Goal: Task Accomplishment & Management: Manage account settings

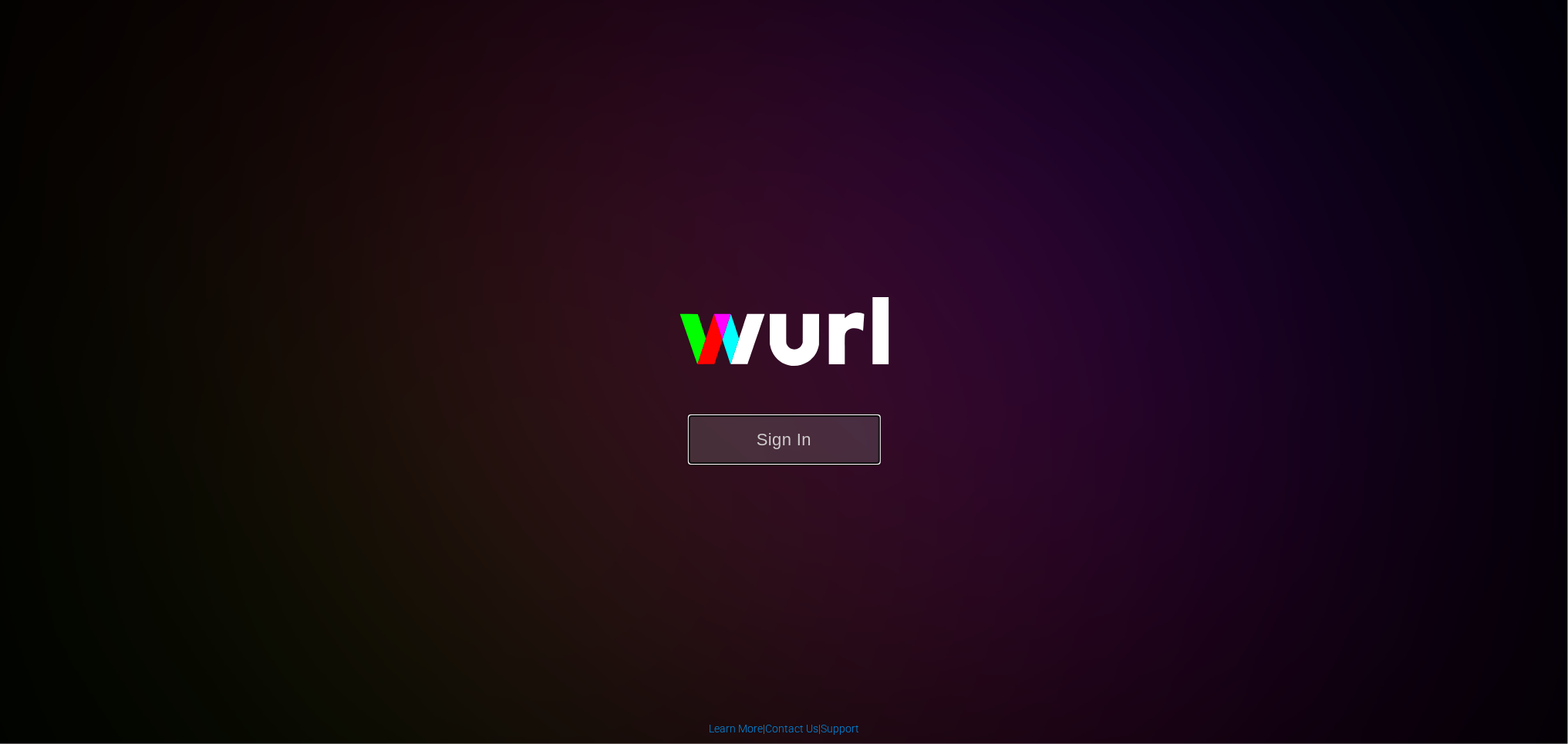
click at [760, 438] on button "Sign In" at bounding box center [784, 439] width 193 height 50
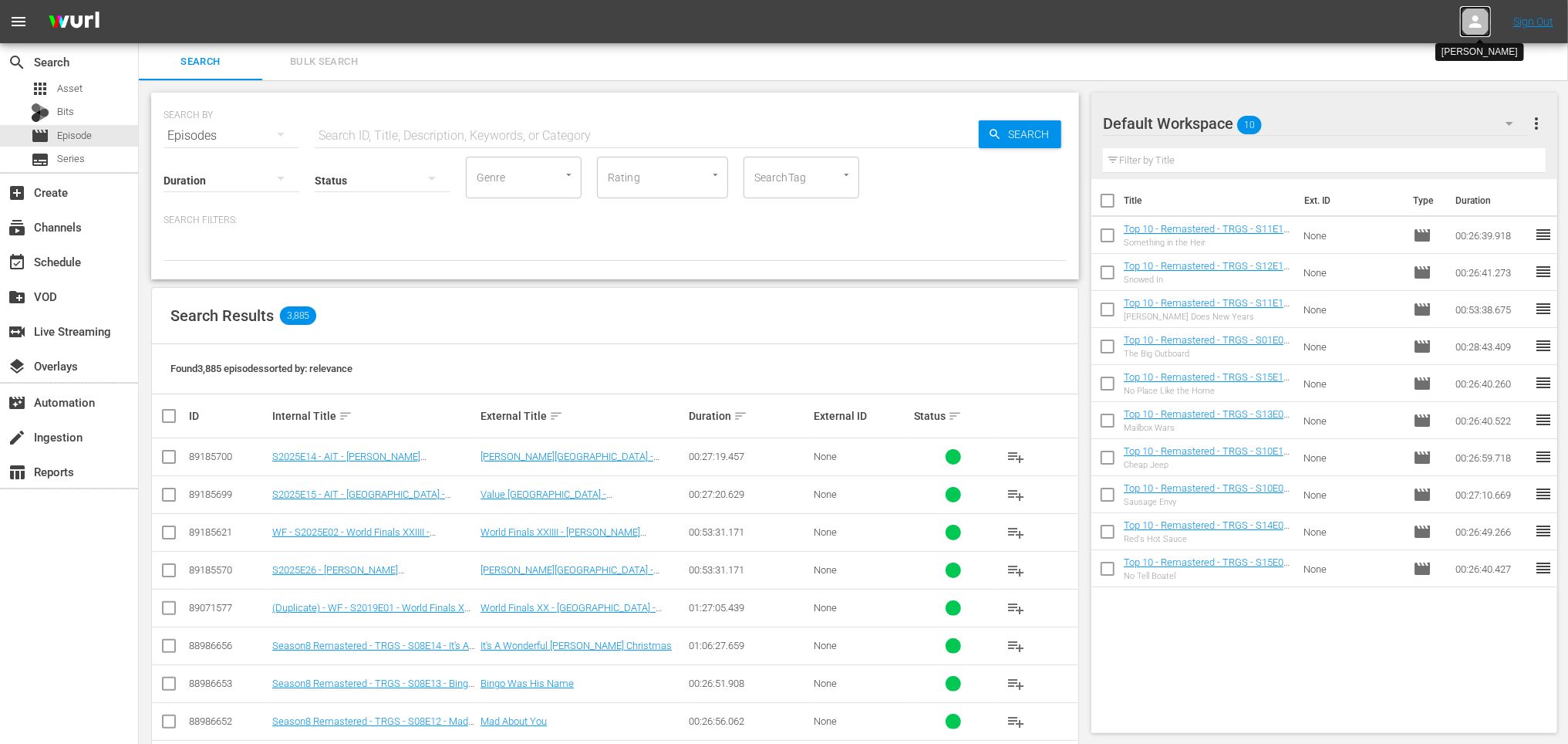
click at [1479, 20] on icon at bounding box center [1475, 22] width 19 height 19
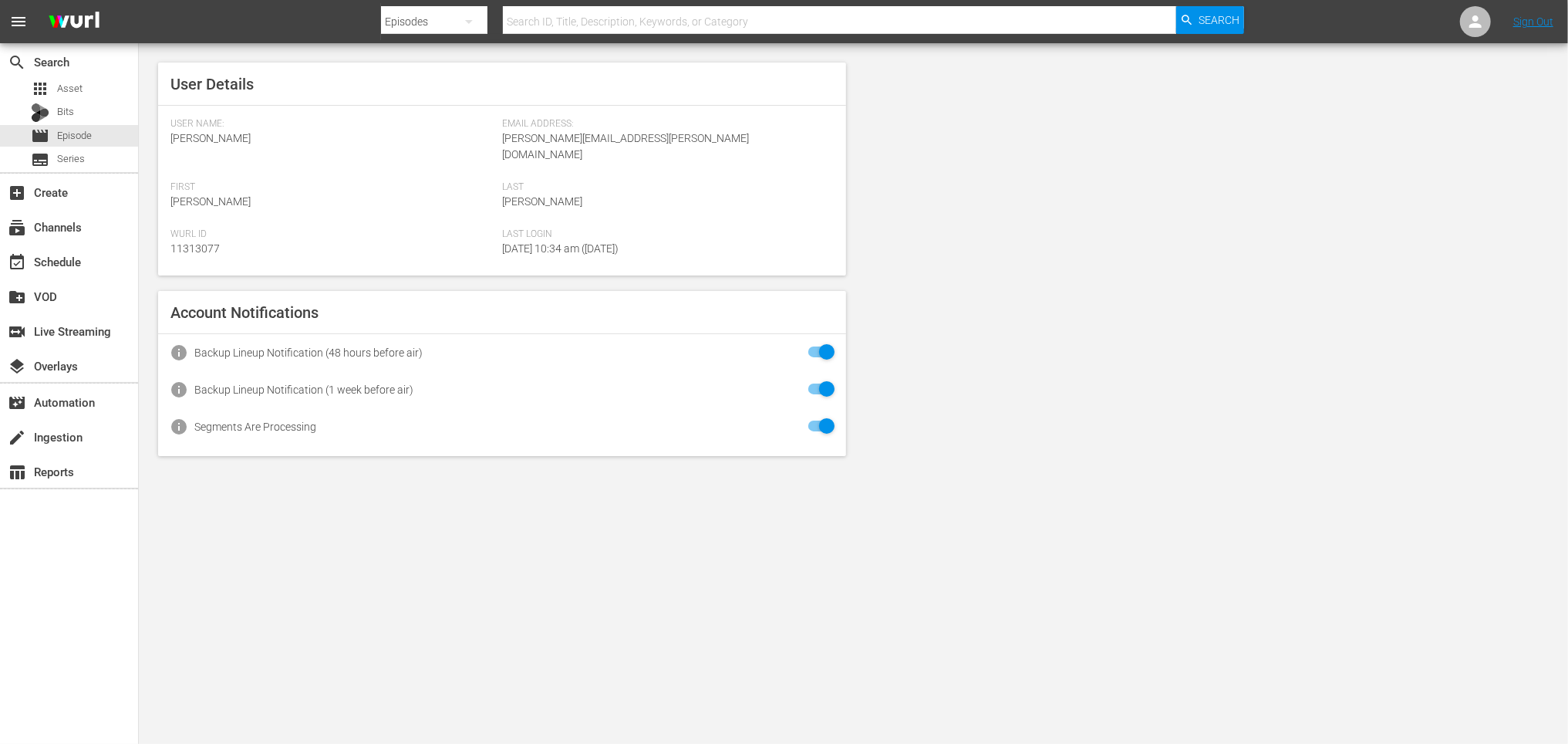
click at [824, 380] on input "checkbox" at bounding box center [818, 389] width 34 height 19
click at [889, 392] on div "User Details User Name: Casey Murawski Email Address: casey.murawski@answermedi…" at bounding box center [853, 259] width 1429 height 432
click at [1007, 417] on div "User Details User Name: Casey Murawski Email Address: casey.murawski@answermedi…" at bounding box center [853, 259] width 1429 height 432
click at [86, 83] on div "apps Asset" at bounding box center [69, 88] width 138 height 21
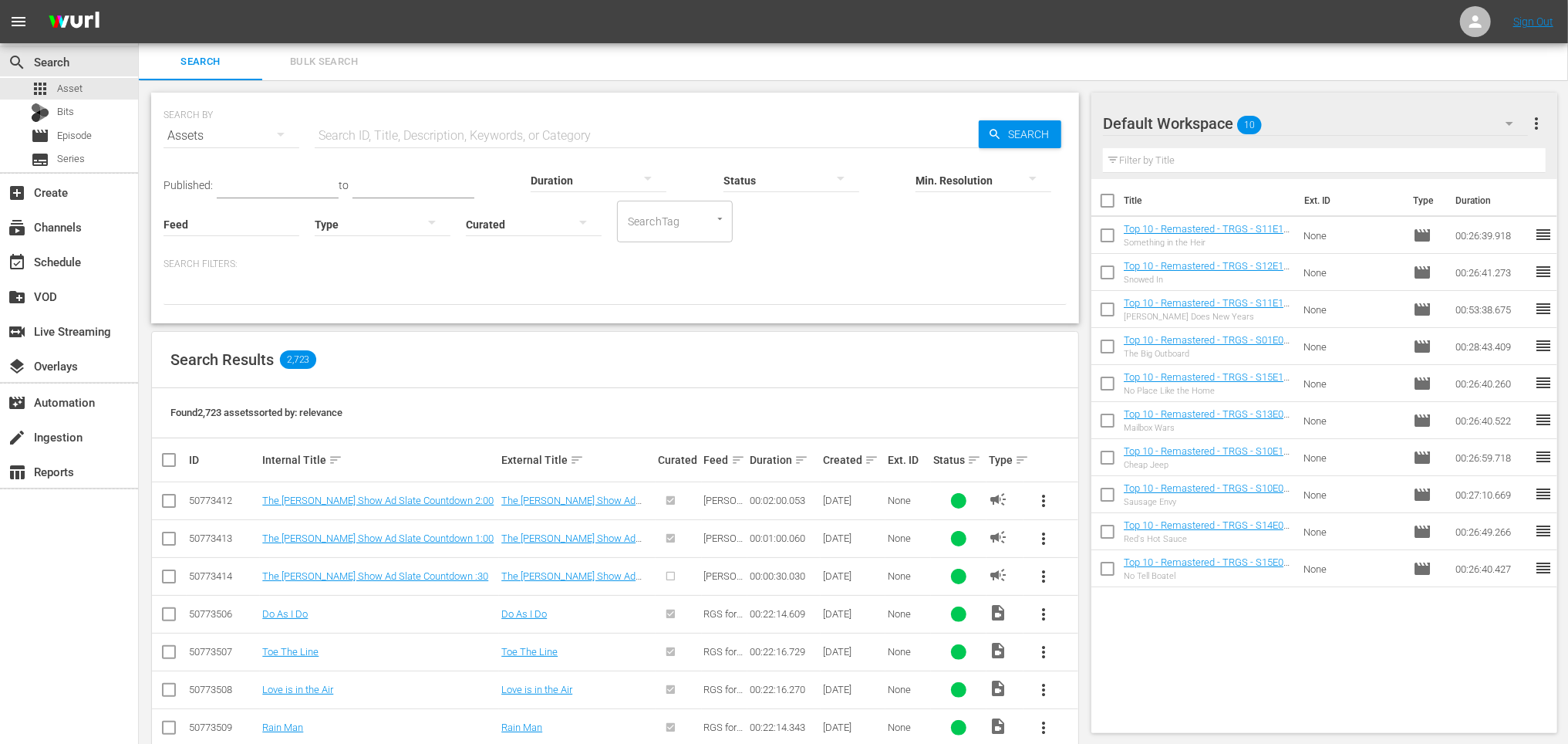
scroll to position [4, 0]
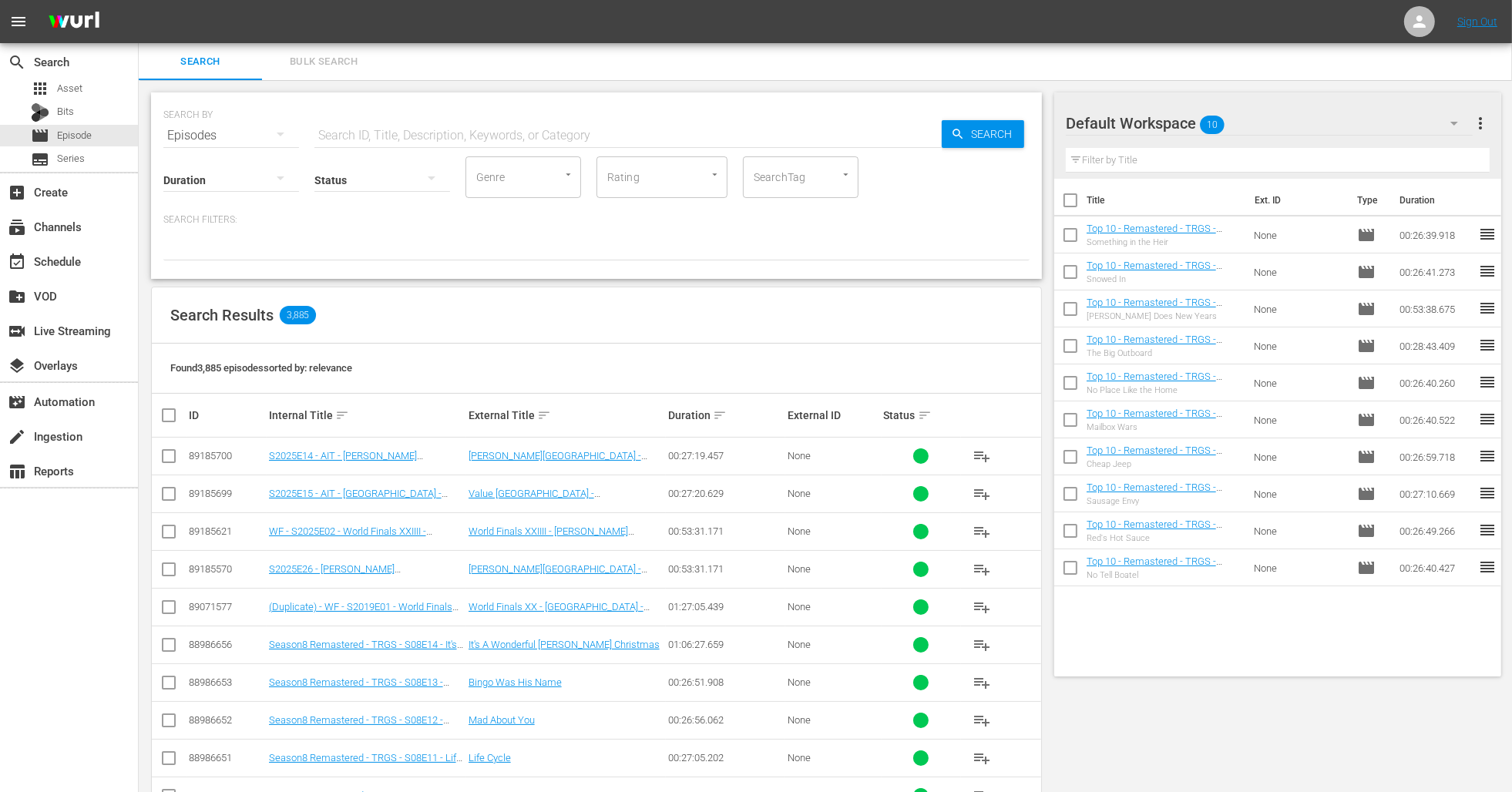
click at [671, 279] on div "SEARCH BY Search By Episodes Search ID, Title, Description, Keywords, or Catego…" at bounding box center [596, 669] width 915 height 1178
click at [607, 300] on div "Search Results 3,885" at bounding box center [596, 316] width 889 height 56
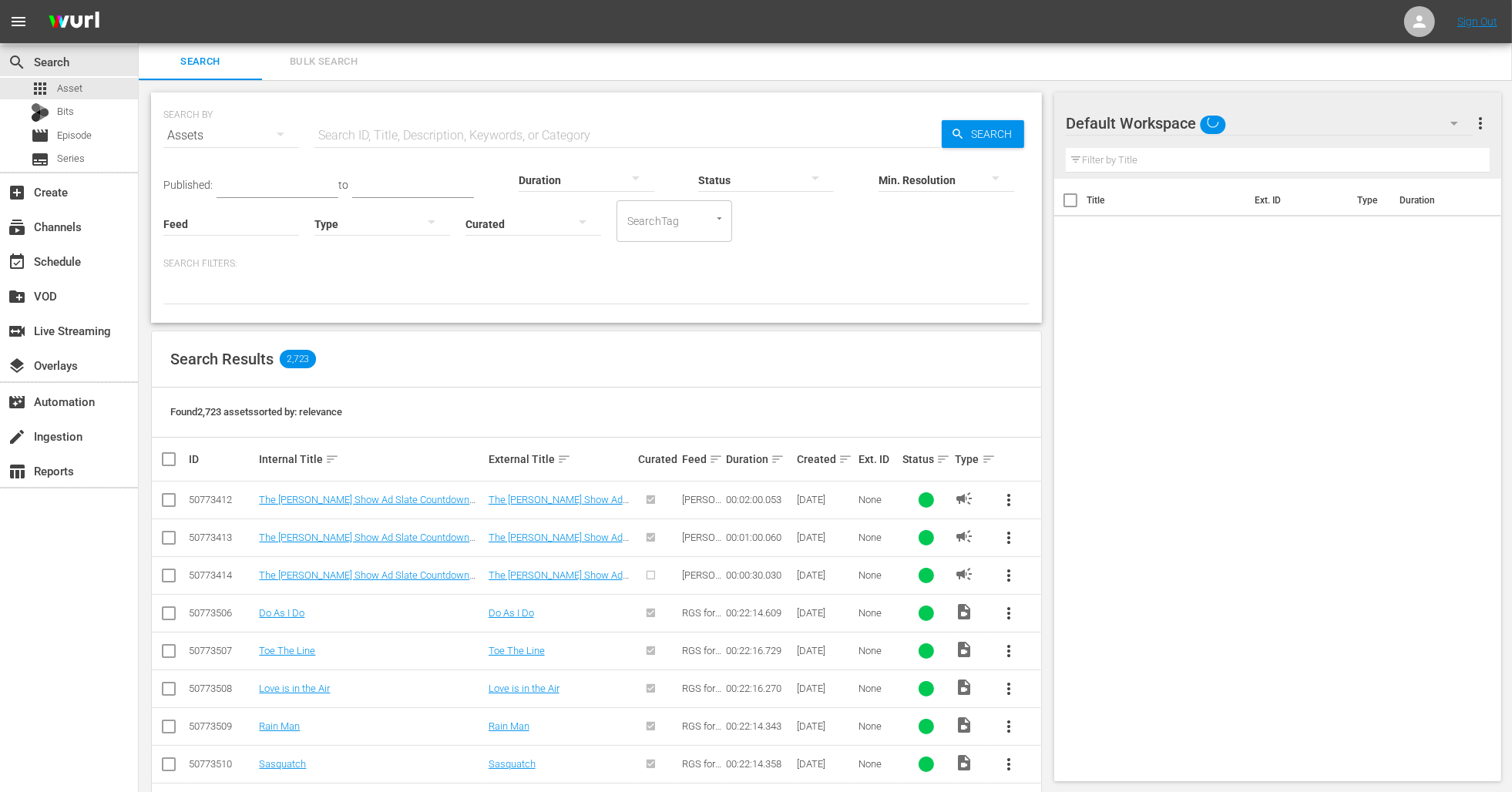
click at [1048, 107] on div "SEARCH BY Search By Assets Search ID, Title, Description, Keywords, or Category…" at bounding box center [596, 690] width 915 height 1222
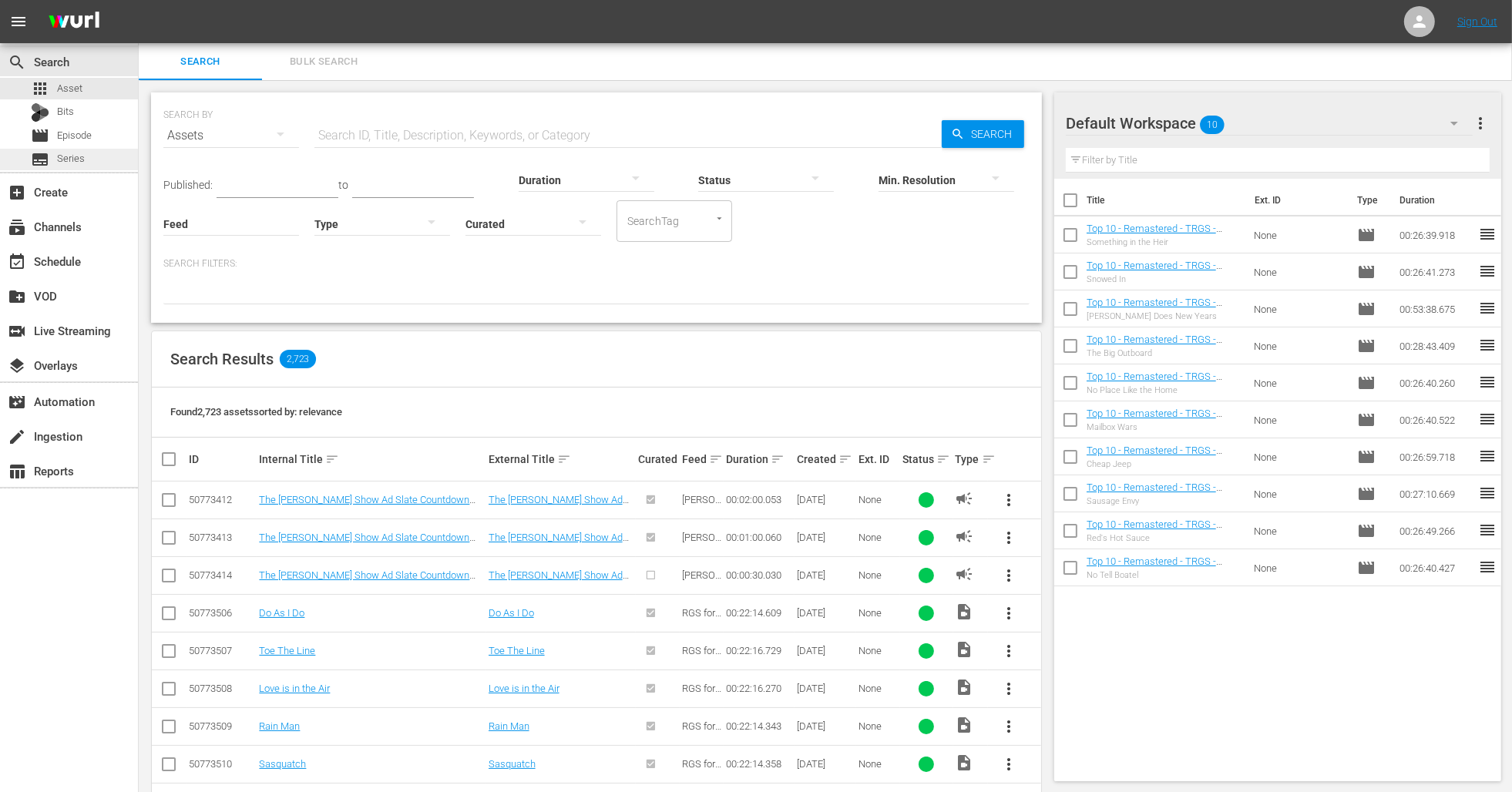
click at [80, 162] on span "Series" at bounding box center [70, 159] width 28 height 15
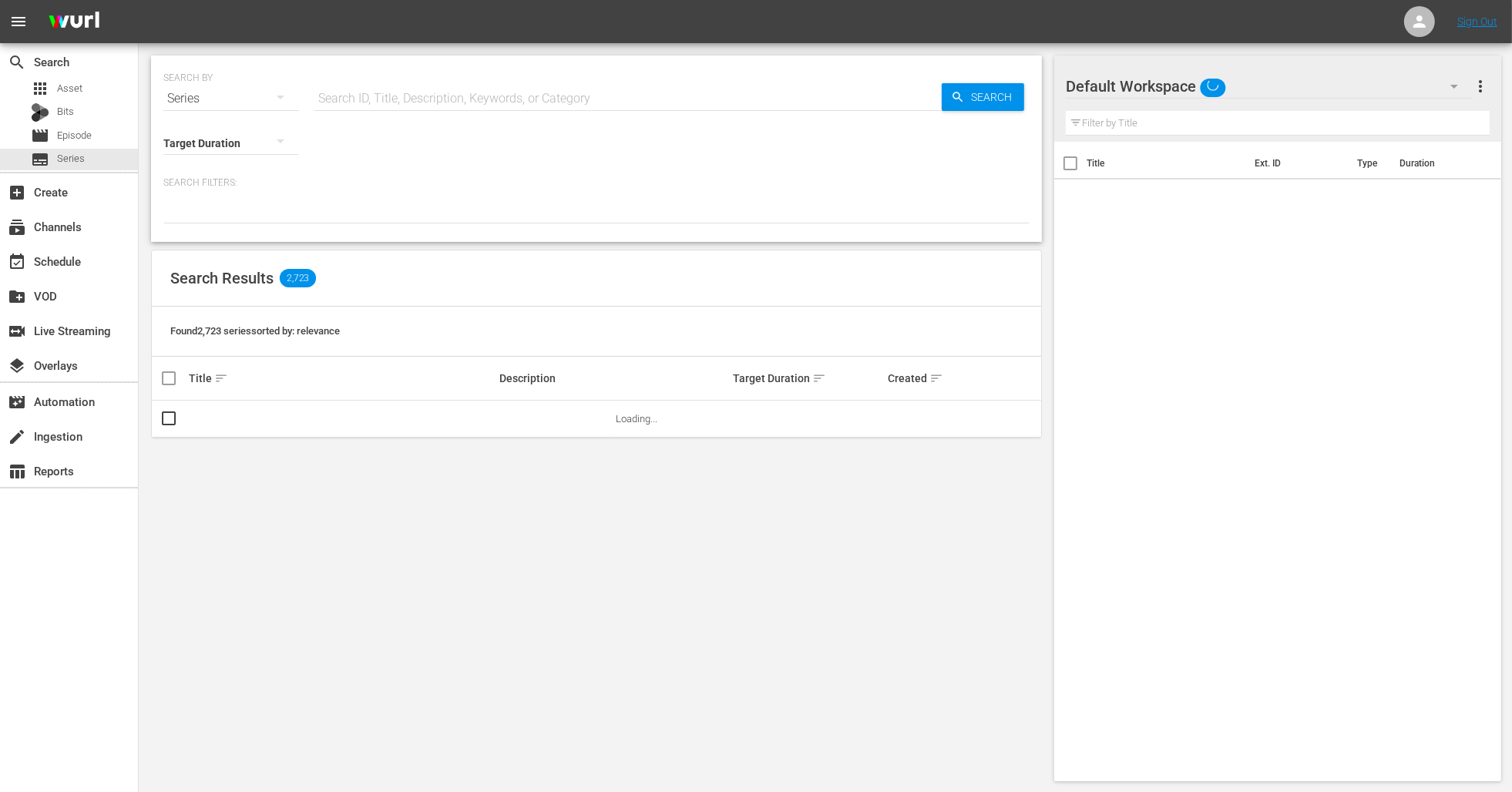
click at [481, 102] on input "text" at bounding box center [627, 98] width 627 height 37
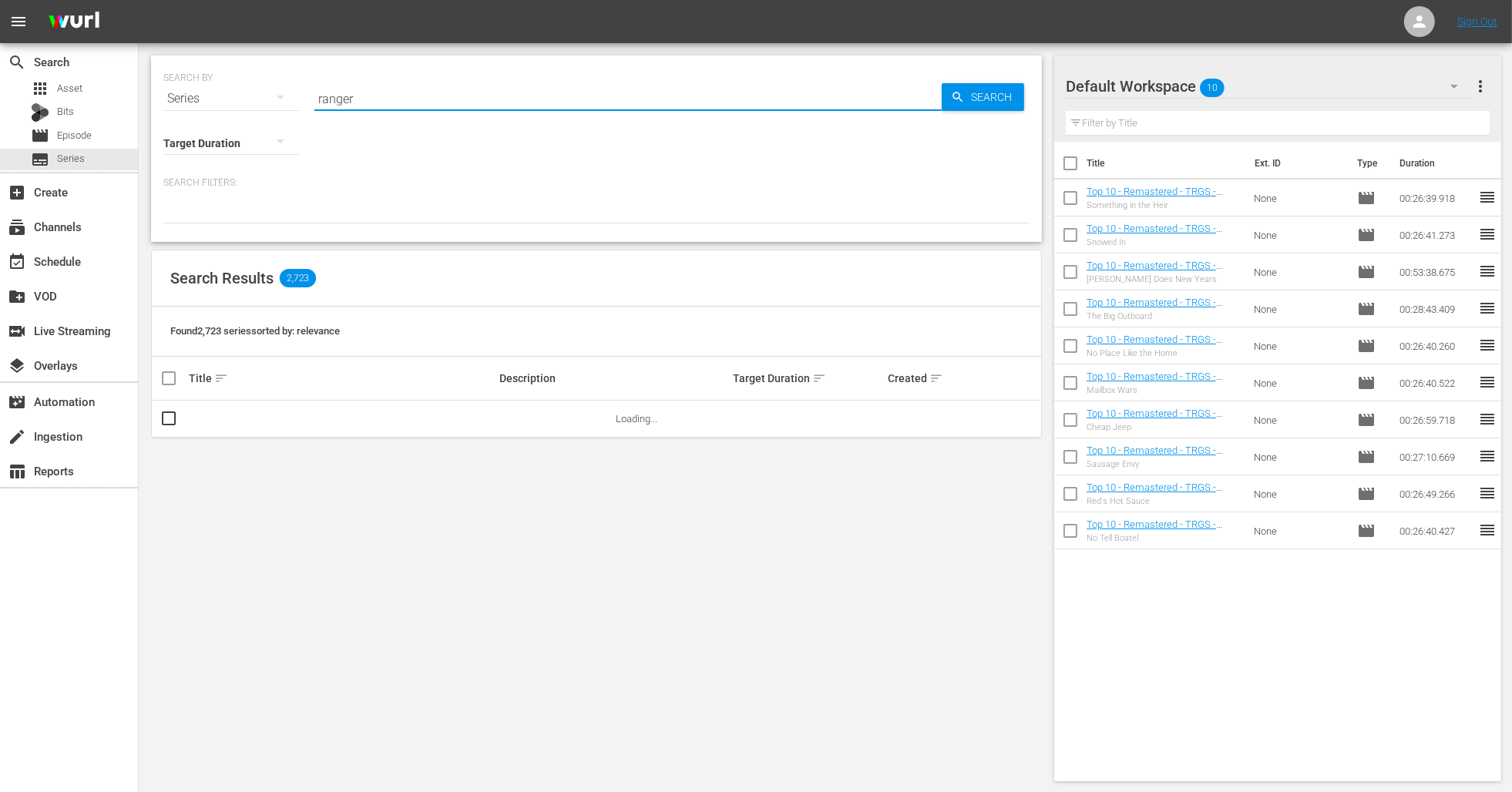
type input "ranger"
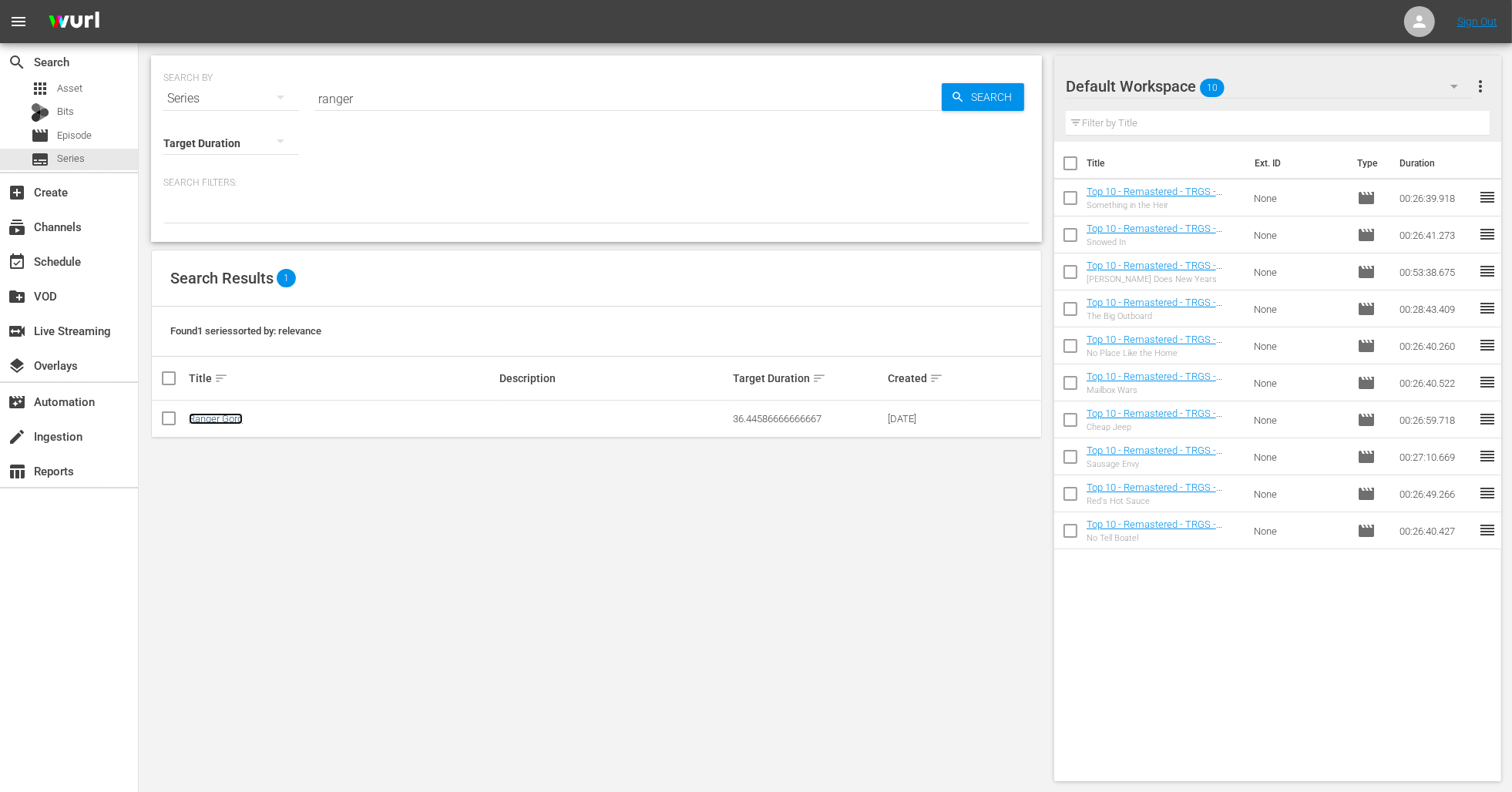
click at [226, 422] on link "Ranger Gord" at bounding box center [216, 418] width 54 height 12
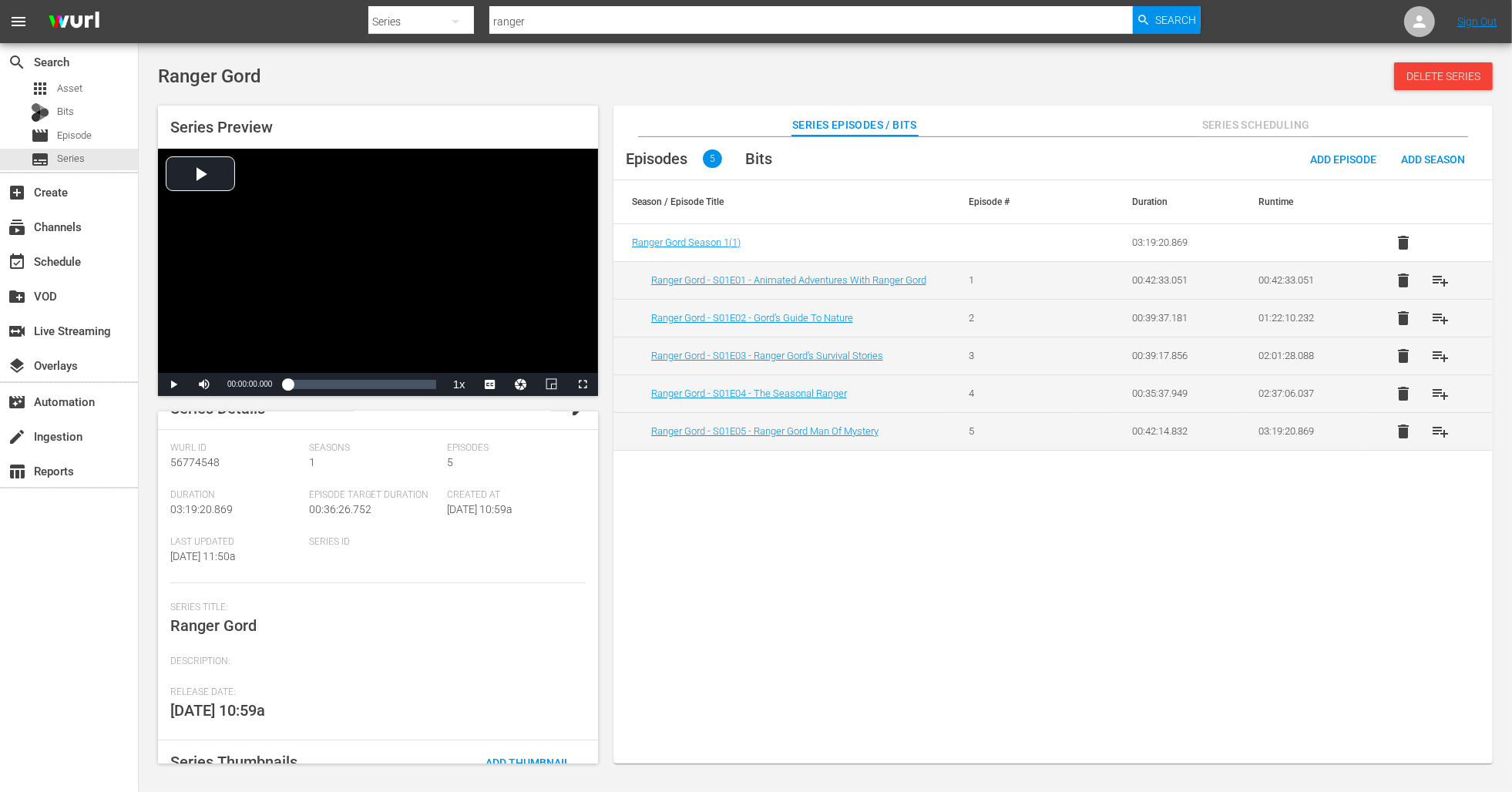
scroll to position [3, 0]
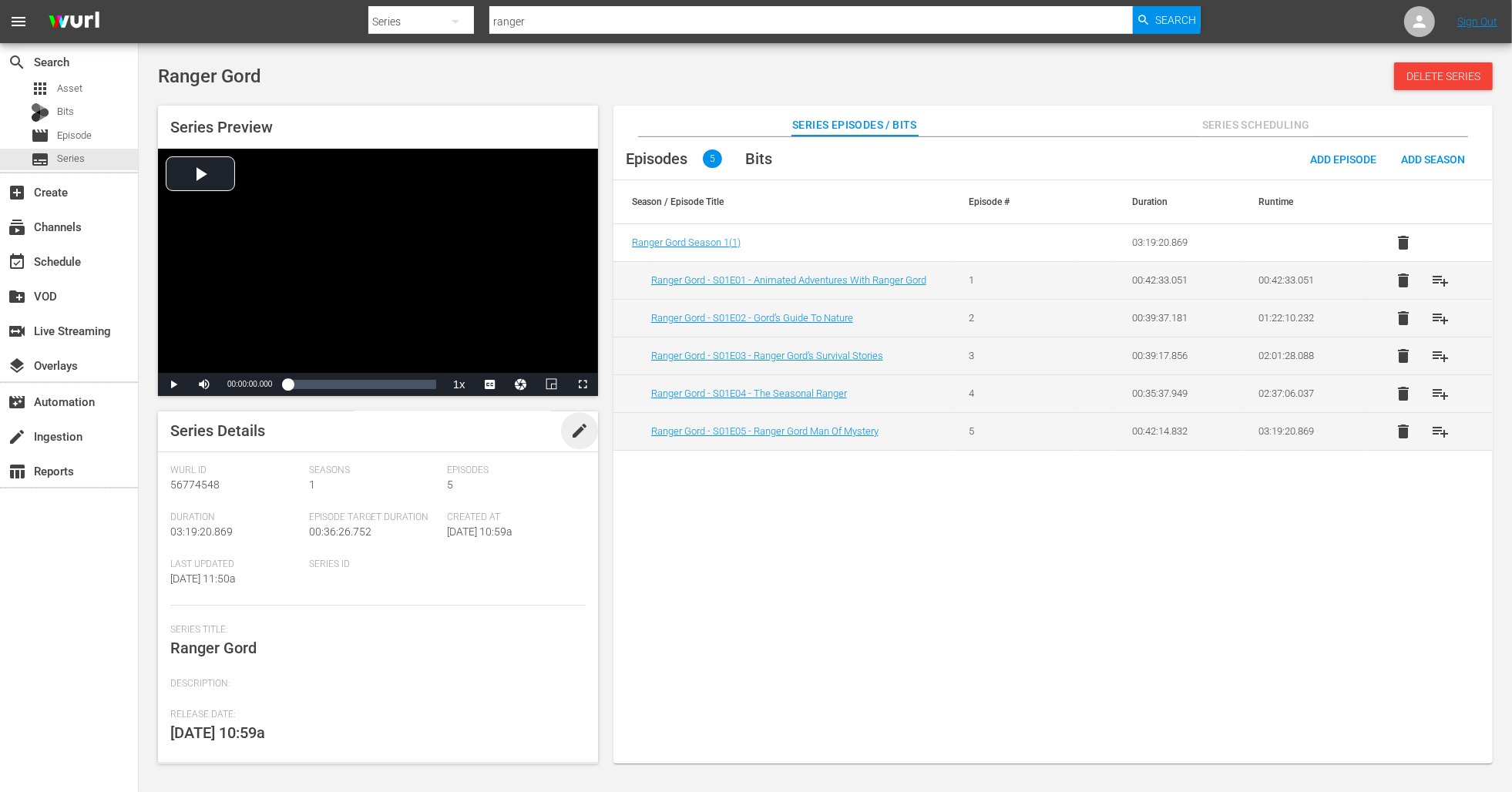
click at [571, 438] on span "edit" at bounding box center [580, 430] width 19 height 19
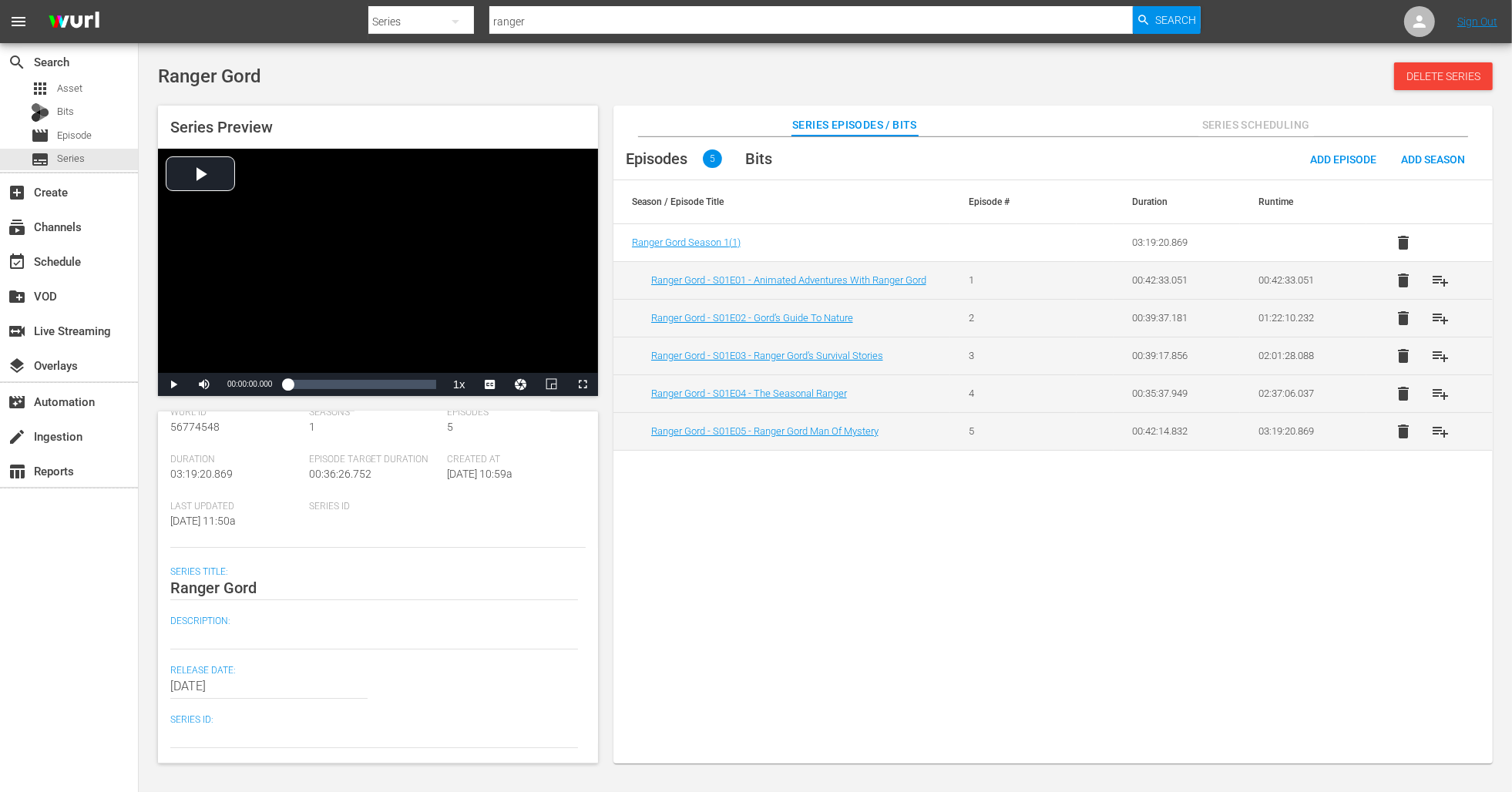
scroll to position [111, 0]
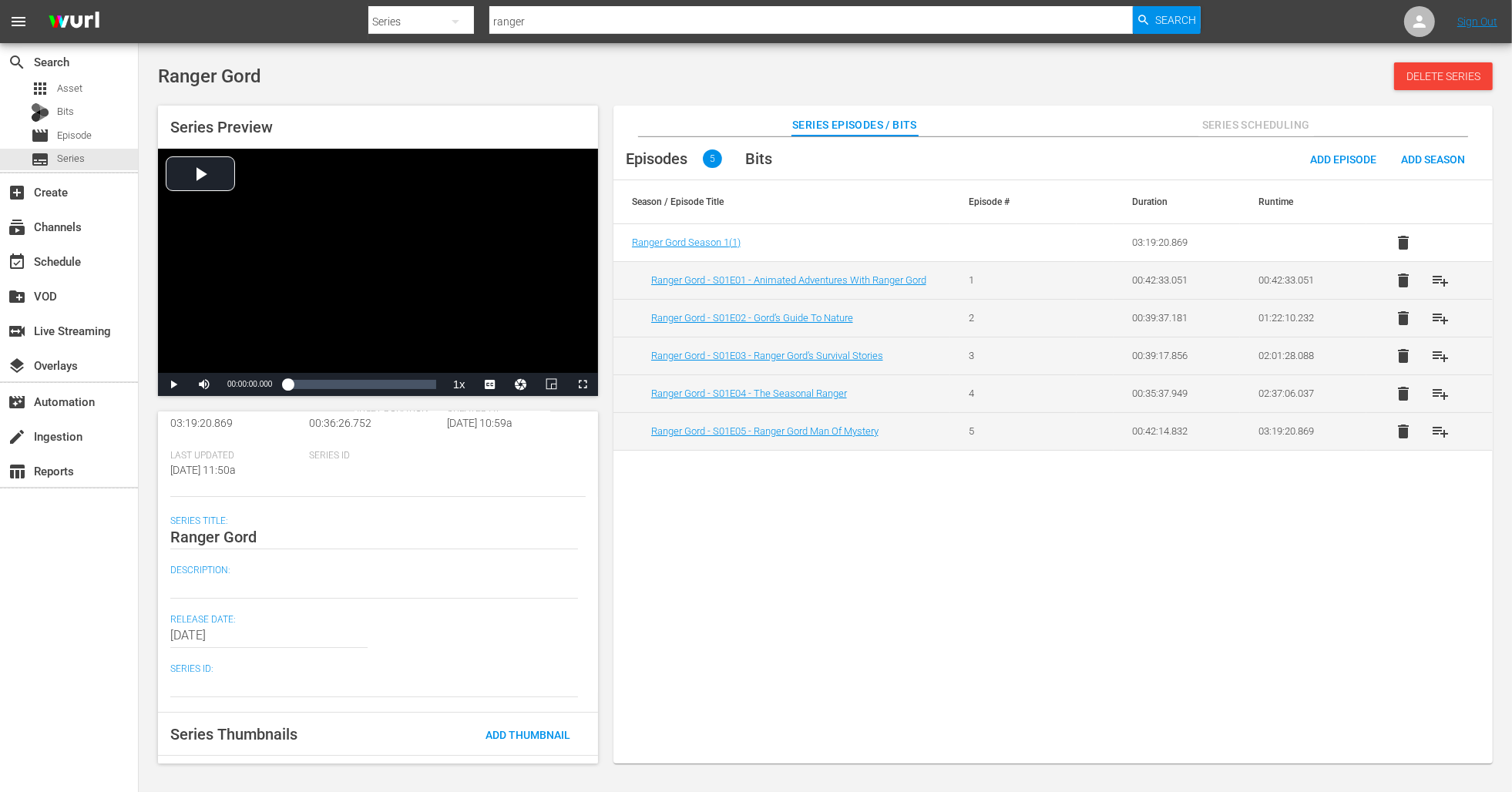
click at [245, 598] on div at bounding box center [374, 587] width 408 height 37
click at [250, 590] on textarea at bounding box center [374, 587] width 408 height 19
paste textarea "Ranger Gord (Peter Keleghan), is a forest ranger who spends almost all of his t…"
type textarea "Ranger Gord (Peter Keleghan), is a forest ranger who spends almost all of his t…"
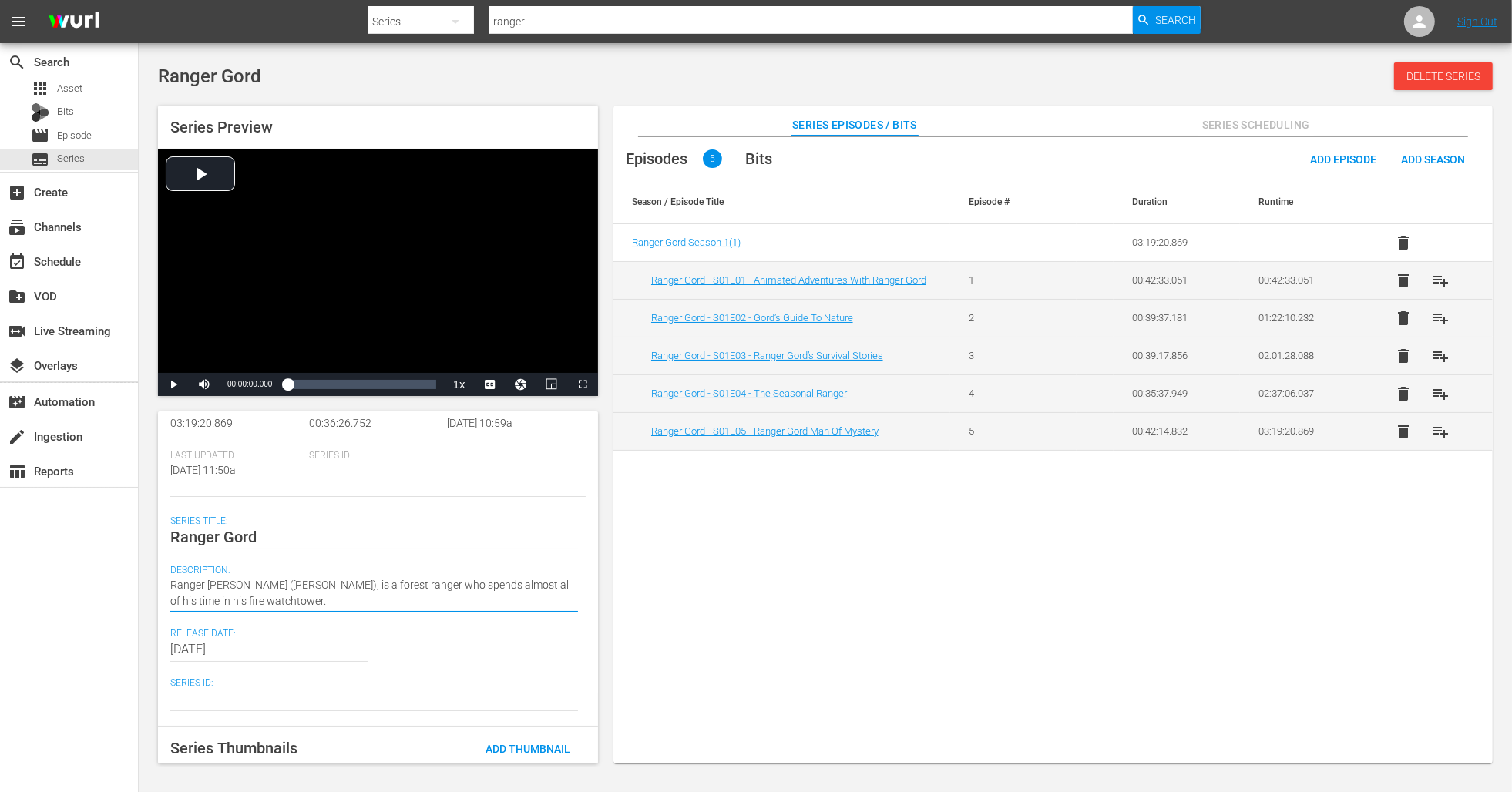
type textarea "Ranger Gord (Peter Keleghan), is a forest ranger who spends almost all of his t…"
click at [311, 596] on textarea "Ranger Gord (Peter Keleghan), is a forest ranger who spends almost all of his t…" at bounding box center [374, 593] width 408 height 32
type textarea "Ranger Gord (Peter Keleghan), is a forest ranger who spends almost all of his t…"
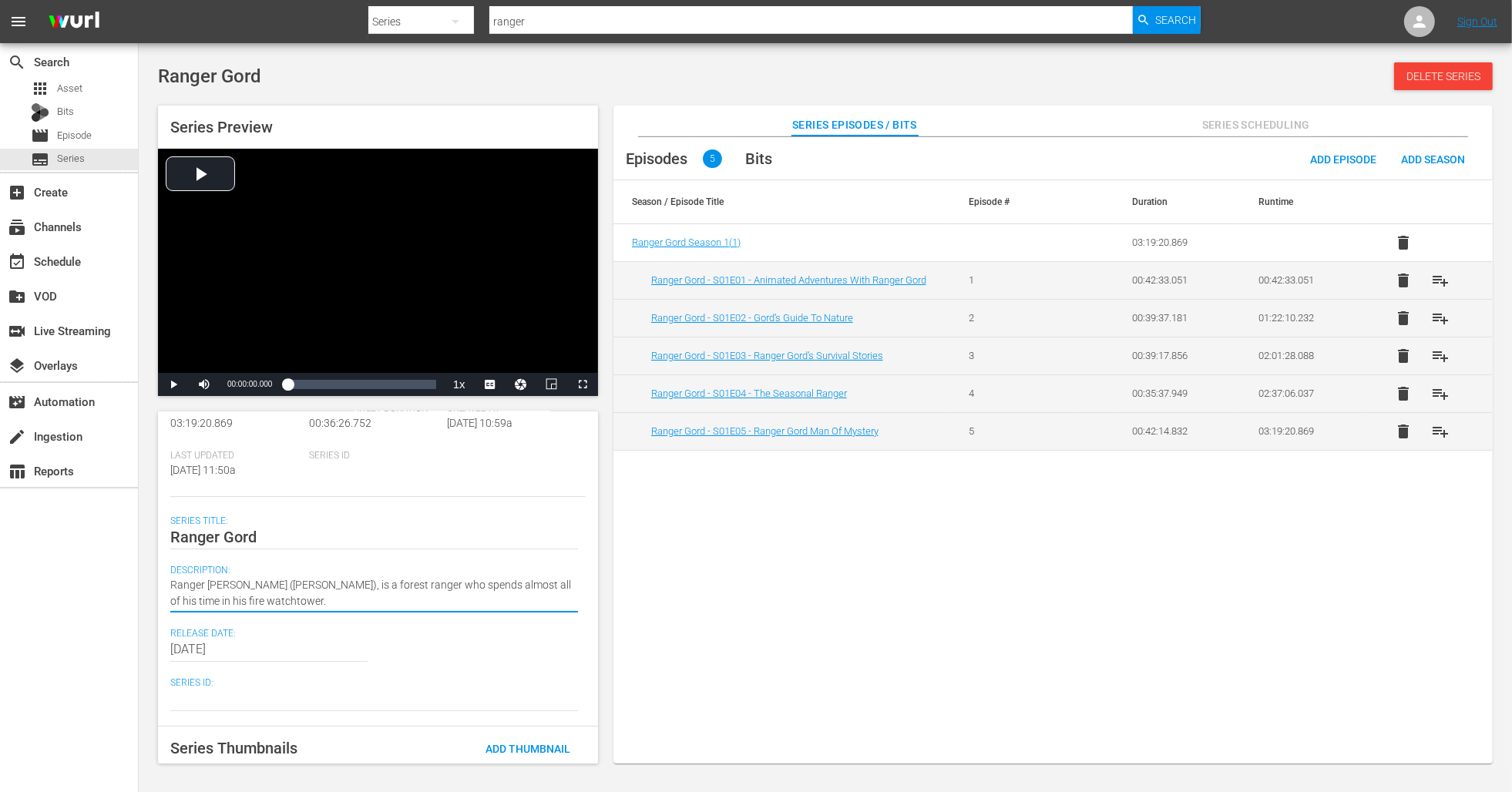
type textarea "Ranger Gord (Peter Keleghan), is a forest ranger who spends almost all of his t…"
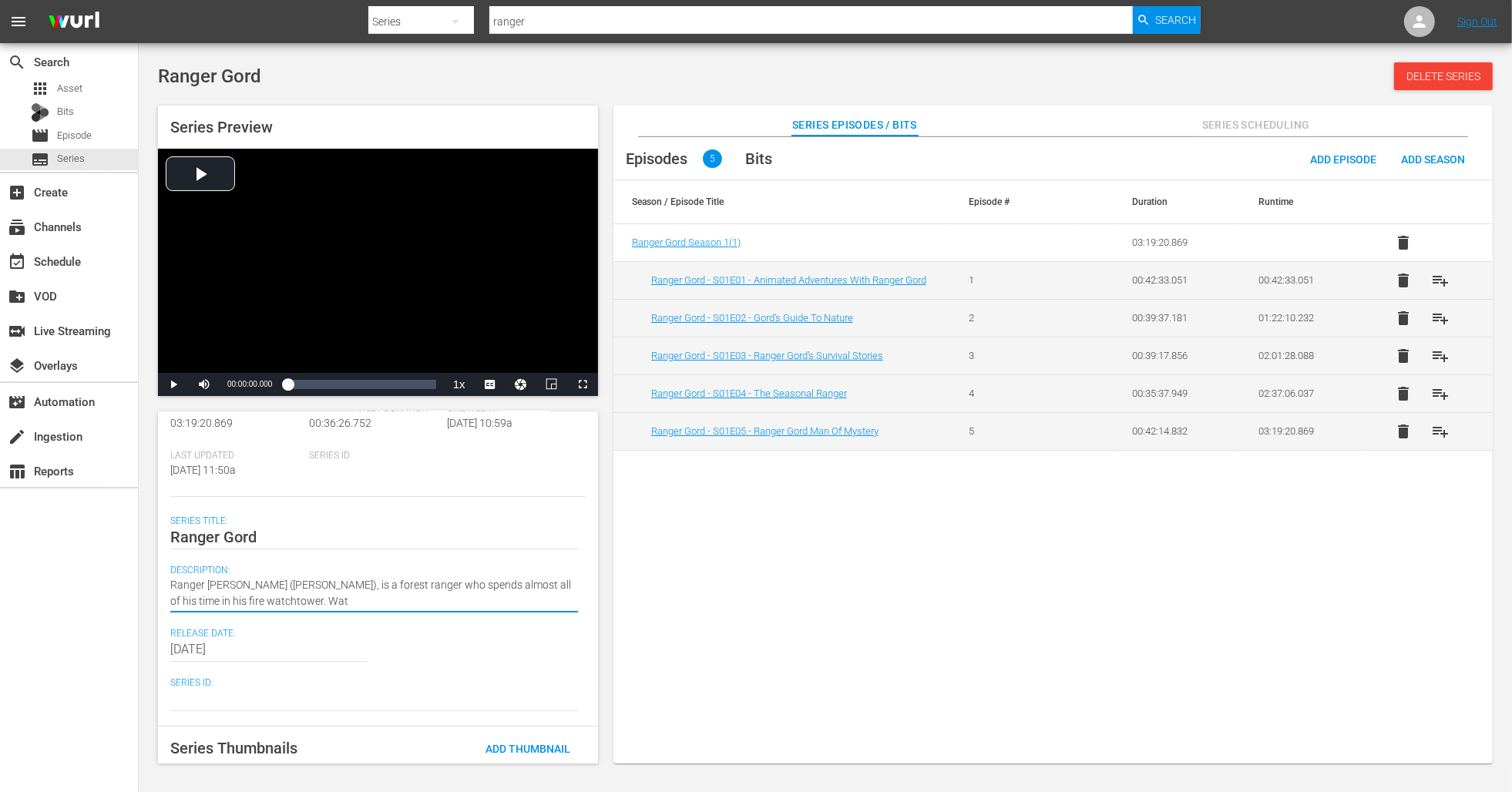
type textarea "Ranger Gord (Peter Keleghan), is a forest ranger who spends almost all of his t…"
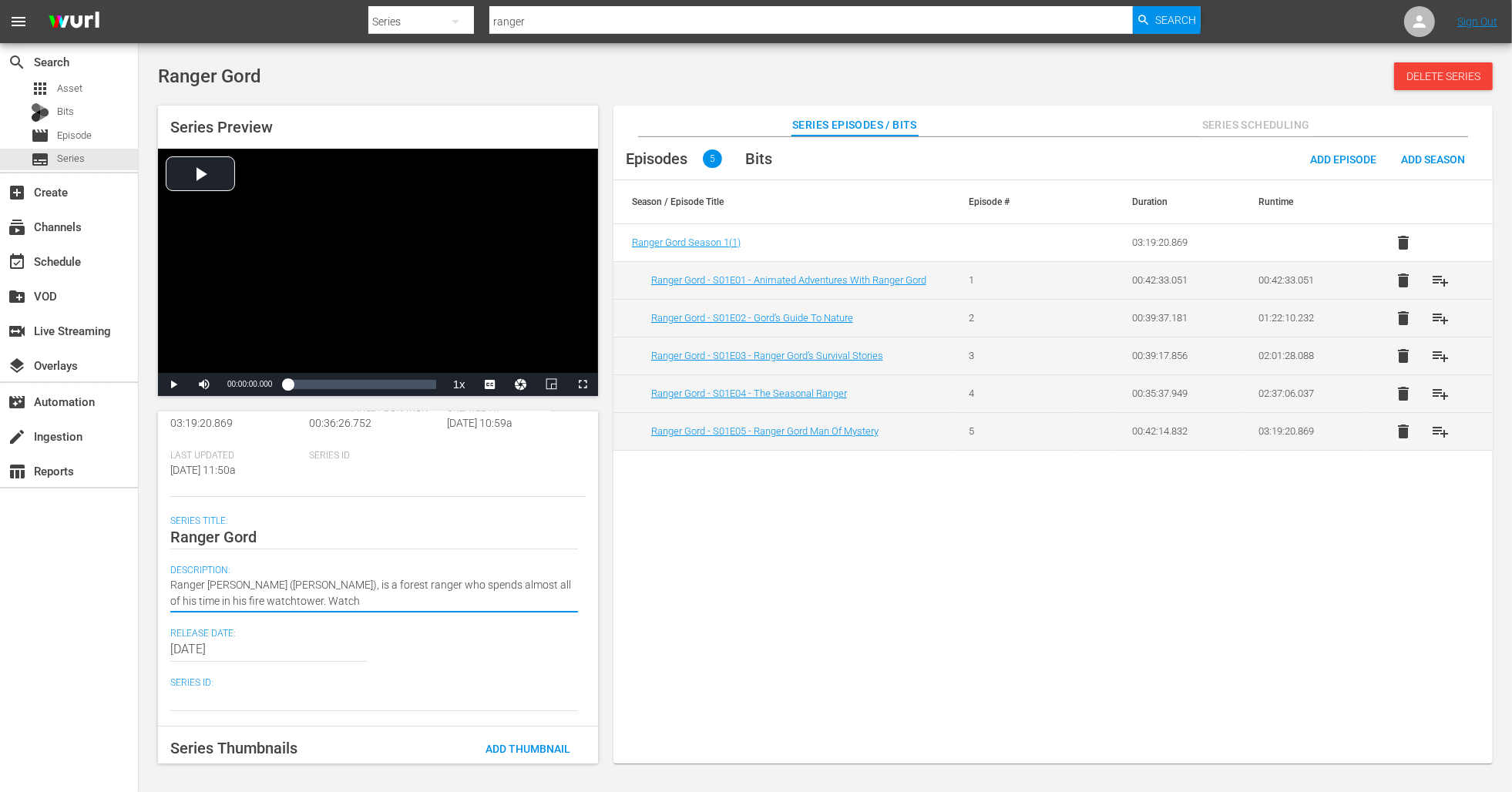
type textarea "Ranger Gord (Peter Keleghan), is a forest ranger who spends almost all of his t…"
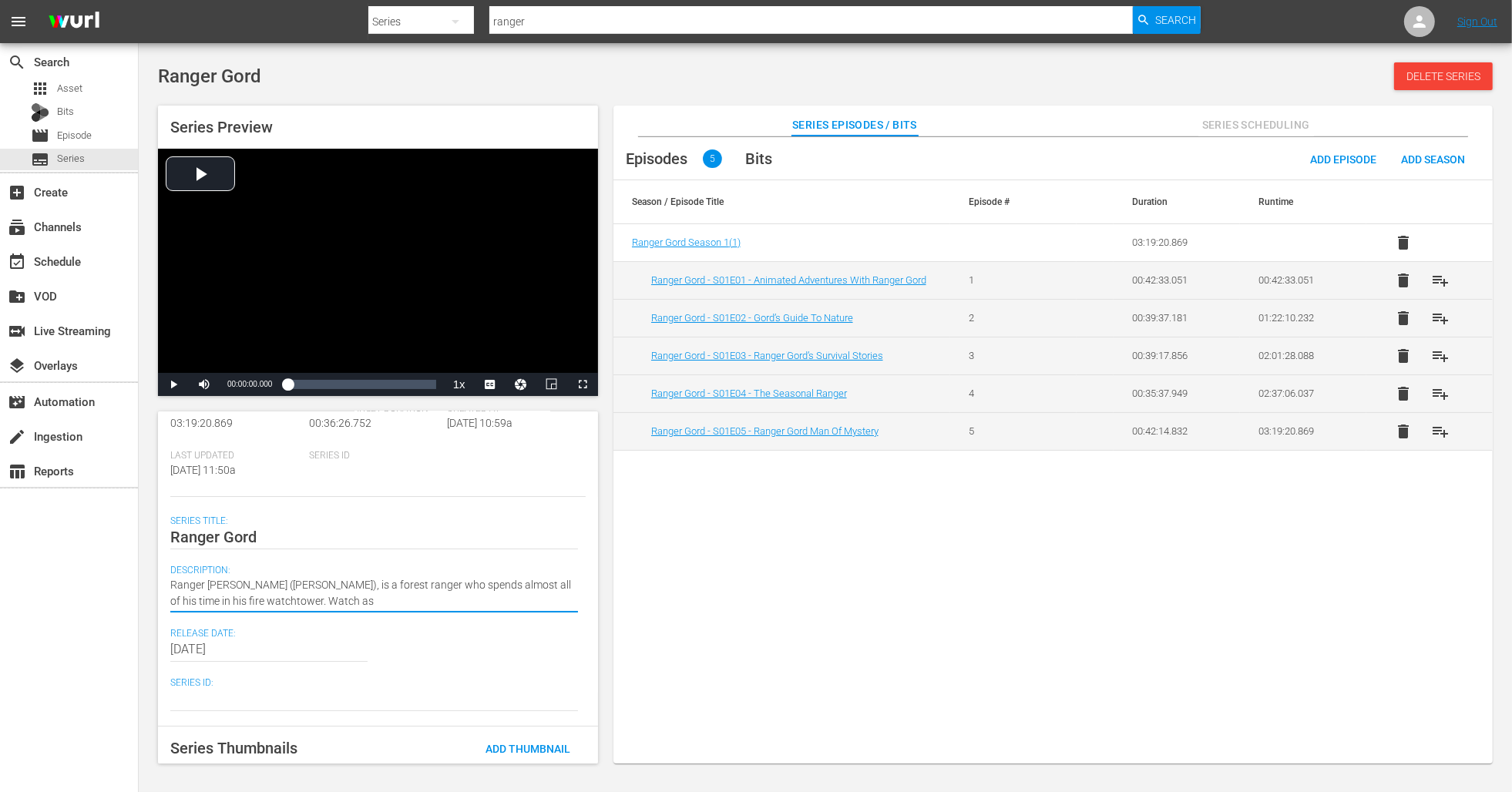
type textarea "Ranger Gord (Peter Keleghan), is a forest ranger who spends almost all of his t…"
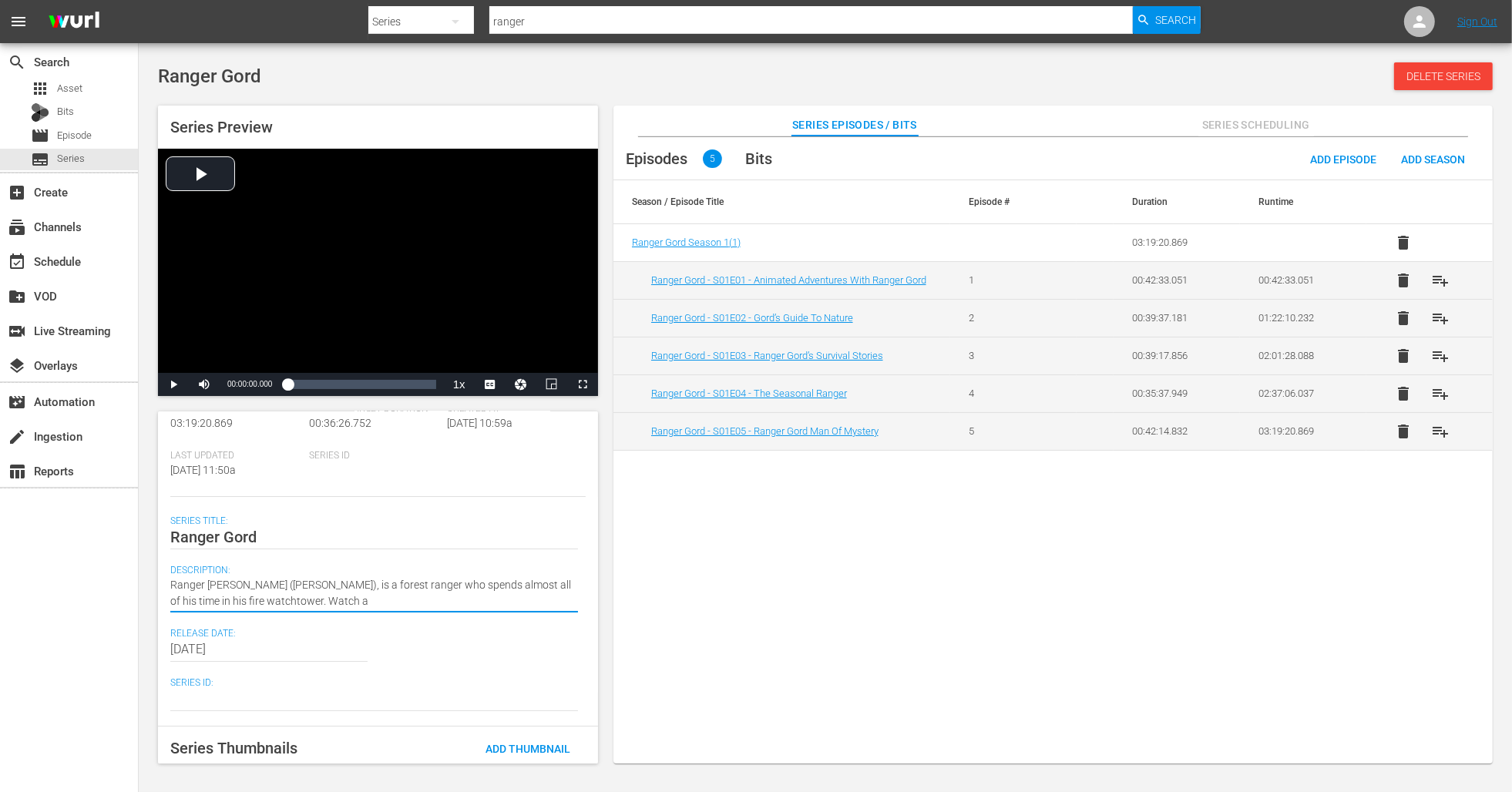
type textarea "Ranger Gord (Peter Keleghan), is a forest ranger who spends almost all of his t…"
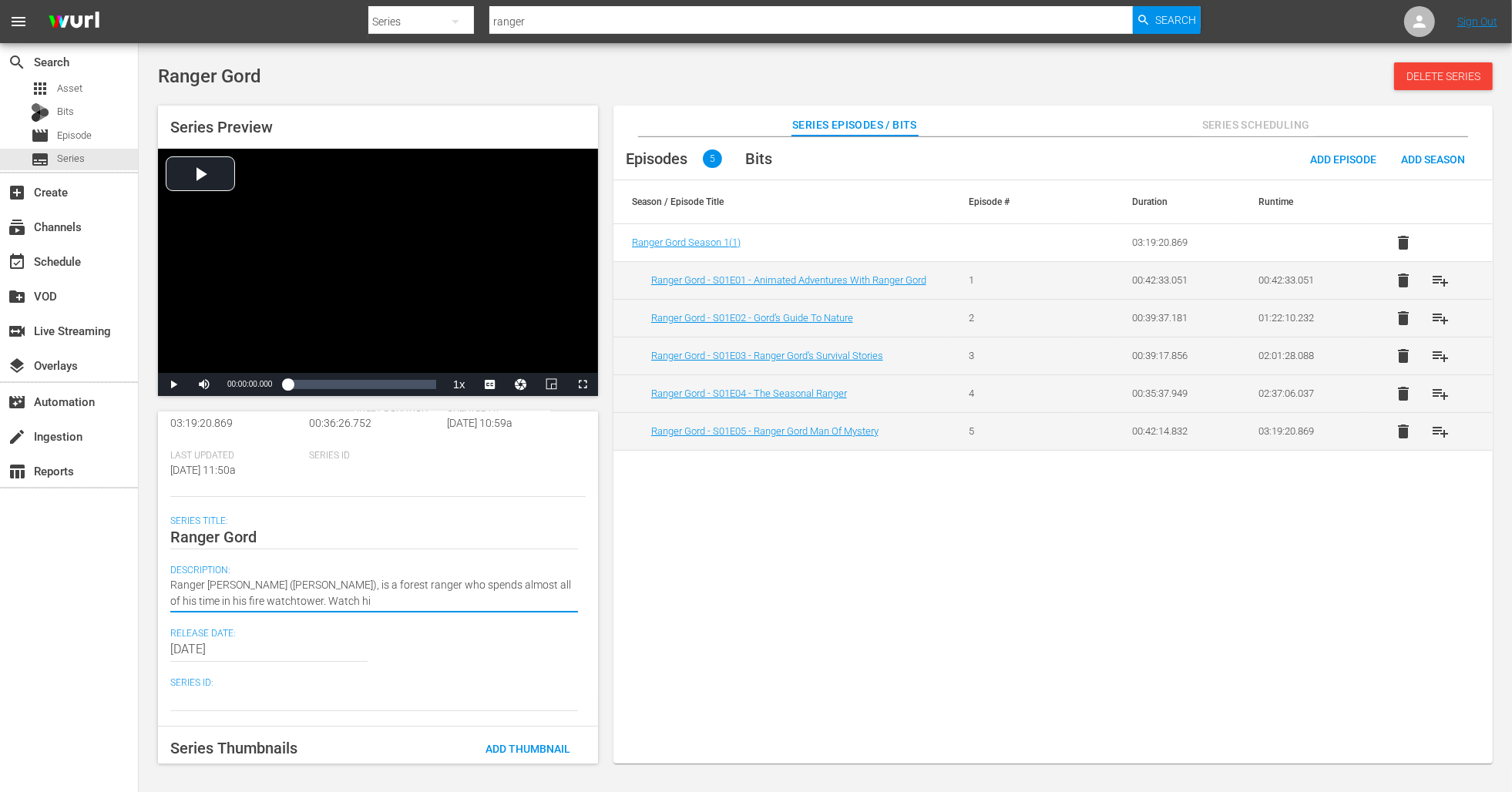
type textarea "Ranger Gord (Peter Keleghan), is a forest ranger who spends almost all of his t…"
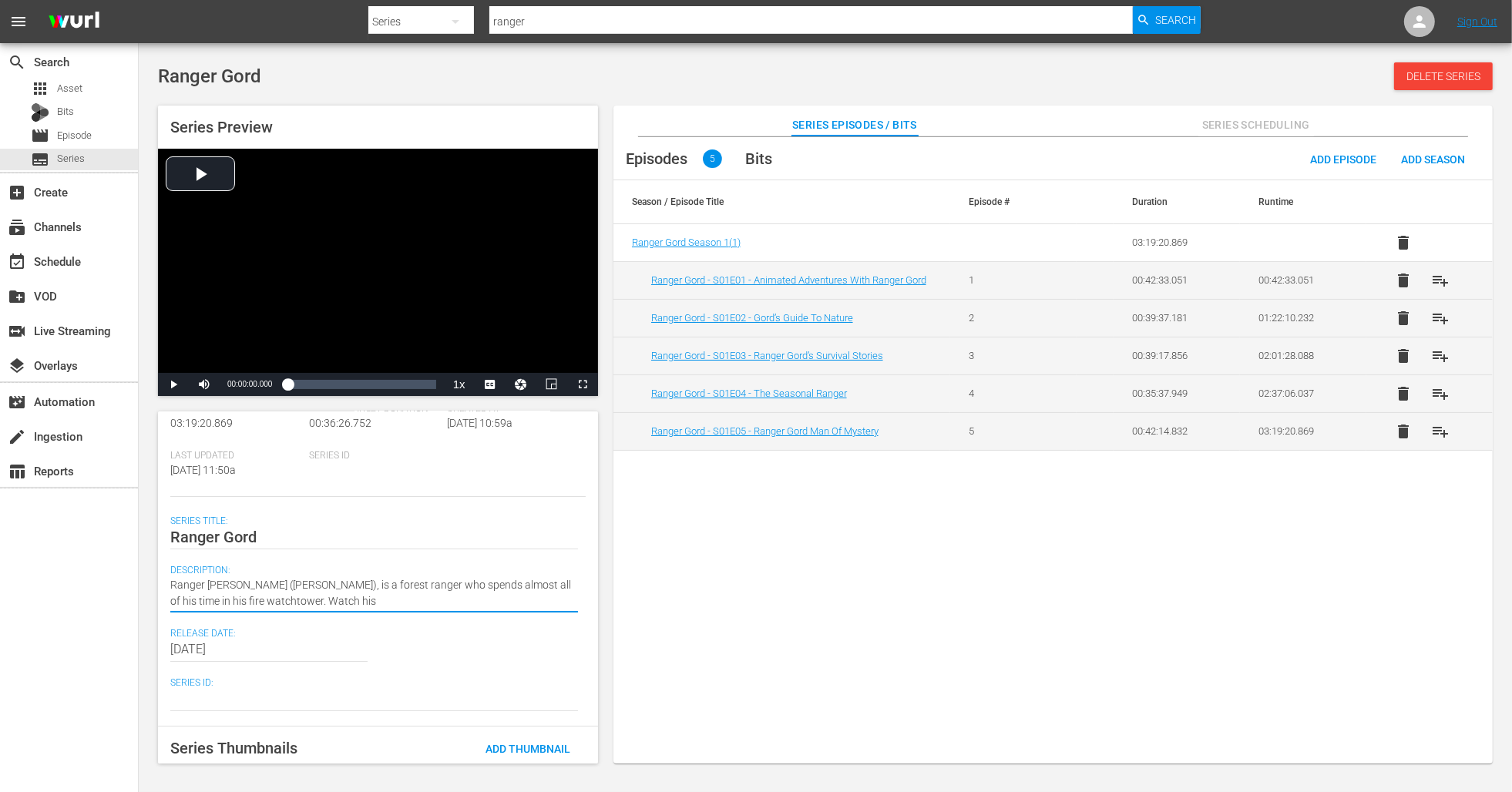
type textarea "Ranger Gord (Peter Keleghan), is a forest ranger who spends almost all of his t…"
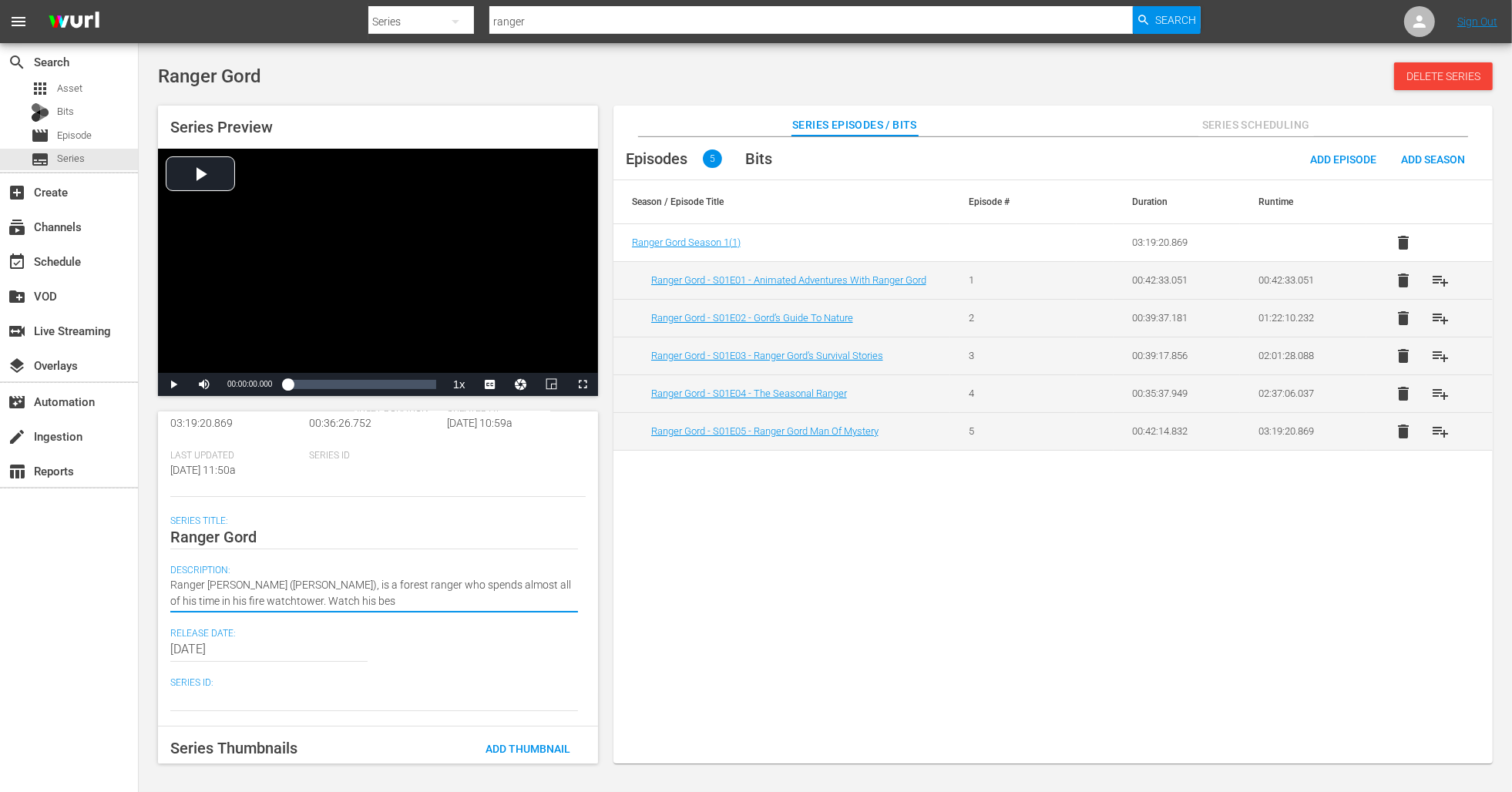
type textarea "Ranger Gord (Peter Keleghan), is a forest ranger who spends almost all of his t…"
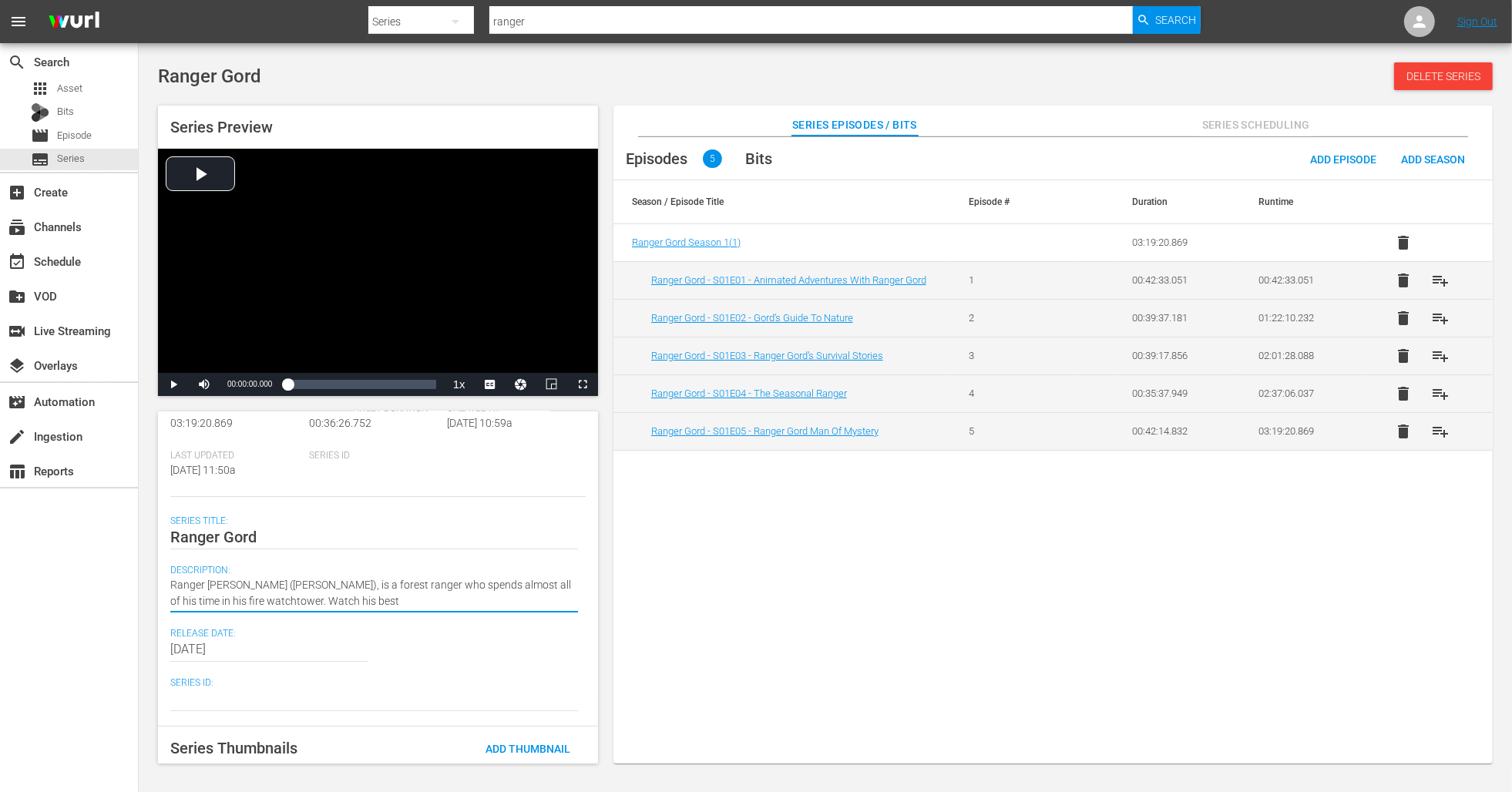
type textarea "Ranger Gord (Peter Keleghan), is a forest ranger who spends almost all of his t…"
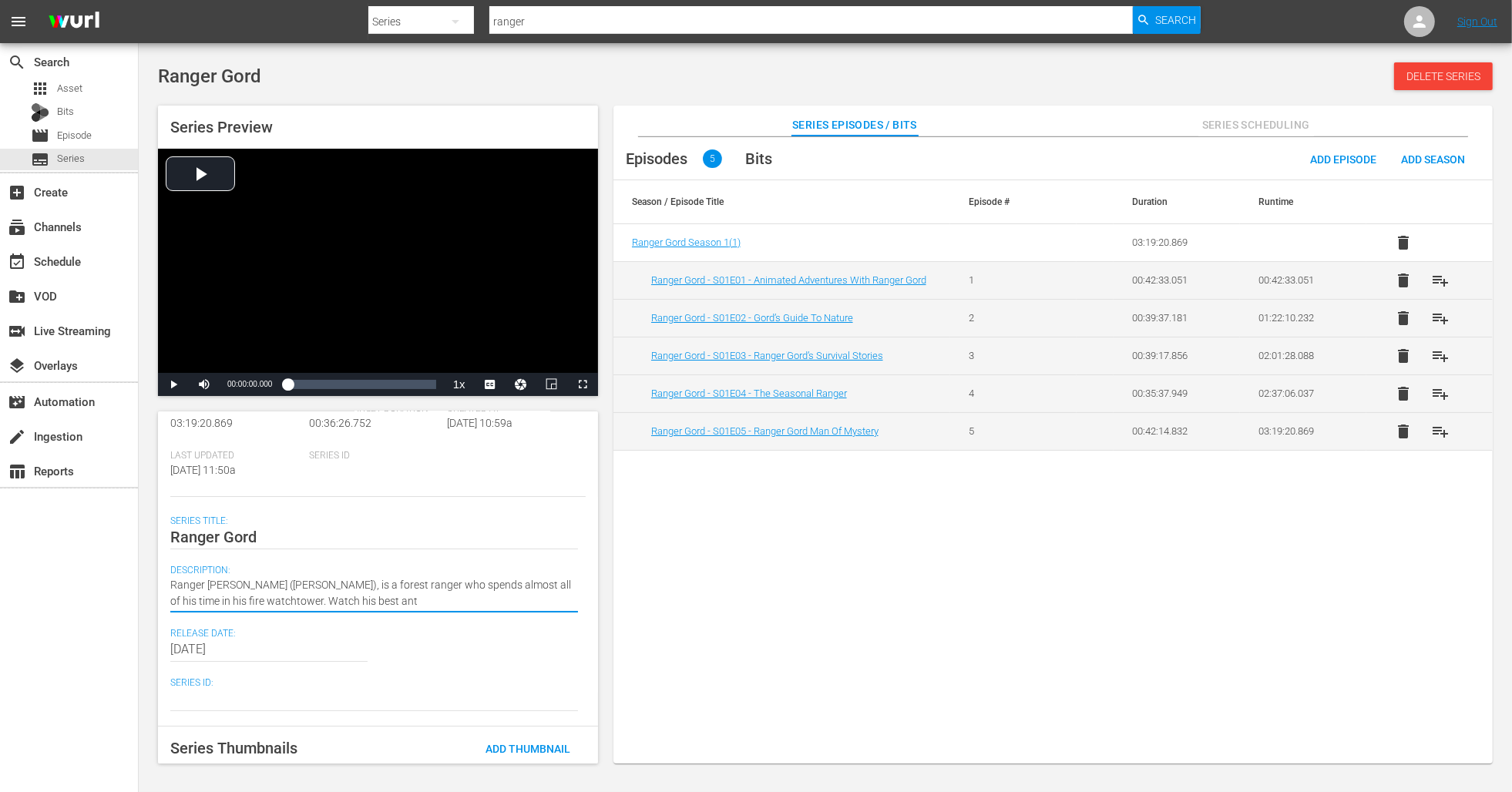
type textarea "Ranger Gord (Peter Keleghan), is a forest ranger who spends almost all of his t…"
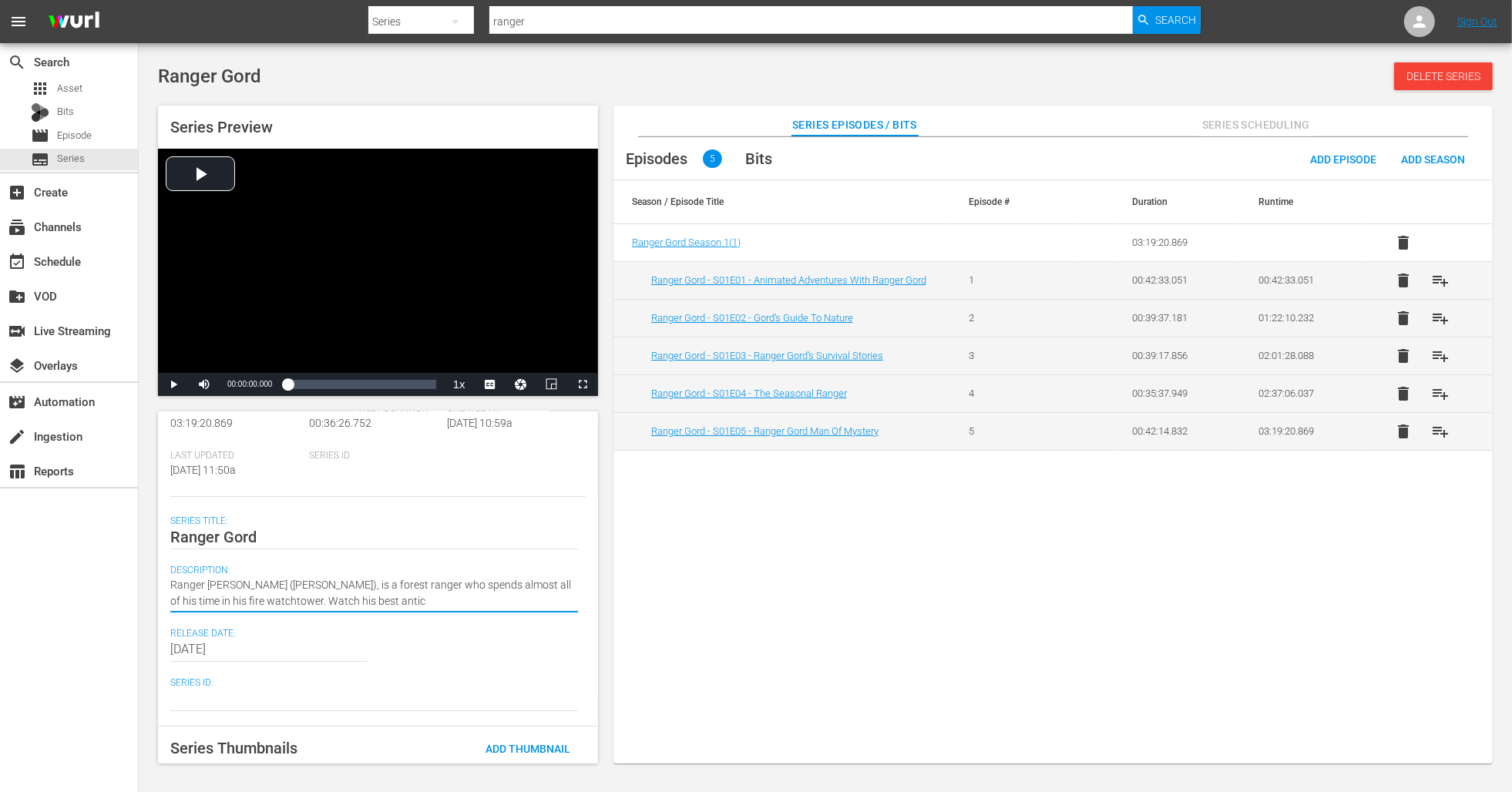
type textarea "Ranger Gord (Peter Keleghan), is a forest ranger who spends almost all of his t…"
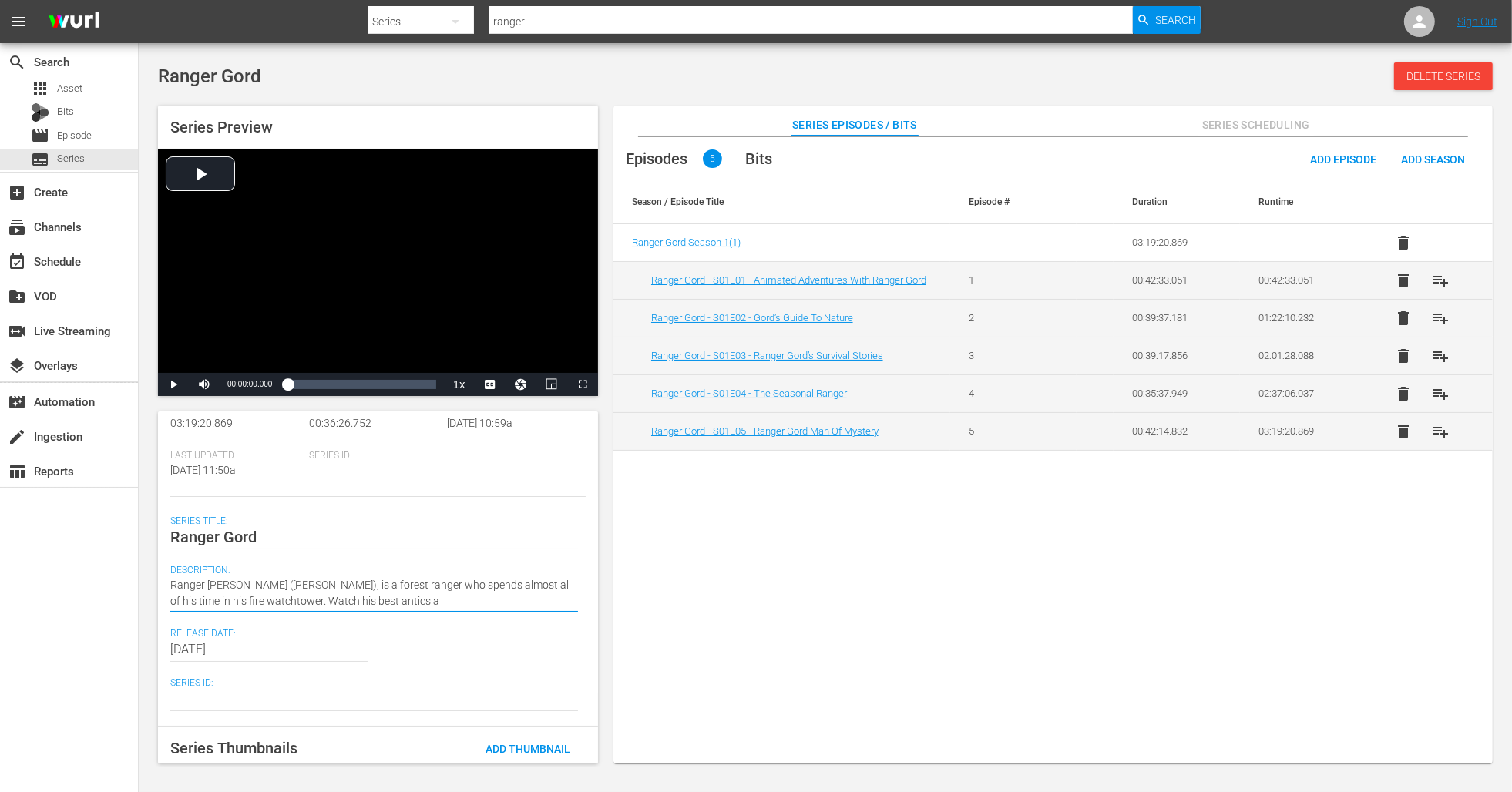
type textarea "Ranger Gord (Peter Keleghan), is a forest ranger who spends almost all of his t…"
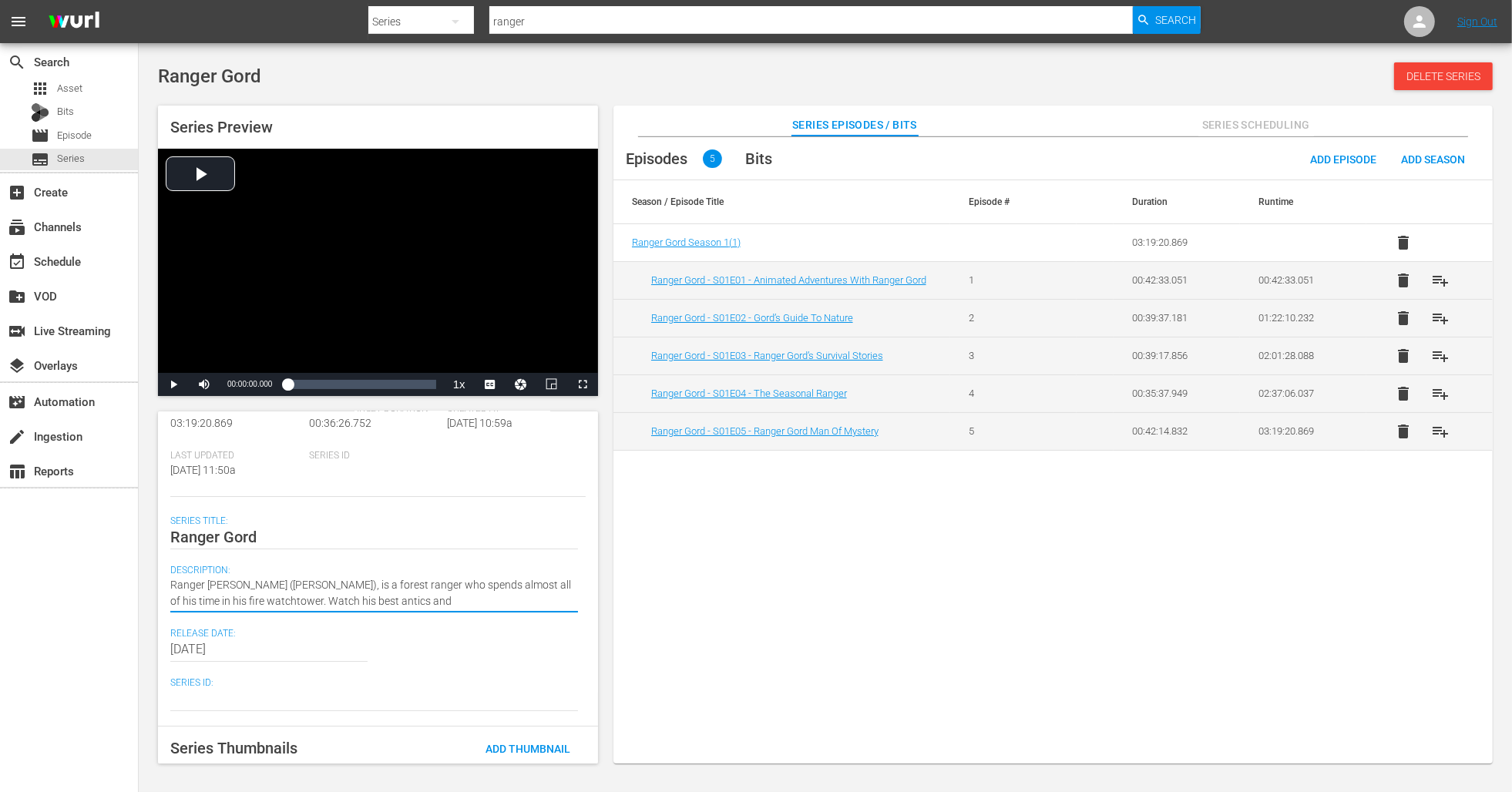
type textarea "Ranger Gord (Peter Keleghan), is a forest ranger who spends almost all of his t…"
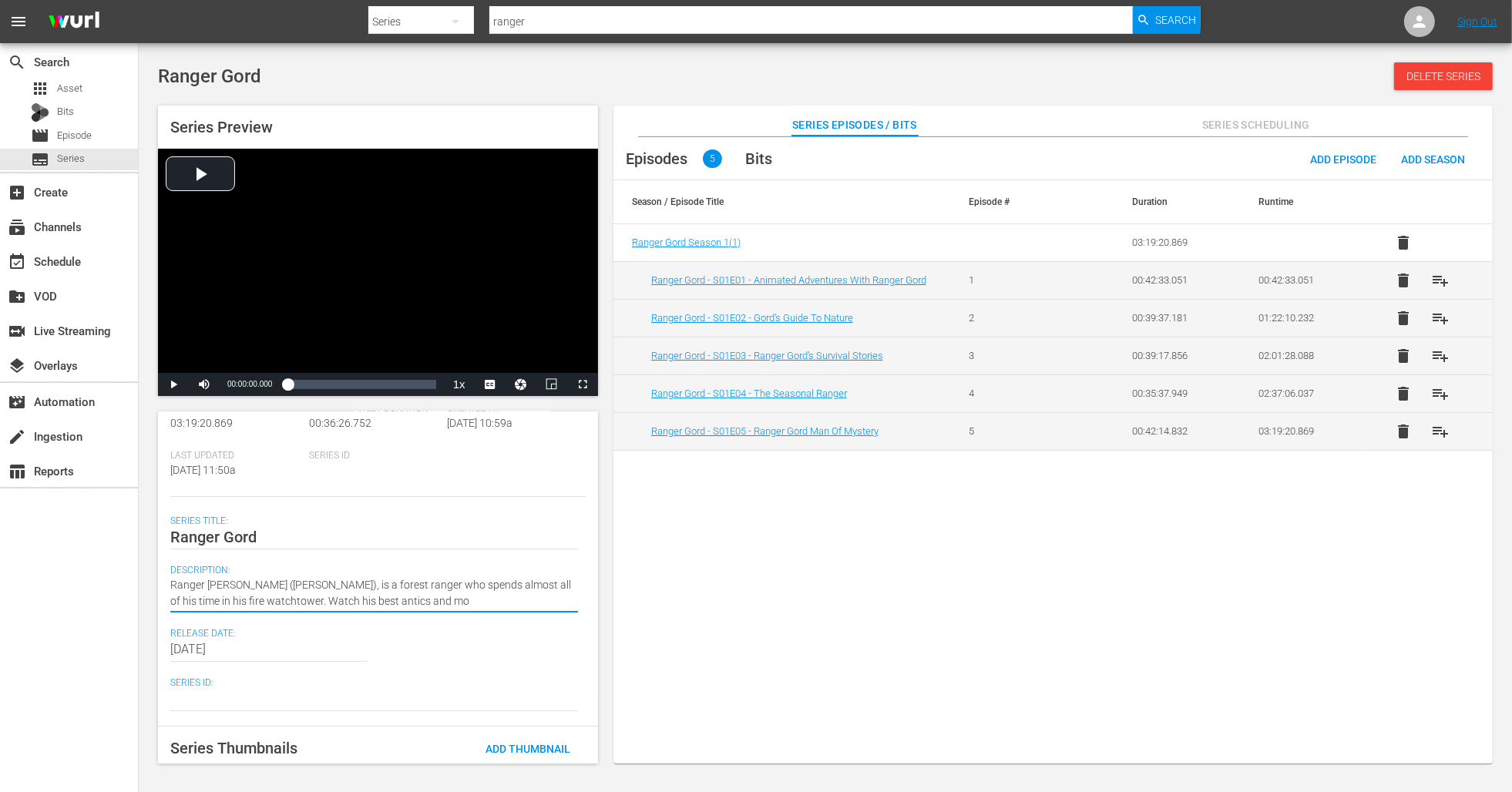
type textarea "Ranger Gord (Peter Keleghan), is a forest ranger who spends almost all of his t…"
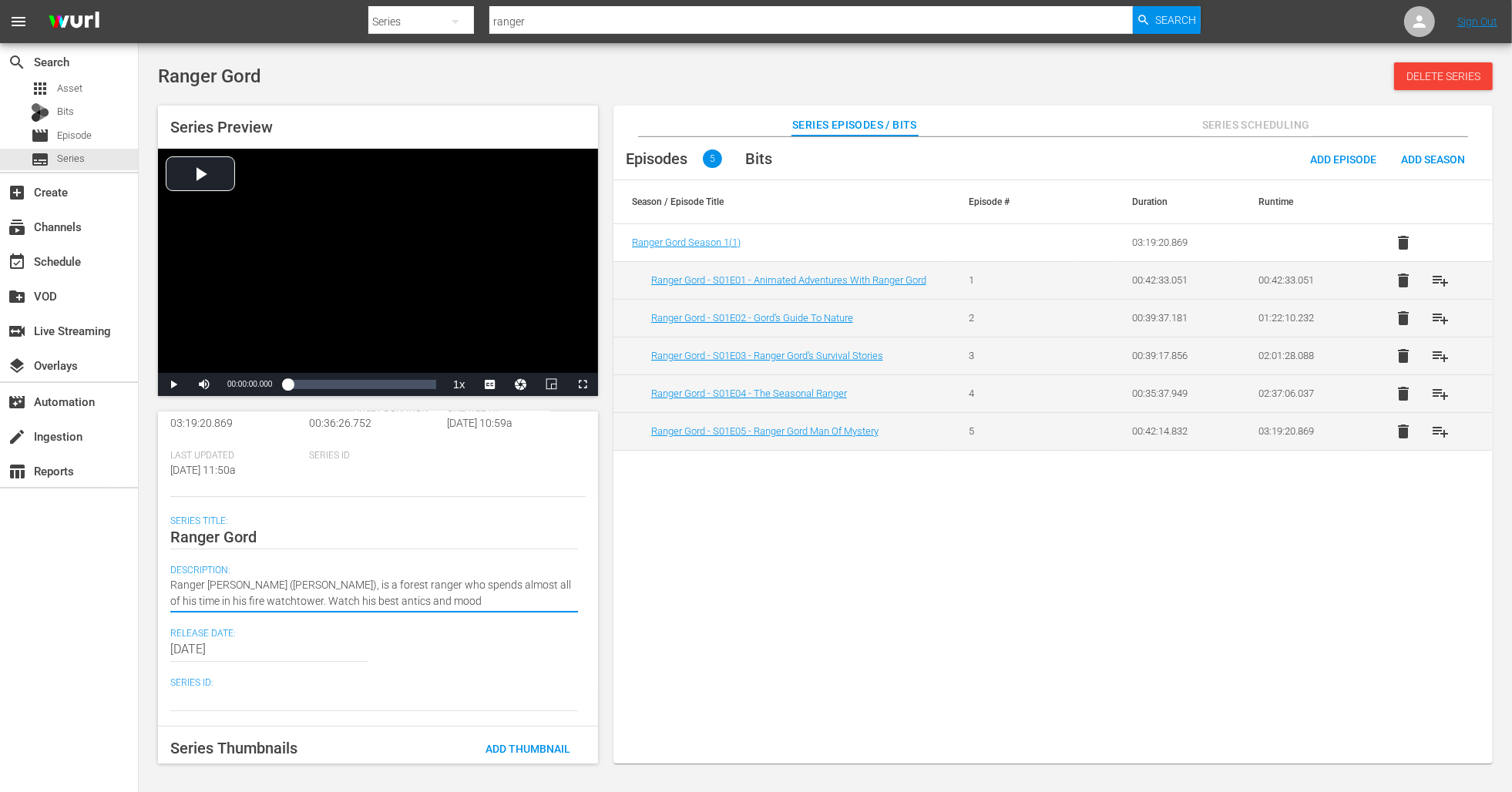
type textarea "Ranger Gord (Peter Keleghan), is a forest ranger who spends almost all of his t…"
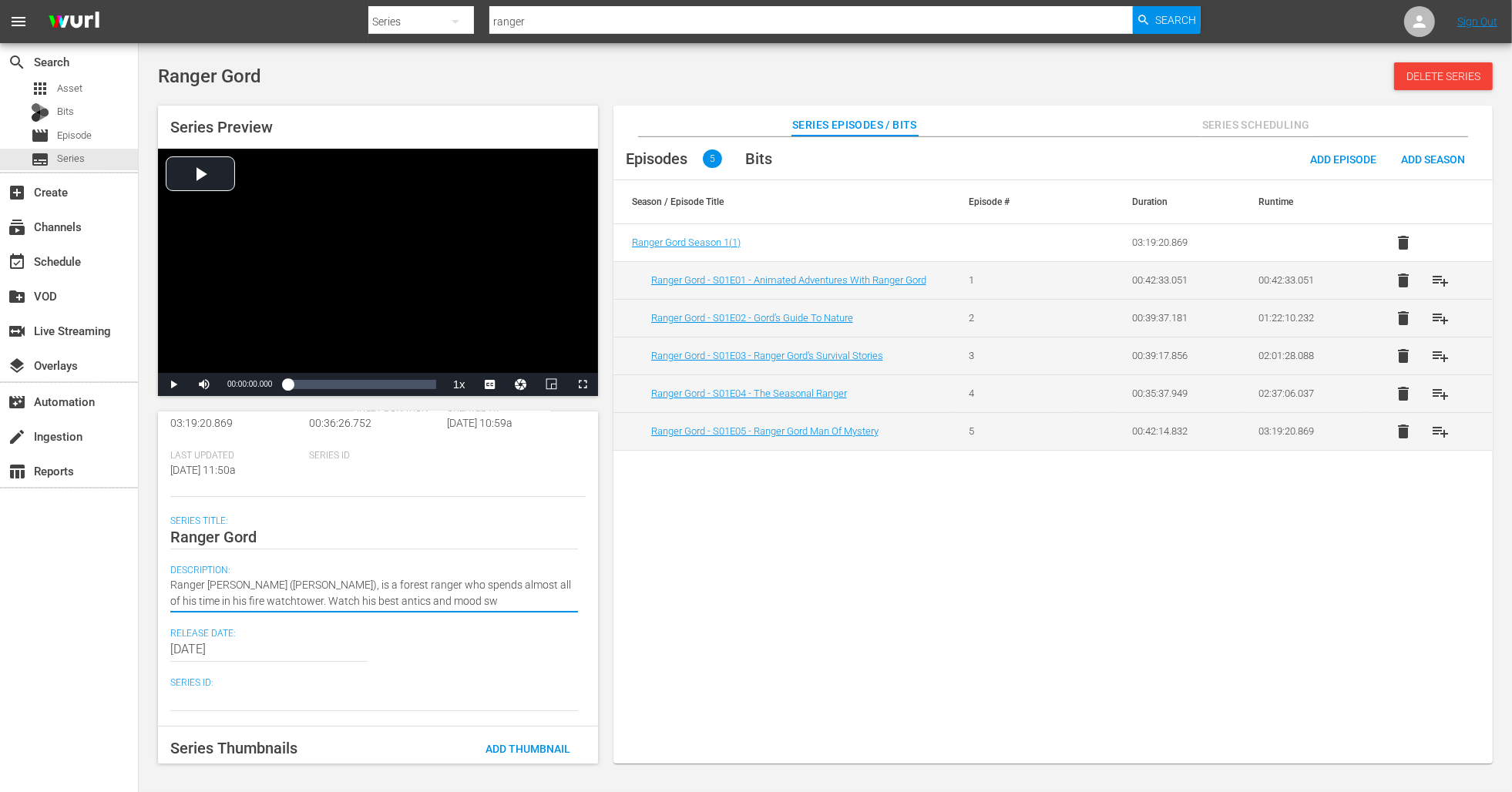
type textarea "Ranger Gord (Peter Keleghan), is a forest ranger who spends almost all of his t…"
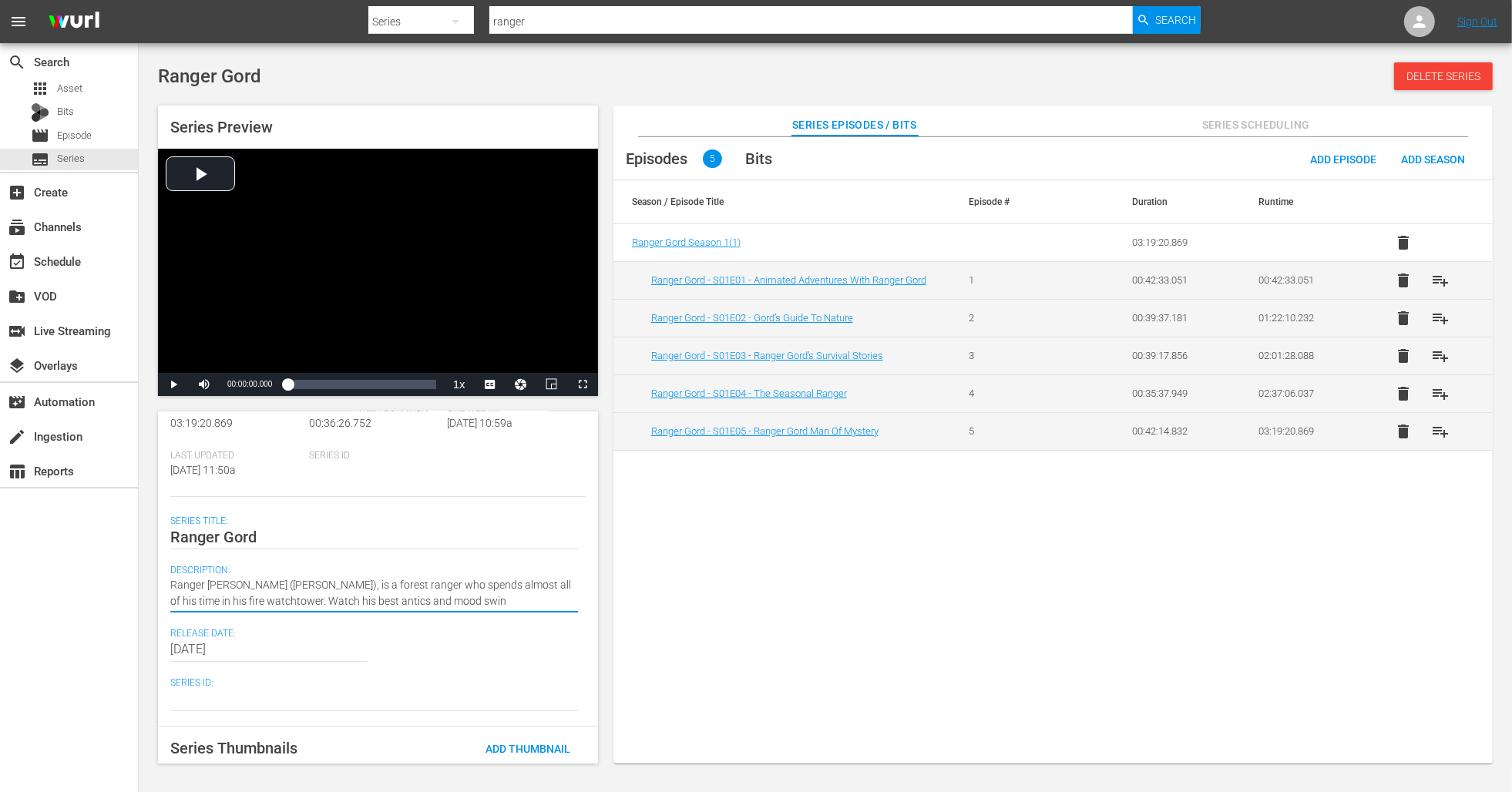
type textarea "Ranger Gord (Peter Keleghan), is a forest ranger who spends almost all of his t…"
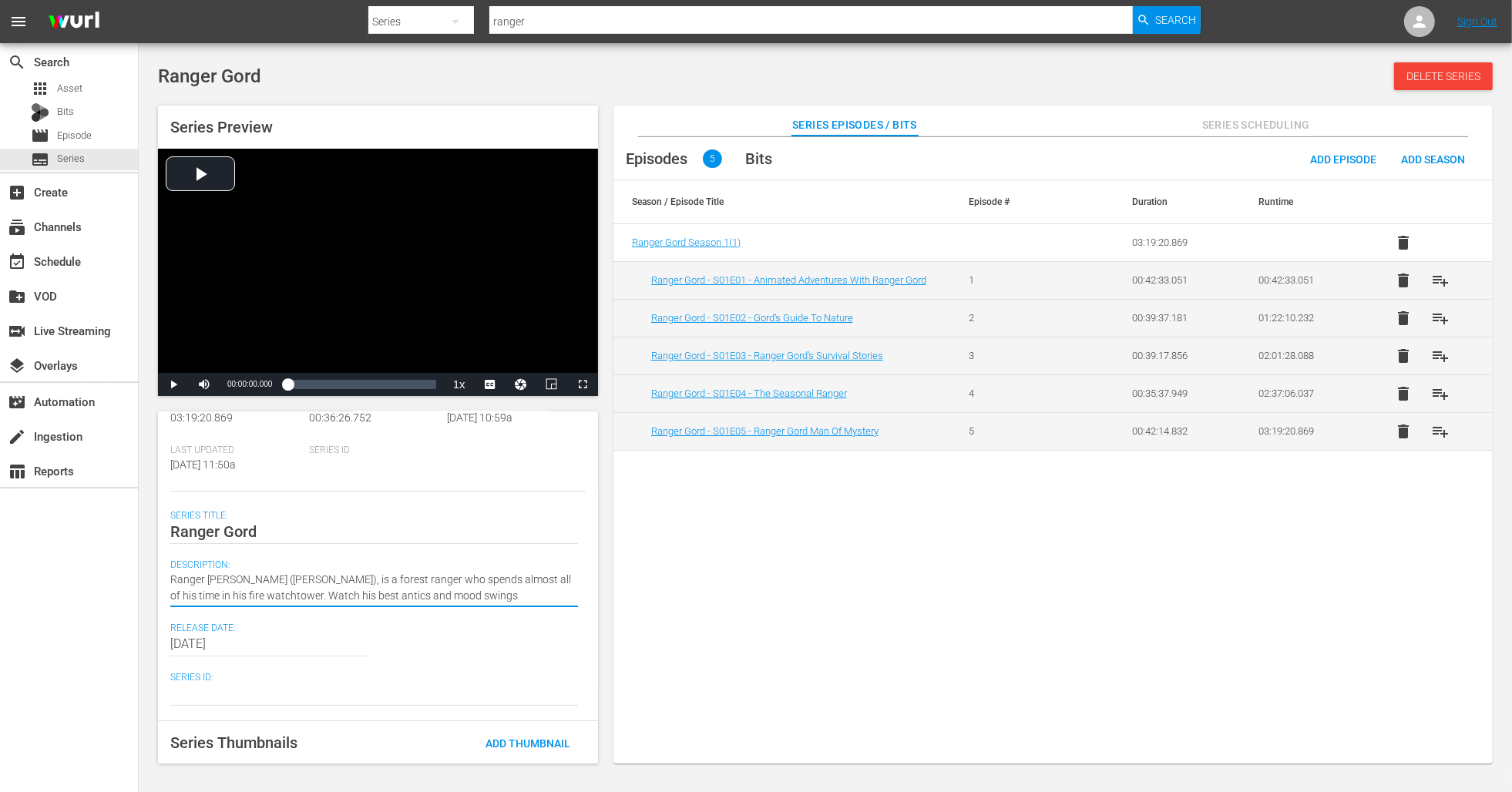
scroll to position [117, 0]
drag, startPoint x: 458, startPoint y: 604, endPoint x: 151, endPoint y: 577, distance: 308.2
click at [151, 577] on div "Series Preview Video Player is loading. Play Video Play Mute Current Time 00:00…" at bounding box center [825, 426] width 1350 height 658
click at [452, 598] on textarea "Ranger Gord (Peter Keleghan), is a forest ranger who spends almost all of his t…" at bounding box center [374, 591] width 408 height 32
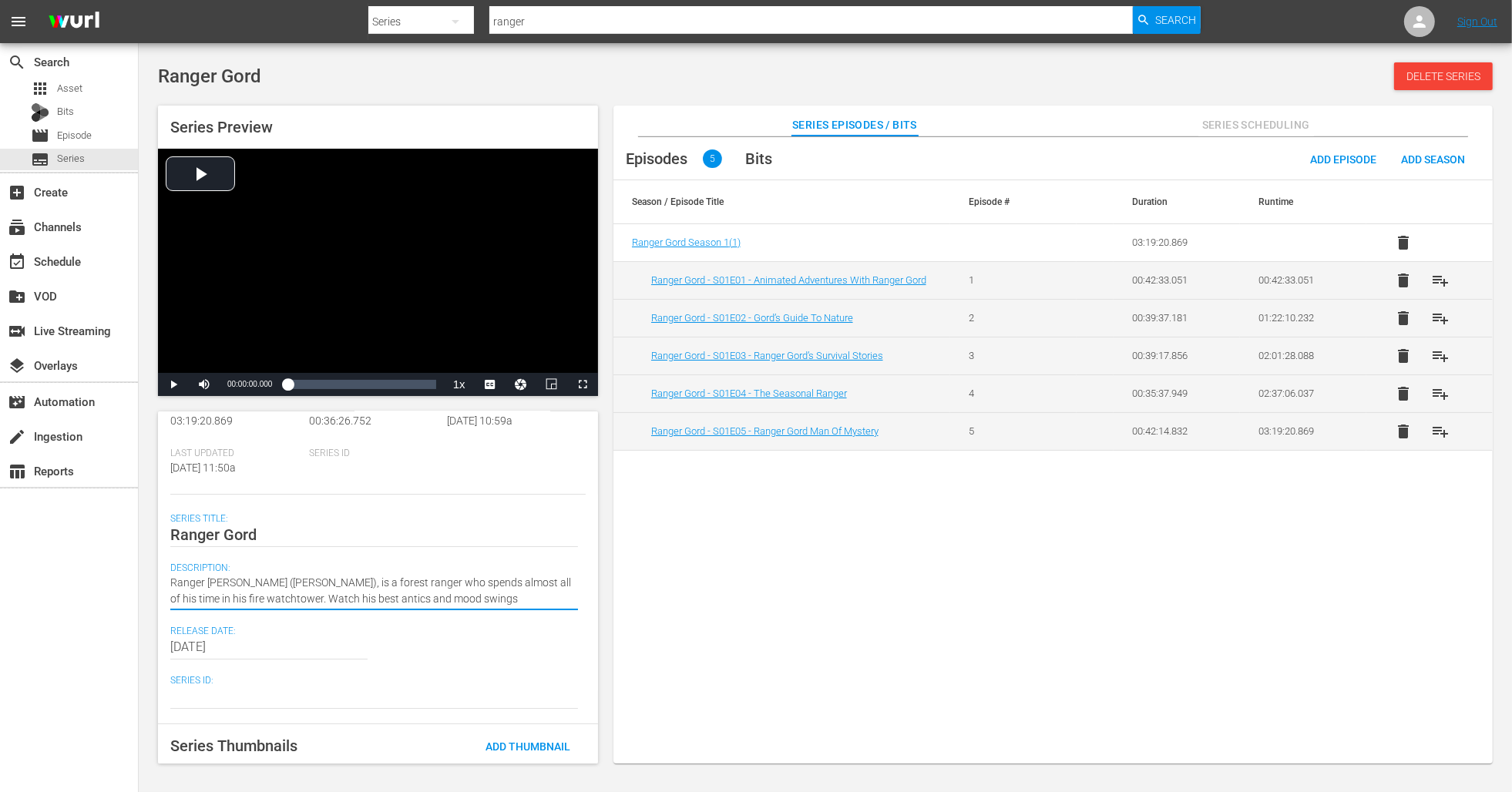
click at [482, 599] on textarea "Ranger Gord (Peter Keleghan), is a forest ranger who spends almost all of his t…" at bounding box center [374, 591] width 408 height 32
drag, startPoint x: 481, startPoint y: 599, endPoint x: 422, endPoint y: 601, distance: 59.0
click at [422, 601] on textarea "Ranger Gord (Peter Keleghan), is a forest ranger who spends almost all of his t…" at bounding box center [374, 591] width 408 height 32
click at [423, 601] on textarea "Ranger Gord (Peter Keleghan), is a forest ranger who spends almost all of his t…" at bounding box center [374, 591] width 408 height 32
click at [297, 598] on textarea "Ranger Gord (Peter Keleghan), is a forest ranger who spends almost all of his t…" at bounding box center [374, 591] width 408 height 32
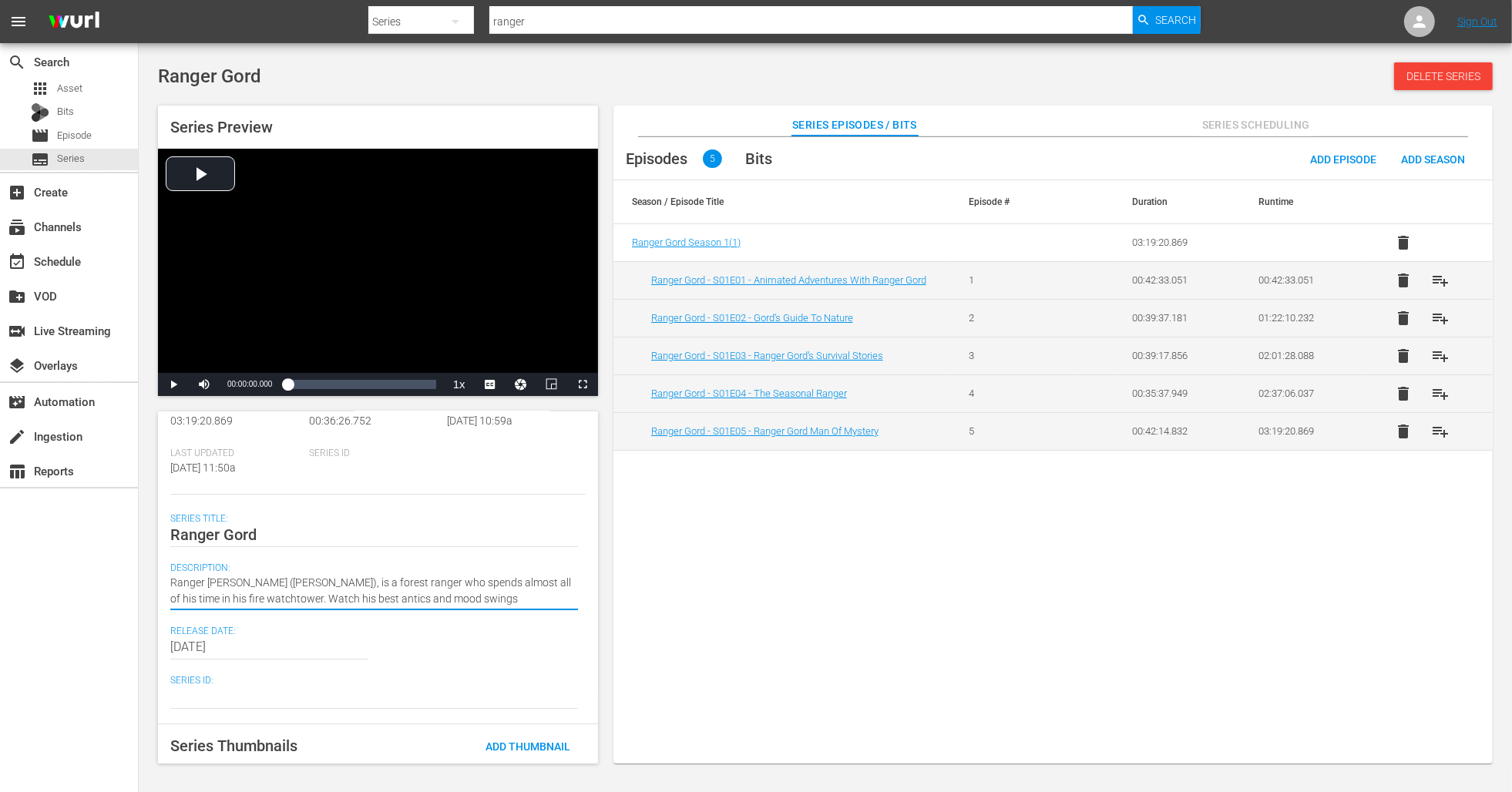
drag, startPoint x: 455, startPoint y: 597, endPoint x: 486, endPoint y: 596, distance: 31.0
click at [455, 597] on textarea "Ranger Gord (Peter Keleghan), is a forest ranger who spends almost all of his t…" at bounding box center [374, 591] width 408 height 32
type textarea "Ranger Gord (Peter Keleghan), is a forest ranger who spends almost all of his t…"
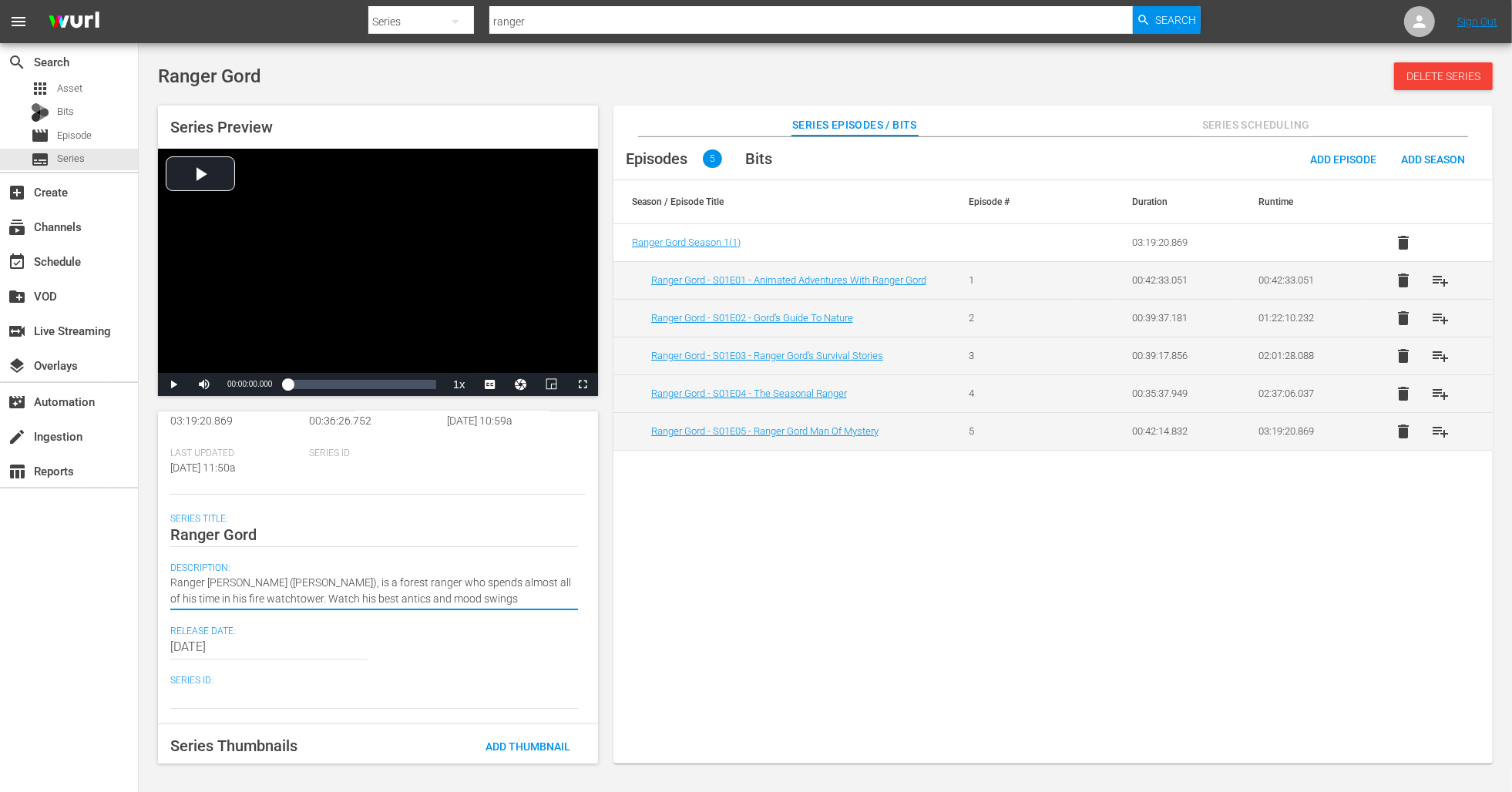
type textarea "Ranger Gord (Peter Keleghan), is a forest ranger who spends almost all of his t…"
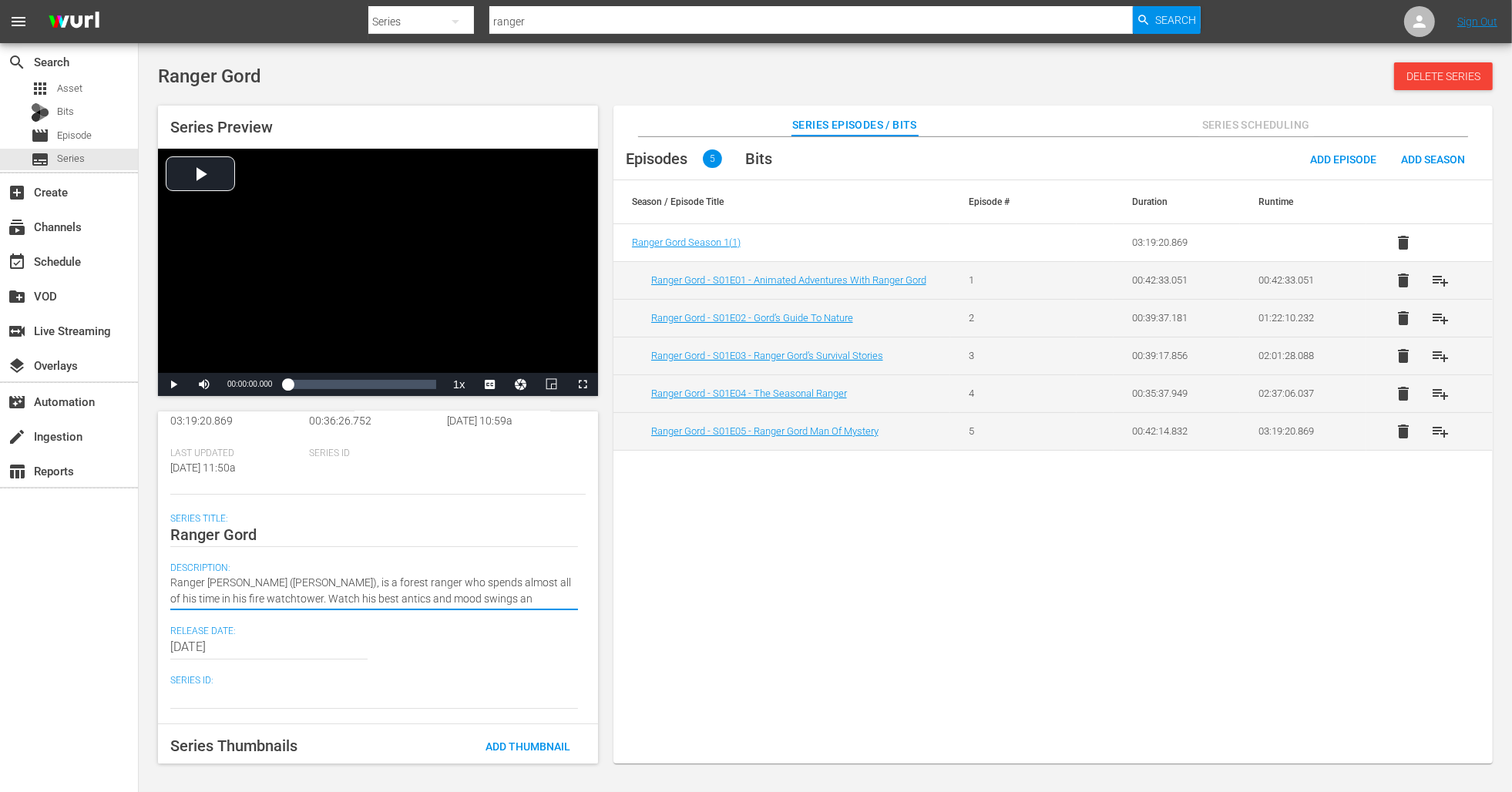
type textarea "Ranger Gord (Peter Keleghan), is a forest ranger who spends almost all of his t…"
paste textarea "Ranger Gord produces a series of educational safety cartoons, in which he portr…"
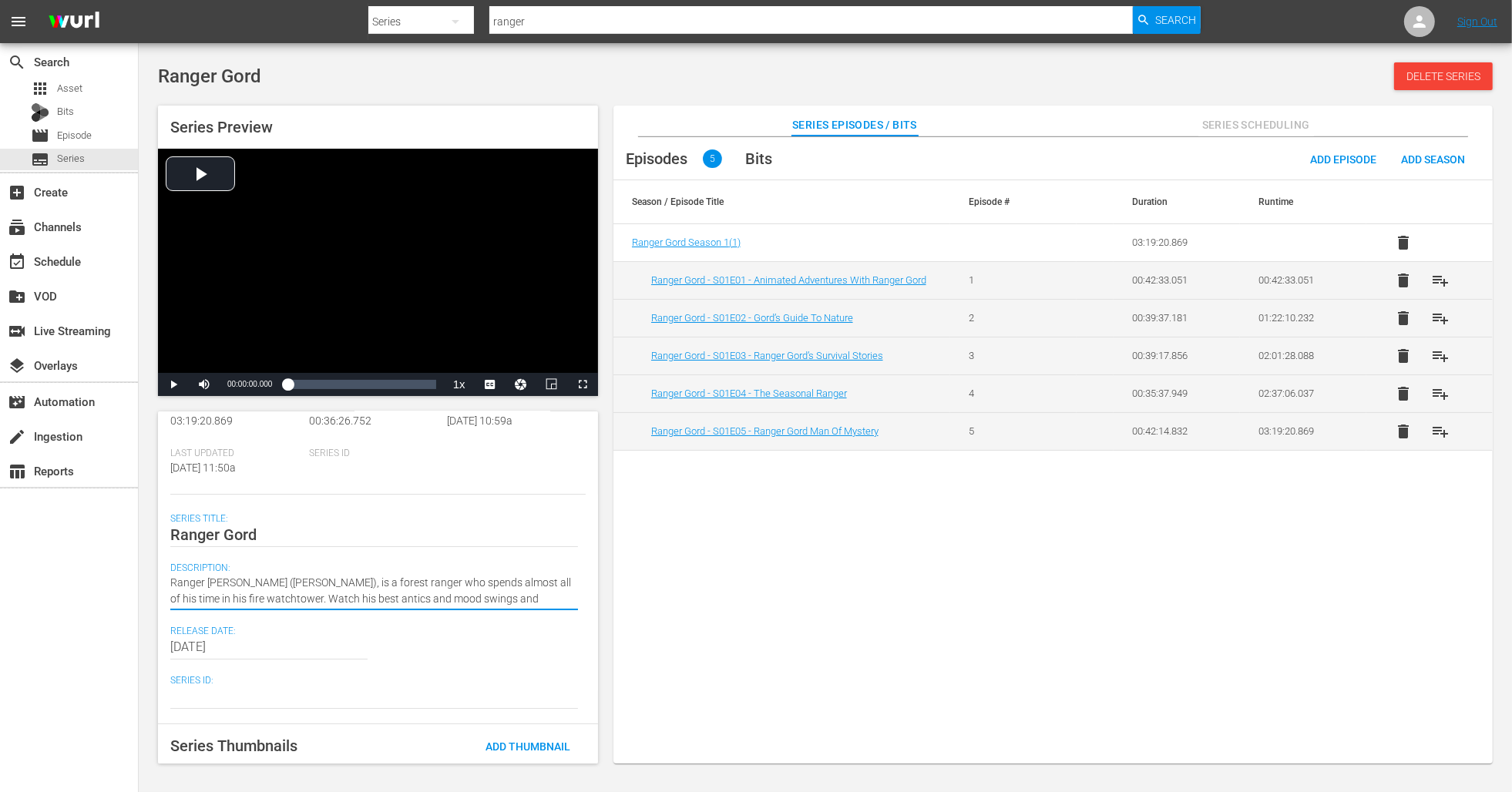
type textarea "Ranger Gord (Peter Keleghan), is a forest ranger who spends almost all of his t…"
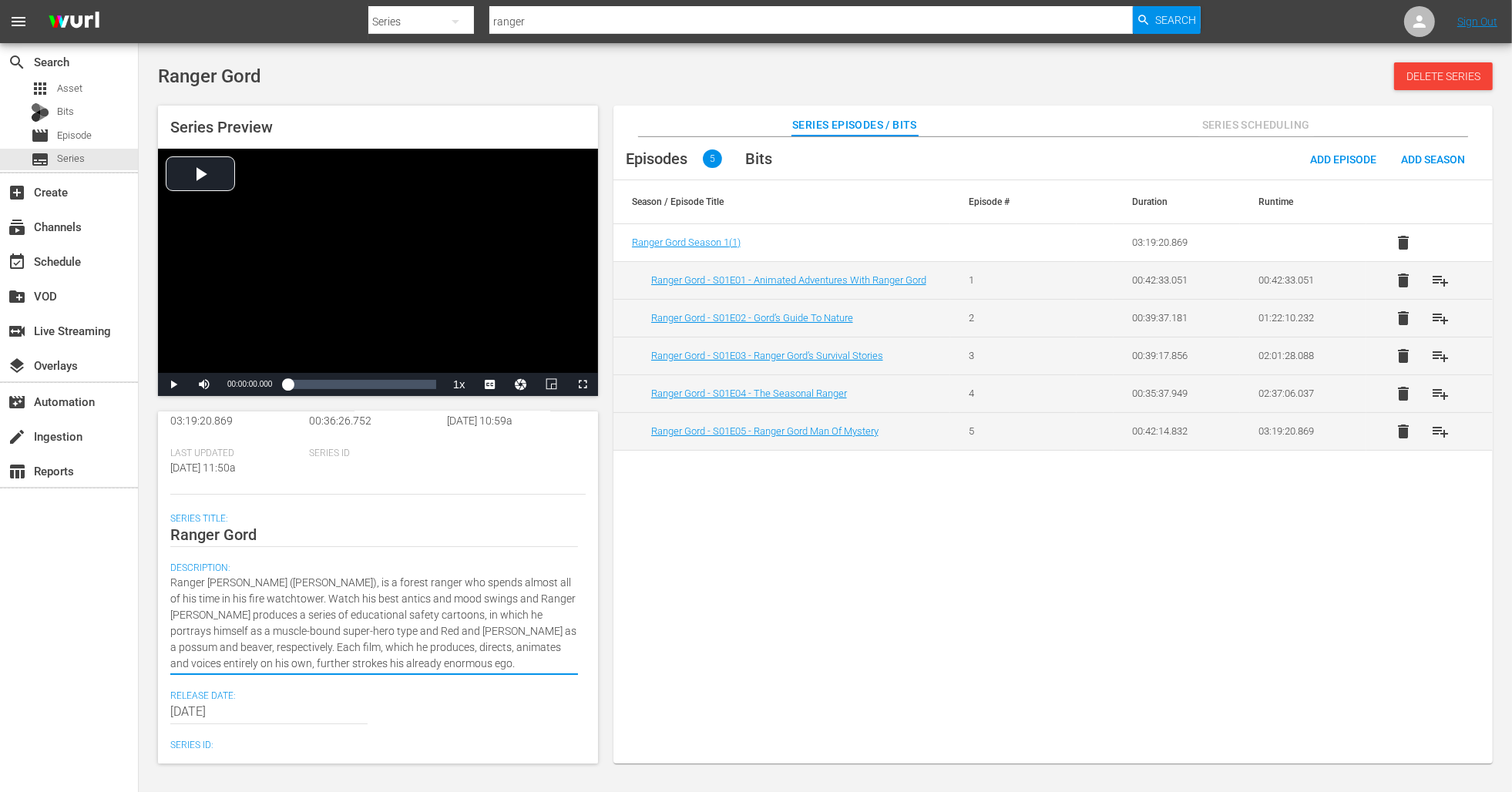
click at [374, 596] on textarea "Ranger Gord (Peter Keleghan), is a forest ranger who spends almost all of his t…" at bounding box center [374, 623] width 408 height 97
click at [298, 599] on textarea "Ranger Gord (Peter Keleghan), is a forest ranger who spends almost all of his t…" at bounding box center [374, 623] width 408 height 97
type textarea "Ranger Gord (Peter Keleghan), is a forest ranger who spends almost all of his t…"
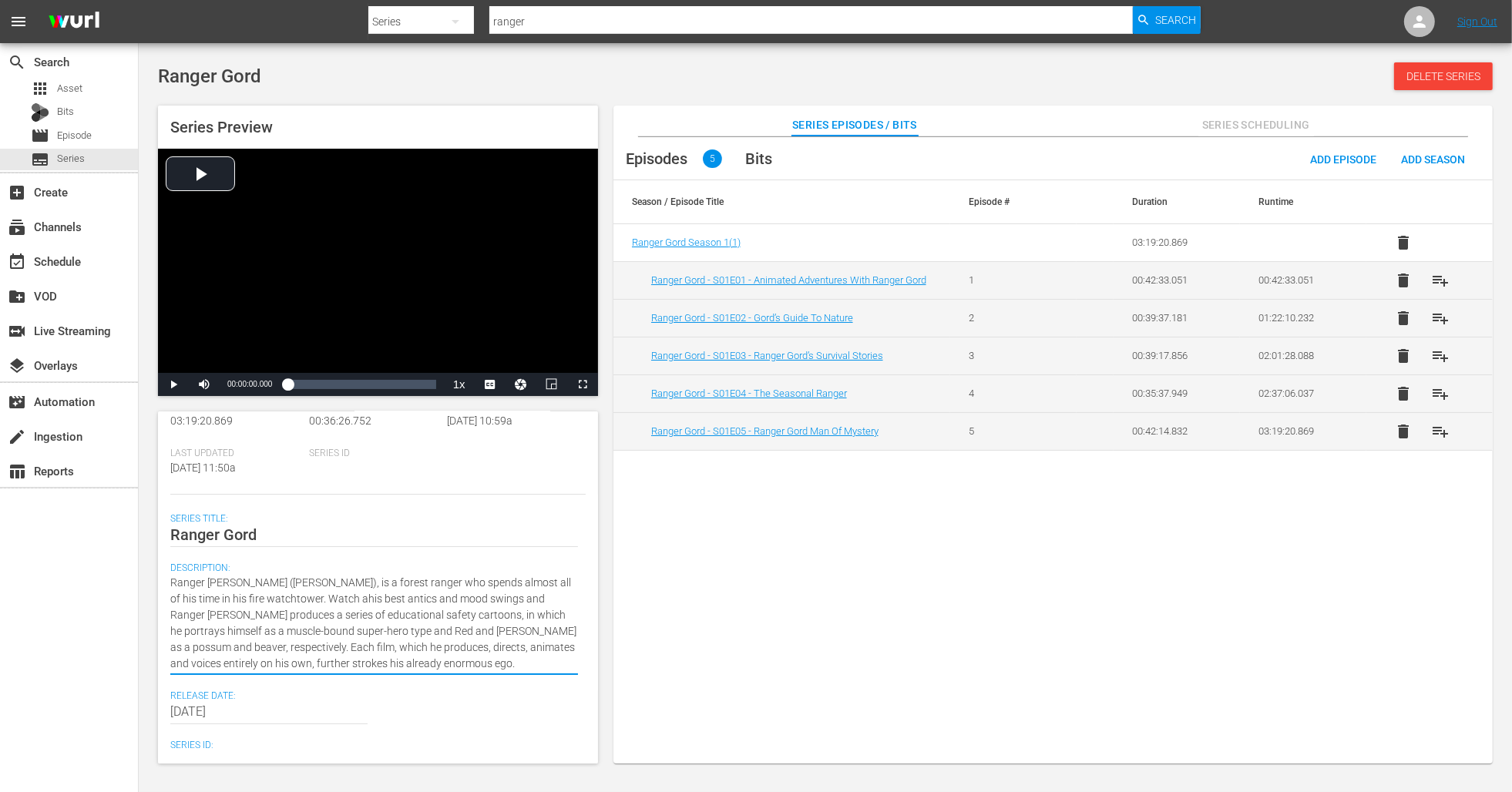
type textarea "Ranger Gord (Peter Keleghan), is a forest ranger who spends almost all of his t…"
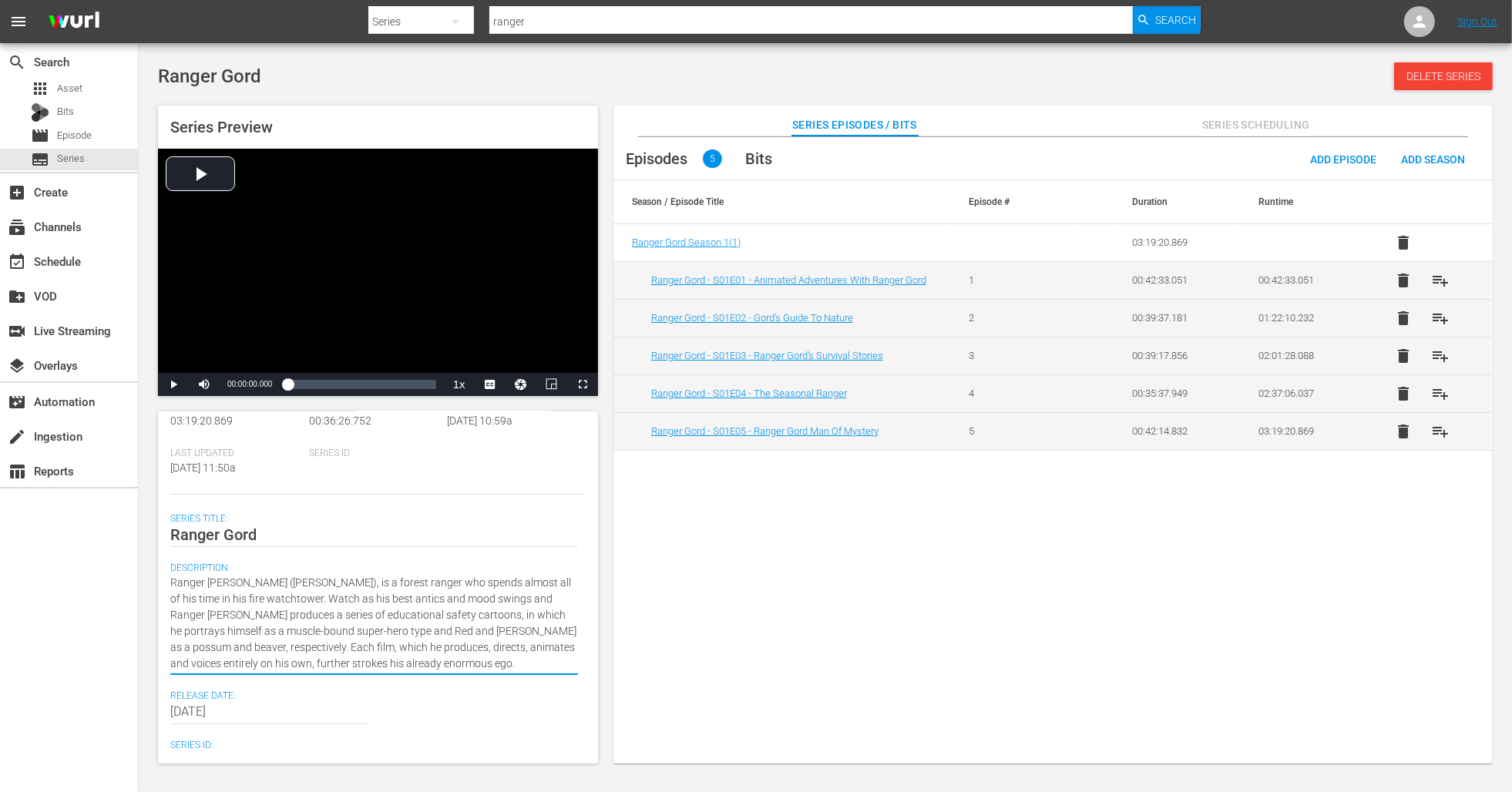
type textarea "Ranger Gord (Peter Keleghan), is a forest ranger who spends almost all of his t…"
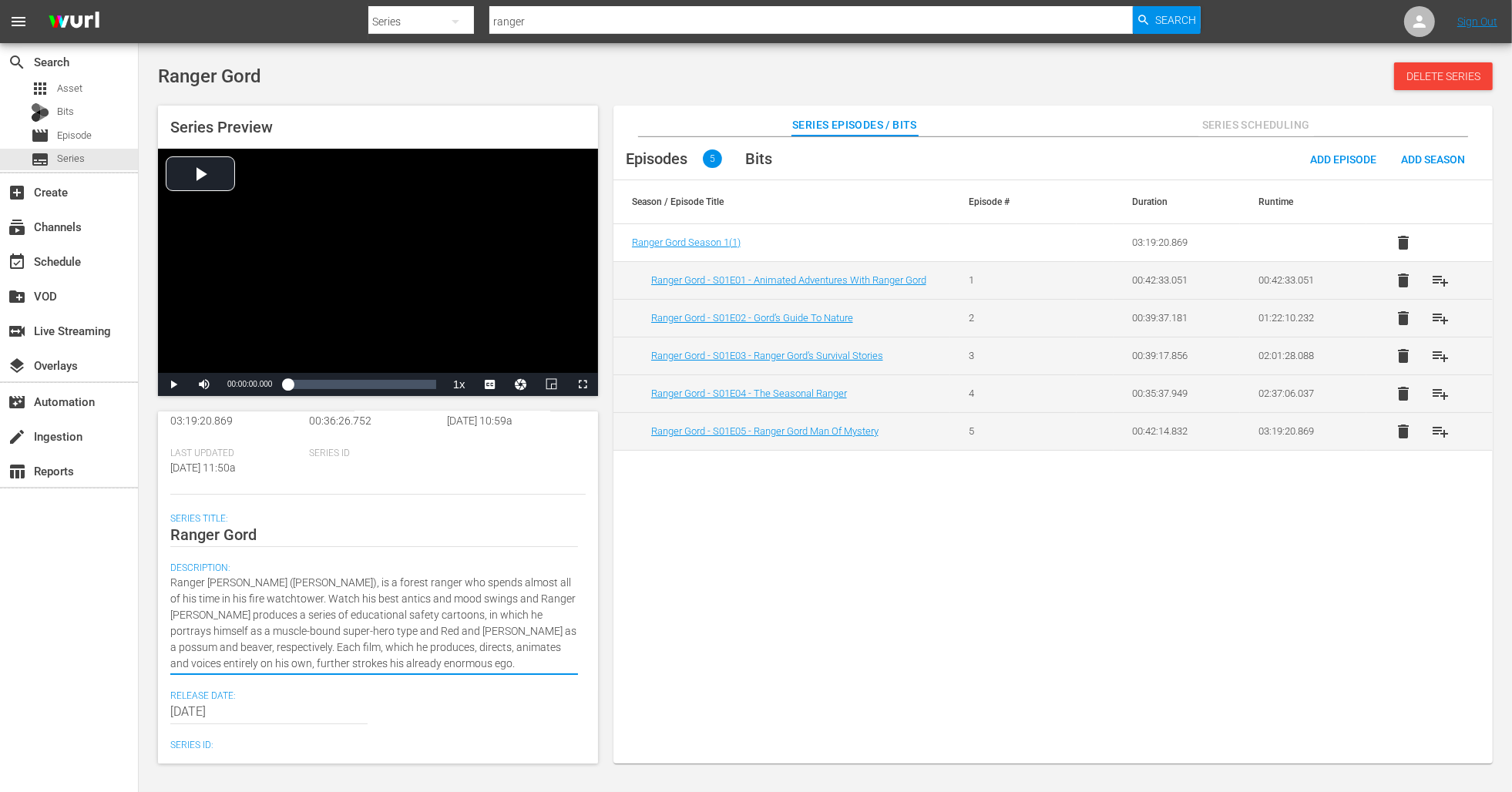
type textarea "Ranger Gord (Peter Keleghan), is a forest ranger who spends almost all of his t…"
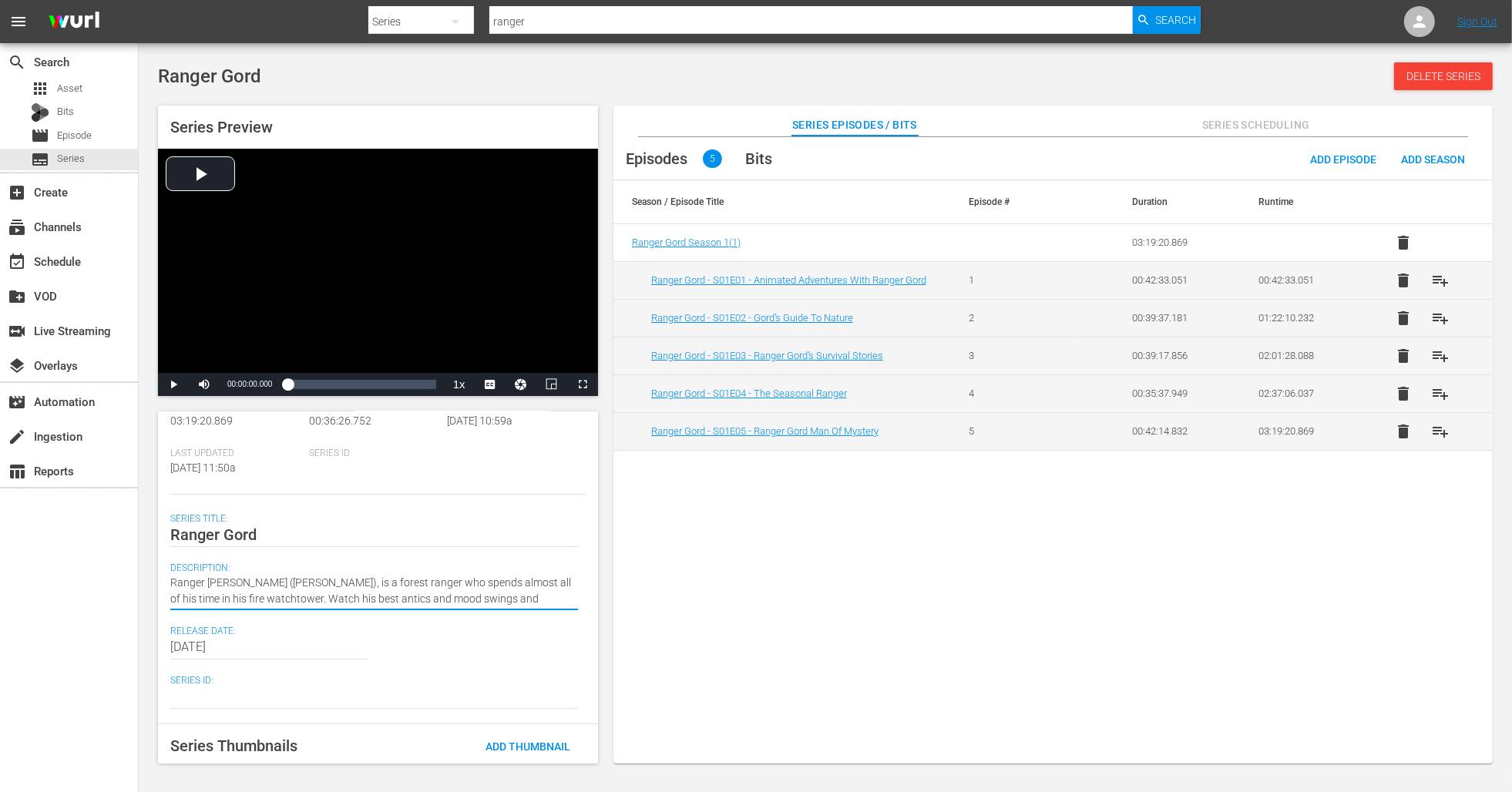
paste textarea "Ranger Gord produces a series of educational safety cartoons, in which he portr…"
type textarea "Ranger Gord (Peter Keleghan), is a forest ranger who spends almost all of his t…"
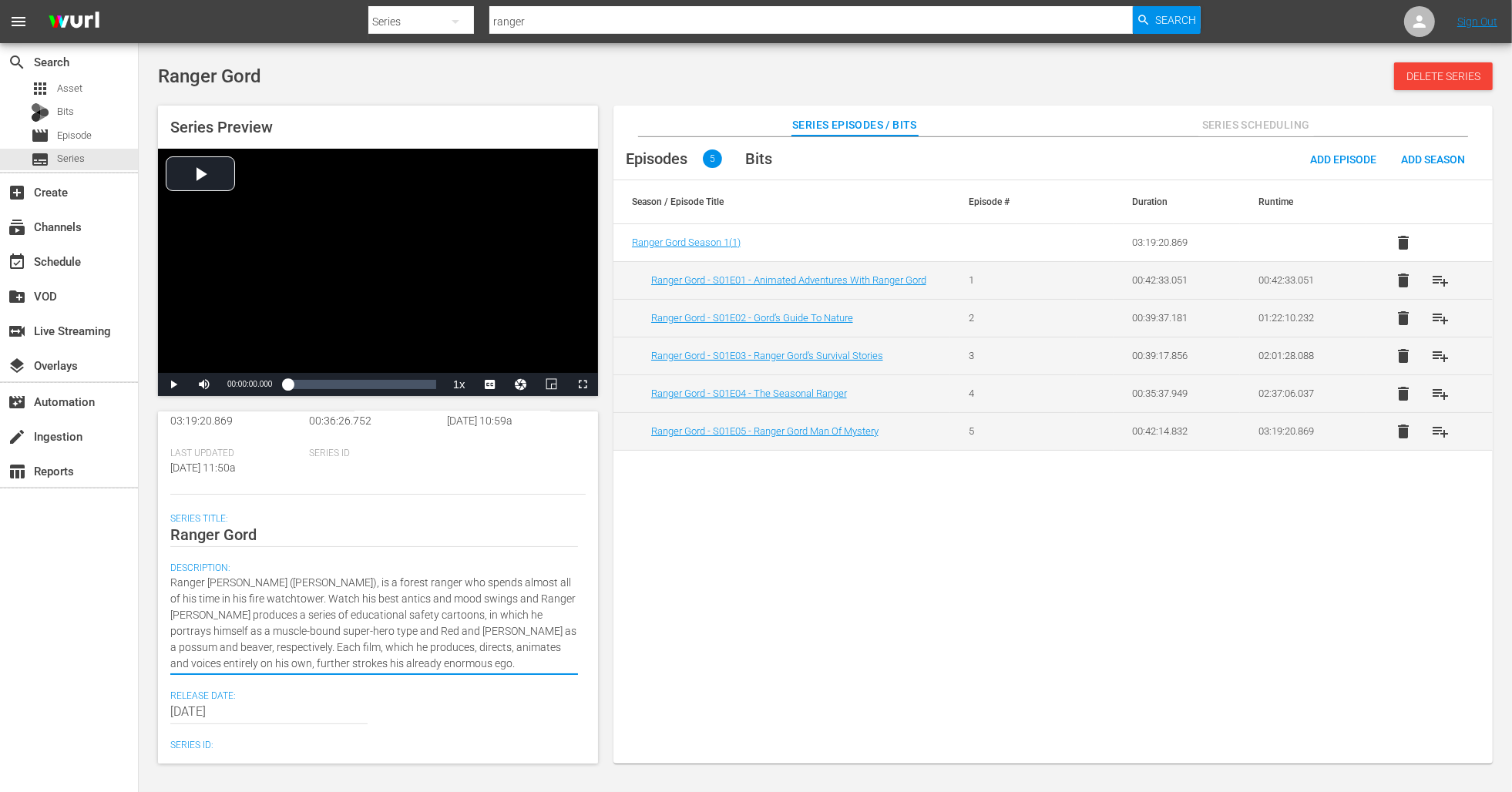
click at [393, 606] on textarea "Ranger Gord (Peter Keleghan), is a forest ranger who spends almost all of his t…" at bounding box center [374, 623] width 408 height 97
drag, startPoint x: 474, startPoint y: 598, endPoint x: 295, endPoint y: 603, distance: 179.1
click at [295, 603] on textarea "Ranger Gord (Peter Keleghan), is a forest ranger who spends almost all of his t…" at bounding box center [374, 623] width 408 height 97
type textarea "Ranger Gord (Peter Keleghan), is a forest ranger who spends almost all of his t…"
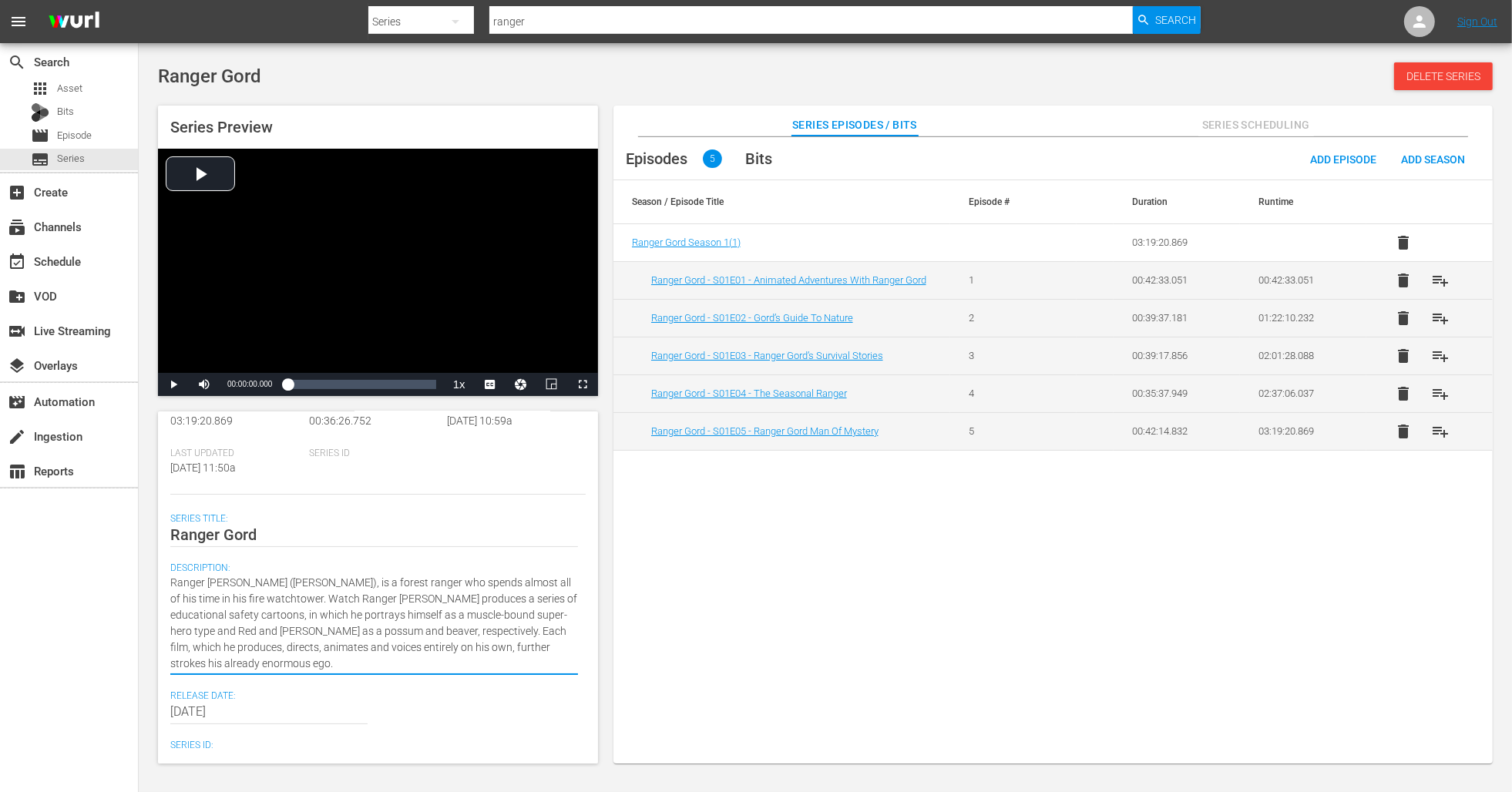
type textarea "Ranger Gord (Peter Keleghan), is a forest ranger who spends almost all of his t…"
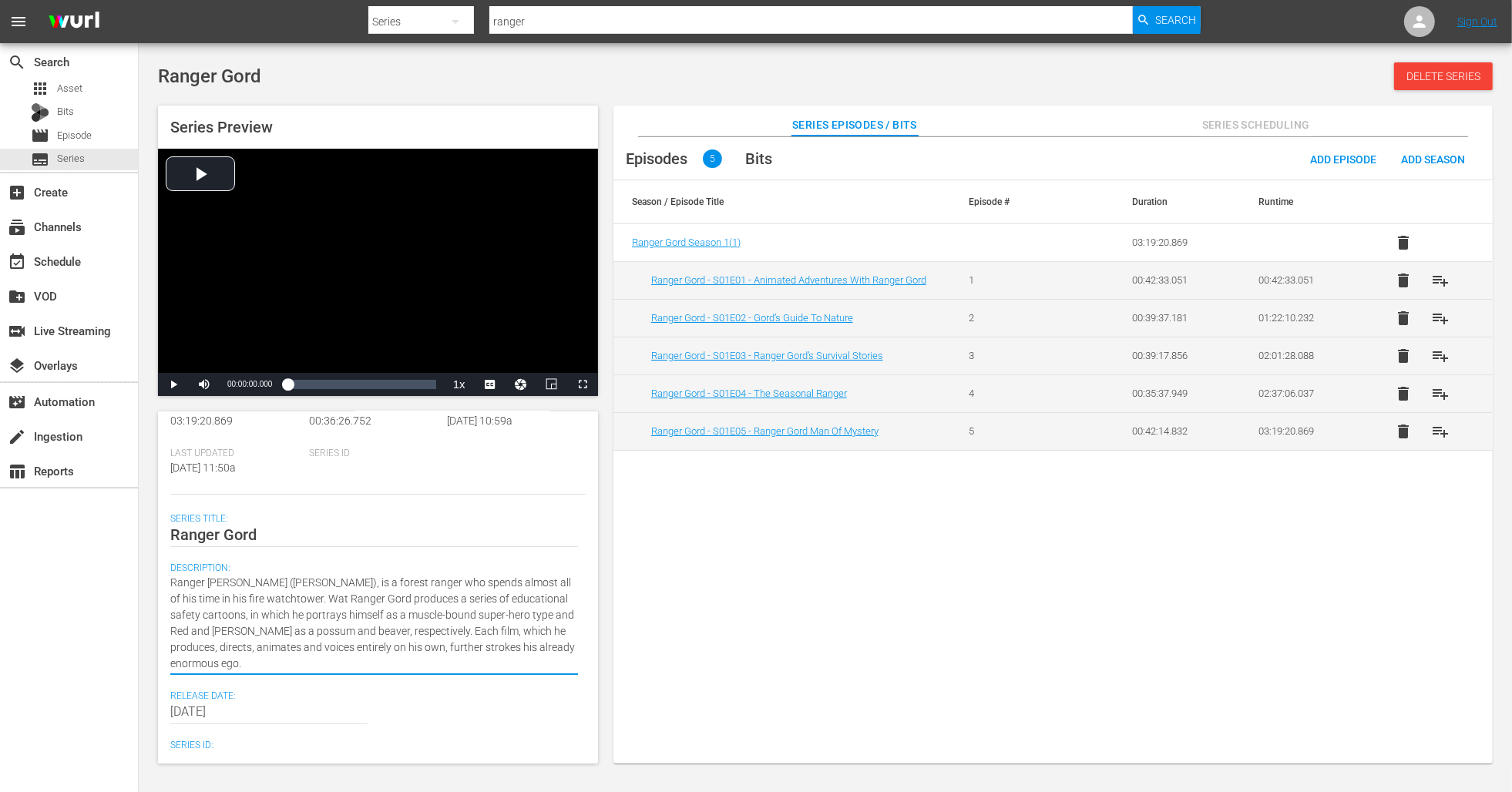
type textarea "Ranger Gord (Peter Keleghan), is a forest ranger who spends almost all of his t…"
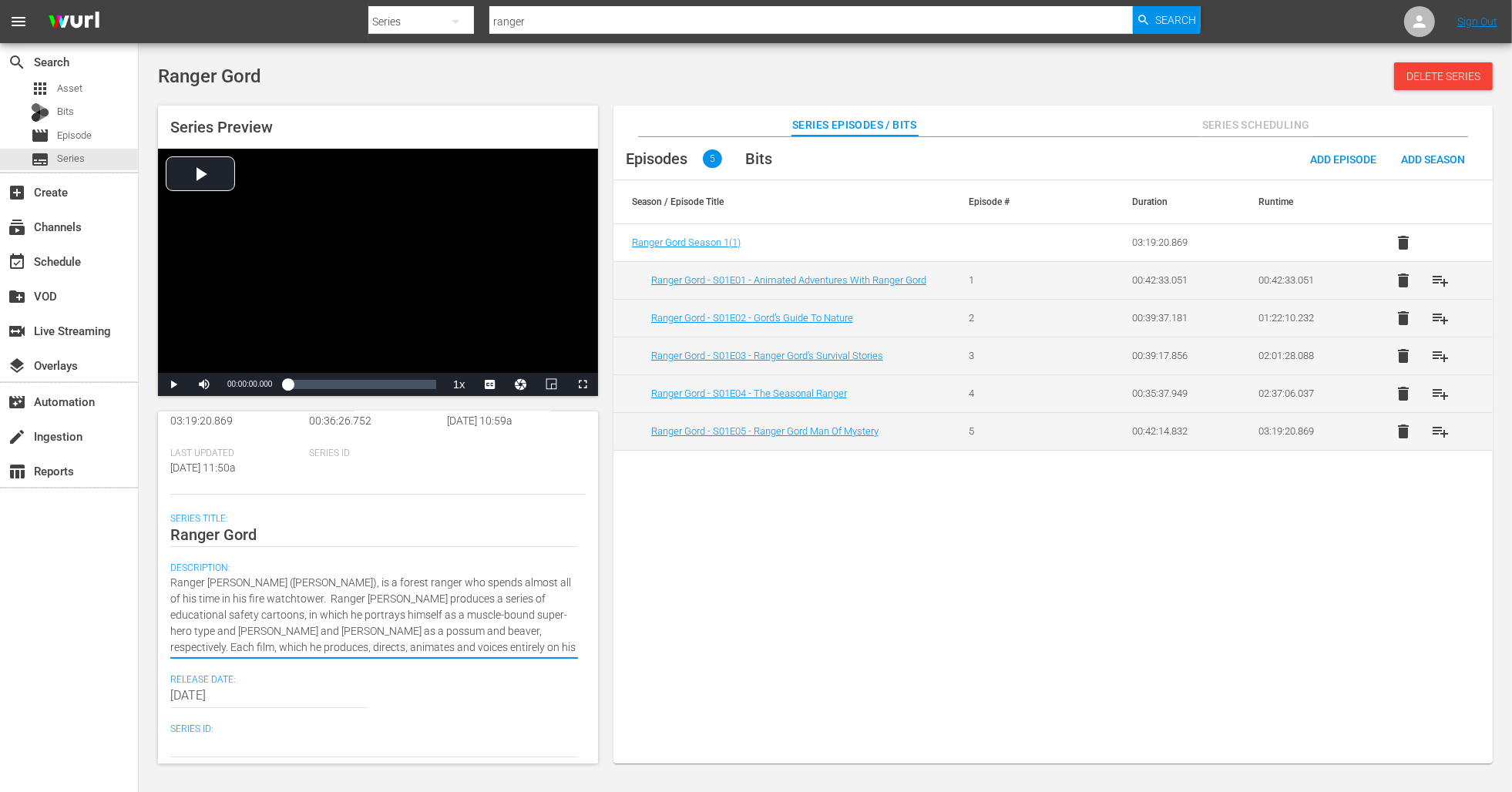
type textarea "Ranger Gord (Peter Keleghan), is a forest ranger who spends almost all of his t…"
drag, startPoint x: 271, startPoint y: 629, endPoint x: 294, endPoint y: 629, distance: 23.0
click at [294, 629] on textarea "Ranger Gord (Peter Keleghan), is a forest ranger who spends almost all of his t…" at bounding box center [374, 615] width 408 height 81
click at [295, 629] on textarea "Ranger Gord (Peter Keleghan), is a forest ranger who spends almost all of his t…" at bounding box center [374, 615] width 408 height 81
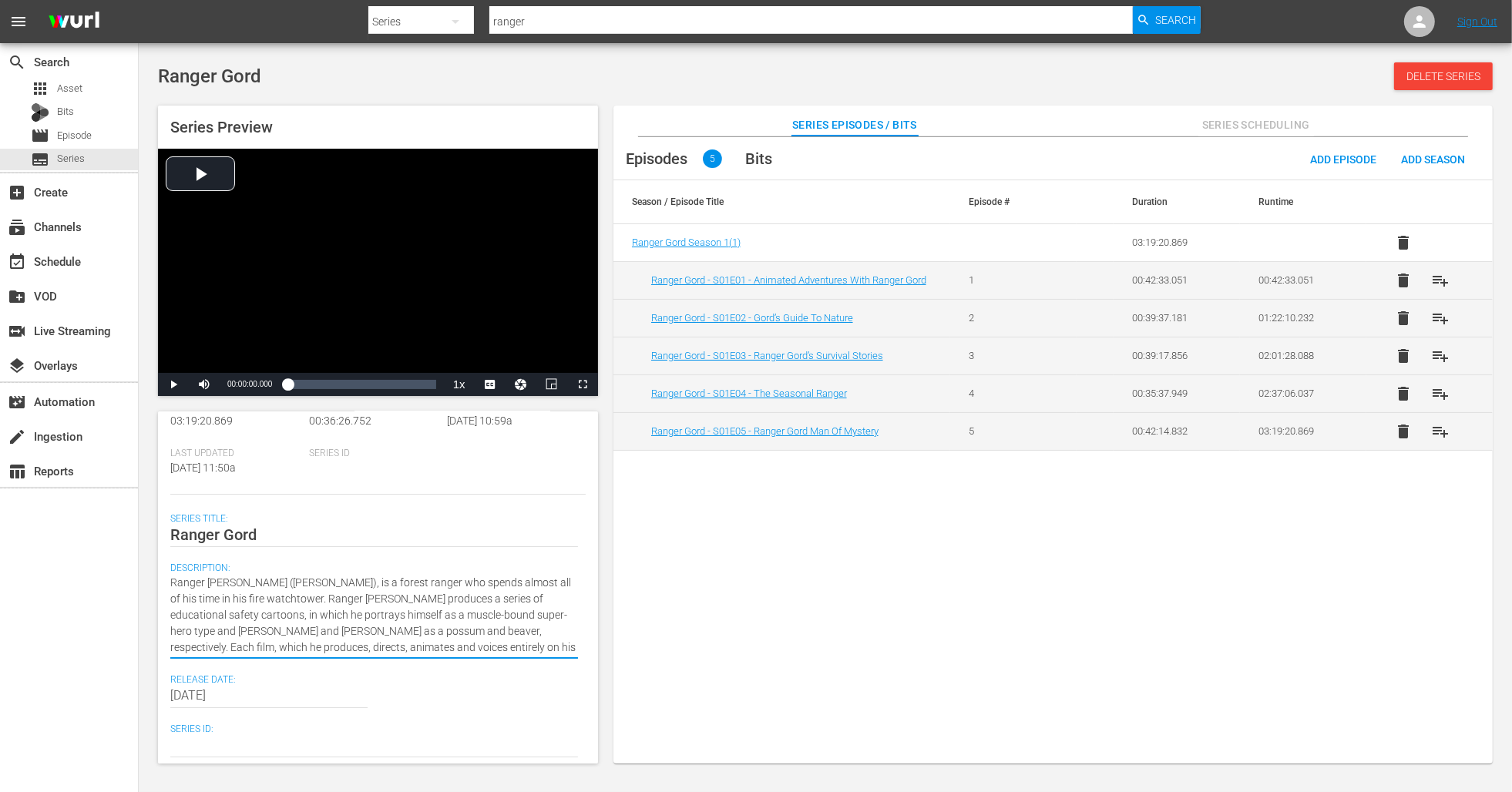
drag, startPoint x: 270, startPoint y: 632, endPoint x: 544, endPoint y: 651, distance: 274.7
click at [544, 651] on textarea "Ranger Gord (Peter Keleghan), is a forest ranger who spends almost all of his t…" at bounding box center [374, 615] width 408 height 81
type textarea "Ranger Gord (Peter Keleghan), is a forest ranger who spends almost all of his t…"
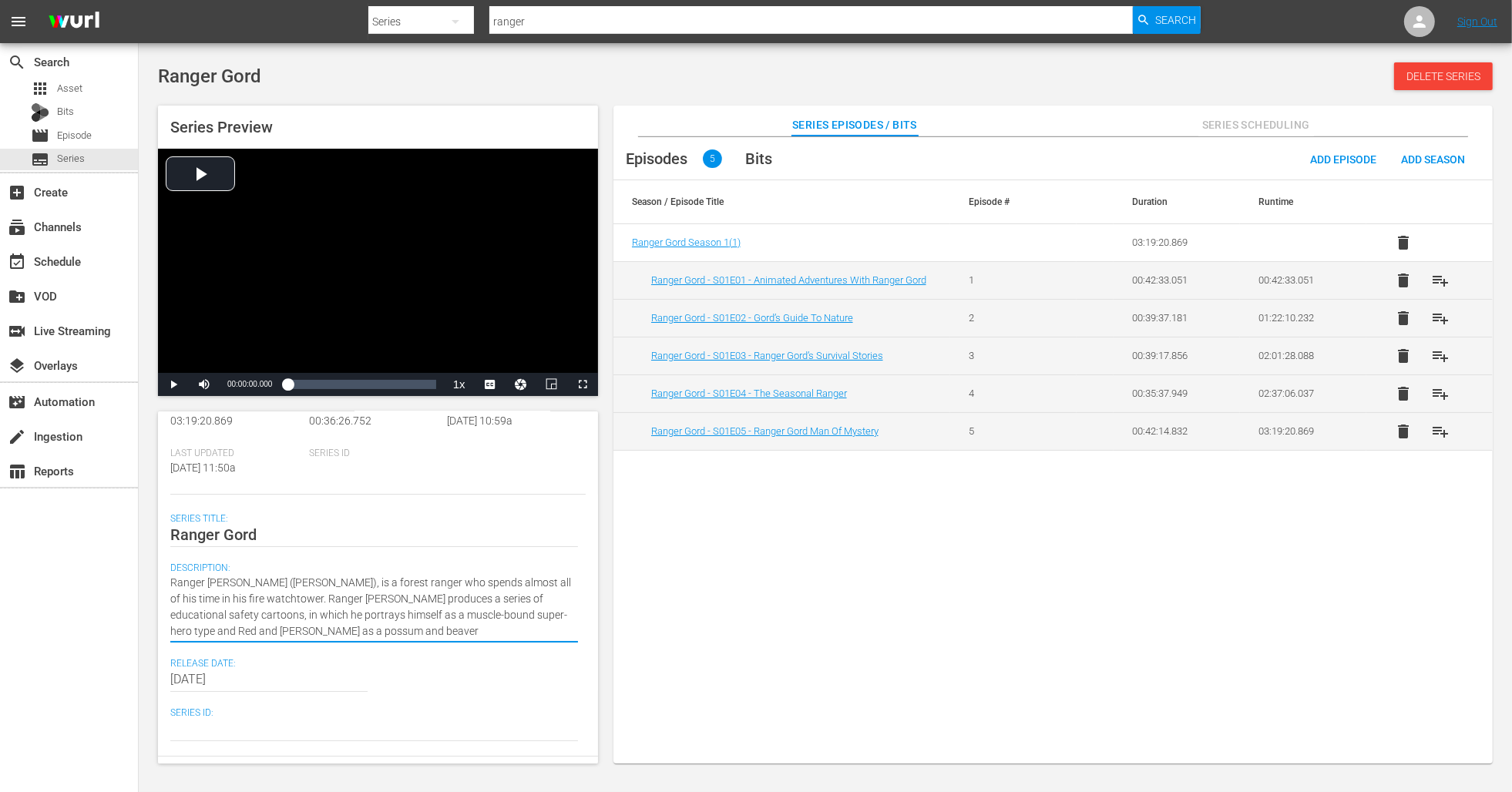
type textarea "Ranger Gord (Peter Keleghan), is a forest ranger who spends almost all of his t…"
drag, startPoint x: 268, startPoint y: 616, endPoint x: 160, endPoint y: 587, distance: 111.8
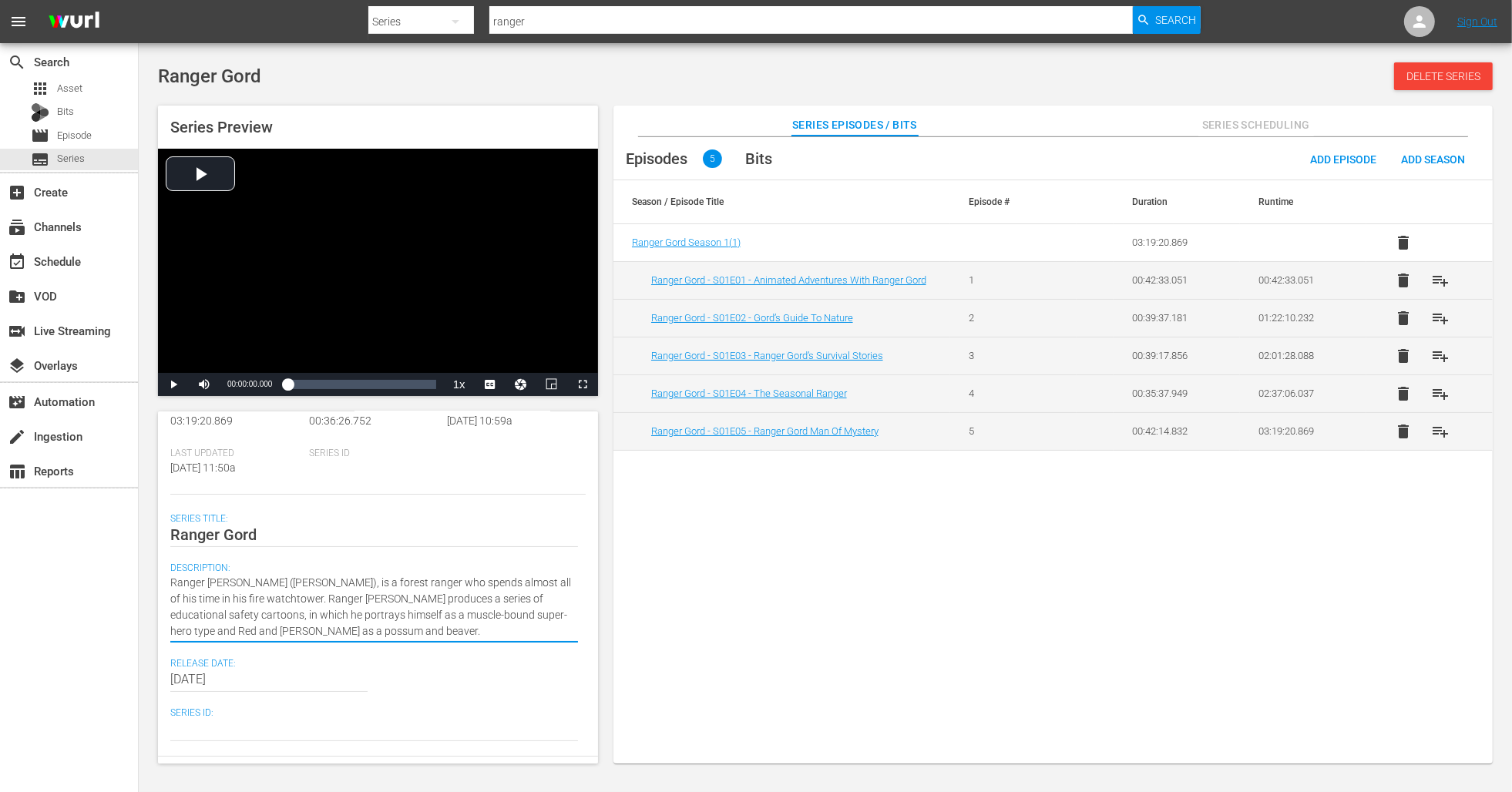
click at [160, 587] on div "Series Details Discard Save Wurl Id 56774548 Seasons 1 Episodes 5 Duration 03:1…" at bounding box center [378, 587] width 440 height 352
type textarea "Ranger Gord (Peter Keleghan), is a forest ranger who spends almost all of his t…"
drag, startPoint x: 316, startPoint y: 622, endPoint x: 306, endPoint y: 629, distance: 12.2
click at [315, 623] on textarea "Ranger Gord (Peter Keleghan), is a forest ranger who spends almost all of his t…" at bounding box center [374, 607] width 408 height 65
drag, startPoint x: 275, startPoint y: 624, endPoint x: 162, endPoint y: 587, distance: 118.9
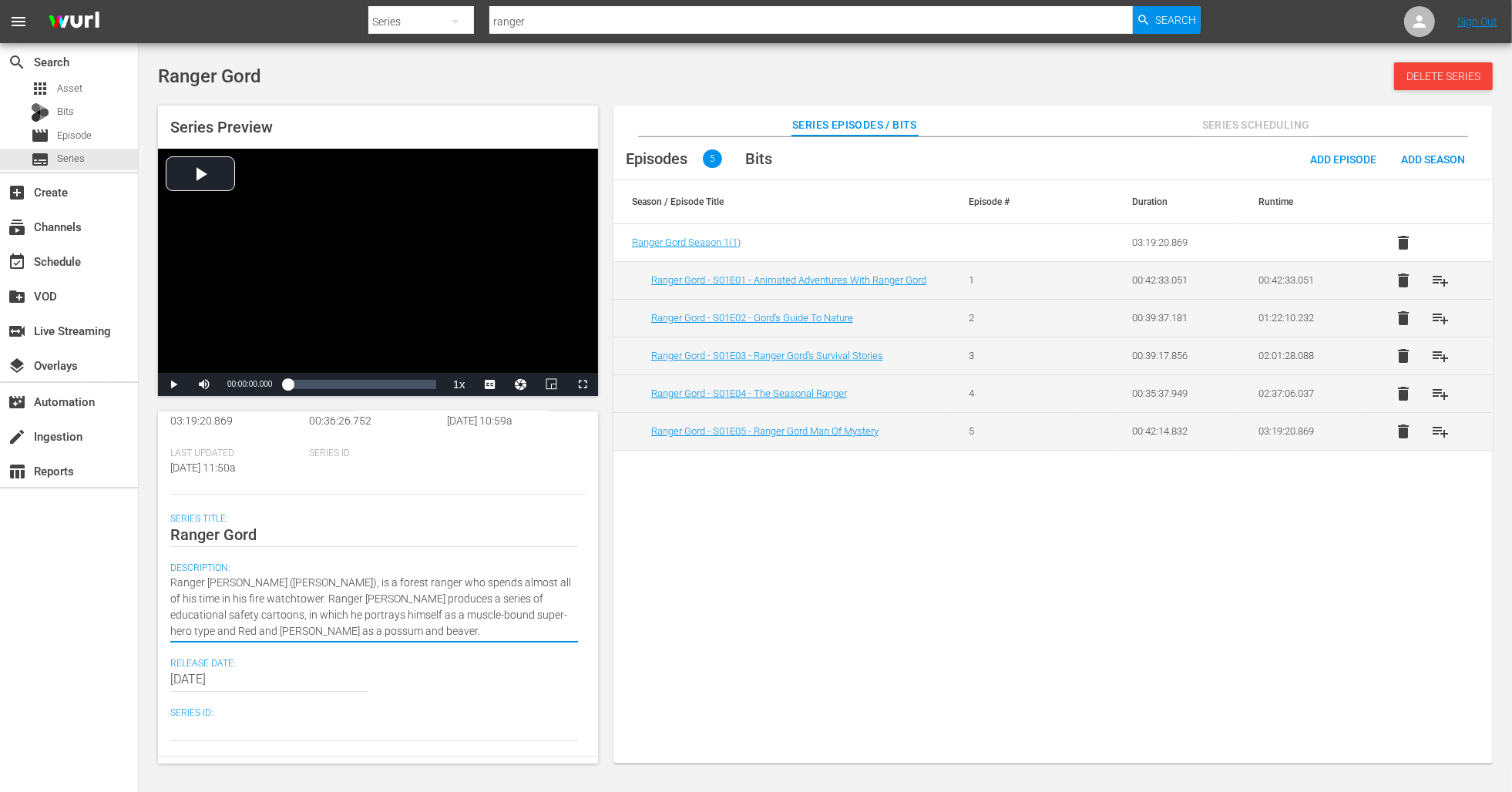
click at [162, 587] on div "Series Details Discard Save Wurl Id 56774548 Seasons 1 Episodes 5 Duration 03:1…" at bounding box center [378, 587] width 440 height 352
paste textarea "Tucked away in his lonely fire watch tower deep in the forest, Ranger Gord take…"
type textarea "Tucked away in his lonely fire watch tower deep in the forest, Ranger Gord take…"
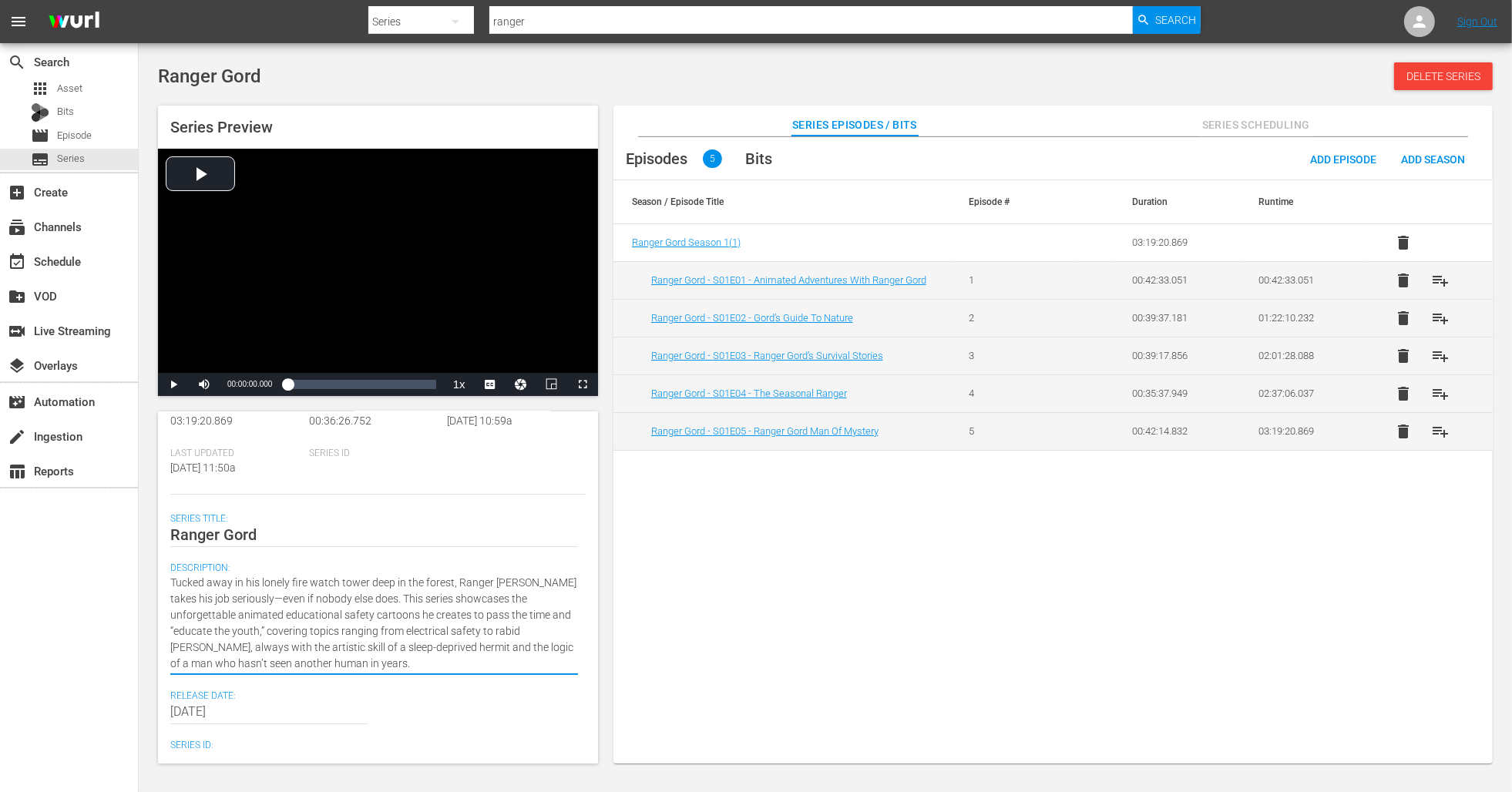
click at [556, 596] on textarea "Tucked away in his lonely fire watch tower deep in the forest, Ranger Gord take…" at bounding box center [374, 623] width 408 height 97
type textarea "Tucked away in his lonely fire watch tower deep in the forest, Ranger Gord take…"
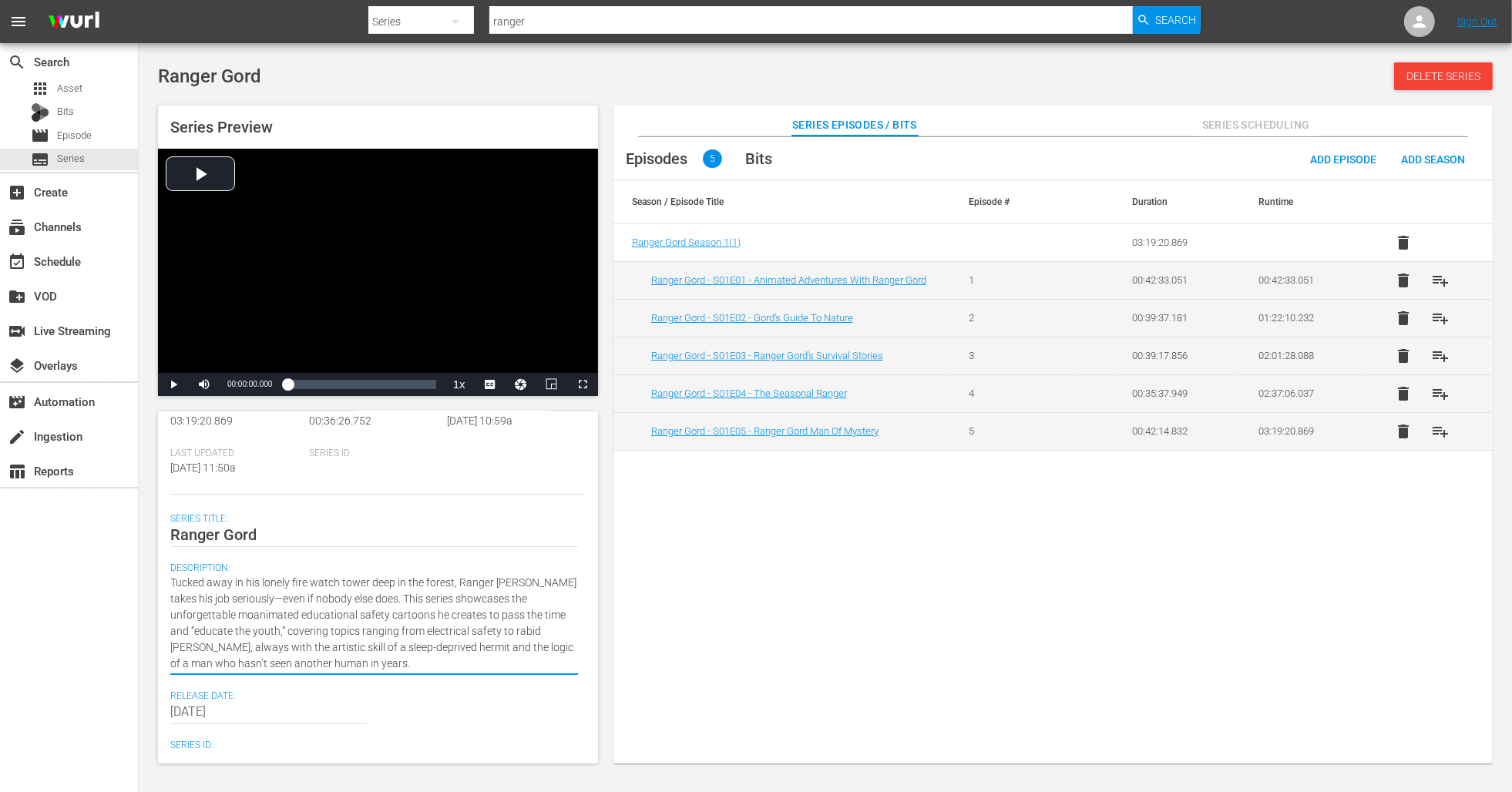
type textarea "Tucked away in his lonely fire watch tower deep in the forest, Ranger Gord take…"
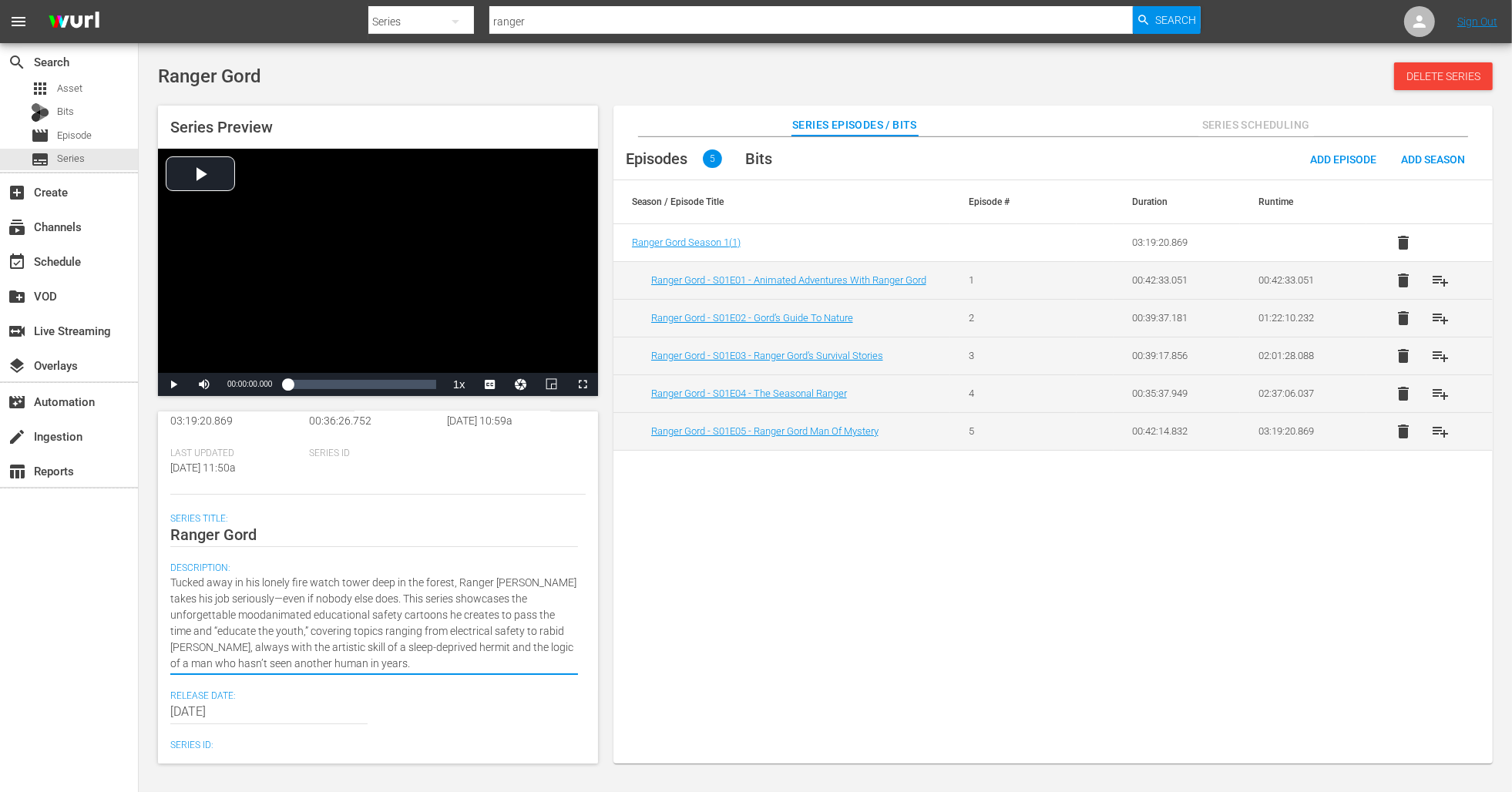
type textarea "Tucked away in his lonely fire watch tower deep in the forest, Ranger Gord take…"
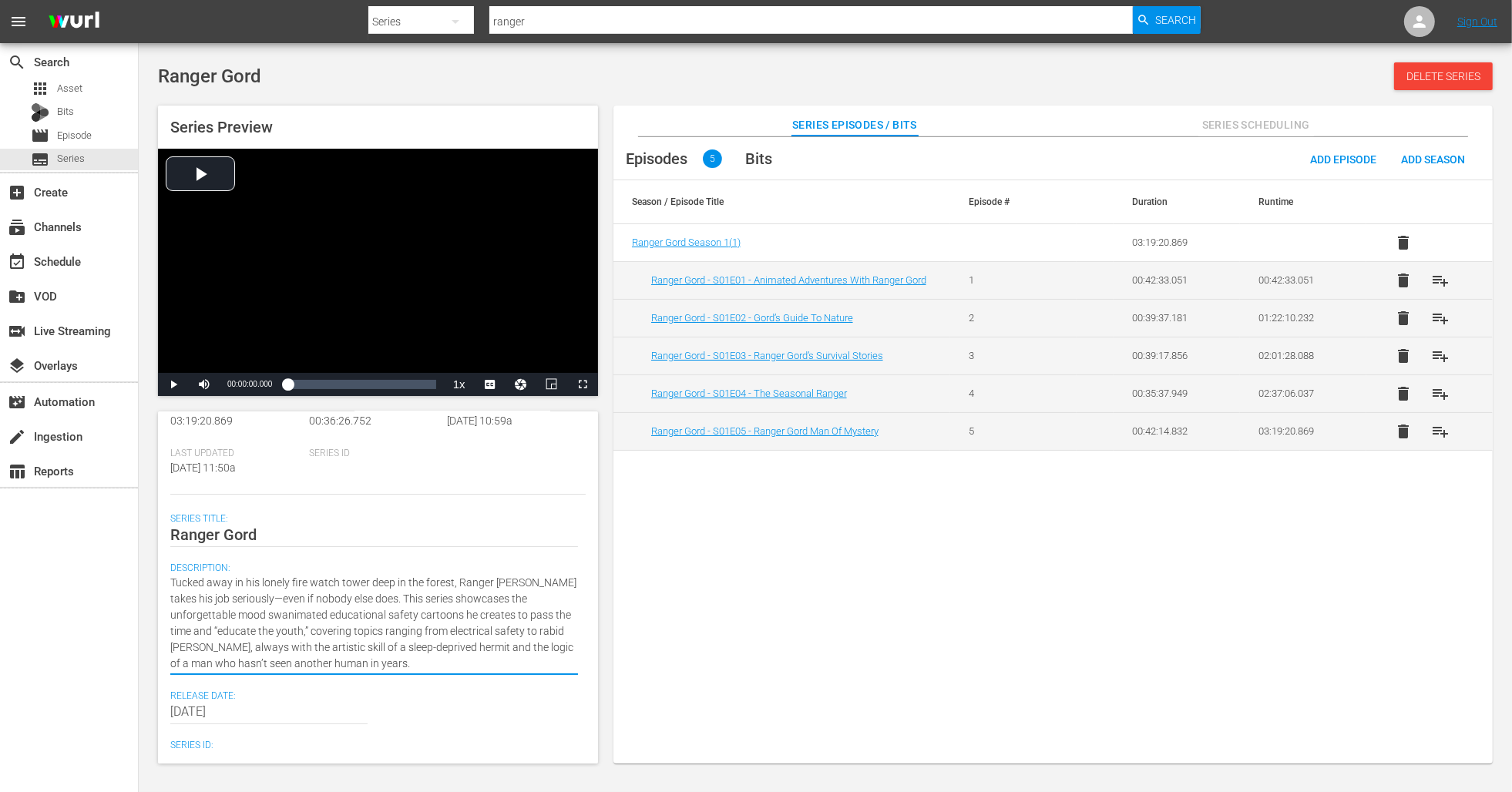
type textarea "Tucked away in his lonely fire watch tower deep in the forest, Ranger Gord take…"
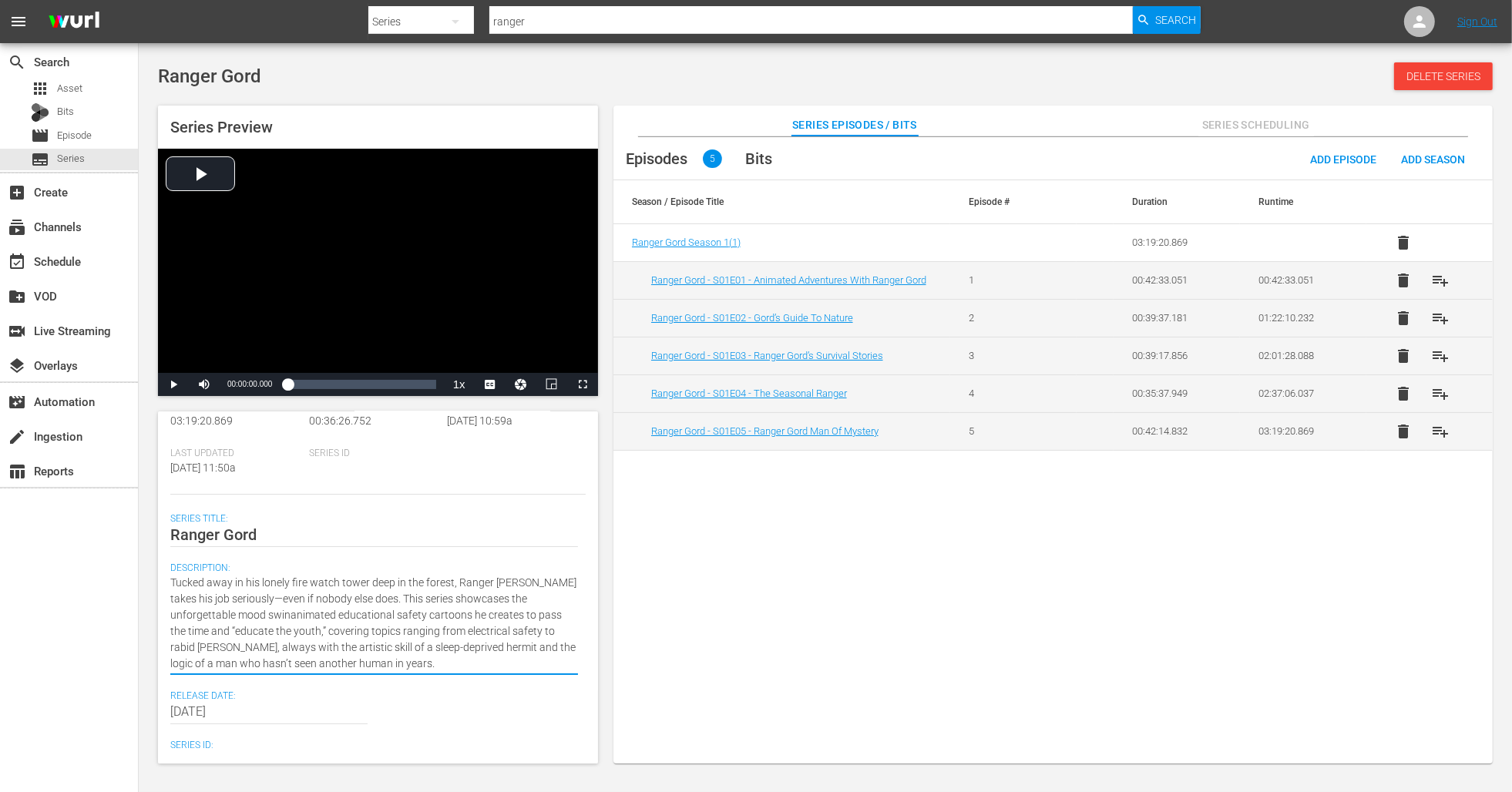
type textarea "Tucked away in his lonely fire watch tower deep in the forest, Ranger Gord take…"
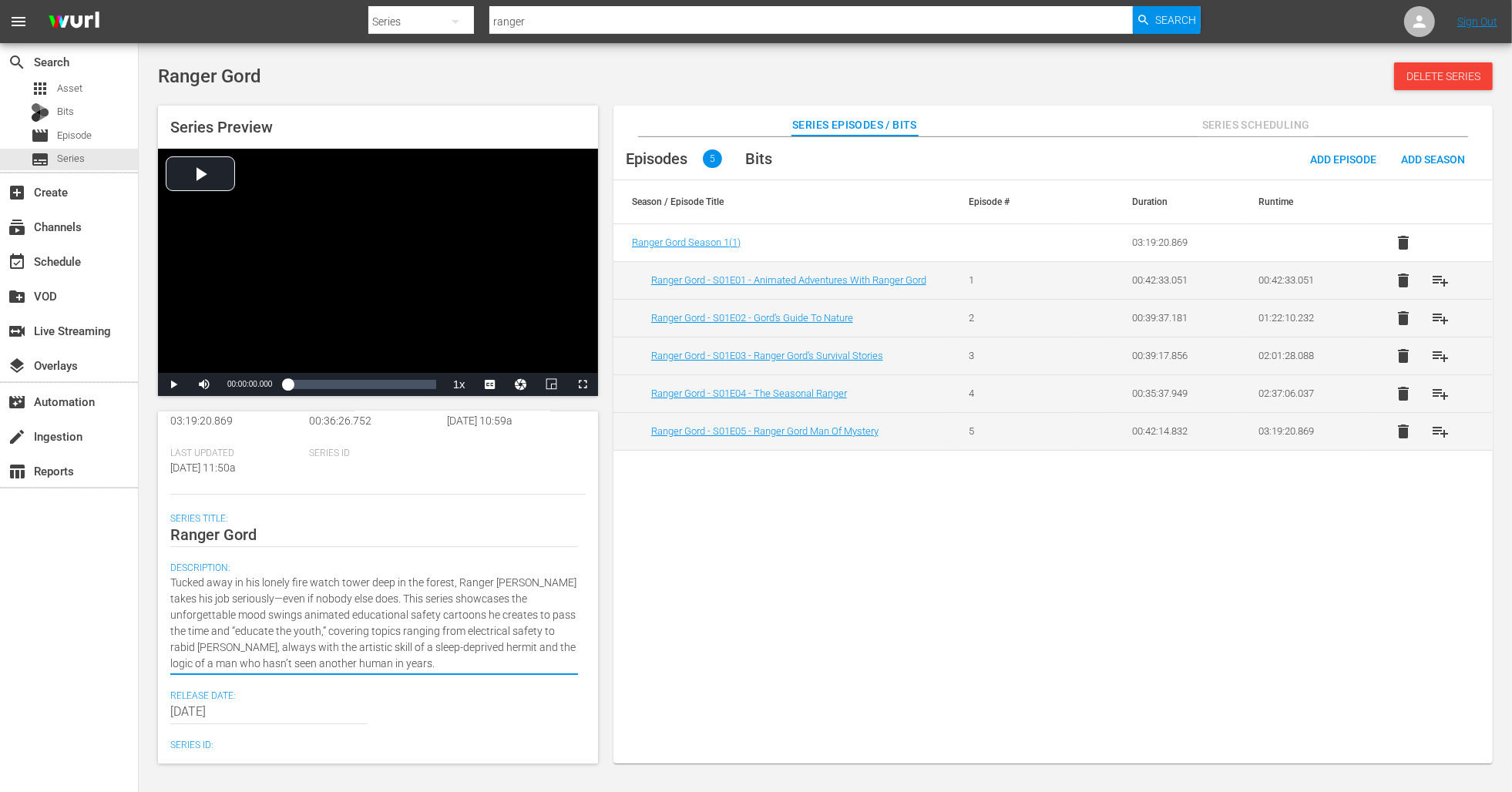
type textarea "Tucked away in his lonely fire watch tower deep in the forest, Ranger Gord take…"
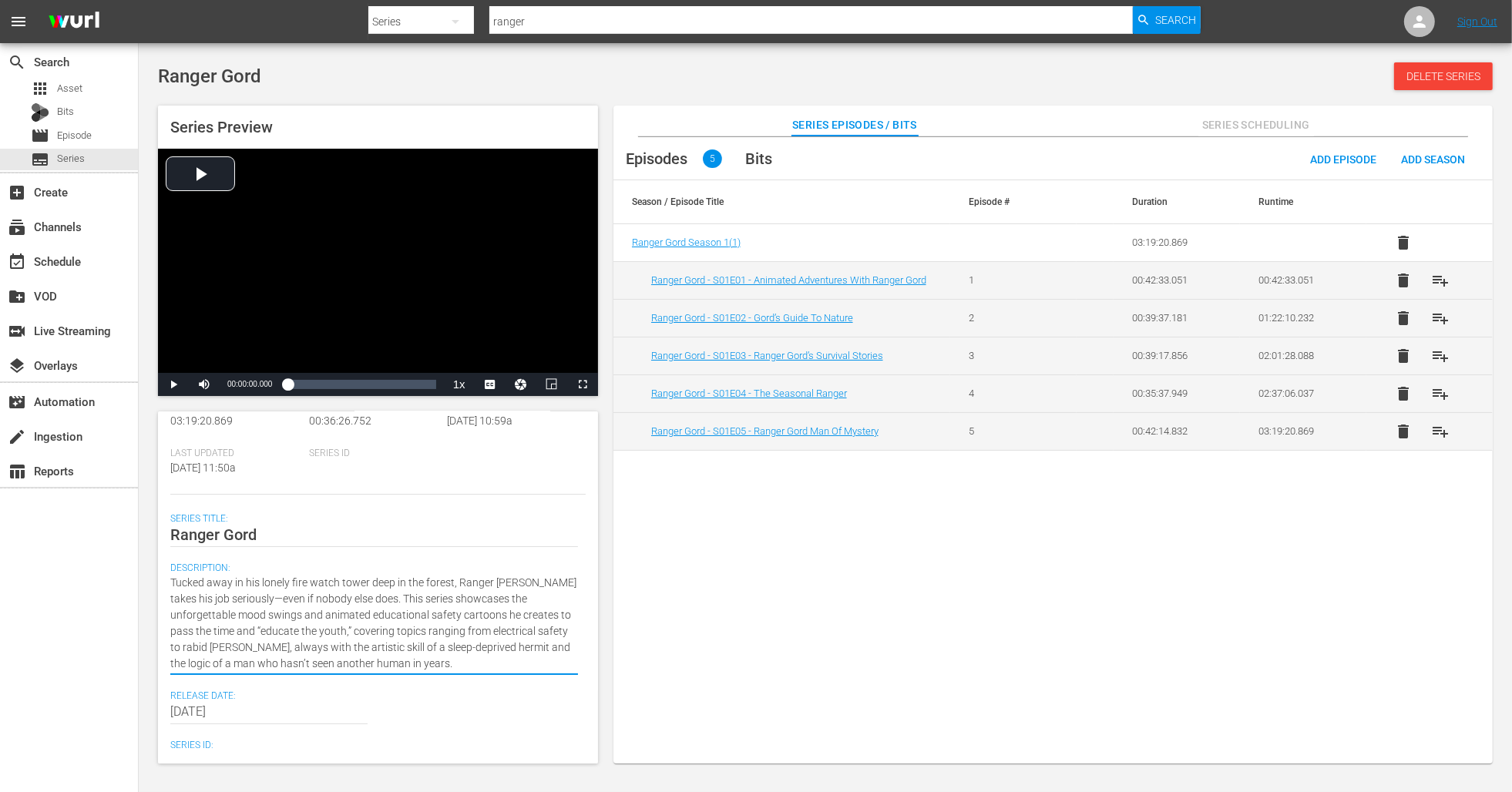
drag, startPoint x: 284, startPoint y: 631, endPoint x: 384, endPoint y: 656, distance: 103.1
click at [384, 656] on textarea "Tucked away in his lonely fire watch tower deep in the forest, Ranger Gord take…" at bounding box center [374, 623] width 408 height 97
type textarea "Tucked away in his lonely fire watch tower deep in the forest, Ranger Gord take…"
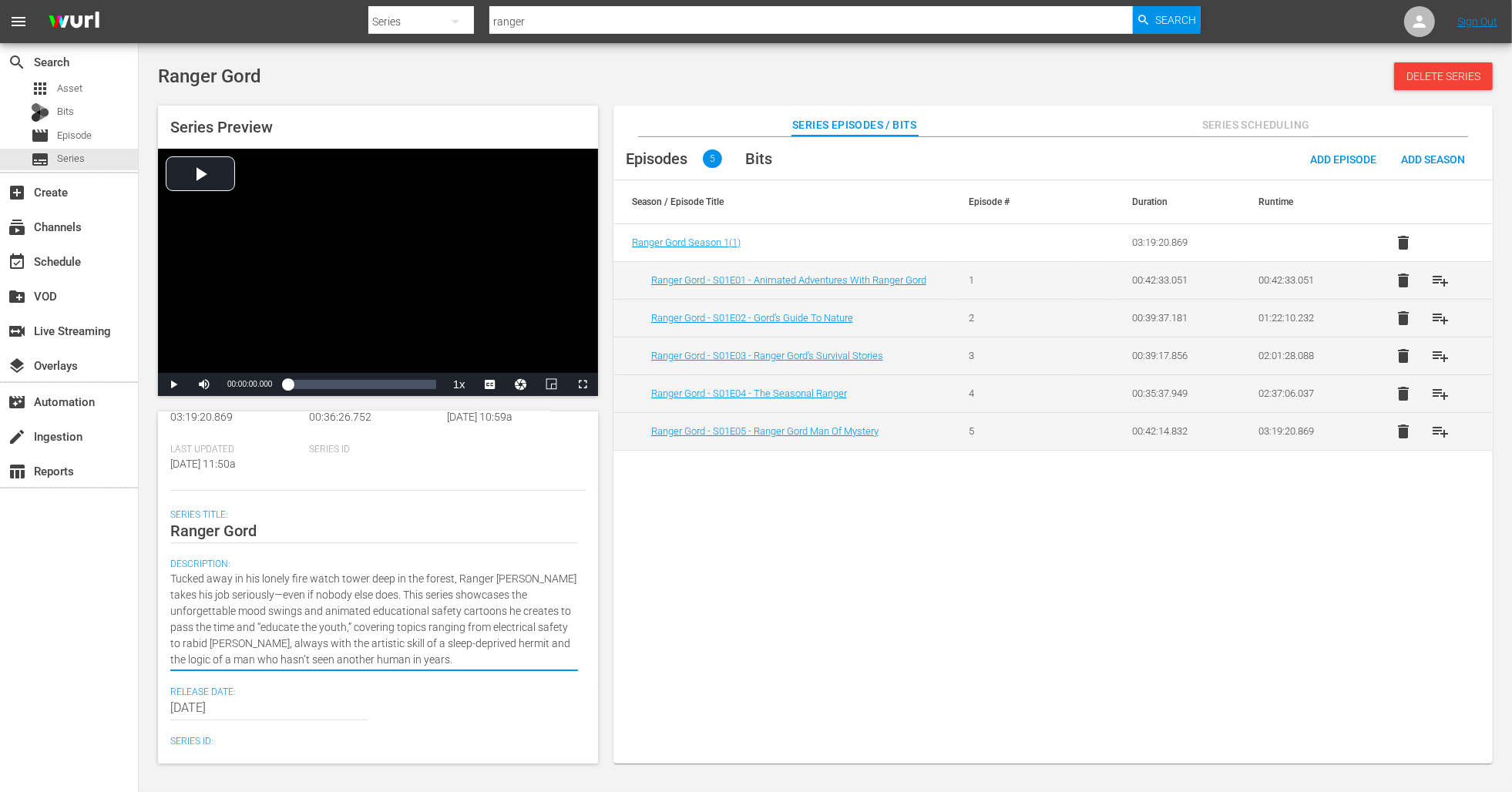
drag, startPoint x: 392, startPoint y: 654, endPoint x: 112, endPoint y: 575, distance: 290.9
click at [138, 0] on div "search Search apps Asset Bits movie Episode subtitles Series add_box Create sub…" at bounding box center [824, 0] width 1373 height 0
paste textarea "After years of solitude in his forest fire watchtower, Ranger Gord finally foun…"
type textarea "After years of solitude in his forest fire watchtower, Ranger Gord finally foun…"
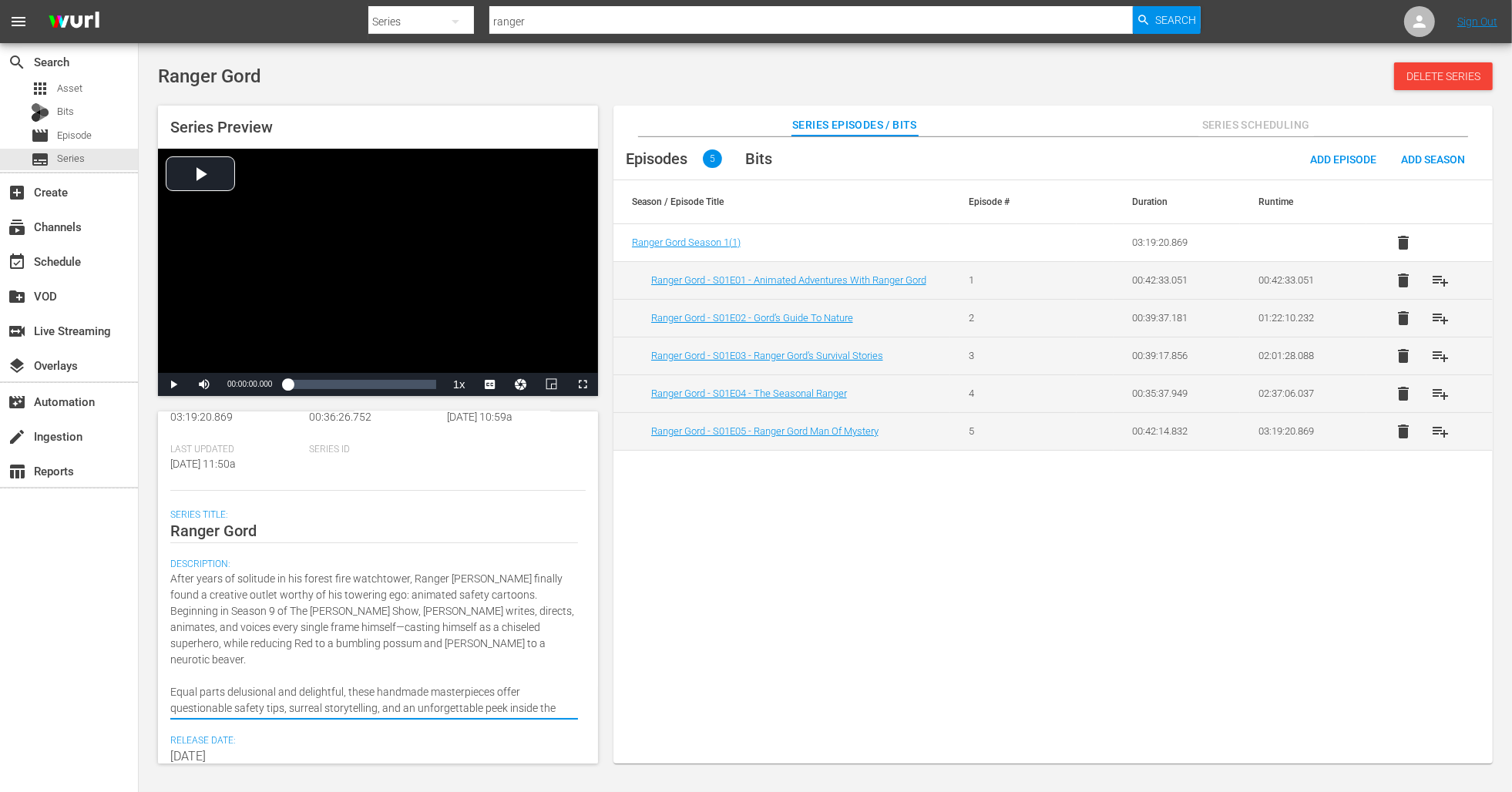
click at [316, 598] on textarea "After years of solitude in his forest fire watchtower, Ranger Gord finally foun…" at bounding box center [374, 643] width 408 height 146
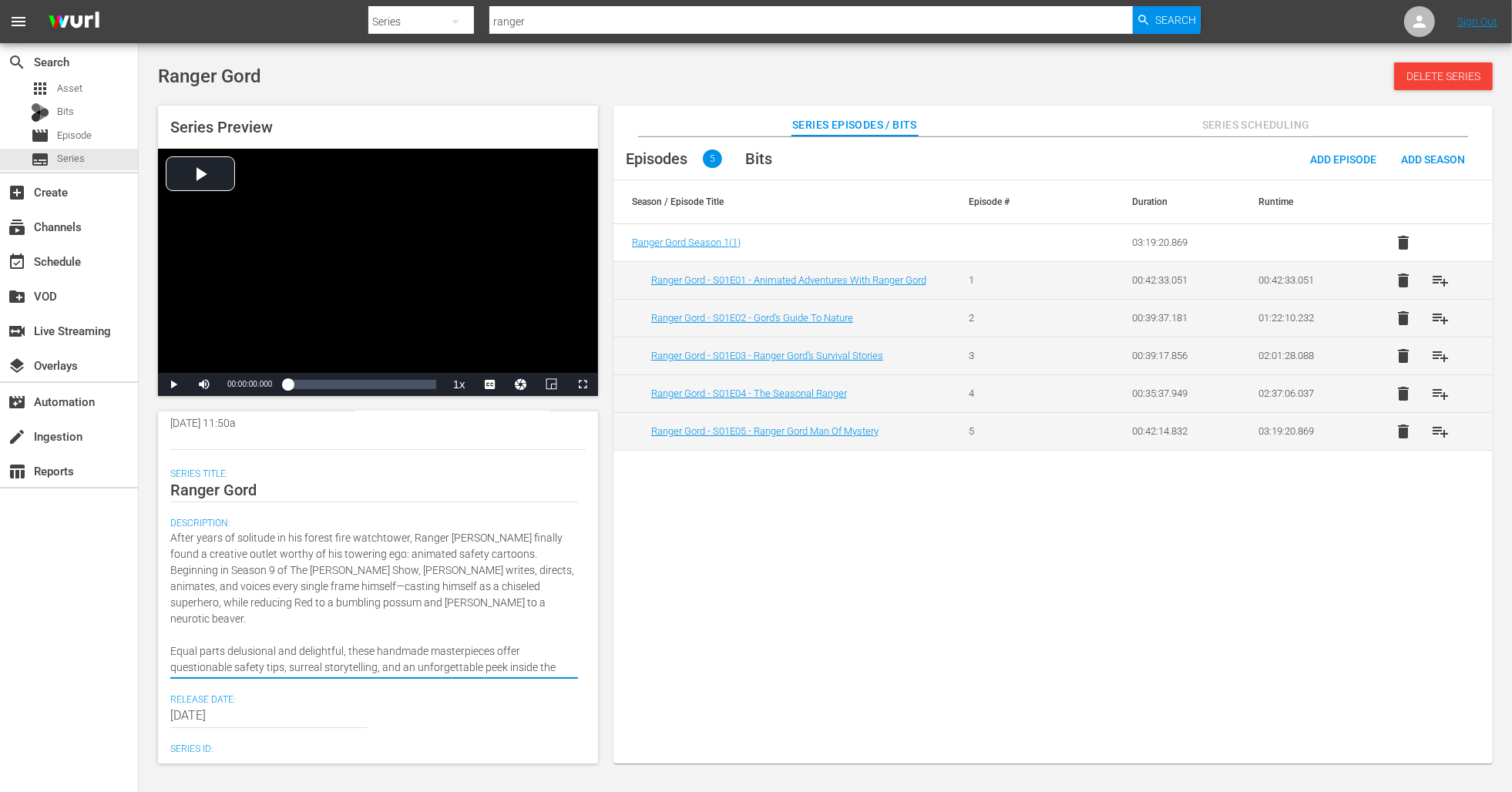
scroll to position [164, 0]
drag, startPoint x: 497, startPoint y: 550, endPoint x: 333, endPoint y: 559, distance: 164.2
click at [333, 559] on textarea "After years of solitude in his forest fire watchtower, Ranger Gord finally foun…" at bounding box center [374, 597] width 408 height 146
type textarea "After years of solitude in his forest fire watchtower, Ranger Gord finally foun…"
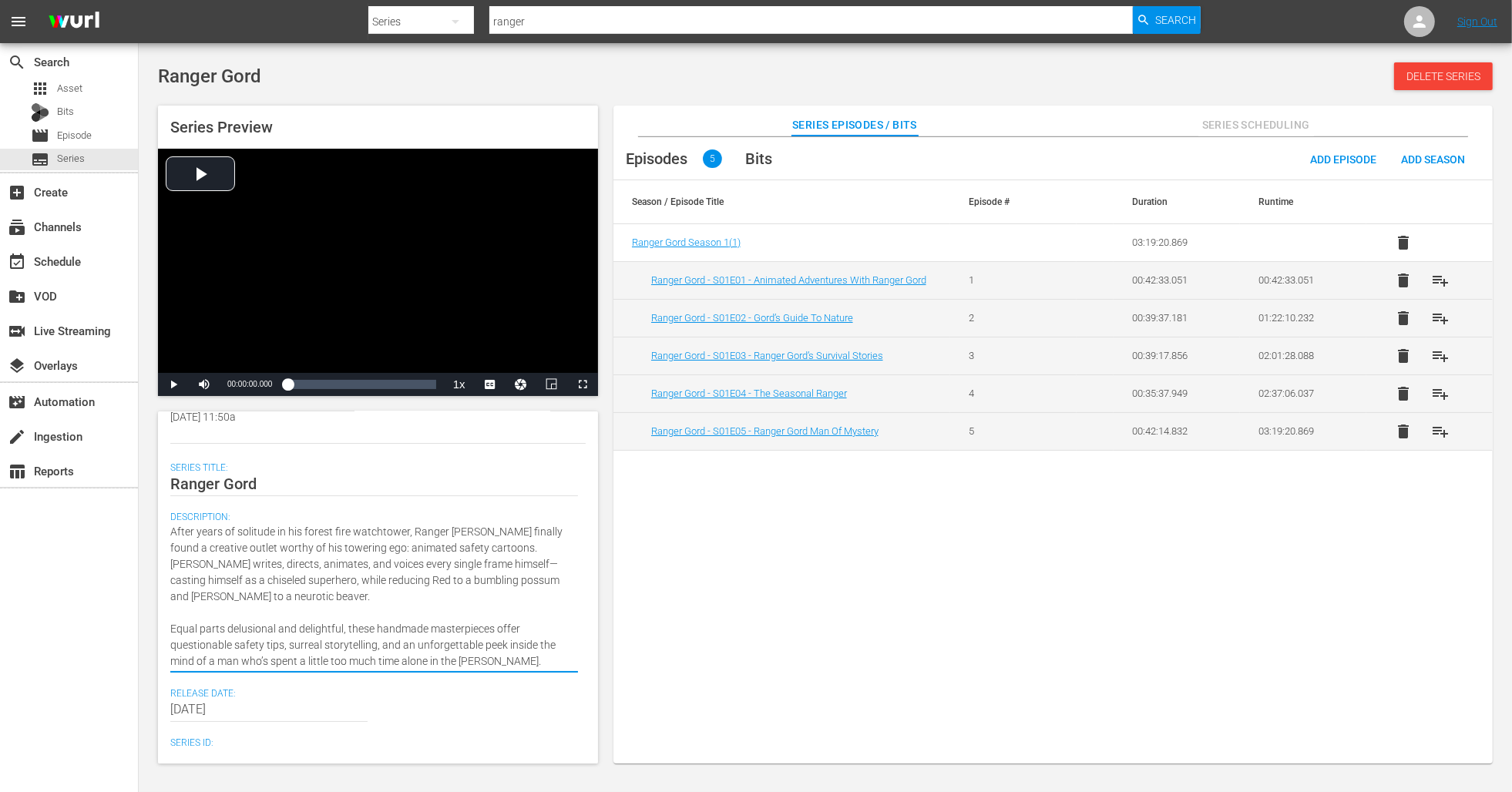
scroll to position [165, 0]
click at [306, 594] on textarea "After years of solitude in his forest fire watchtower, Ranger Gord finally foun…" at bounding box center [374, 596] width 408 height 146
type textarea "After years of solitude in his forest fire watchtower, Ranger Gord finally foun…"
click at [515, 545] on textarea "After years of solitude in his forest fire watchtower, Ranger Gord finally foun…" at bounding box center [374, 596] width 408 height 146
drag, startPoint x: 170, startPoint y: 529, endPoint x: 494, endPoint y: 540, distance: 324.2
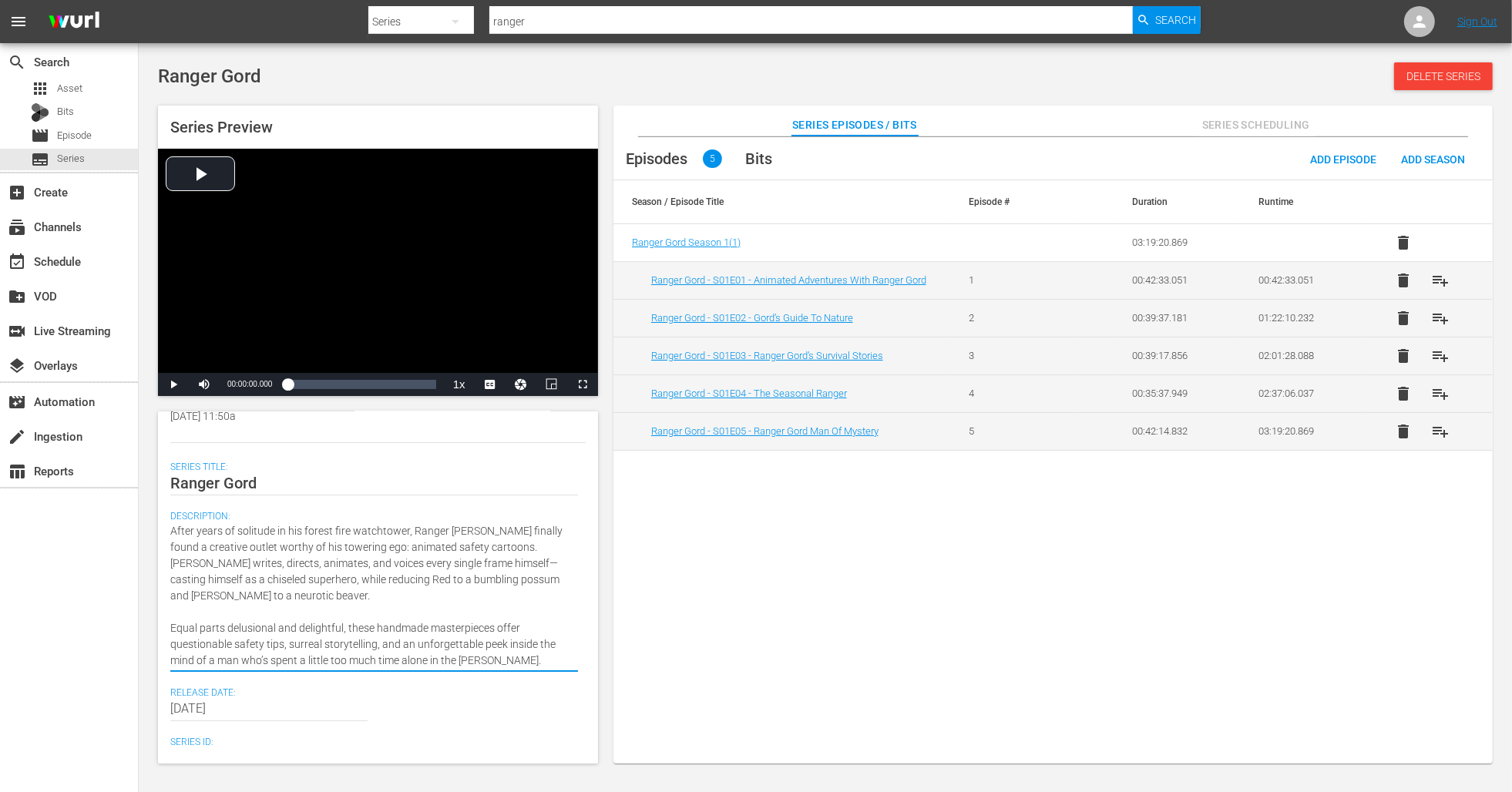
click at [494, 541] on textarea "After years of solitude in his forest fire watchtower, Ranger Gord finally foun…" at bounding box center [374, 596] width 408 height 146
paste textarea "Tucked away in his lonely fire watch tower deep in the forest, Ranger Gord take…"
type textarea "Tucked away in his lonely fire watch tower deep in the forest, Ranger Gord take…"
click at [553, 547] on textarea "Tucked away in his lonely fire watch tower deep in the forest, Ranger Gord take…" at bounding box center [374, 596] width 408 height 146
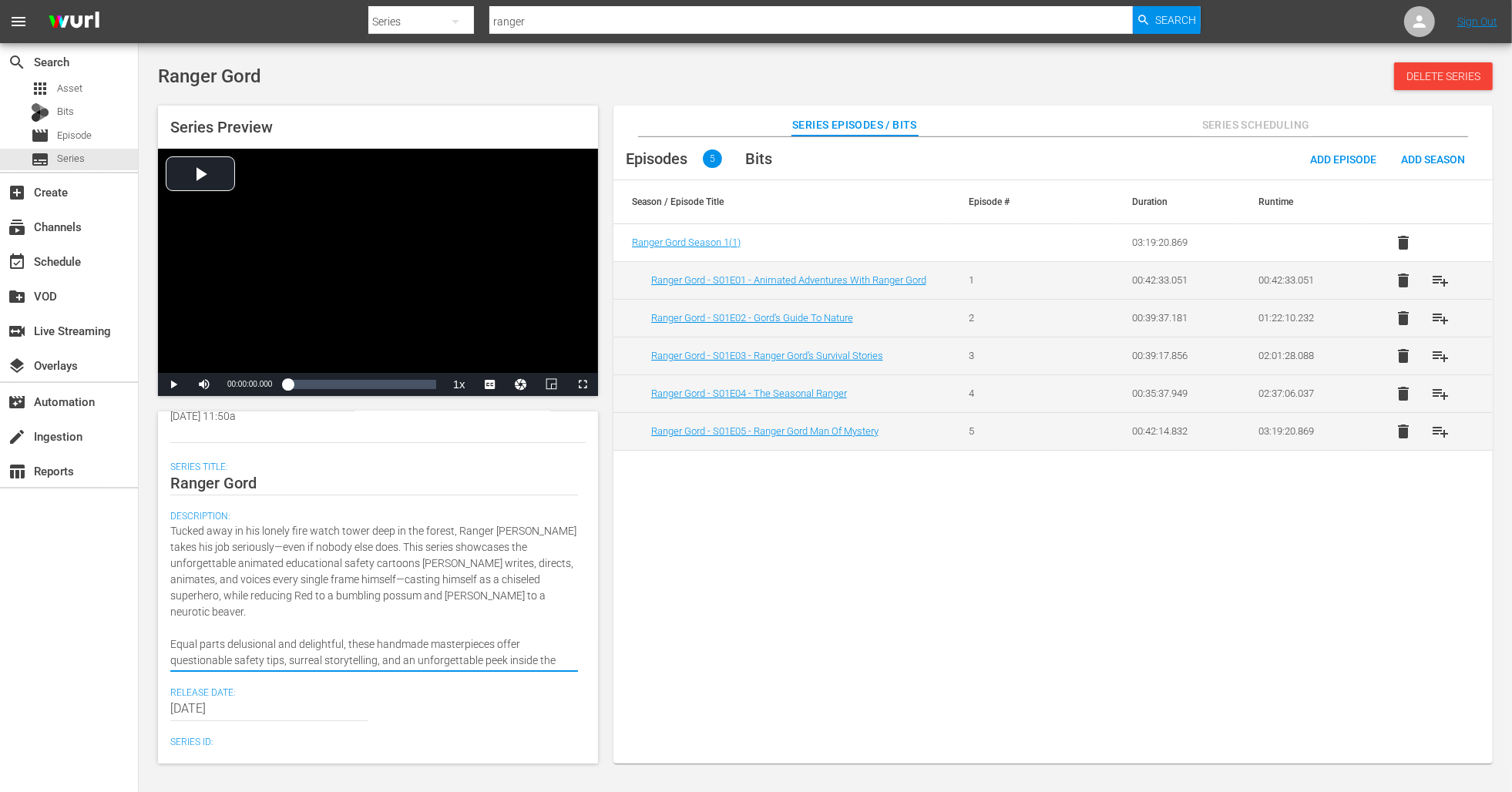
click at [517, 544] on textarea "Tucked away in his lonely fire watch tower deep in the forest, Ranger Gord take…" at bounding box center [374, 596] width 408 height 146
type textarea "Tucked away in his lonely fire watch tower deep in the forest, Ranger Gord take…"
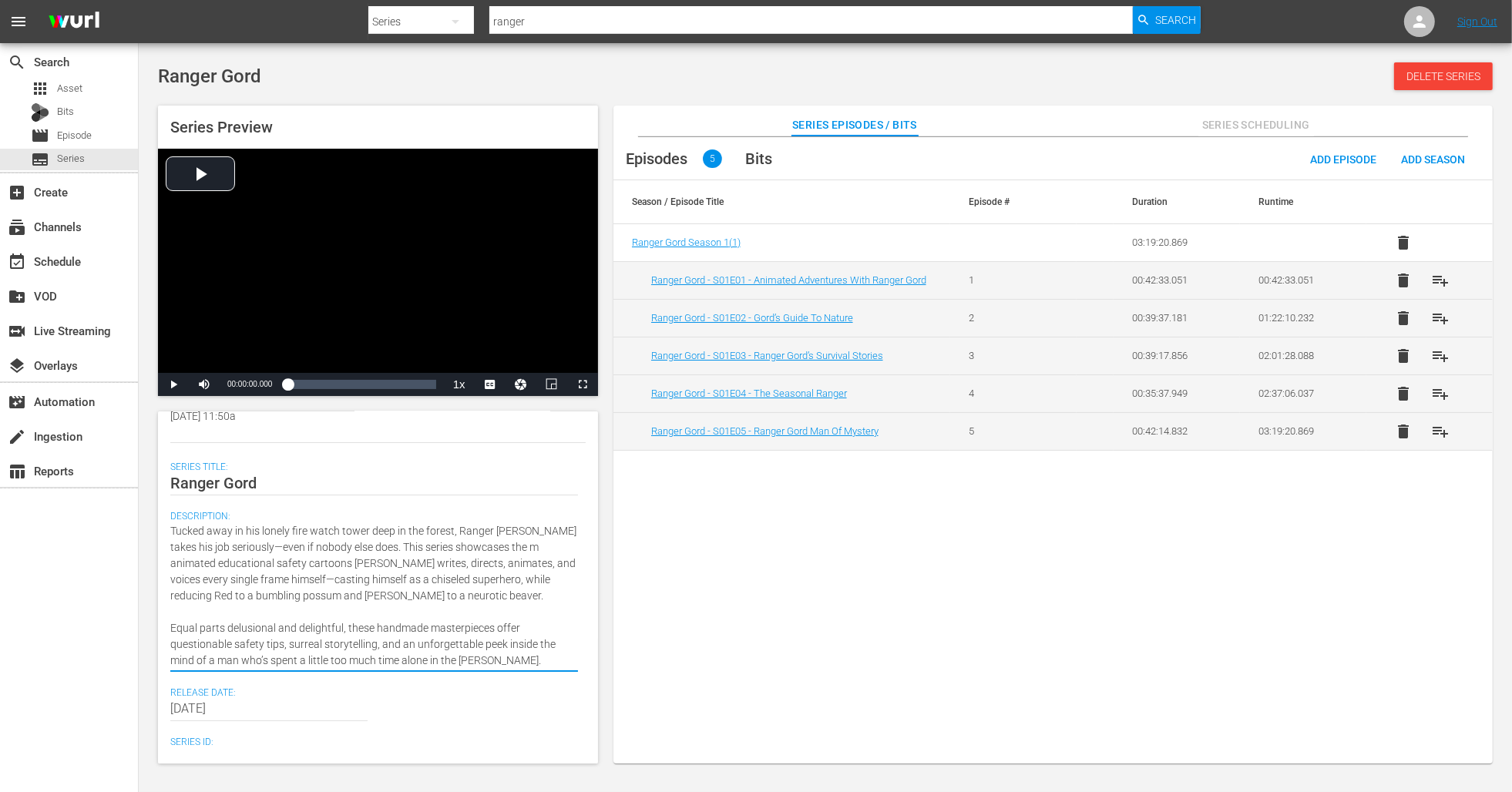
type textarea "Tucked away in his lonely fire watch tower deep in the forest, Ranger Gord take…"
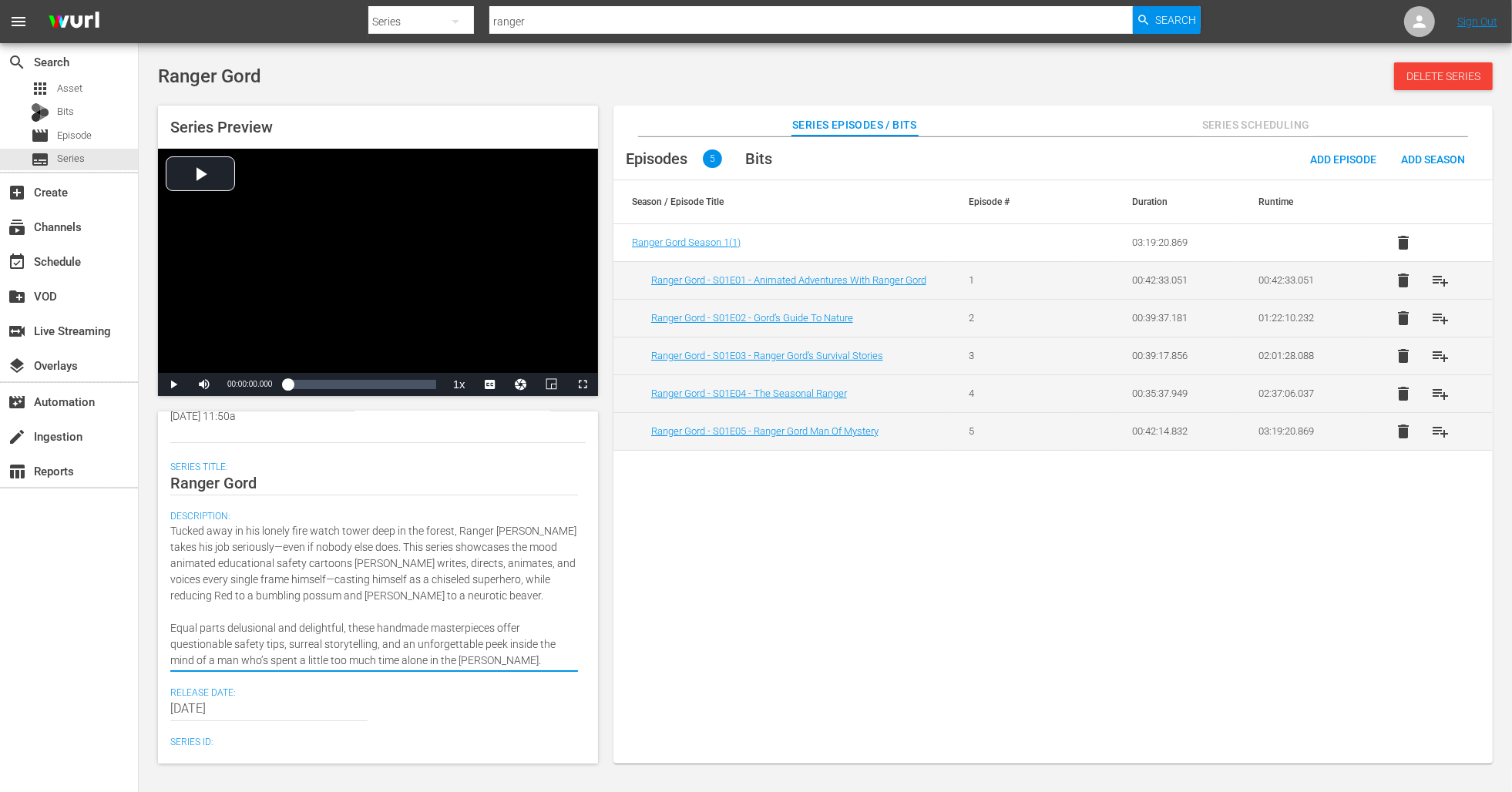
type textarea "Tucked away in his lonely fire watch tower deep in the forest, Ranger Gord take…"
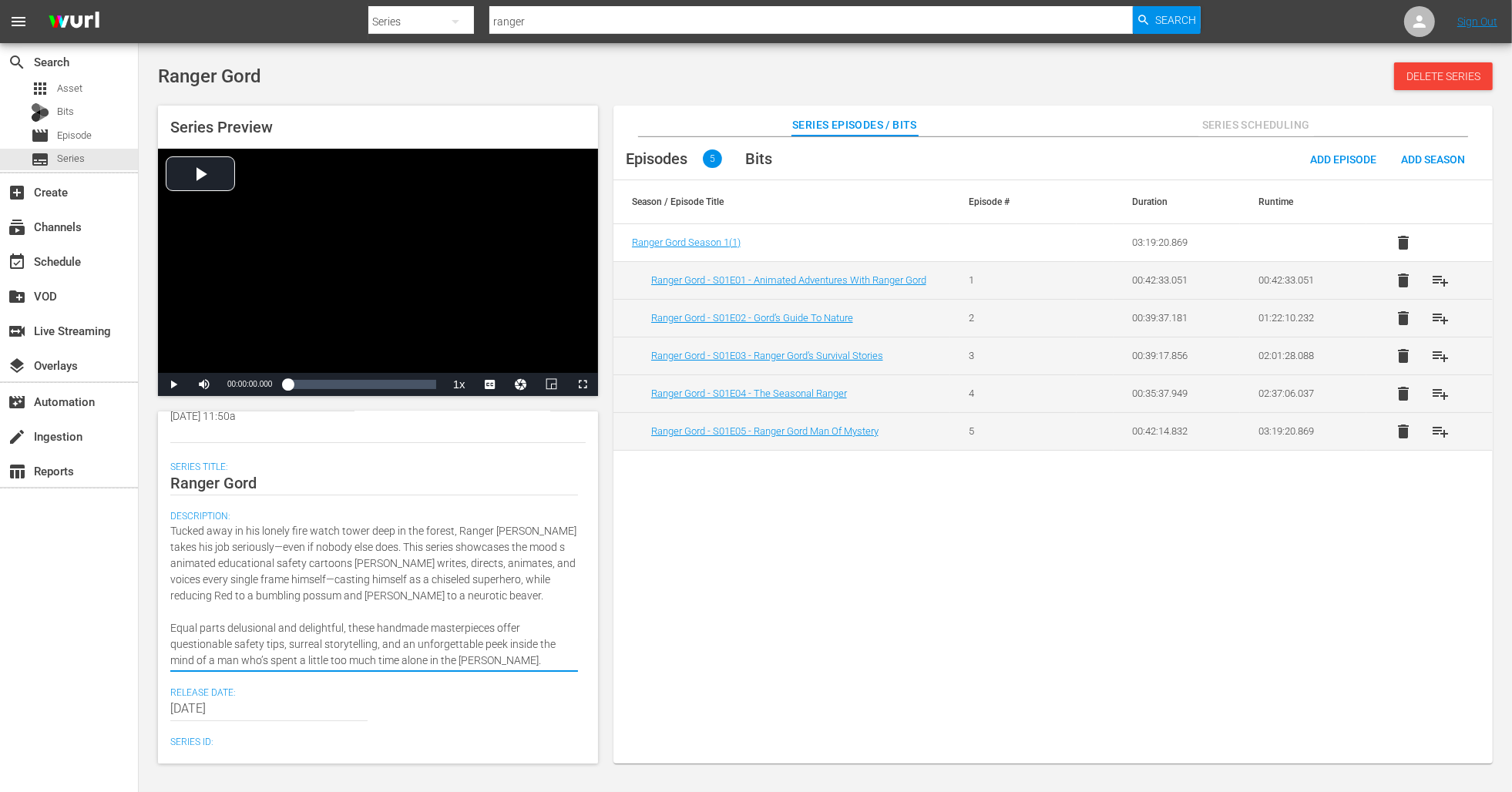
type textarea "Tucked away in his lonely fire watch tower deep in the forest, Ranger Gord take…"
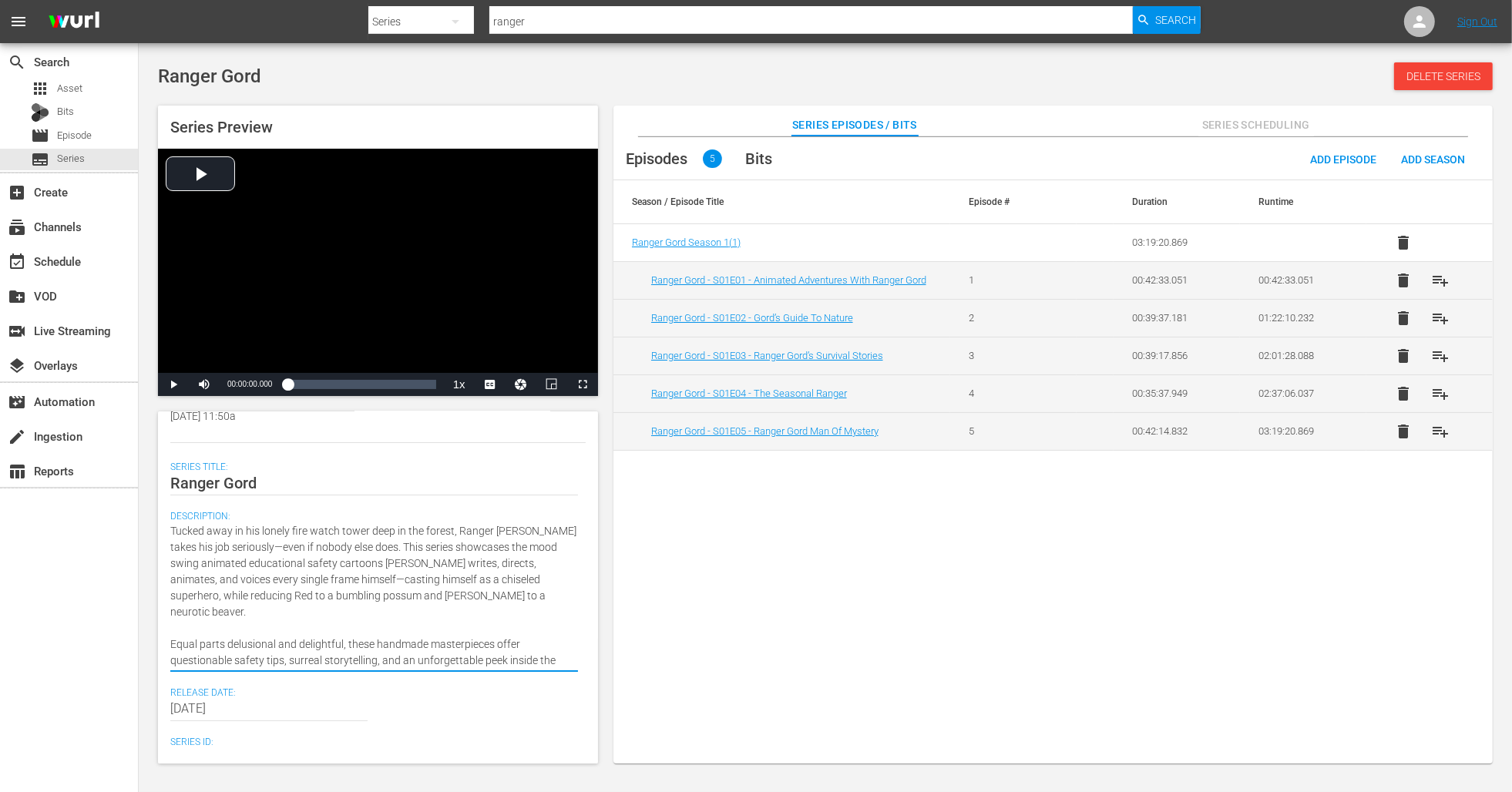
type textarea "Tucked away in his lonely fire watch tower deep in the forest, Ranger Gord take…"
click at [350, 562] on textarea "Tucked away in his lonely fire watch tower deep in the forest, Ranger Gord take…" at bounding box center [374, 596] width 408 height 146
drag, startPoint x: 357, startPoint y: 546, endPoint x: 352, endPoint y: 559, distance: 13.9
click at [352, 559] on textarea "Tucked away in his lonely fire watch tower deep in the forest, Ranger Gord take…" at bounding box center [374, 596] width 408 height 146
click at [354, 559] on textarea "Tucked away in his lonely fire watch tower deep in the forest, Ranger Gord take…" at bounding box center [374, 596] width 408 height 146
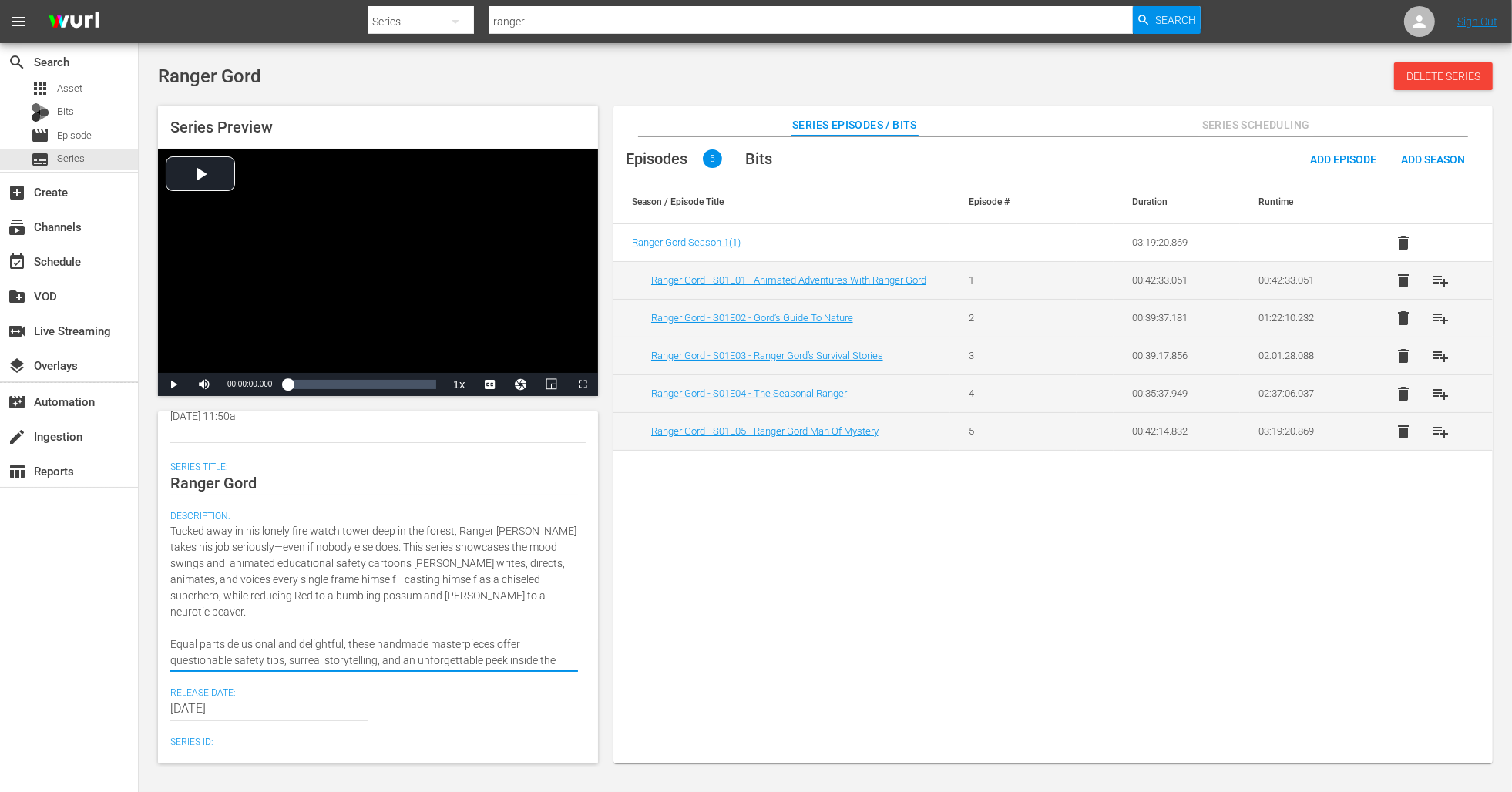
drag, startPoint x: 471, startPoint y: 587, endPoint x: 353, endPoint y: 570, distance: 119.2
click at [353, 570] on textarea "Tucked away in his lonely fire watch tower deep in the forest, Ranger Gord take…" at bounding box center [374, 596] width 408 height 146
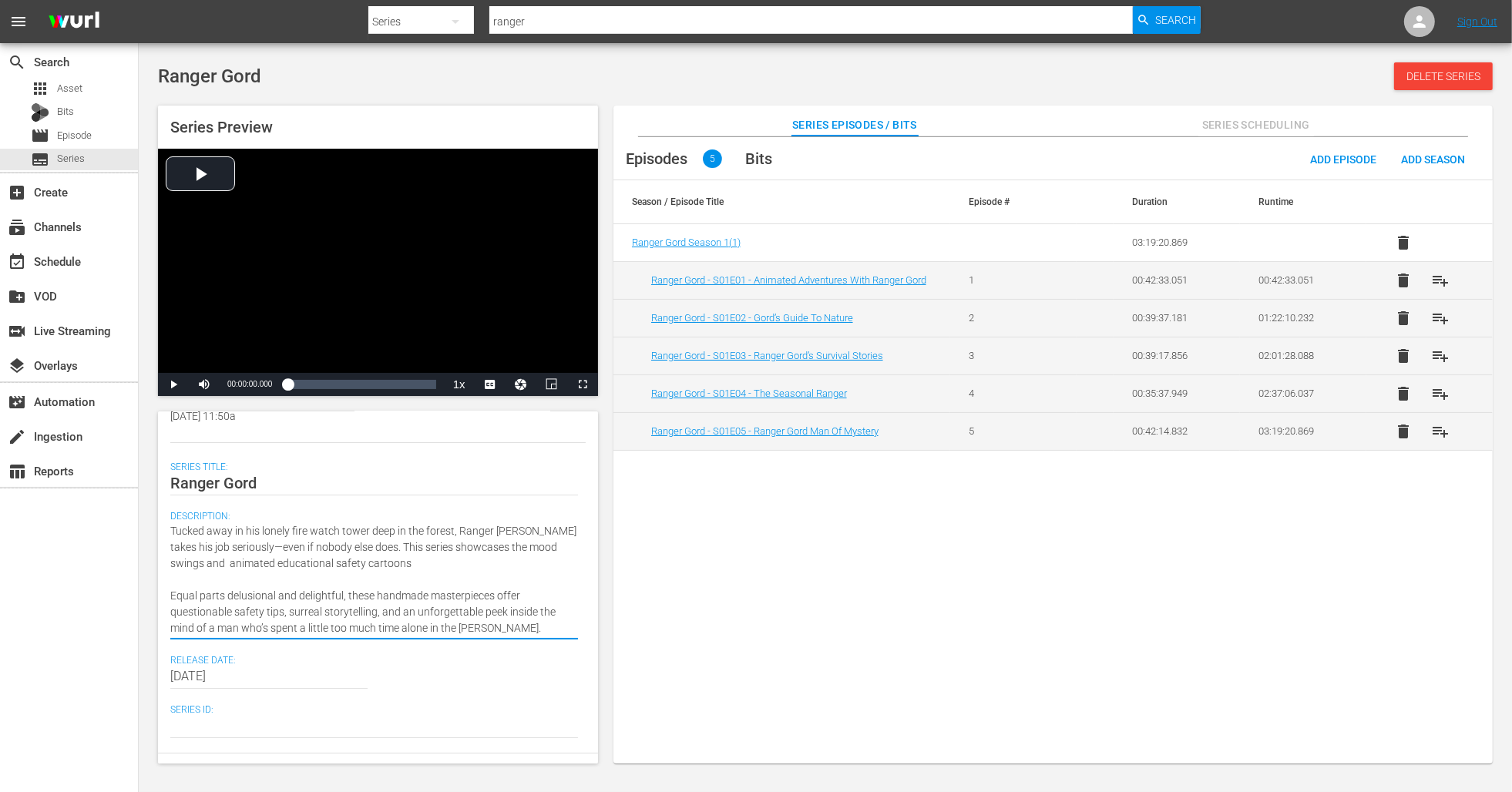
click at [171, 592] on textarea "Tucked away in his lonely fire watch tower deep in the forest, Ranger Gord take…" at bounding box center [374, 579] width 408 height 113
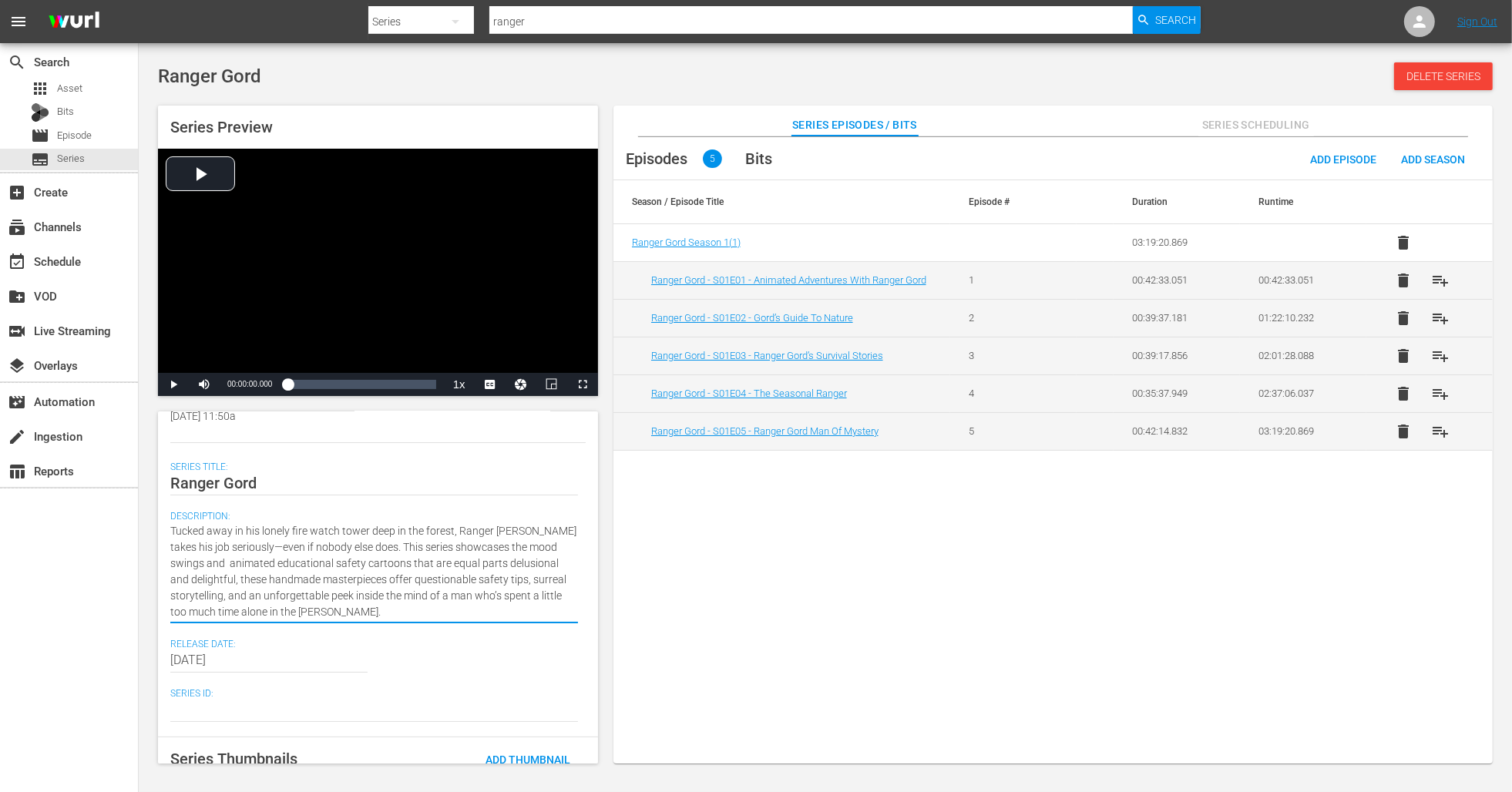
click at [563, 561] on textarea "Tucked away in his lonely fire watch tower deep in the forest, Ranger Gord take…" at bounding box center [374, 571] width 408 height 97
drag, startPoint x: 173, startPoint y: 580, endPoint x: 295, endPoint y: 605, distance: 124.5
click at [295, 605] on div "Series Details Discard Save Wurl Id 56774548 Seasons 1 Episodes 5 Duration 03:1…" at bounding box center [378, 587] width 440 height 352
drag, startPoint x: 282, startPoint y: 608, endPoint x: 167, endPoint y: 574, distance: 119.9
click at [167, 574] on div "Series Details Discard Save Wurl Id 56774548 Seasons 1 Episodes 5 Duration 03:1…" at bounding box center [378, 587] width 440 height 352
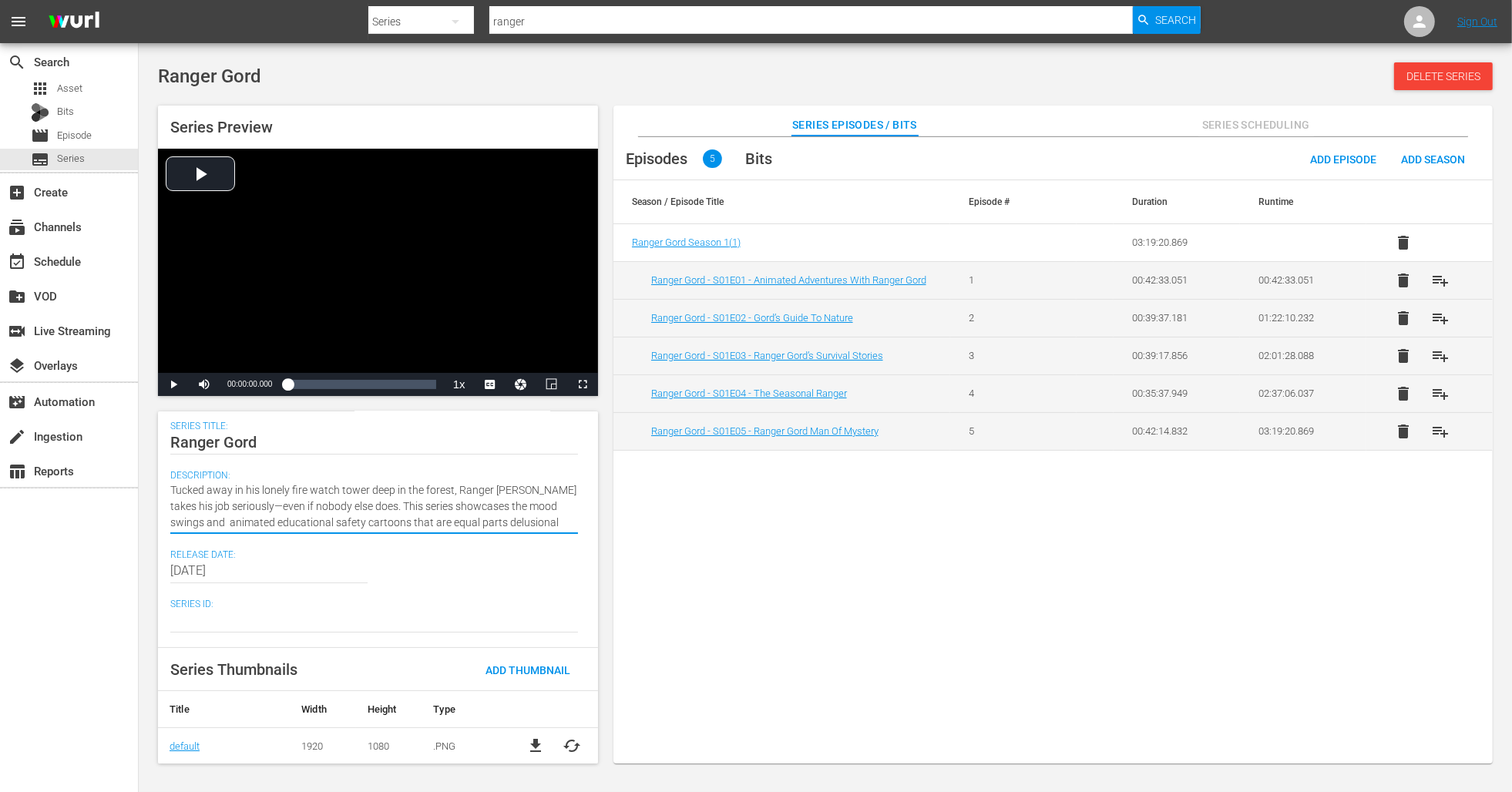
scroll to position [0, 0]
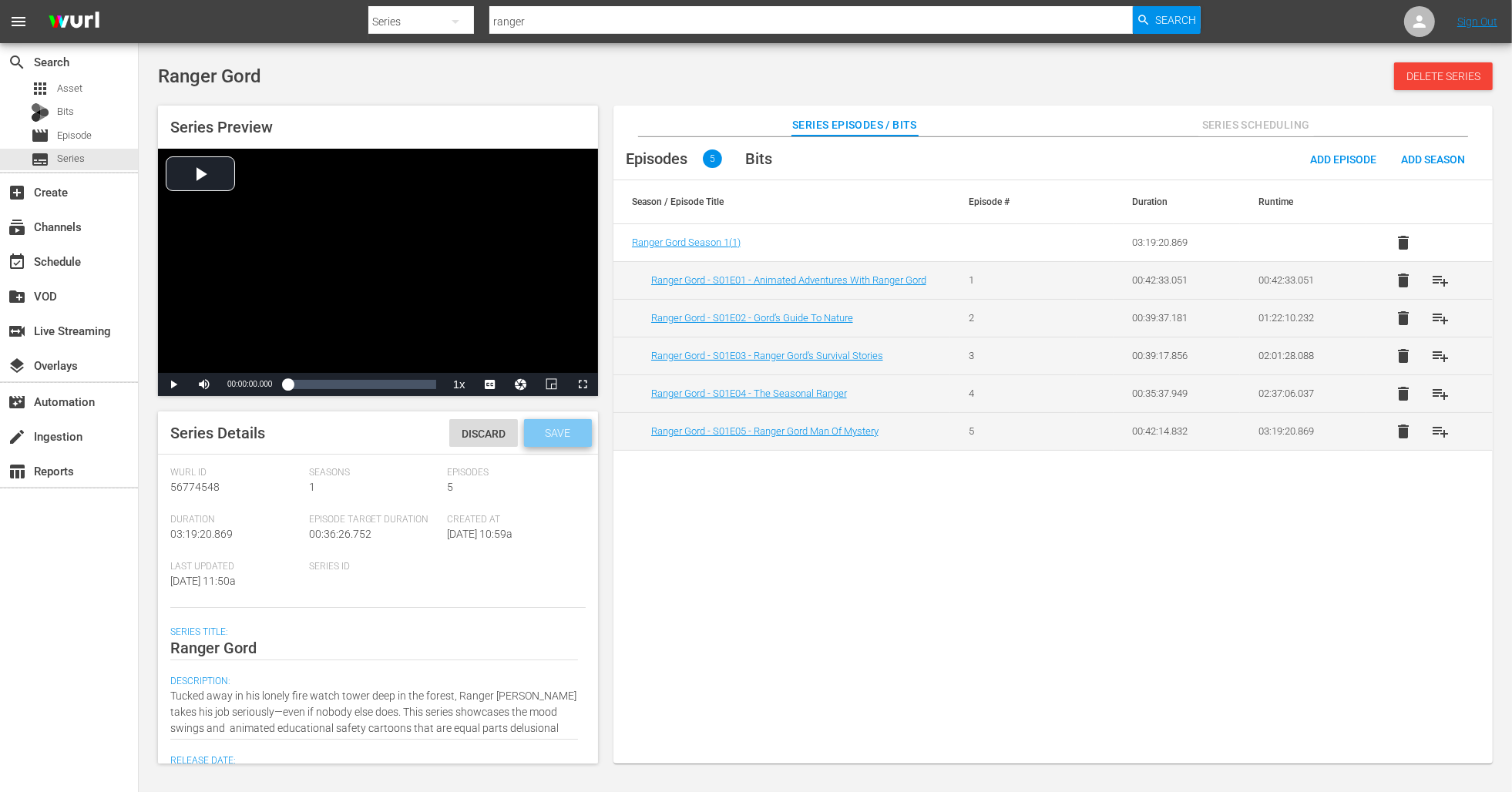
click at [546, 432] on span "Save" at bounding box center [557, 433] width 50 height 13
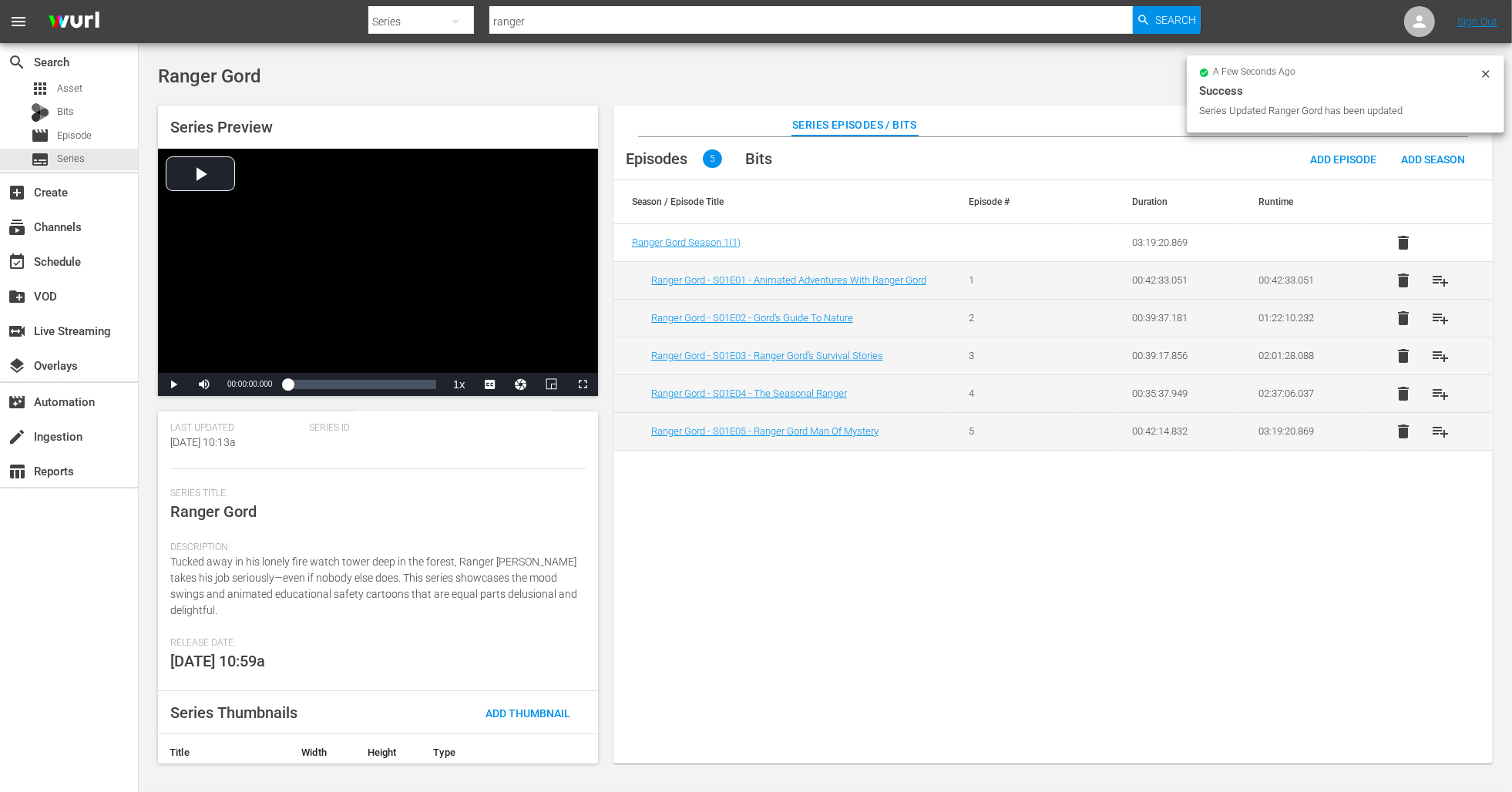
scroll to position [166, 0]
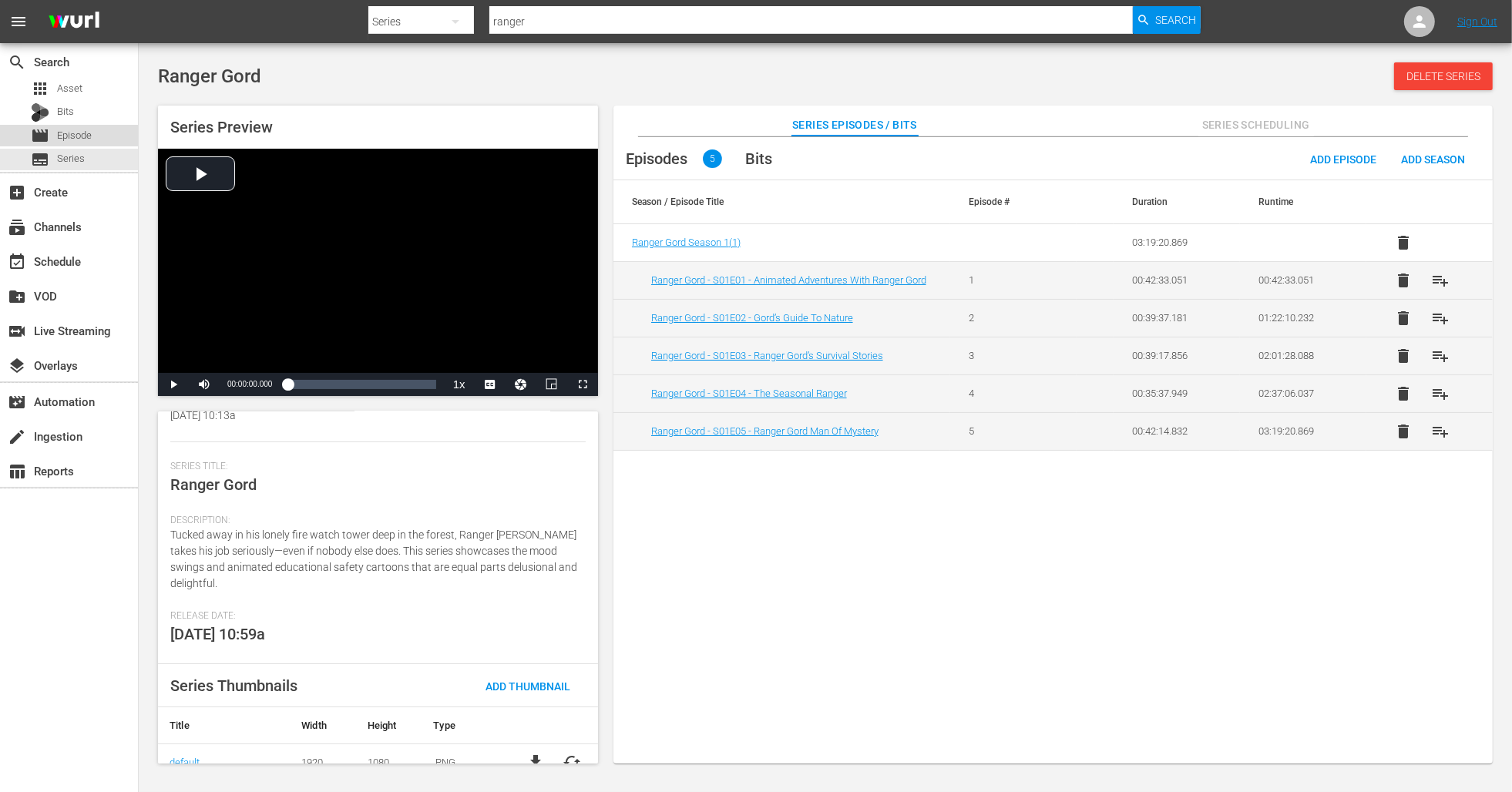
click at [84, 126] on div "movie Episode" at bounding box center [61, 135] width 61 height 21
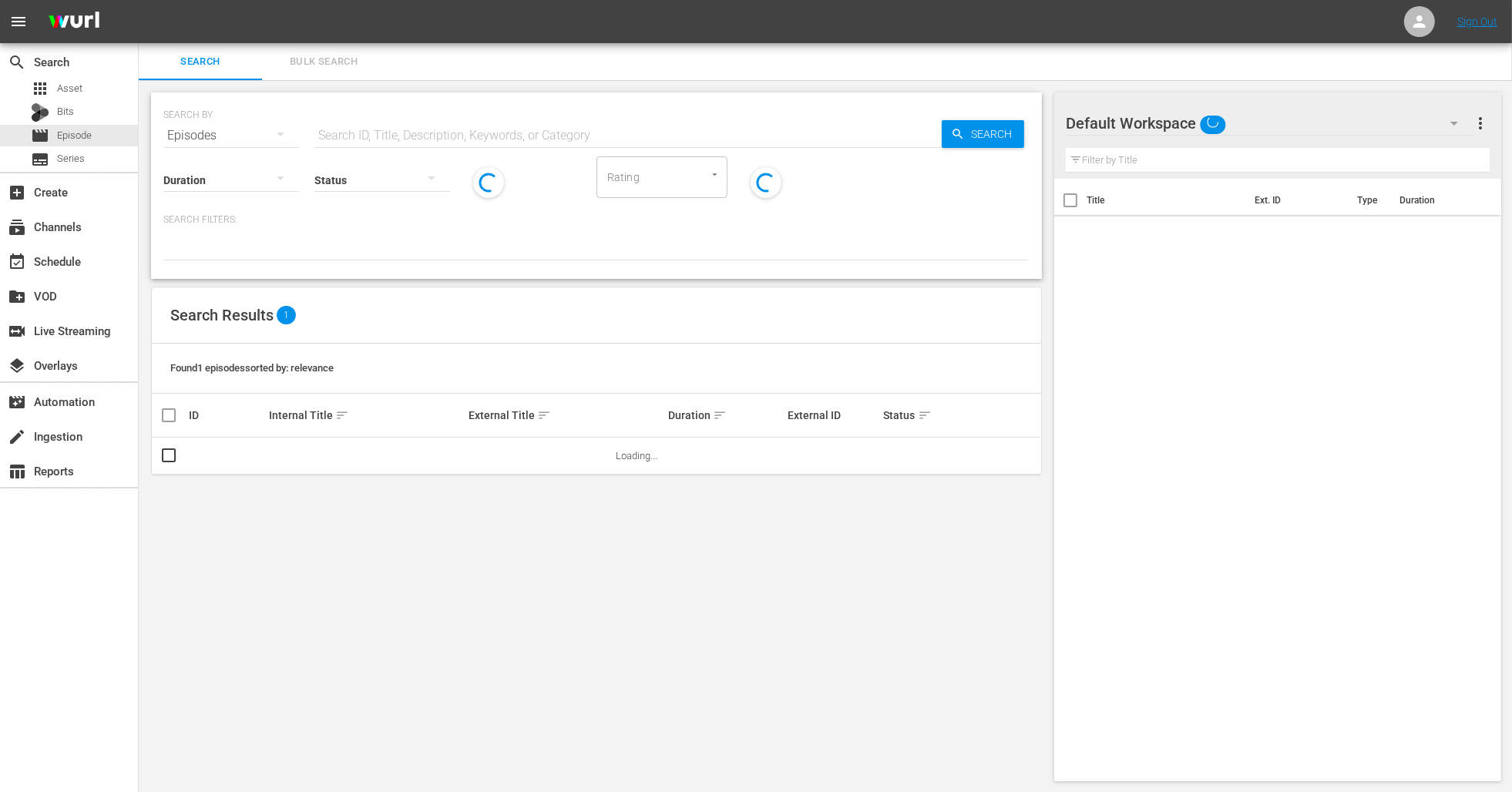
click at [602, 133] on input "text" at bounding box center [627, 136] width 627 height 37
paste input "Red Green, D.v.d. - For The Fans Bonus Material"
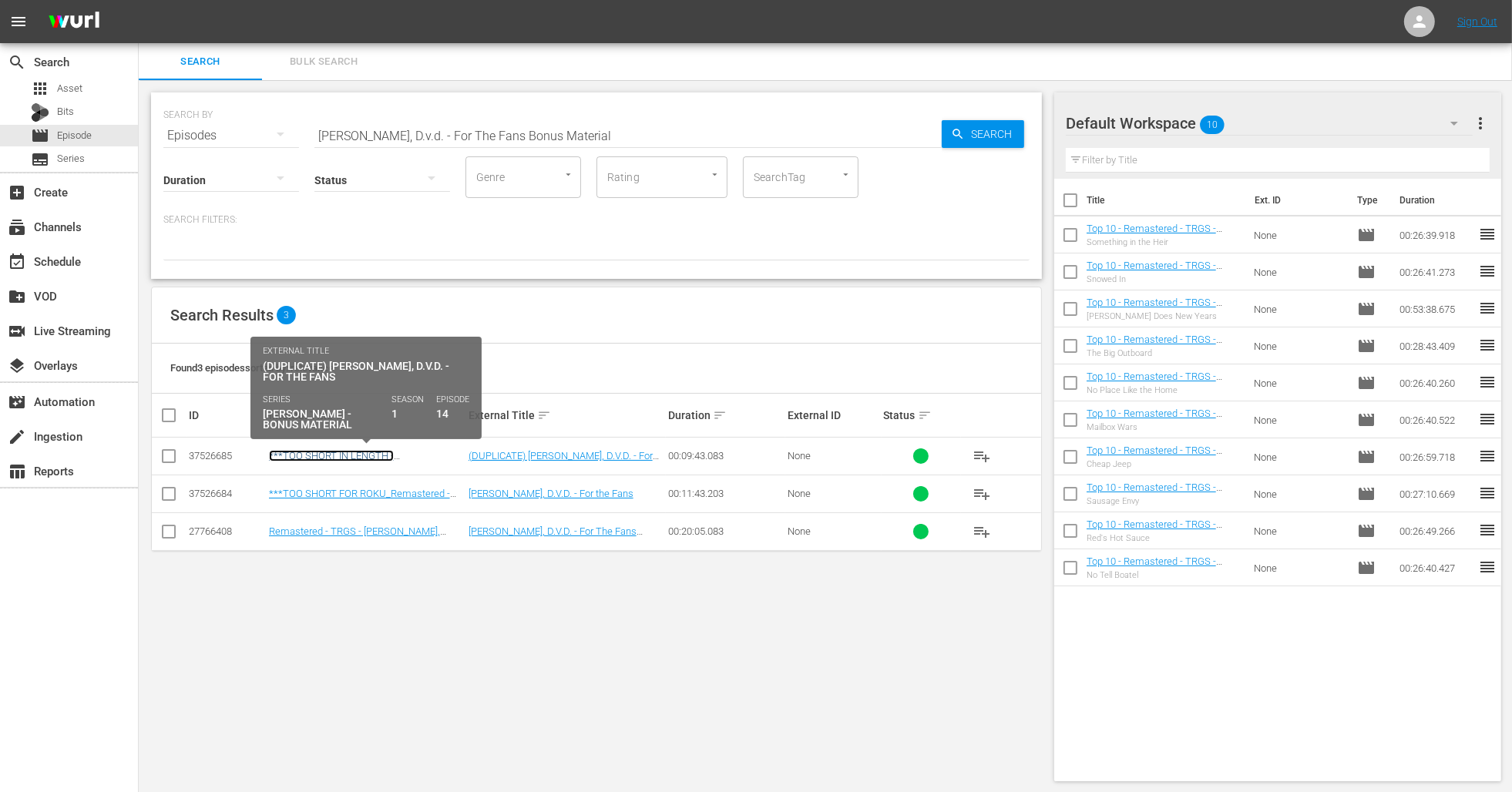
click at [399, 454] on link "***TOO SHORT IN LENGTH - Red Green Bonus Material - Red Green, D.V.D. - For the…" at bounding box center [354, 473] width 171 height 46
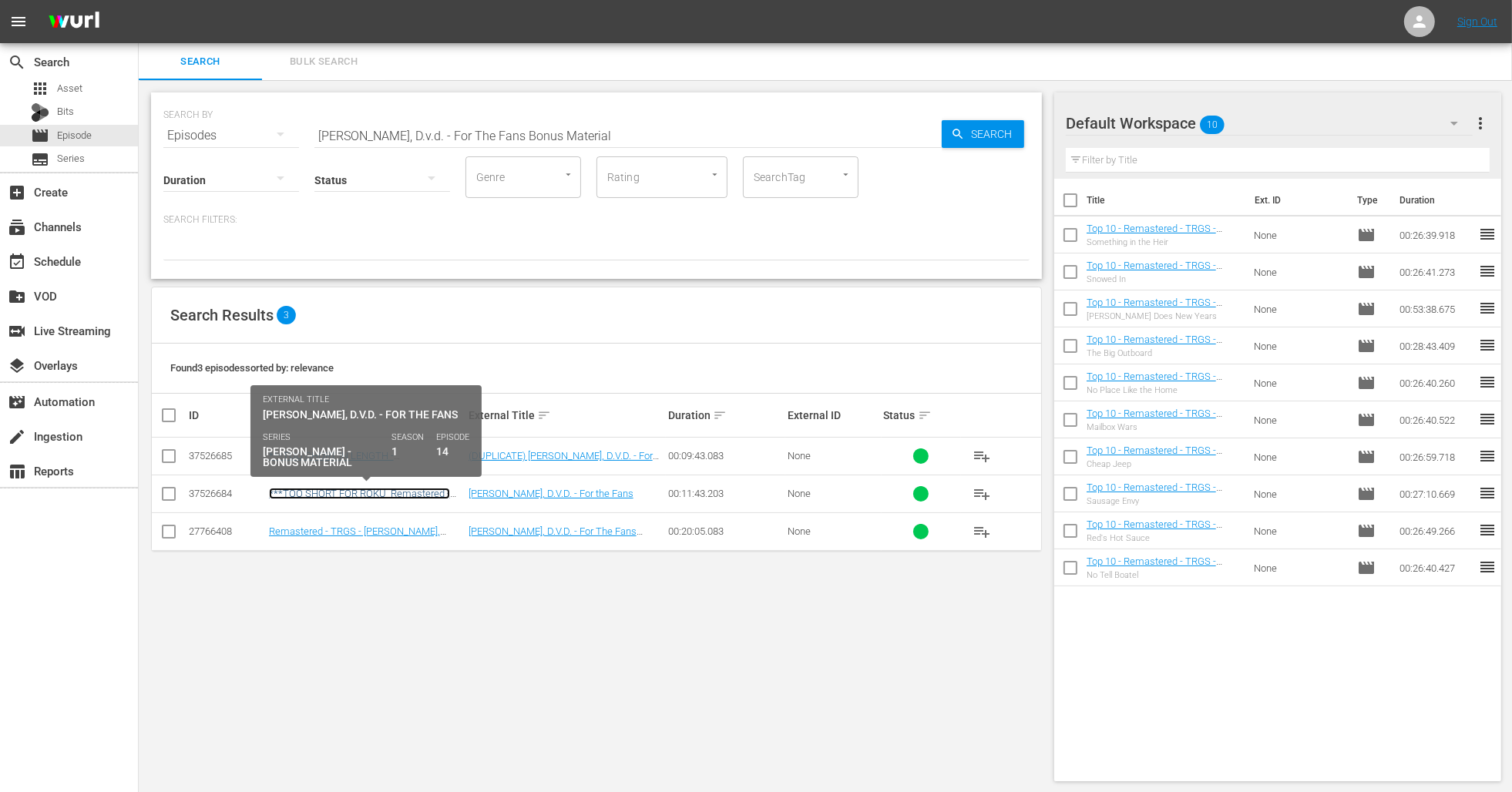
click at [357, 496] on link "***TOO SHORT FOR ROKU_Remastered - TRGS - Red Green Bonus Material - Red Green,…" at bounding box center [359, 504] width 181 height 35
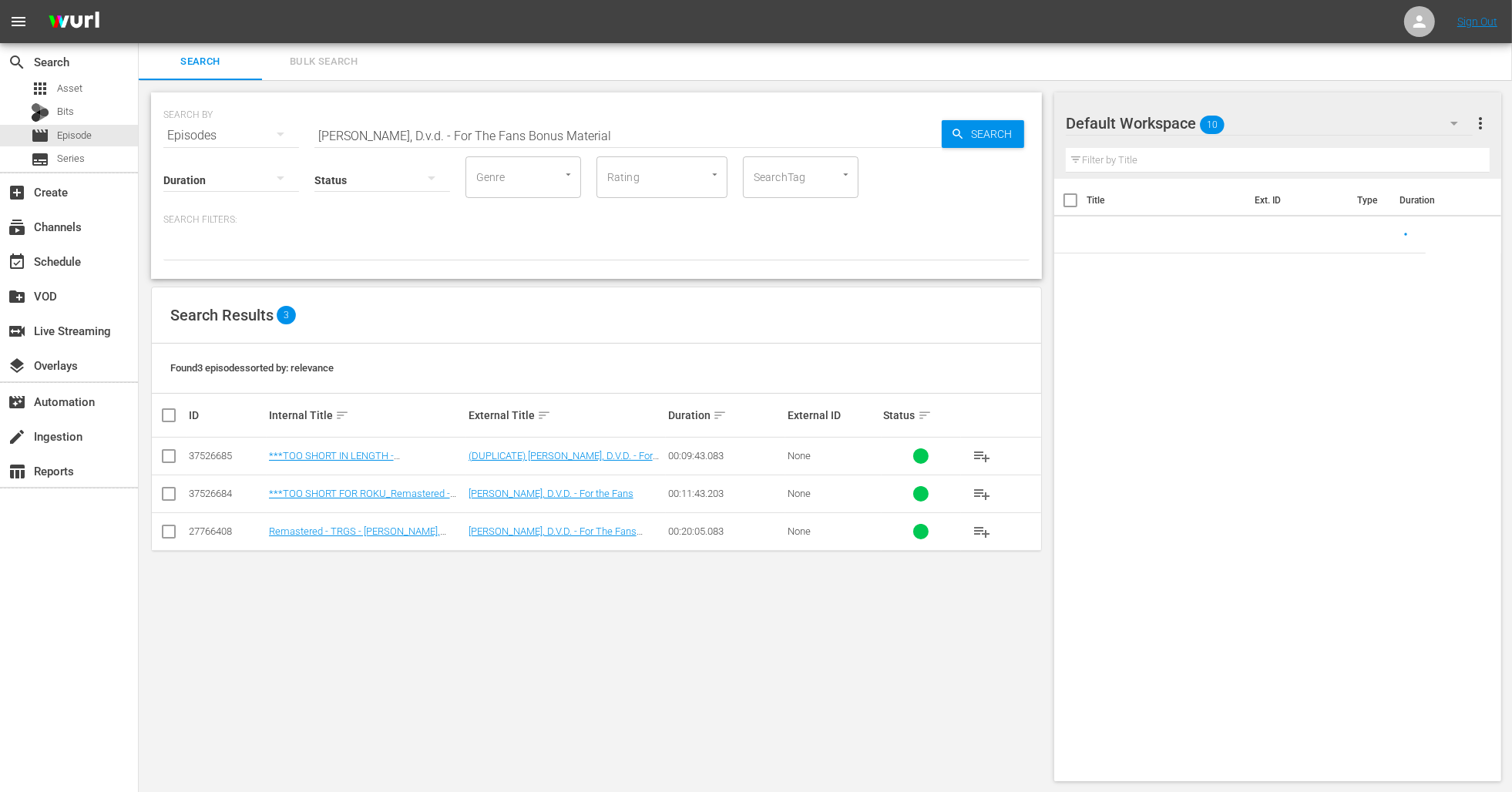
click at [355, 538] on td "Remastered - TRGS - Red Green, D.V.D. - For The Fans Compilation - 3M Tour and …" at bounding box center [366, 531] width 200 height 37
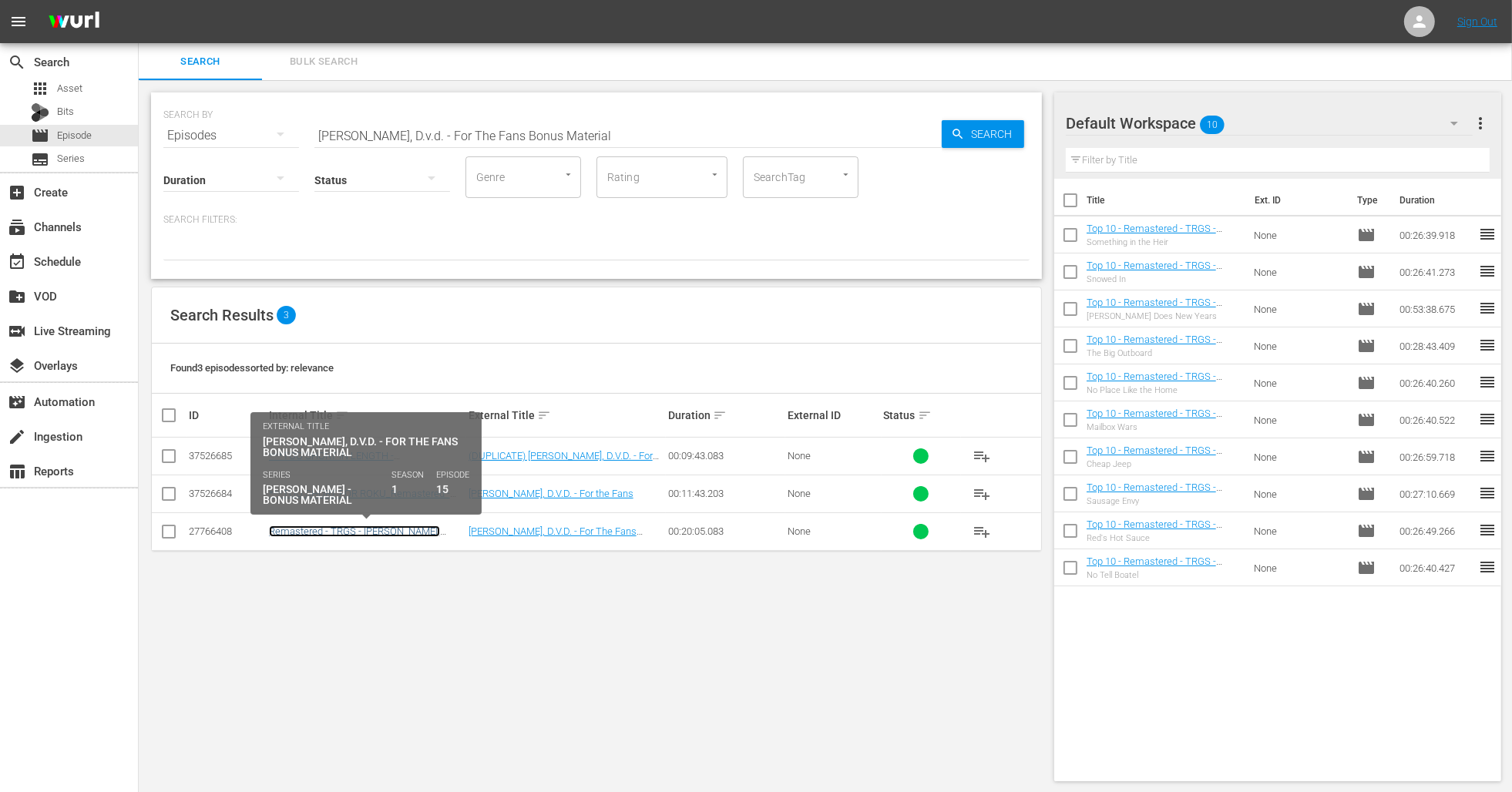
click at [356, 531] on link "Remastered - TRGS - Red Green, D.V.D. - For The Fans Compilation - 3M Tour and …" at bounding box center [363, 542] width 188 height 35
click at [379, 529] on link "Remastered - TRGS - Red Green, D.V.D. - For The Fans Compilation - 3M Tour and …" at bounding box center [363, 542] width 188 height 35
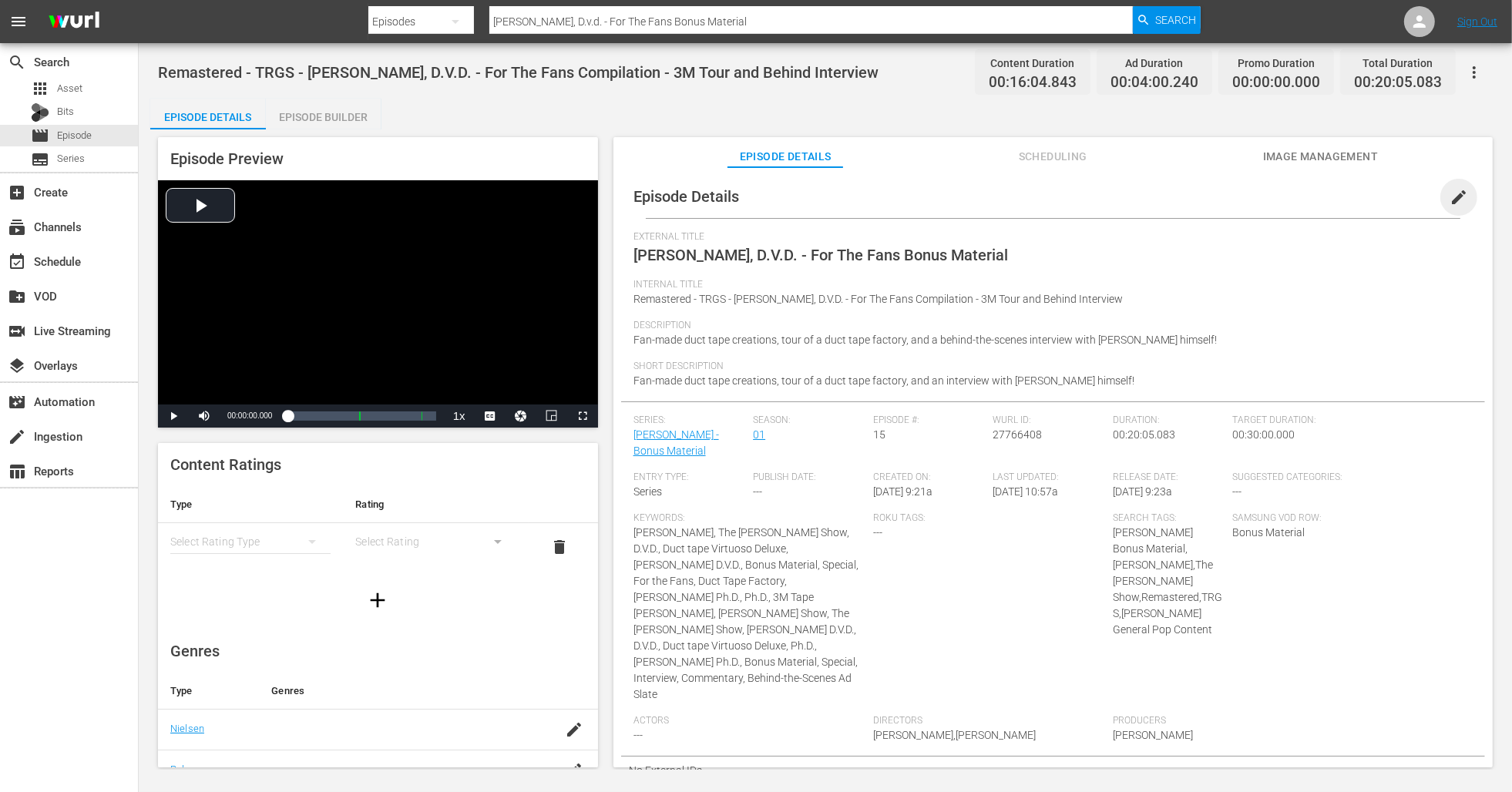
drag, startPoint x: 1444, startPoint y: 197, endPoint x: 1262, endPoint y: 227, distance: 184.5
click at [1449, 197] on span "edit" at bounding box center [1459, 197] width 19 height 19
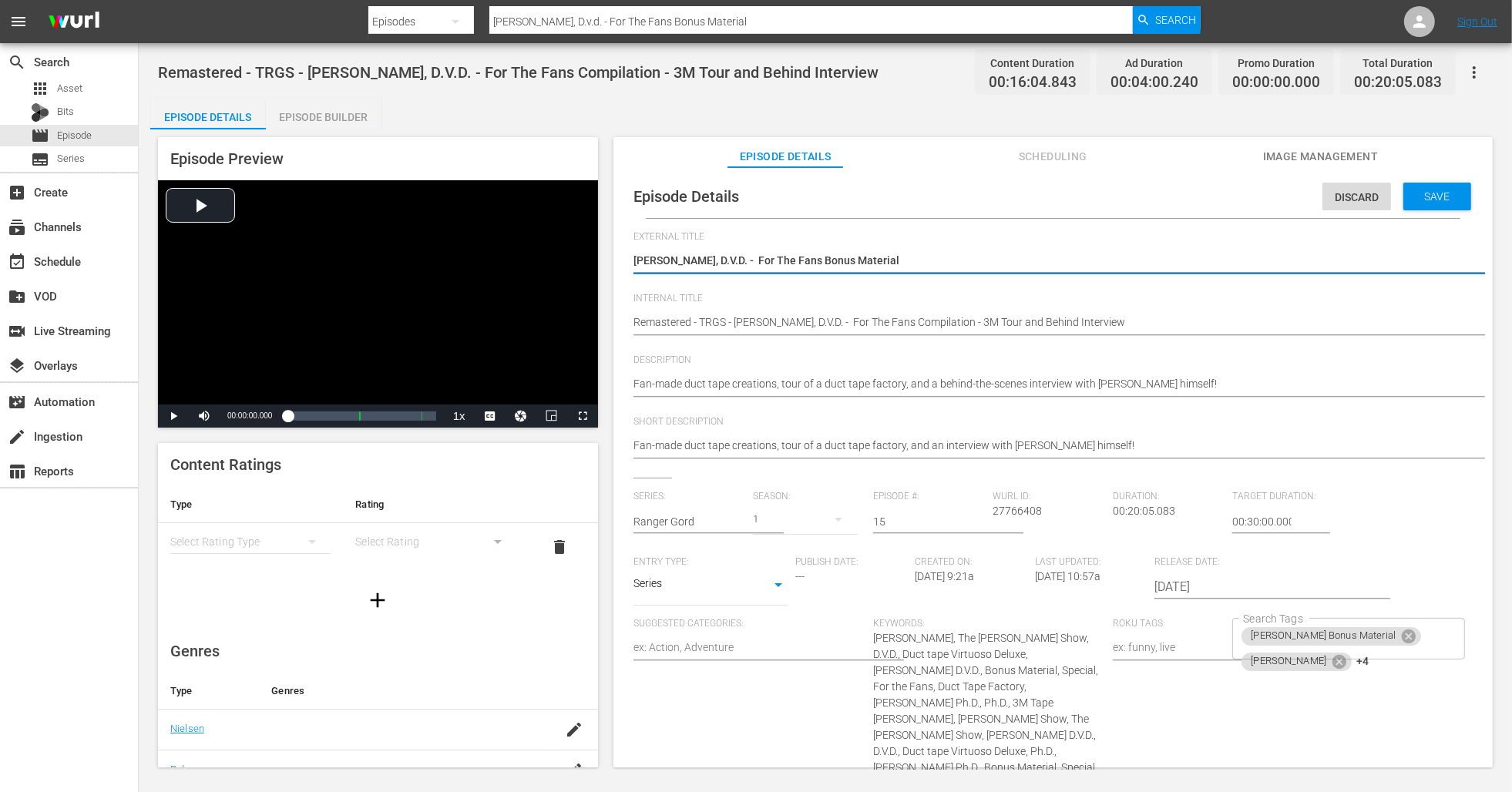
click at [686, 262] on textarea "Red Green, D.V.D. - For The Fans Bonus Material" at bounding box center [1048, 262] width 831 height 19
drag, startPoint x: 720, startPoint y: 260, endPoint x: 688, endPoint y: 261, distance: 32.0
click at [688, 261] on textarea "Red Green, D.V.D. - For The Fans Bonus Material" at bounding box center [1048, 262] width 831 height 19
click at [687, 261] on textarea "Red Green, D.V.D. - For The Fans Bonus Material" at bounding box center [1048, 262] width 831 height 19
drag, startPoint x: 728, startPoint y: 257, endPoint x: 683, endPoint y: 258, distance: 45.0
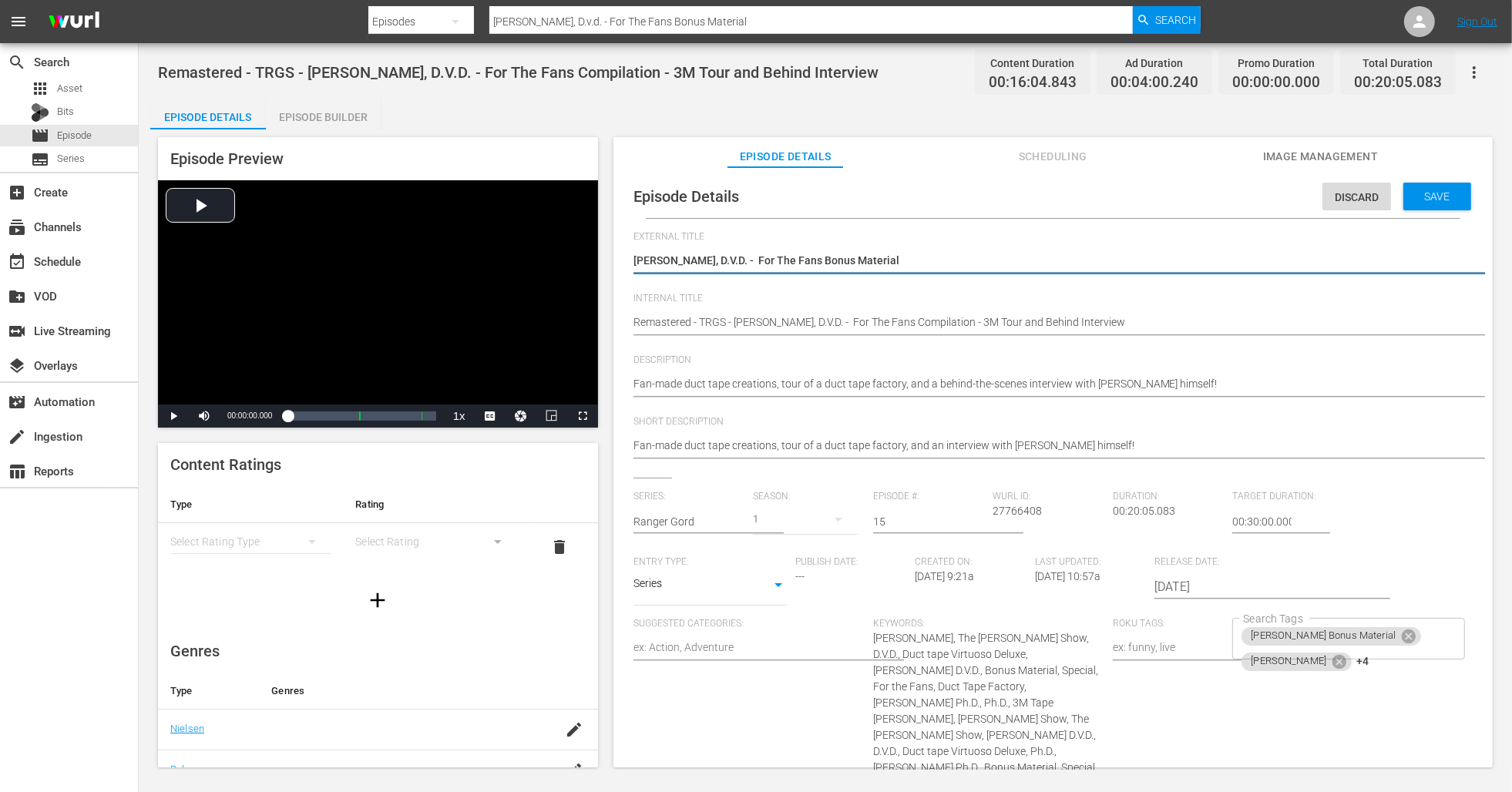
click at [683, 258] on textarea "Red Green, D.V.D. - For The Fans Bonus Material" at bounding box center [1048, 262] width 831 height 19
click at [782, 259] on textarea "Red Green, D.V.D. - For The Fans Bonus Material" at bounding box center [1048, 262] width 831 height 19
drag, startPoint x: 773, startPoint y: 259, endPoint x: 616, endPoint y: 262, distance: 157.0
click at [616, 262] on div "Episode Details Discard Save External Title Red Green, D.V.D. - For The Fans Bo…" at bounding box center [1052, 475] width 879 height 615
drag, startPoint x: 1454, startPoint y: 196, endPoint x: 1323, endPoint y: 185, distance: 131.5
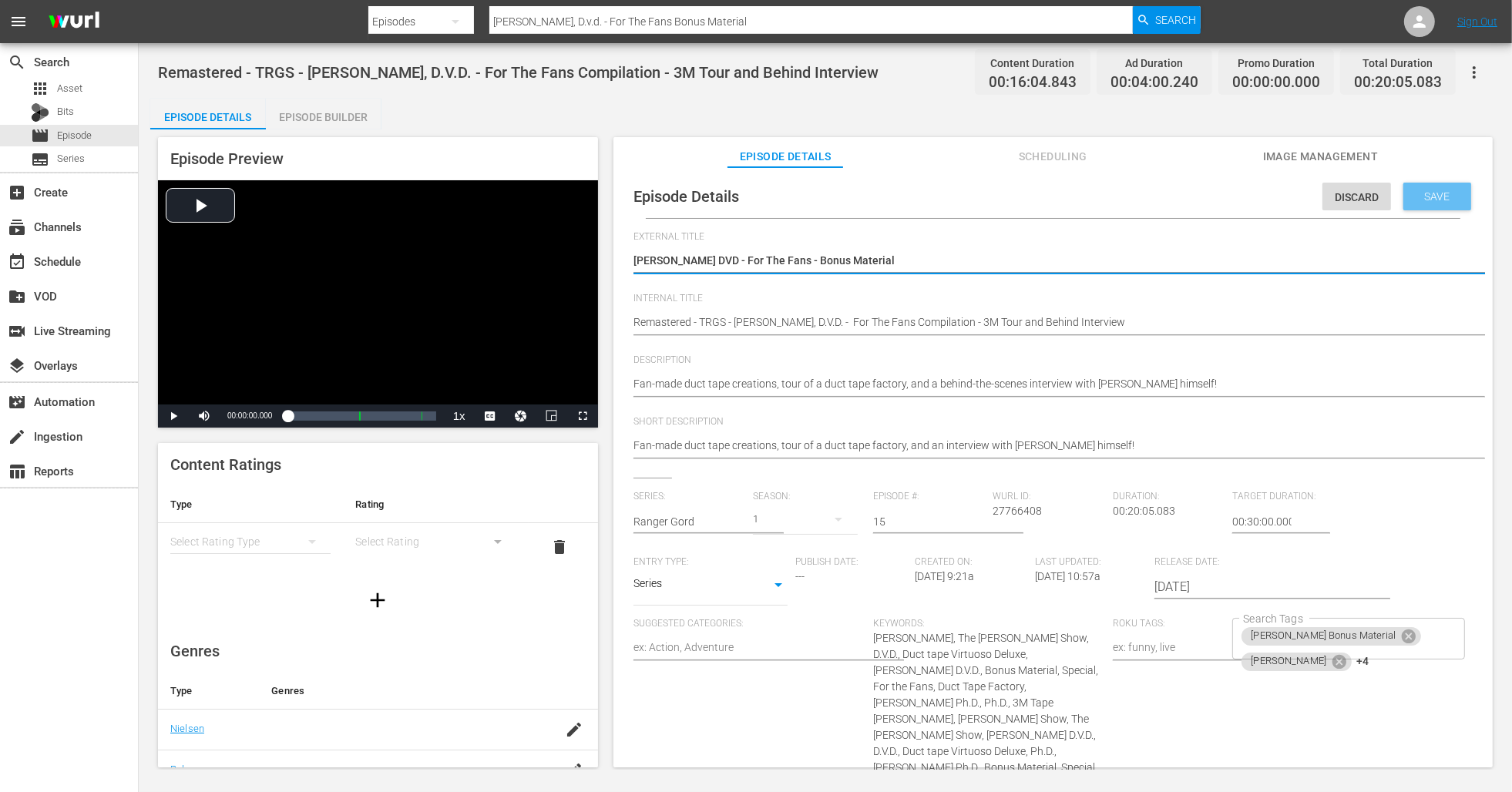
click at [1454, 195] on div "Save" at bounding box center [1437, 196] width 68 height 28
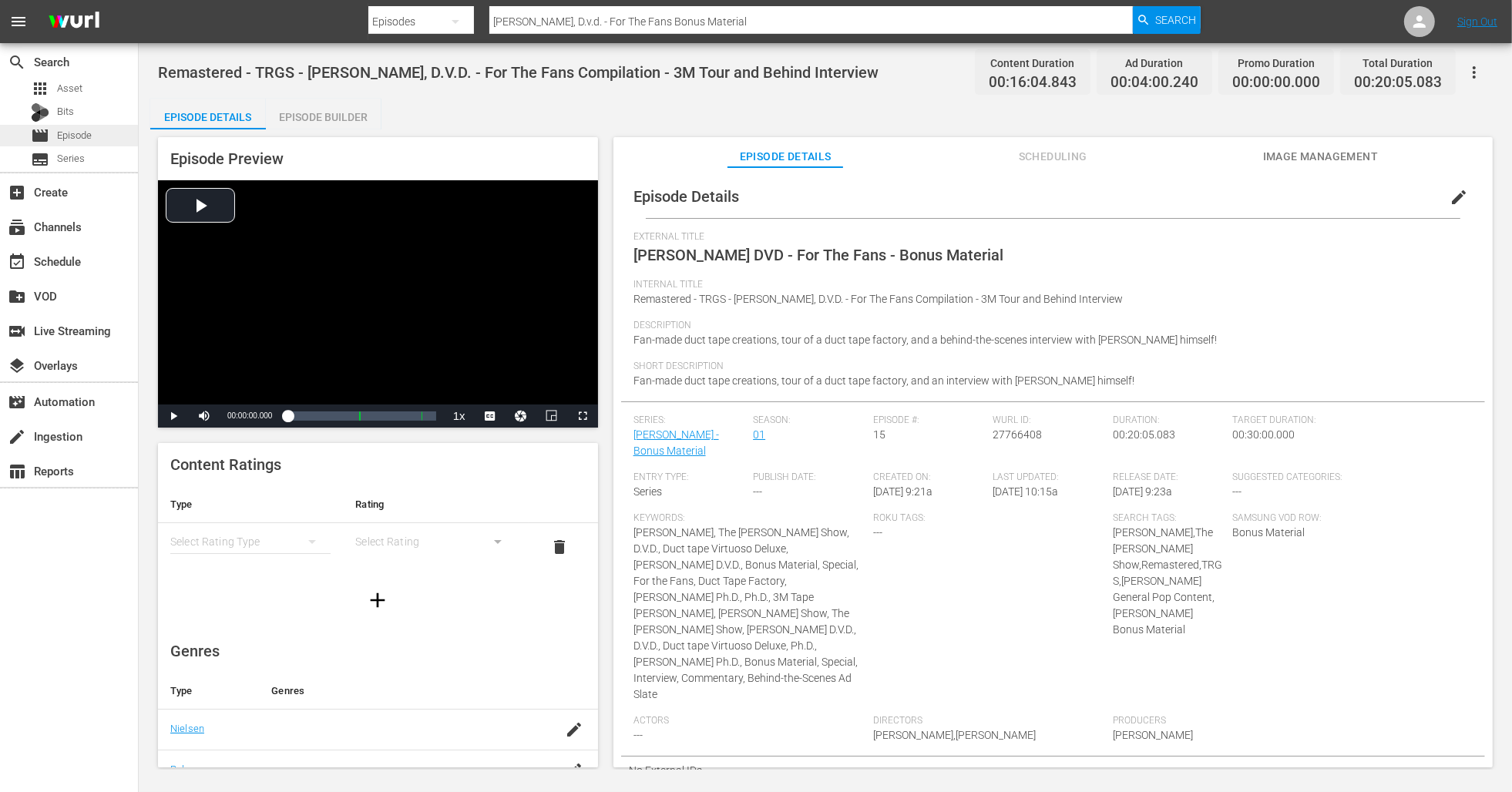
click at [93, 135] on div "movie Episode" at bounding box center [69, 135] width 138 height 21
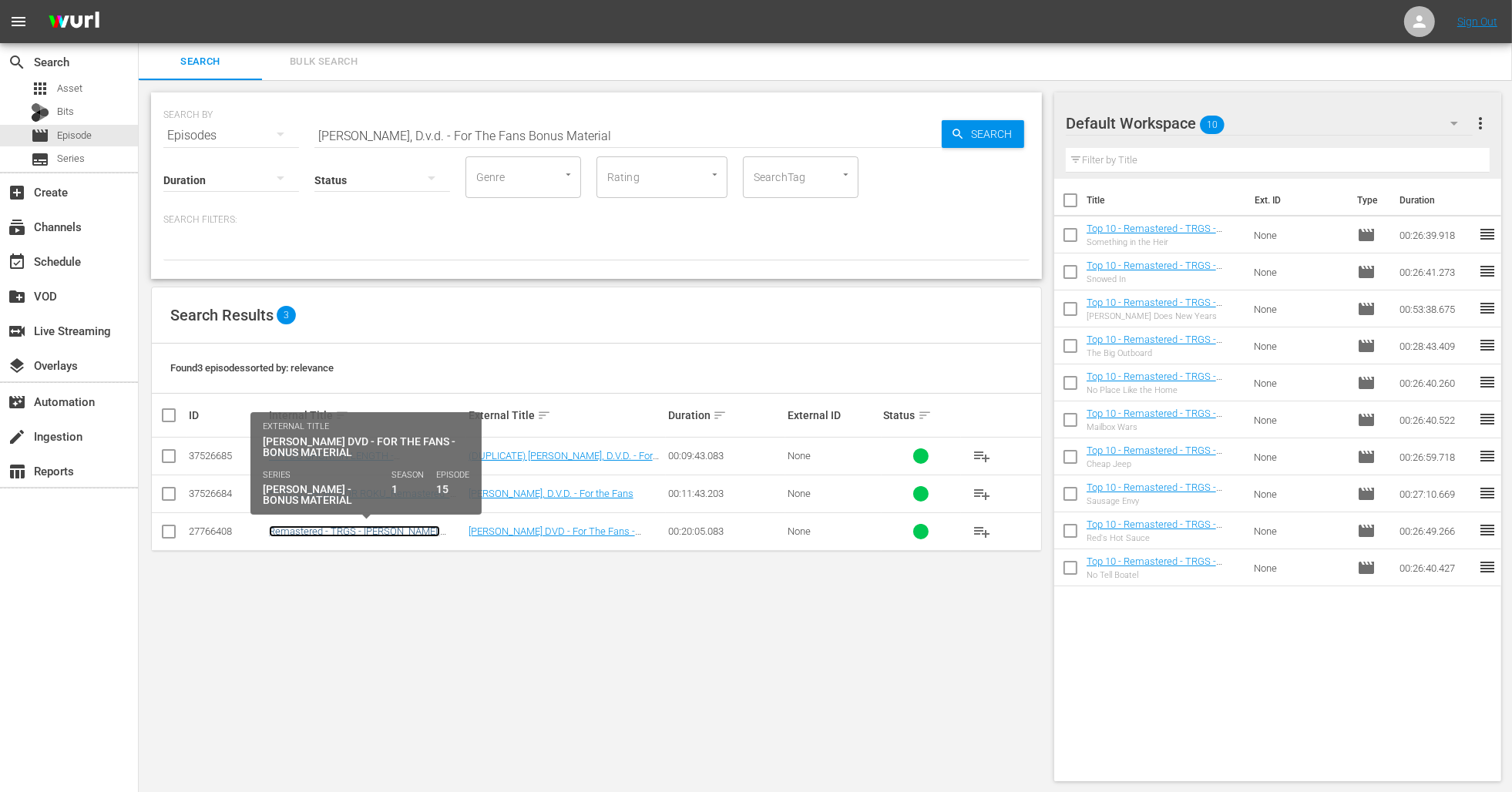
click at [416, 534] on link "Remastered - TRGS - Red Green, D.V.D. - For The Fans Compilation - 3M Tour and …" at bounding box center [363, 542] width 188 height 35
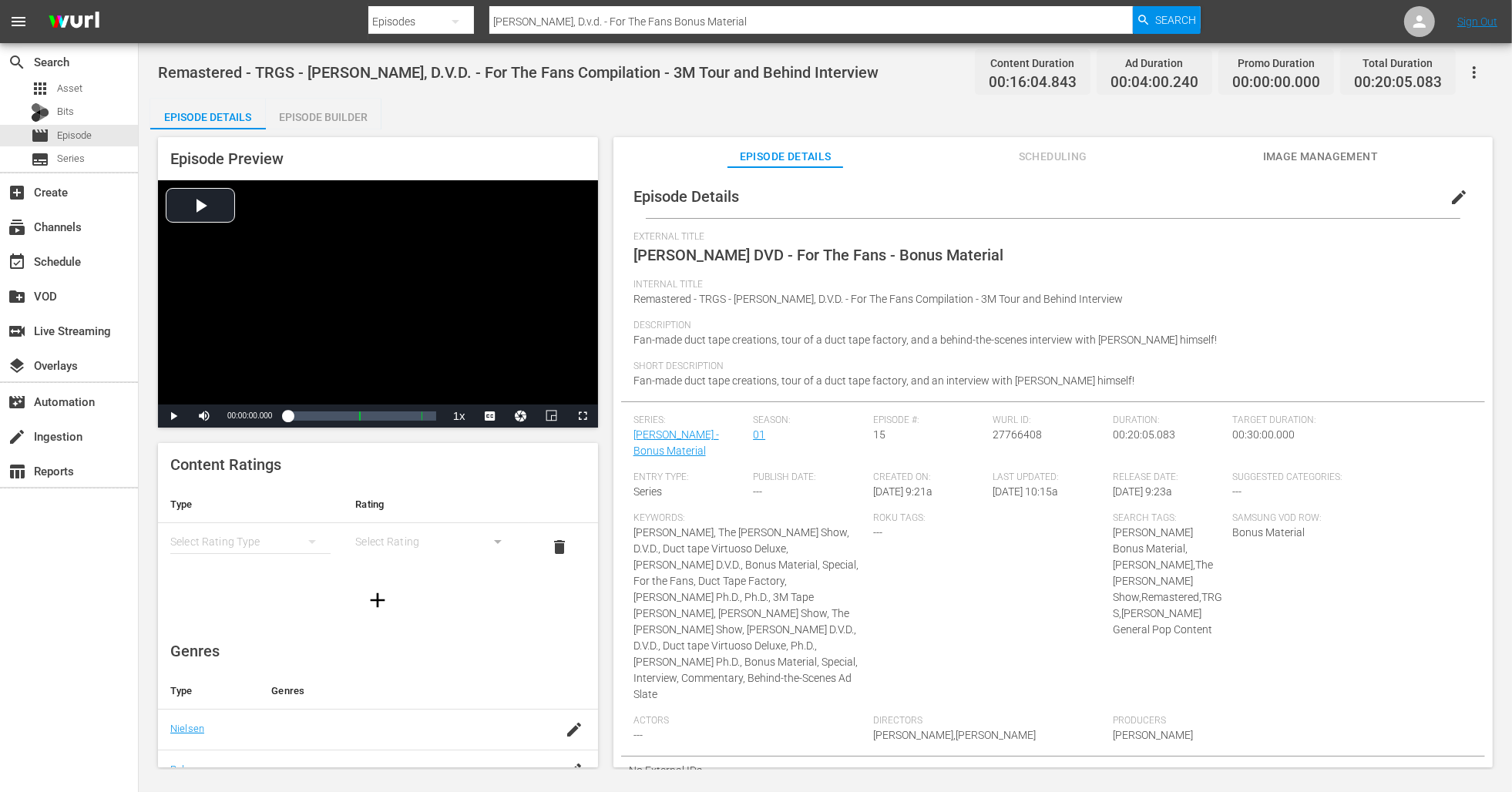
click at [735, 334] on span "Fan-made duct tape creations, tour of a duct tape factory, and a behind-the-sce…" at bounding box center [925, 340] width 584 height 13
click at [866, 379] on span "Fan-made duct tape creations, tour of a duct tape factory, and an interview wit…" at bounding box center [884, 380] width 501 height 13
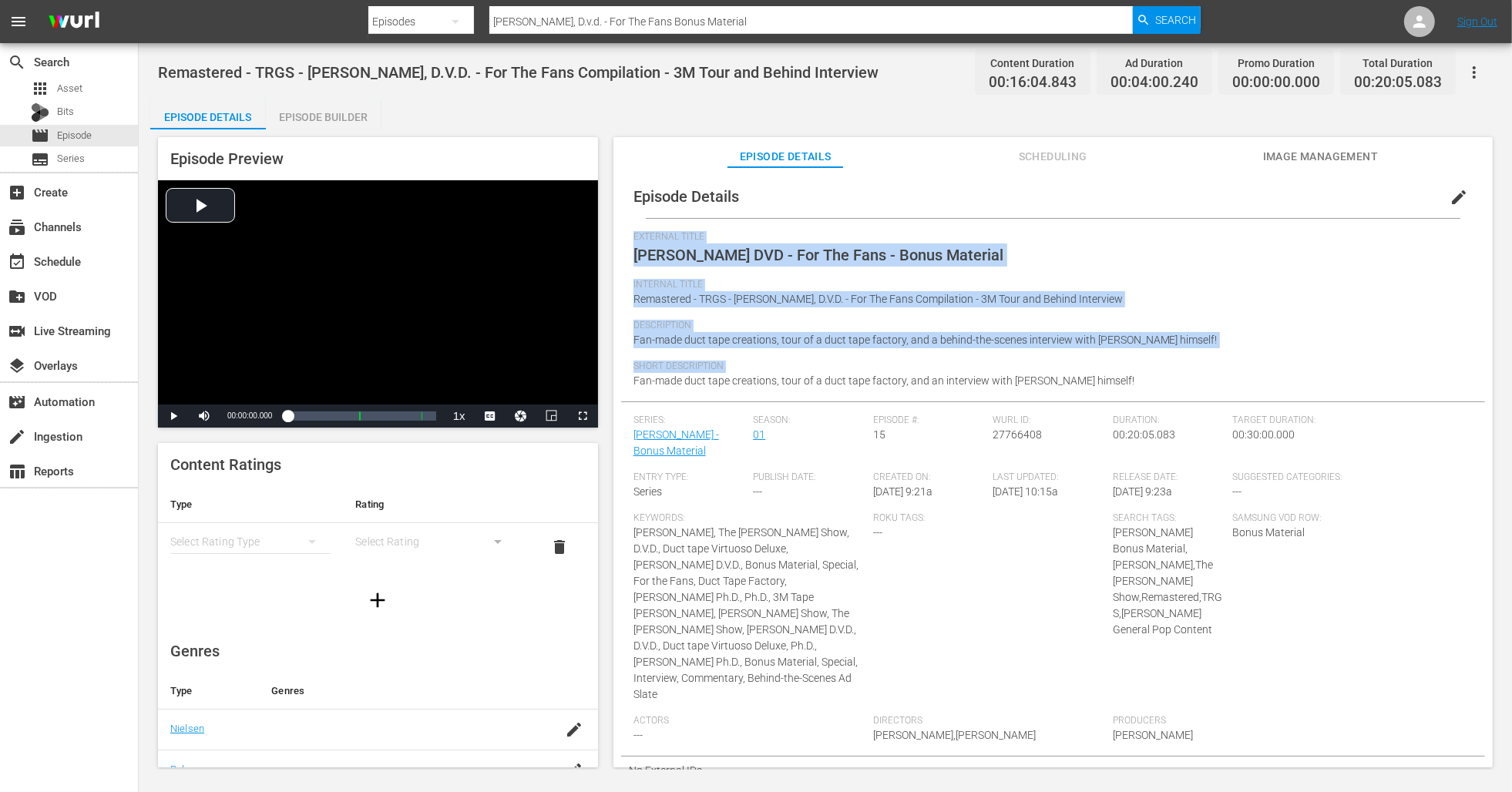
click at [866, 380] on span "Fan-made duct tape creations, tour of a duct tape factory, and an interview wit…" at bounding box center [884, 380] width 501 height 13
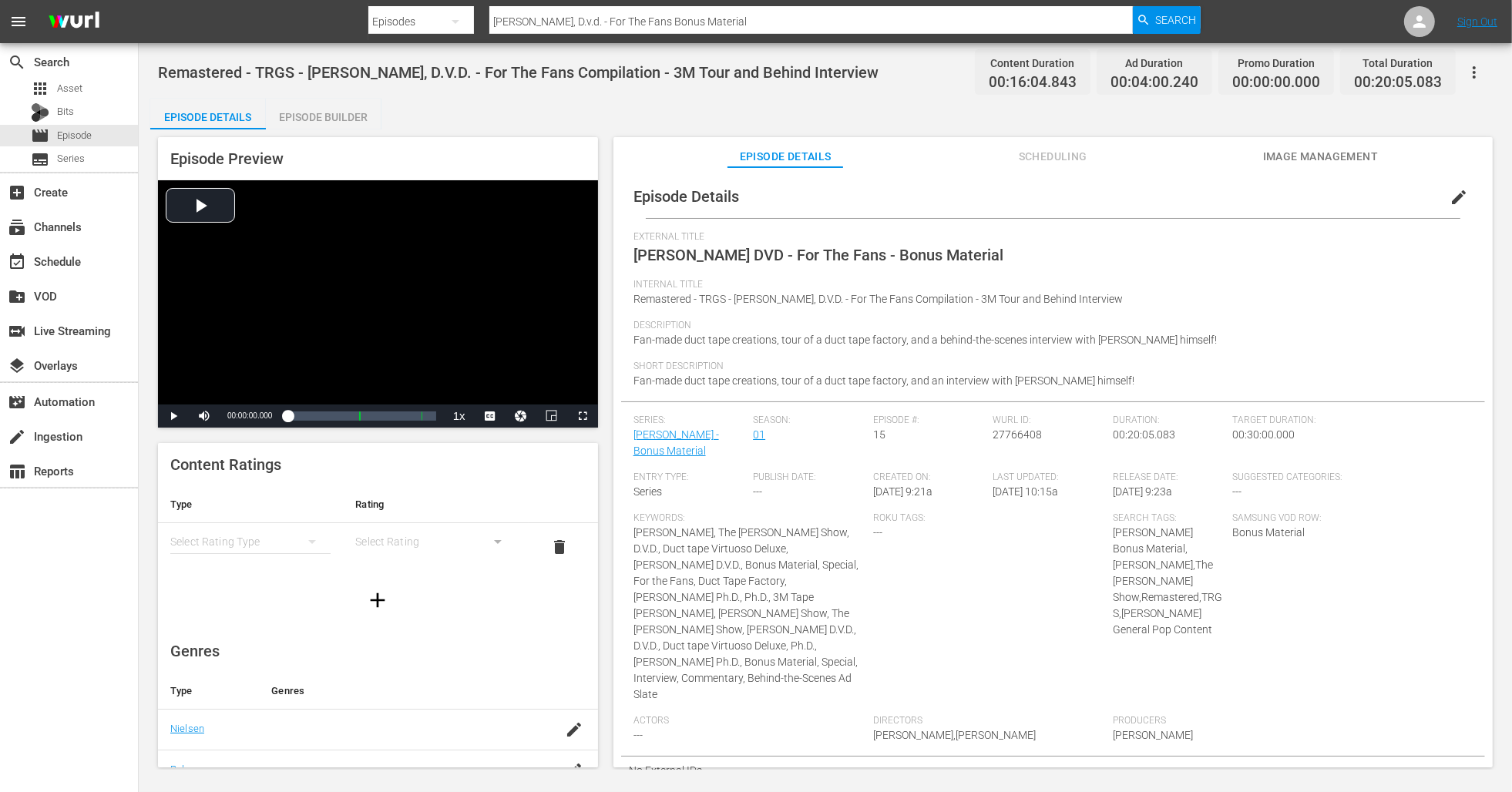
click at [908, 370] on span "Short Description" at bounding box center [1048, 367] width 831 height 13
click at [1315, 153] on span "Image Management" at bounding box center [1320, 156] width 115 height 20
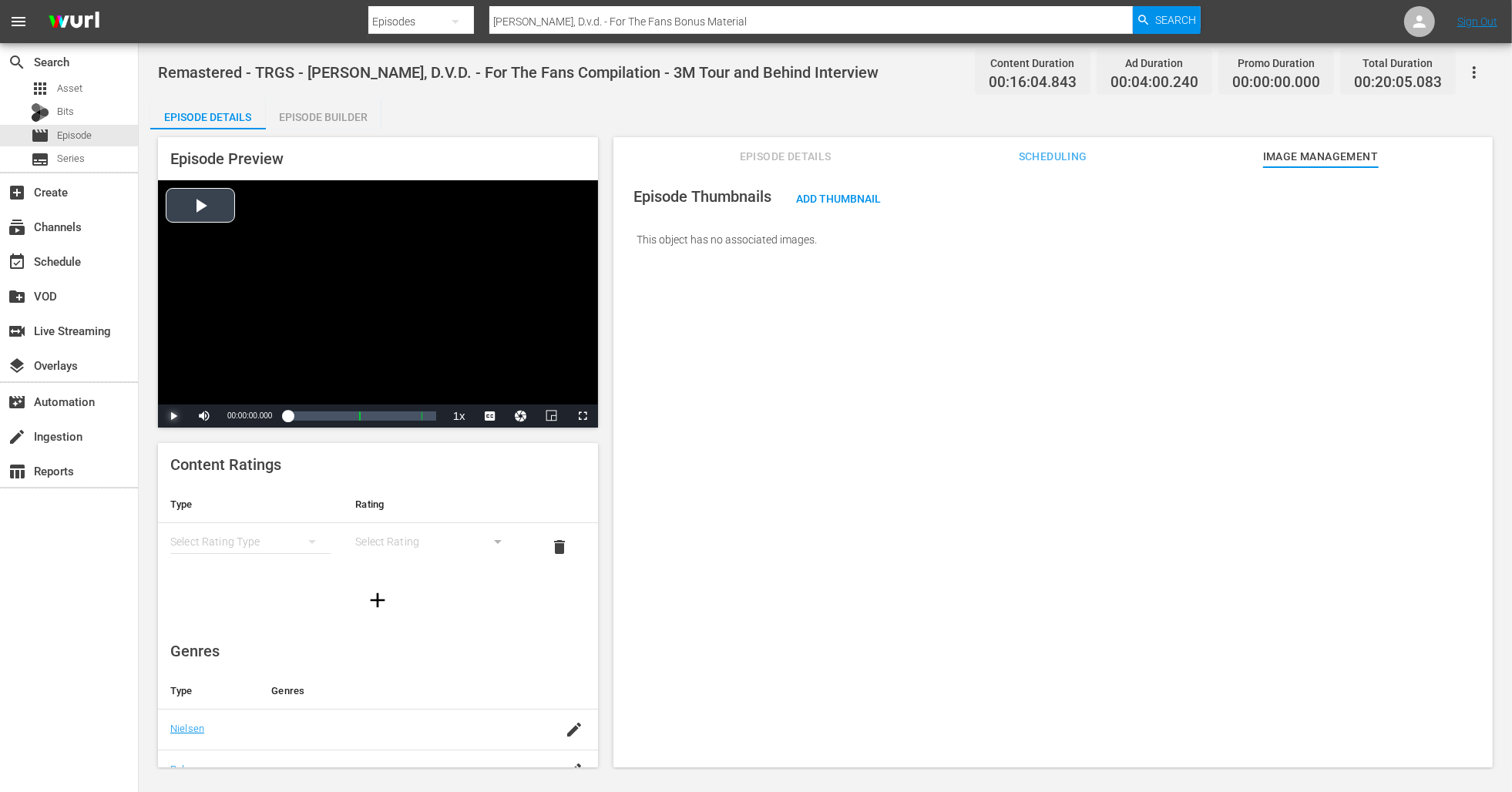
click at [173, 416] on span "Video Player" at bounding box center [173, 416] width 0 height 0
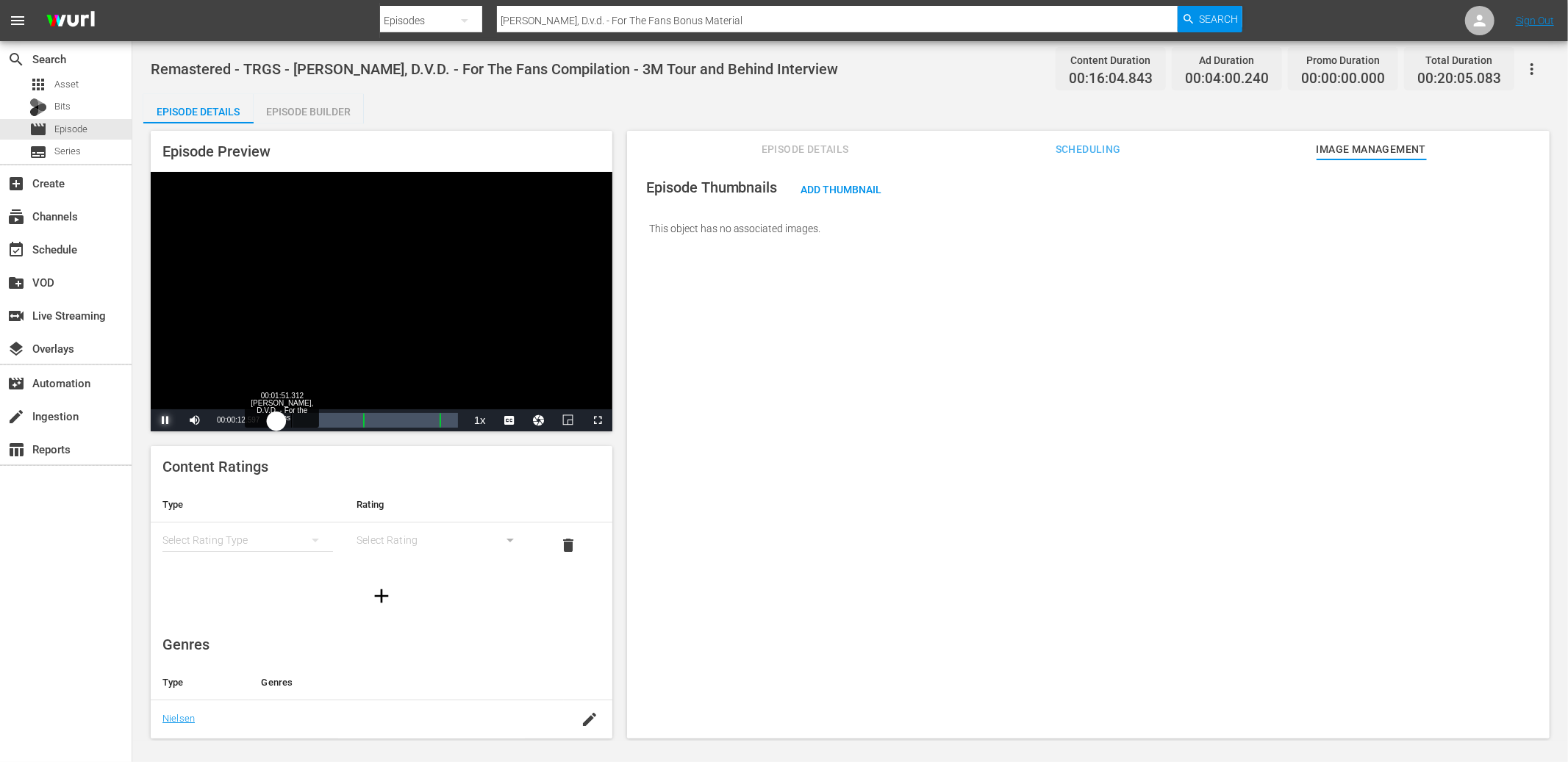
click at [291, 419] on div "00:01:51.312 Red Green, D.V.D. - For the Fans" at bounding box center [291, 420] width 1 height 15
click at [291, 418] on div "00:01:52.642" at bounding box center [283, 420] width 17 height 15
click at [298, 418] on div "00:02:35.591" at bounding box center [286, 420] width 23 height 15
click at [325, 417] on div "Loaded : 45.29% 00:05:24.259 Red Green, D.V.D. - For the Fans 00:03:44.536" at bounding box center [366, 420] width 183 height 15
click at [598, 420] on span "Video Player" at bounding box center [598, 420] width 0 height 0
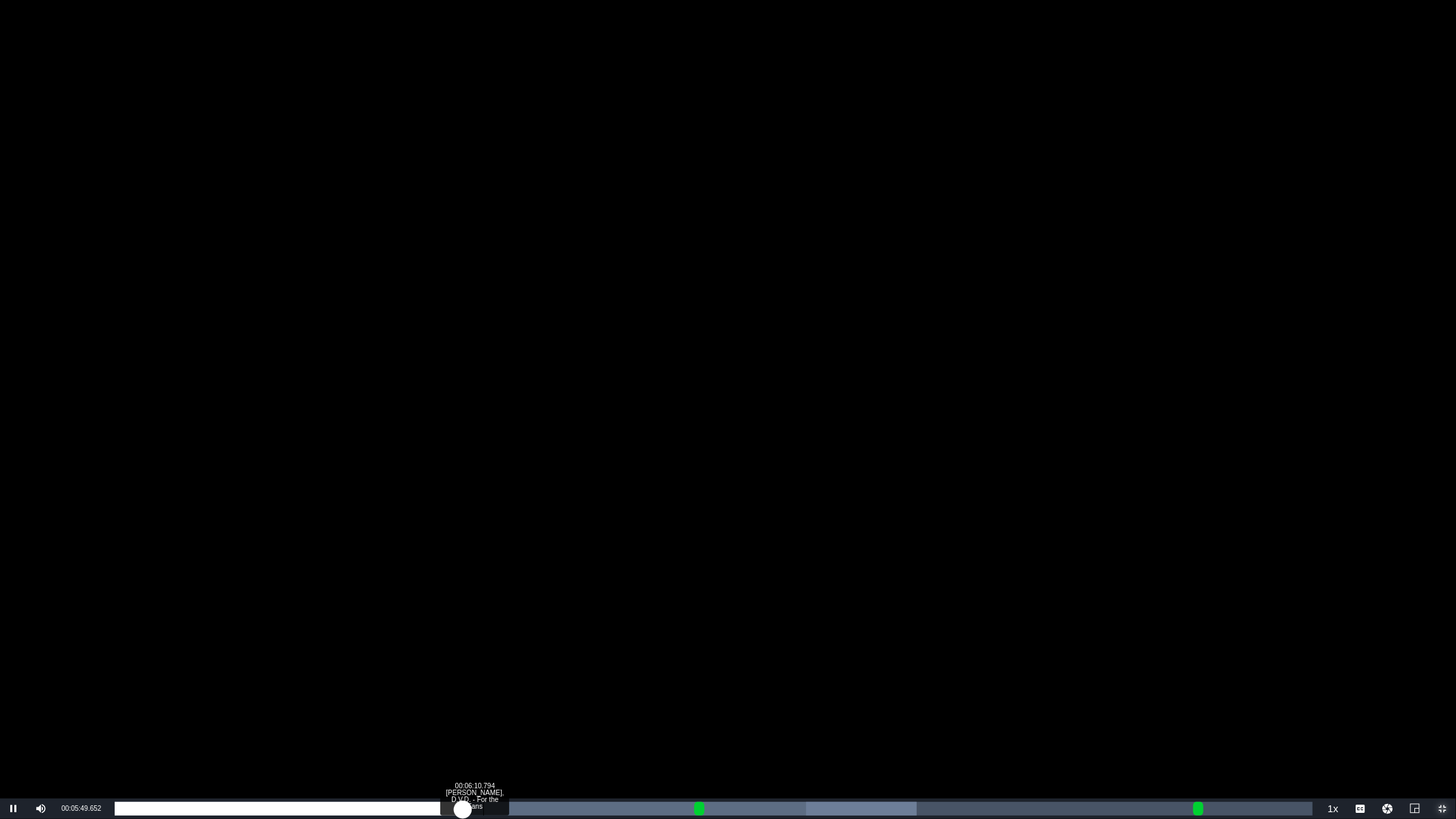
click at [484, 701] on div "Loaded : 66.95% 00:06:10.794 Red Green, D.V.D. - For the Fans 00:05:49.905" at bounding box center [713, 808] width 1198 height 14
click at [745, 701] on div "Loaded : 34.99% 00:10:16.617 The Red Green Channel - 2-minute Ad Slate - Harold…" at bounding box center [713, 808] width 1198 height 14
click at [663, 701] on div "Loaded : 44.97% 00:09:12.072 Red Green, D.V.D. - For the Fans 00:00:50.908 Cue …" at bounding box center [713, 808] width 1198 height 14
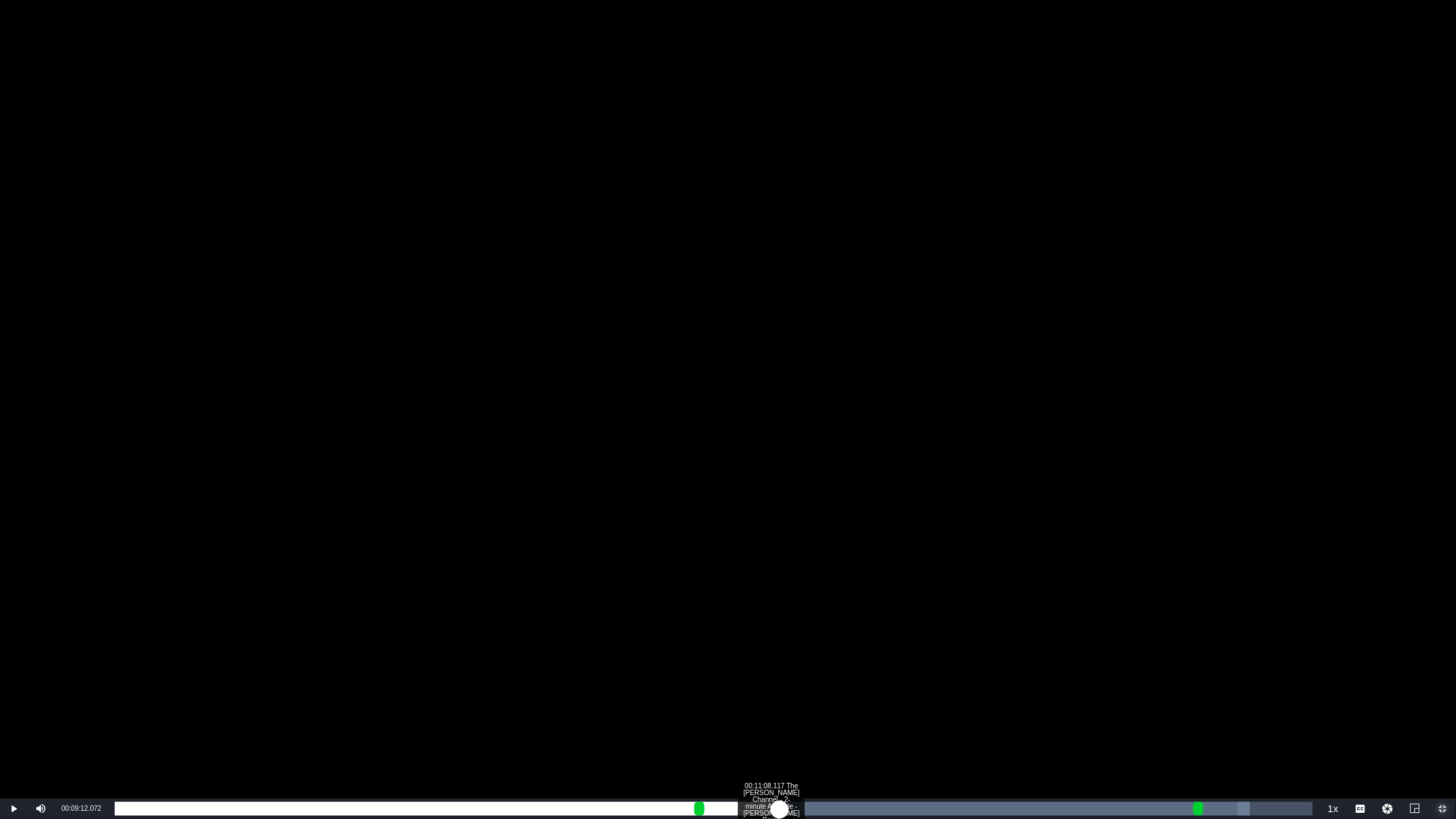
click at [779, 701] on div "Loaded : 94.73% 00:11:08.117 The Red Green Channel - 2-minute Ad Slate - Harold…" at bounding box center [713, 808] width 1198 height 14
click at [821, 701] on div "Loaded : 79.87% 00:11:48.912 Red Green, D.V.D. - Behind the Scenes Interview wi…" at bounding box center [713, 808] width 1198 height 14
click at [845, 701] on div "Loaded : 4.72% 00:12:14.990 Red Green, D.V.D. - Behind the Scenes Interview wit…" at bounding box center [713, 808] width 1198 height 14
click at [934, 701] on div "Loaded : 9.43% 00:13:43.301 Red Green, D.V.D. - Behind the Scenes Interview wit…" at bounding box center [713, 808] width 1198 height 14
click at [569, 701] on div "Loaded : 33.04% 00:07:37.313 Red Green, D.V.D. - For the Fans 00:02:01.269 Cue …" at bounding box center [713, 808] width 1198 height 14
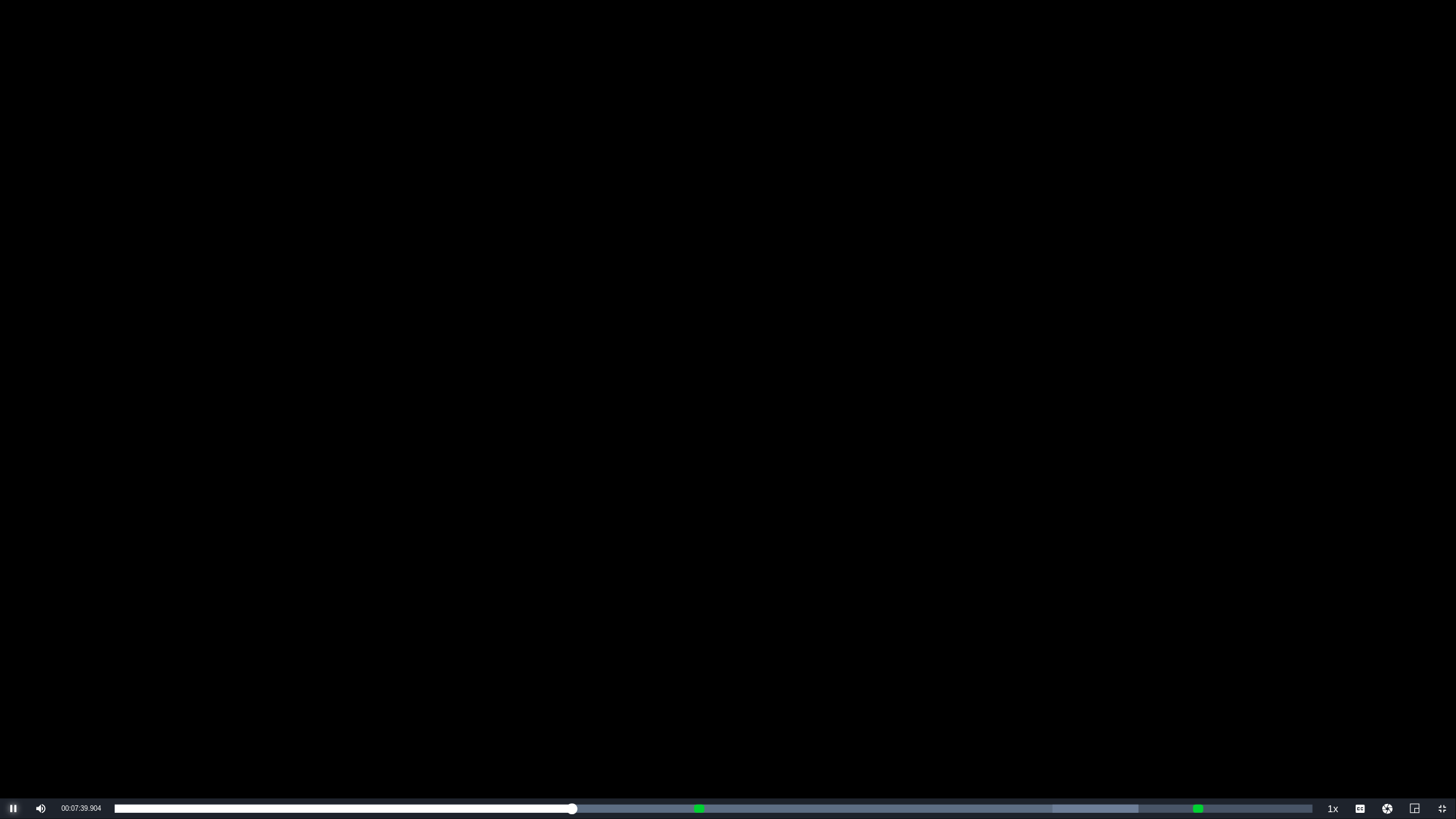
click at [14, 701] on span "Video Player" at bounding box center [14, 808] width 0 height 0
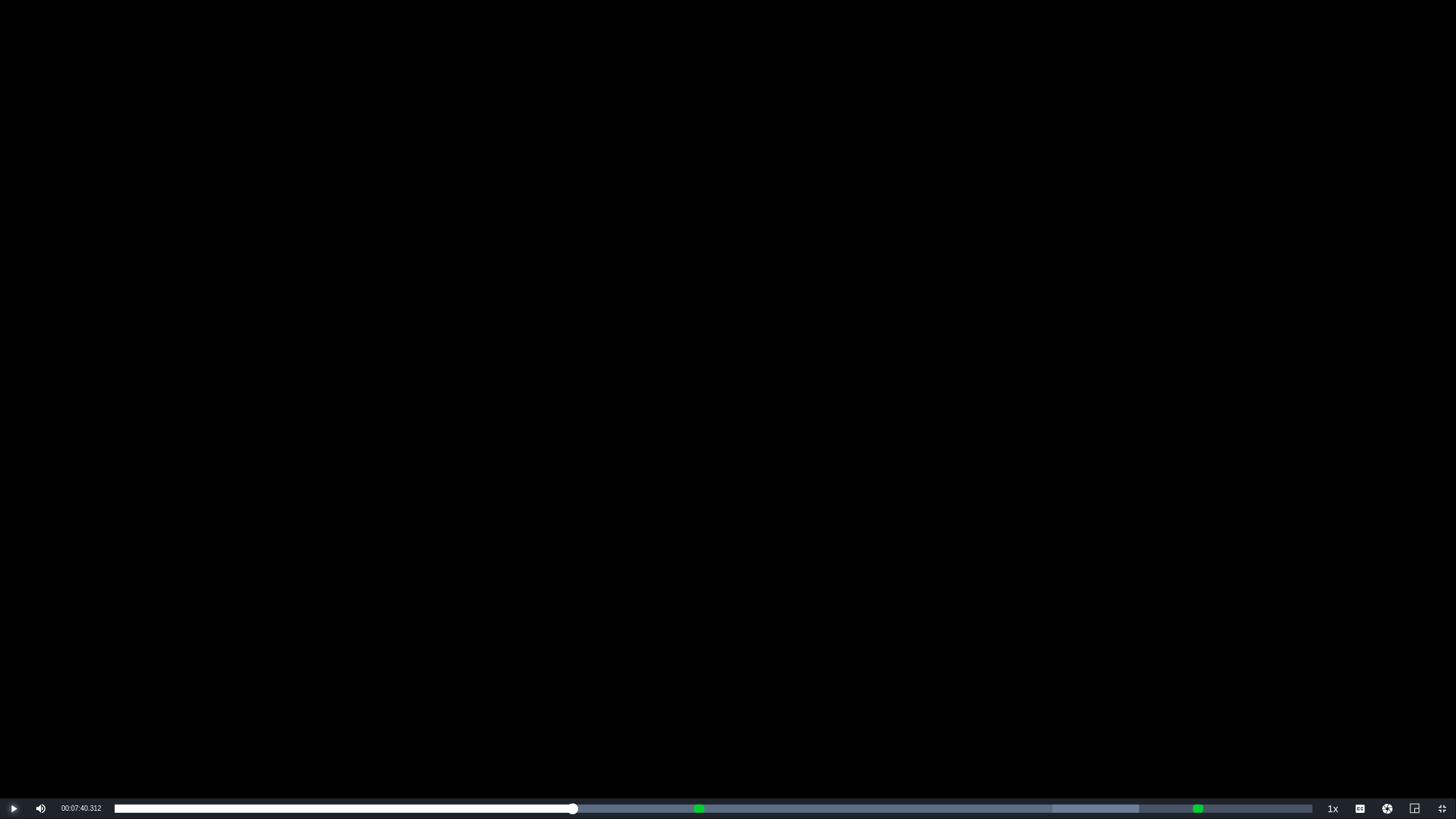
click at [14, 701] on span "Video Player" at bounding box center [14, 808] width 0 height 0
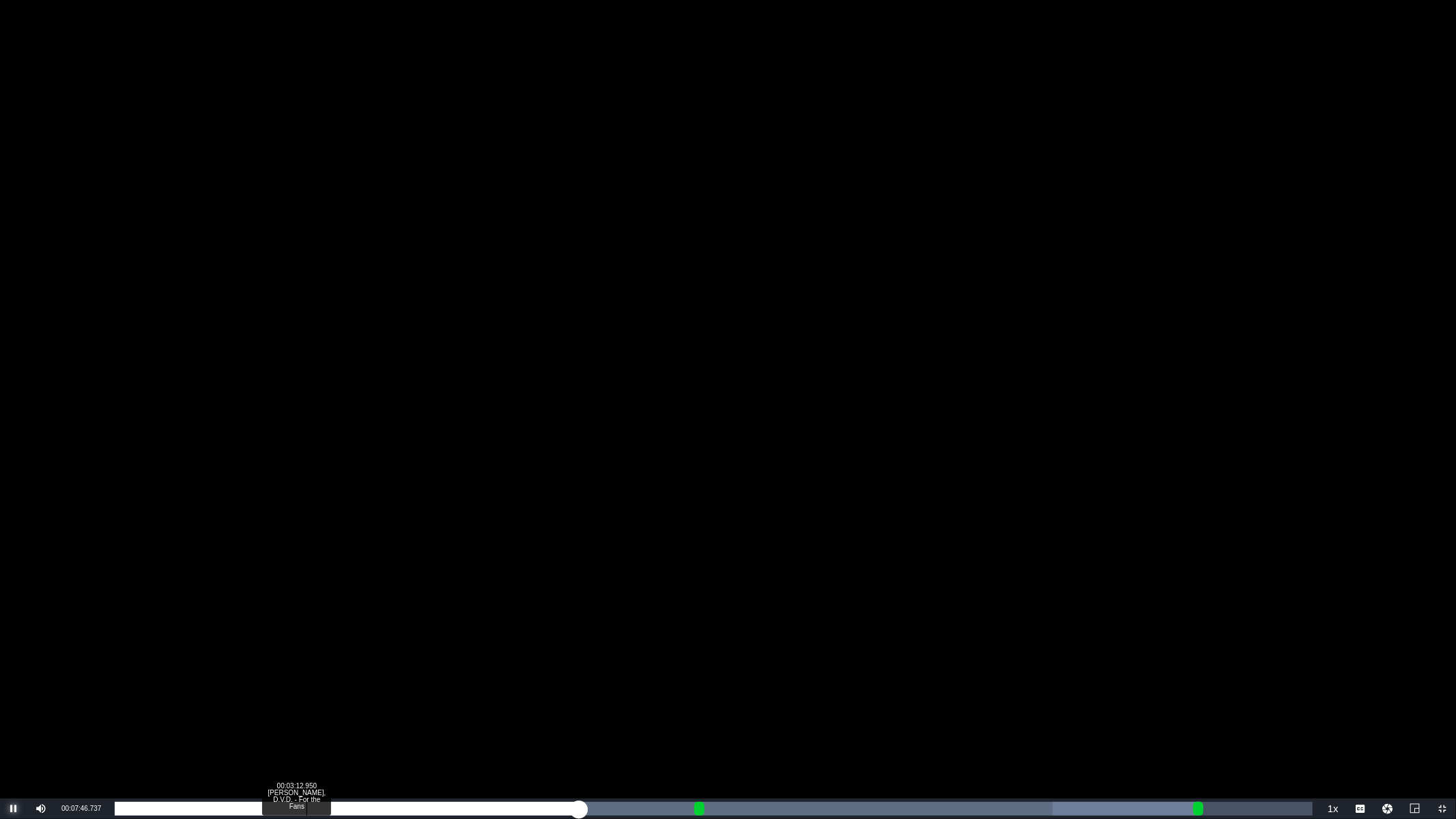
click at [305, 701] on div "Loaded : 90.64% 00:03:12.950 Red Green, D.V.D. - For the Fans 00:07:46.977 Cue …" at bounding box center [713, 808] width 1198 height 14
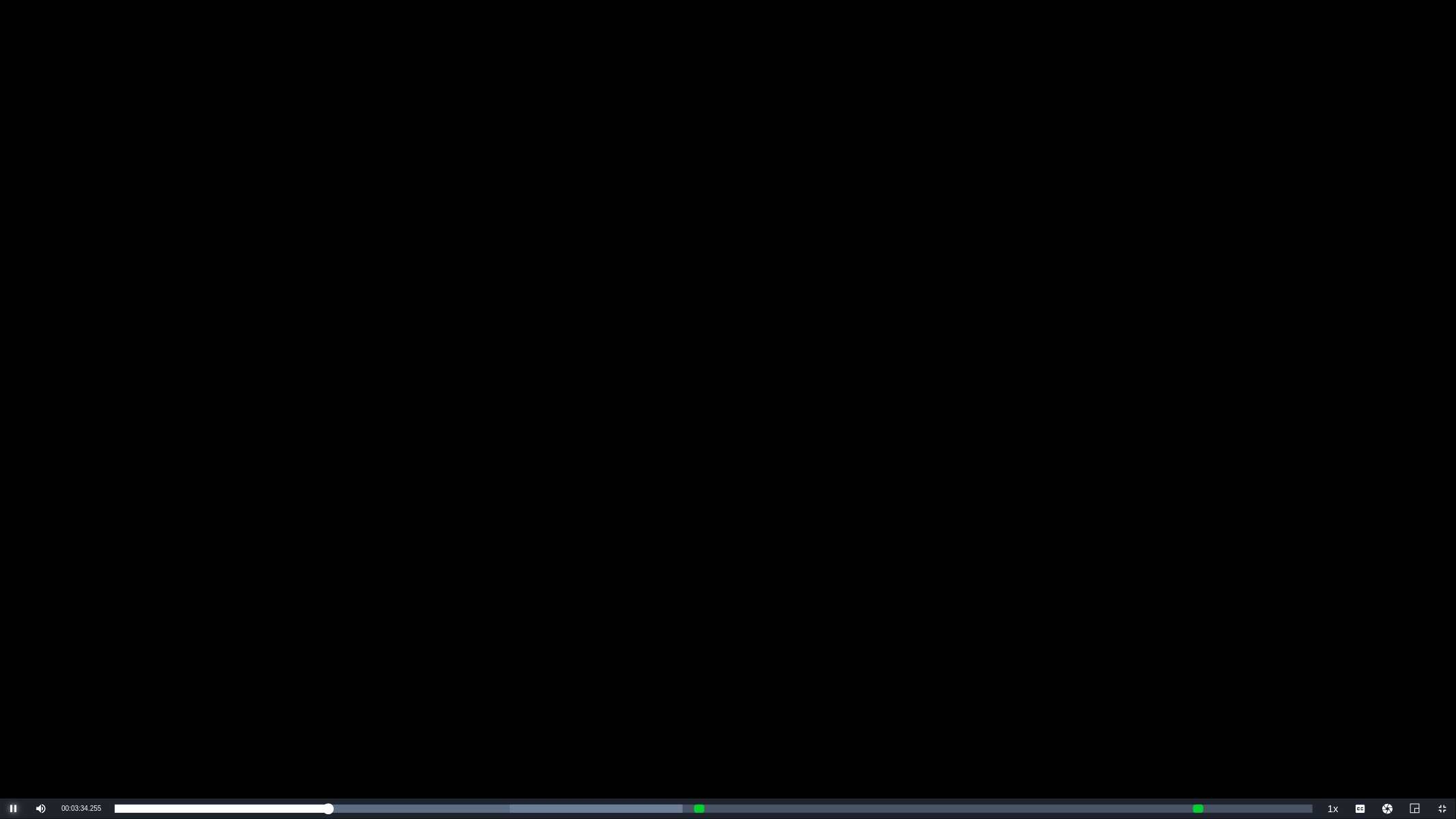
click at [14, 701] on span "Video Player" at bounding box center [14, 808] width 0 height 0
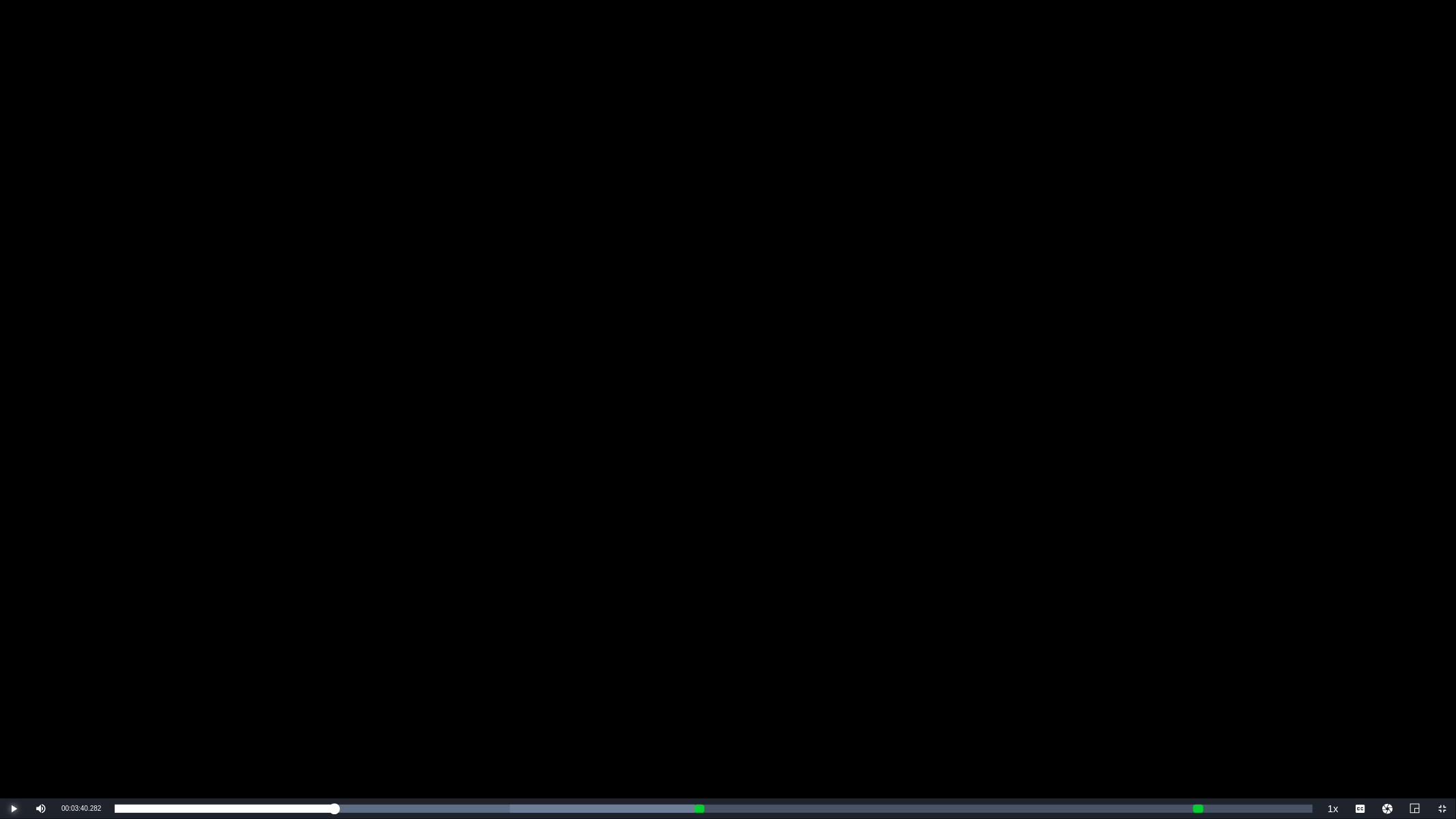
click at [14, 701] on span "Video Player" at bounding box center [14, 808] width 0 height 0
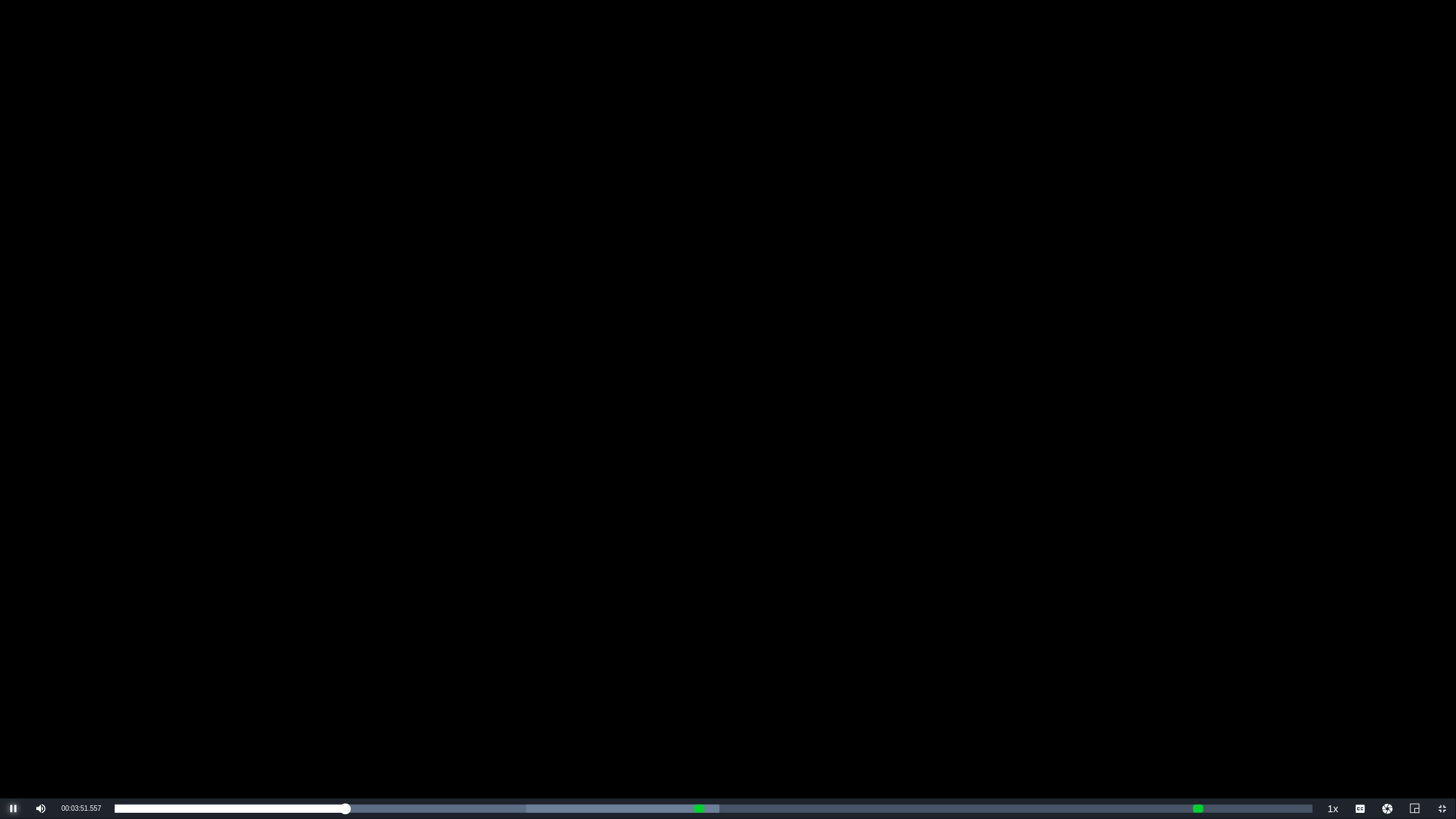
click at [14, 701] on span "Video Player" at bounding box center [14, 808] width 0 height 0
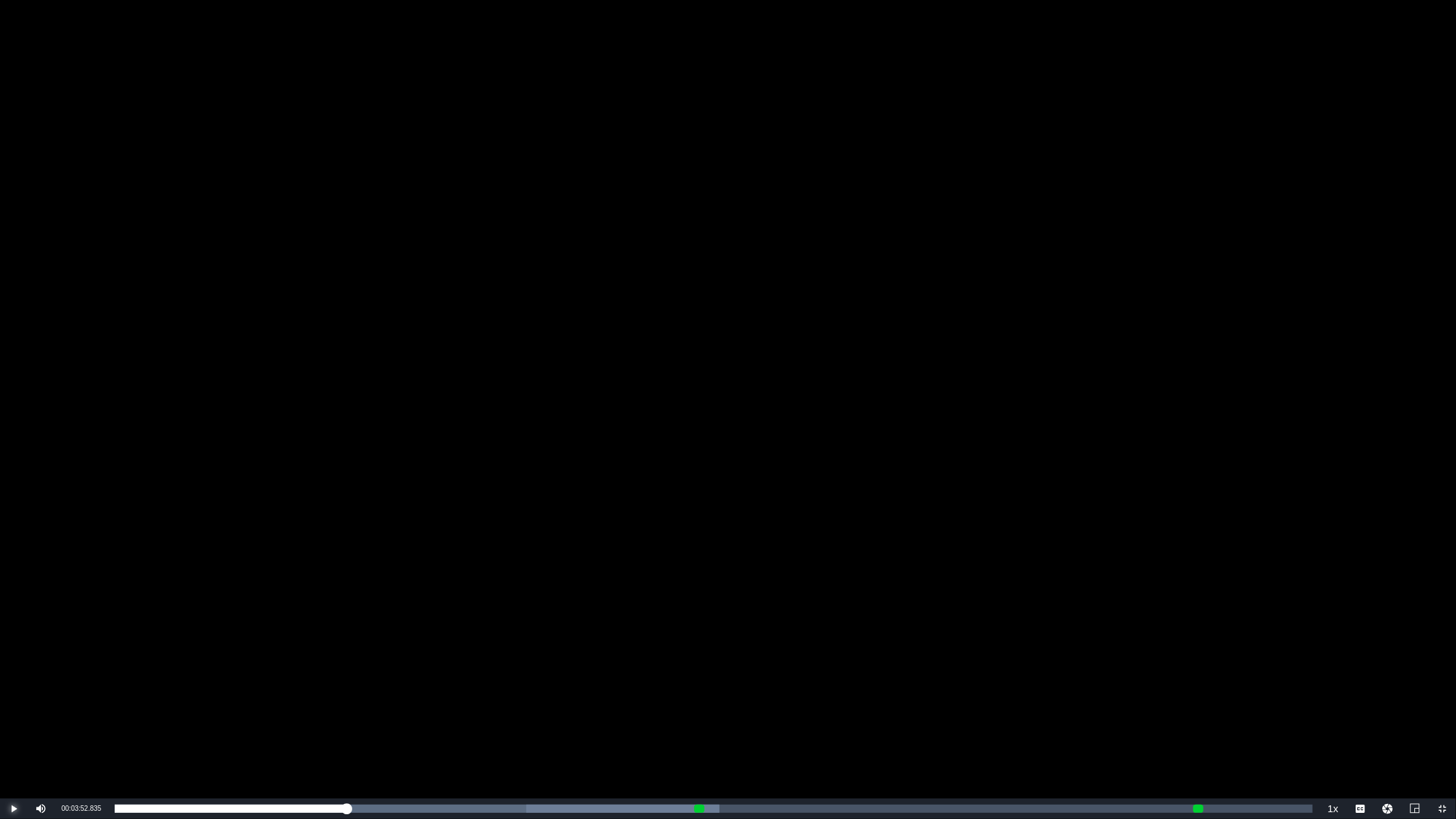
click at [14, 701] on span "Video Player" at bounding box center [14, 808] width 0 height 0
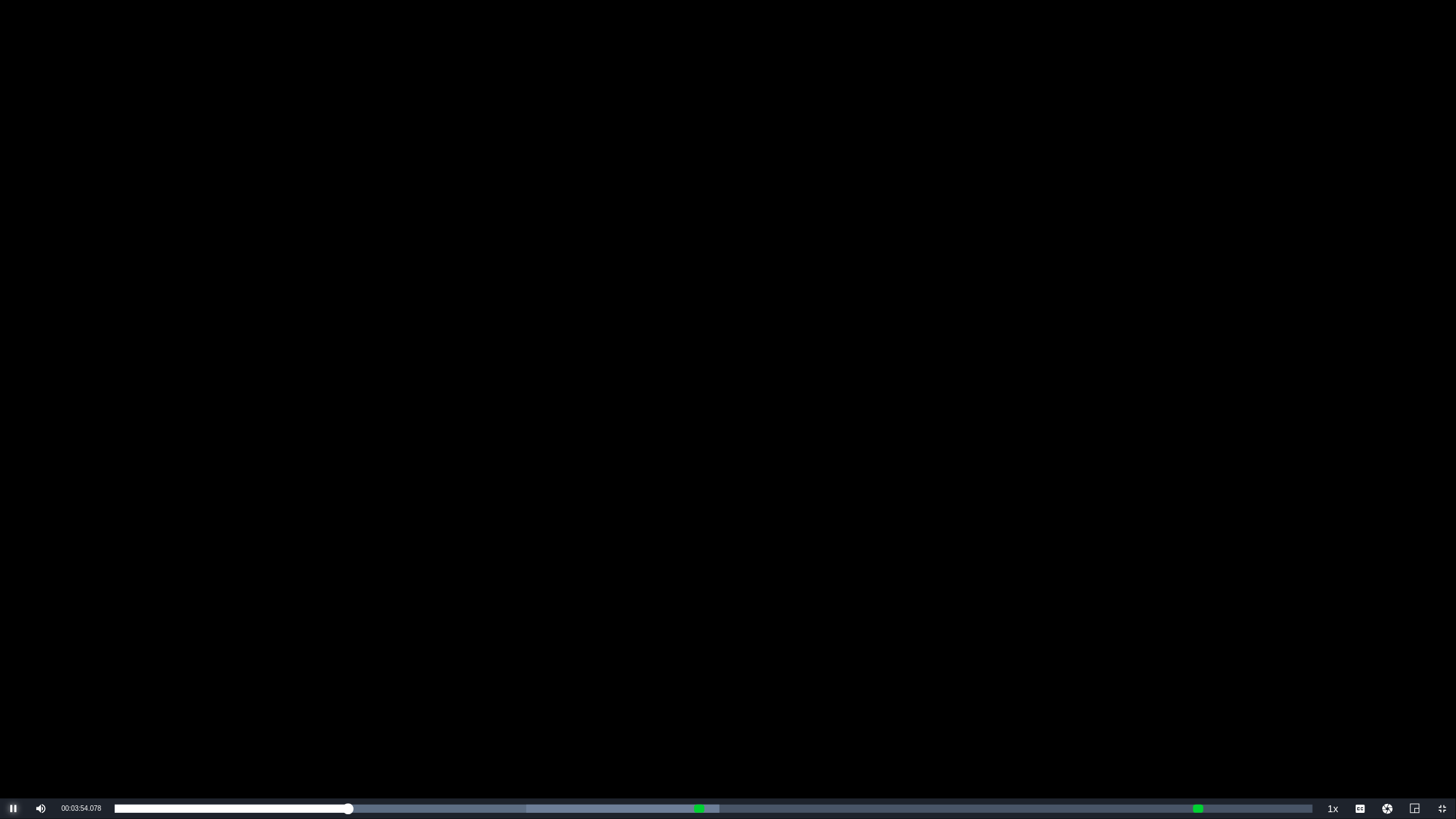
click at [14, 701] on span "Video Player" at bounding box center [14, 808] width 0 height 0
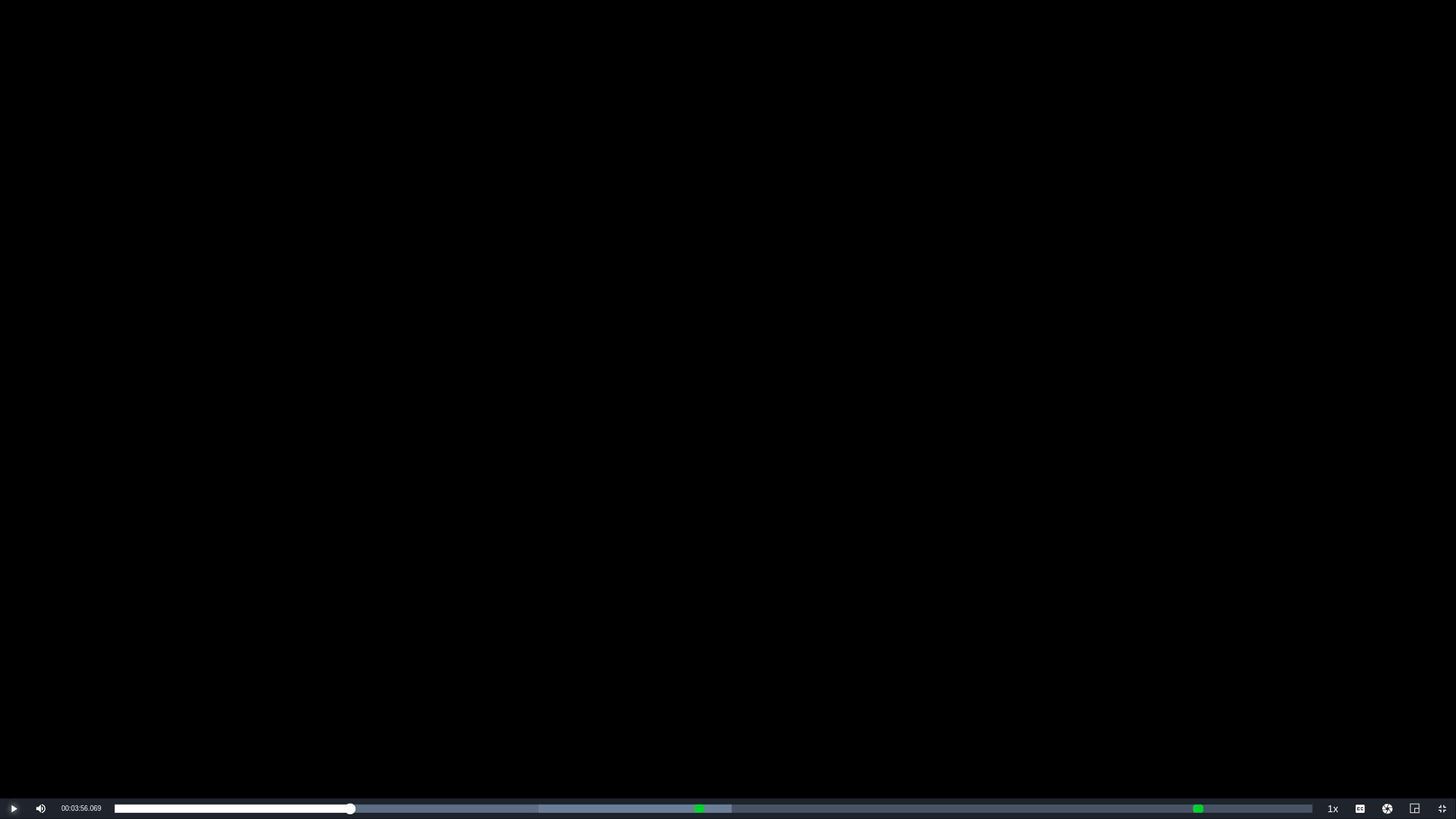
click at [14, 701] on span "Video Player" at bounding box center [14, 808] width 0 height 0
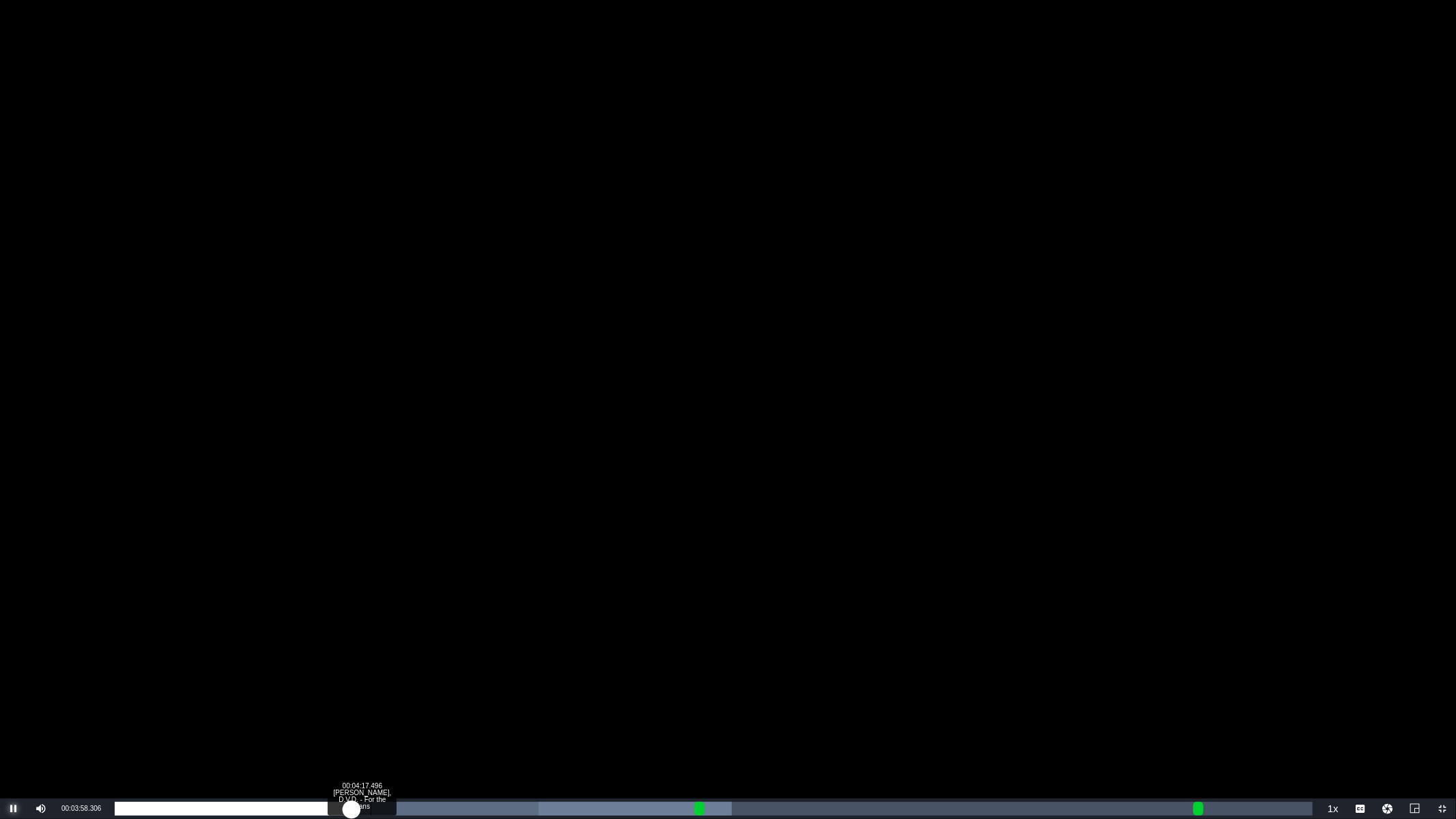
click at [372, 701] on div "Loaded : 51.50% 00:04:17.496 Red Green, D.V.D. - For the Fans 00:03:58.496 Cue …" at bounding box center [713, 808] width 1198 height 14
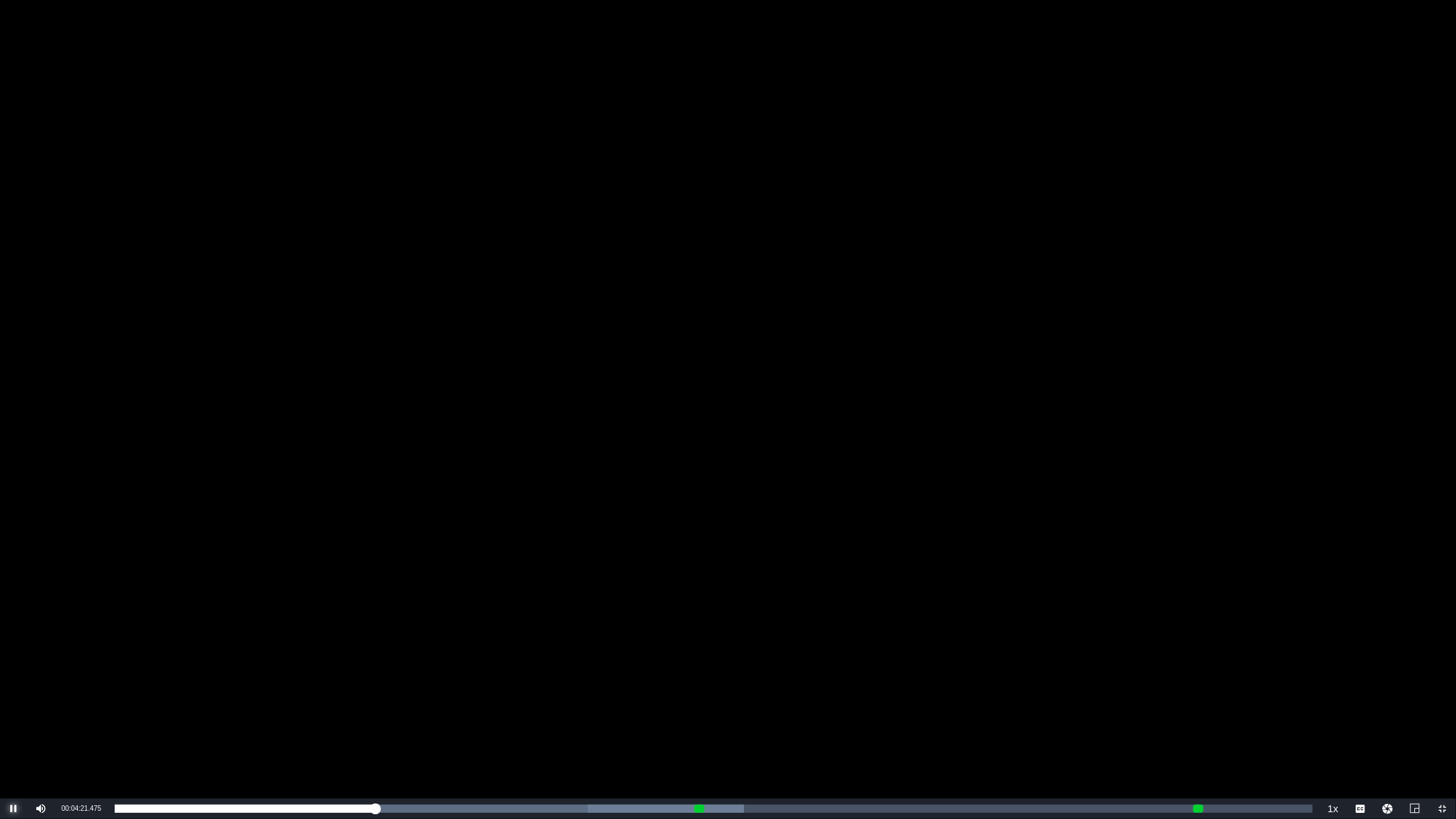
click at [14, 701] on span "Video Player" at bounding box center [14, 808] width 0 height 0
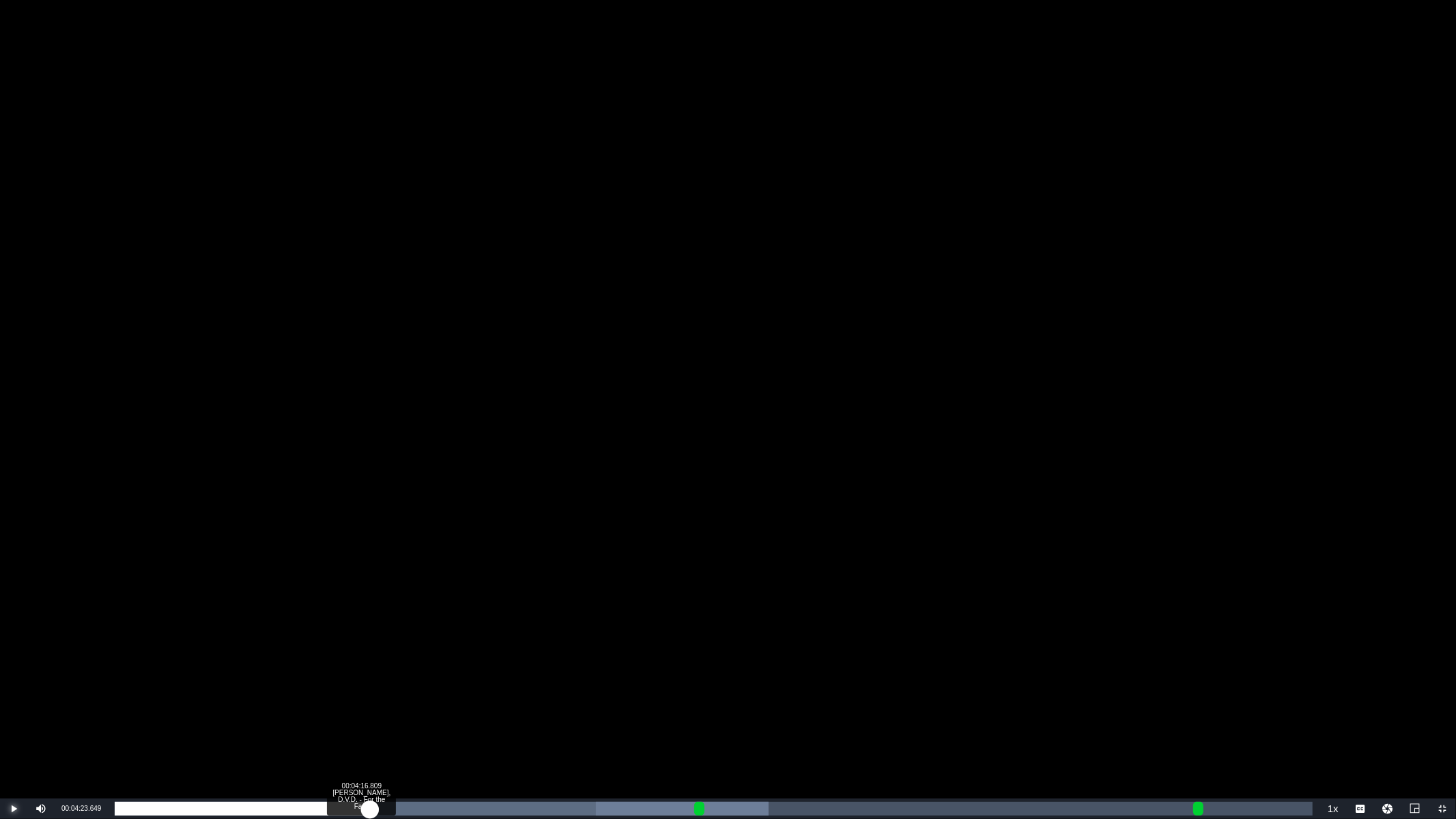
click at [370, 701] on div "00:04:23.643" at bounding box center [241, 808] width 255 height 14
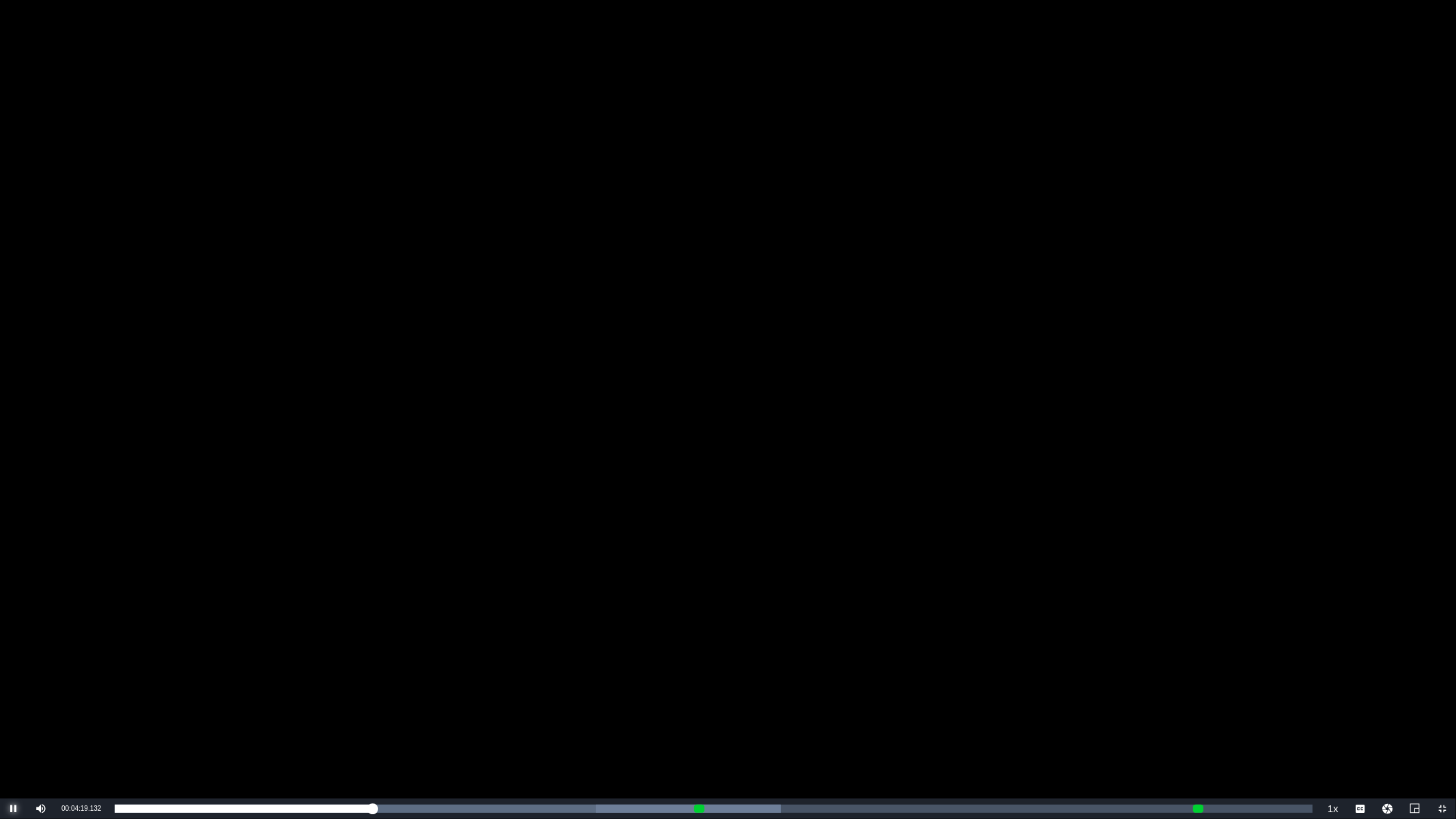
click at [14, 701] on span "Video Player" at bounding box center [14, 808] width 0 height 0
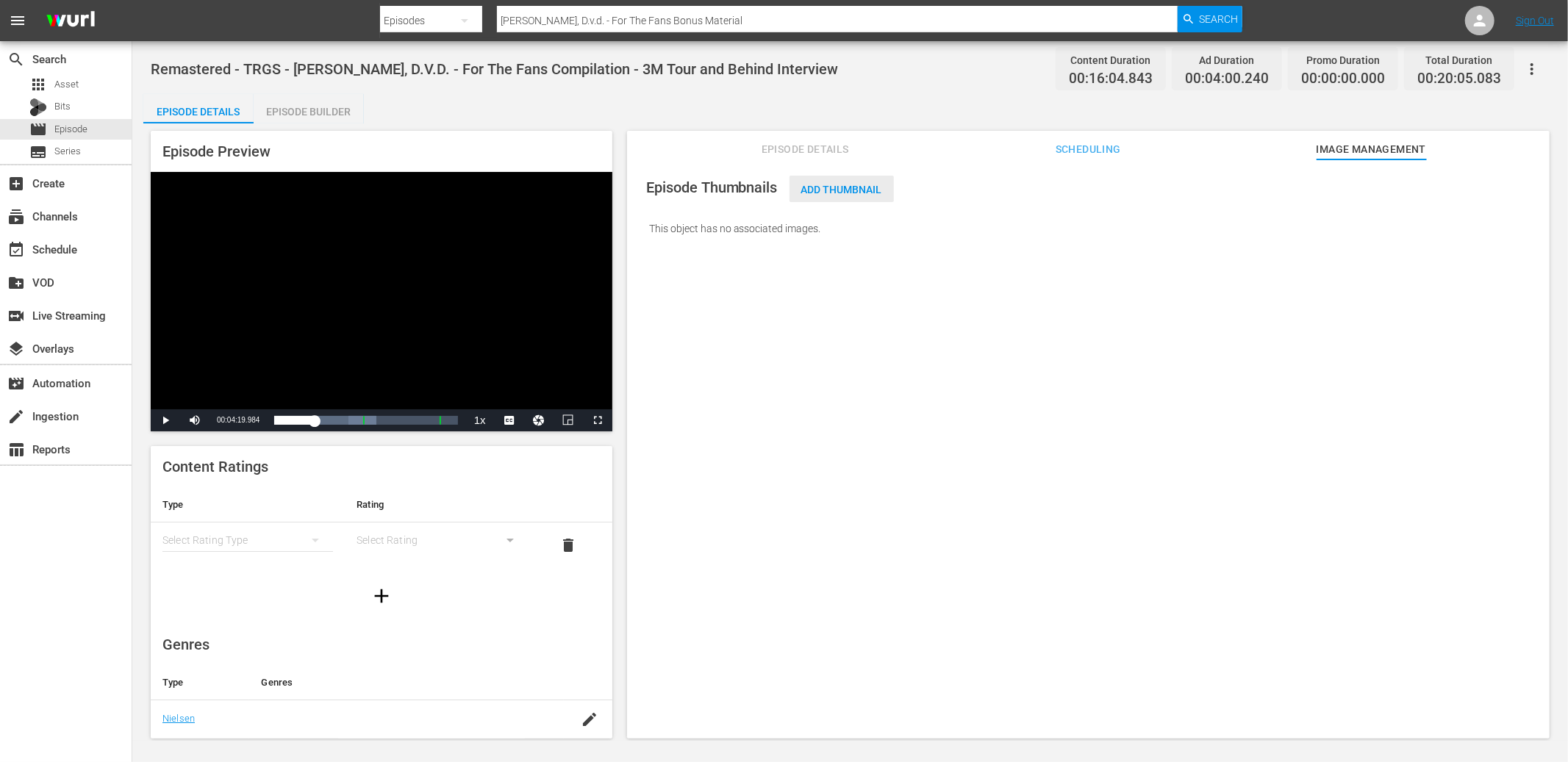
click at [854, 185] on span "Add Thumbnail" at bounding box center [842, 189] width 104 height 12
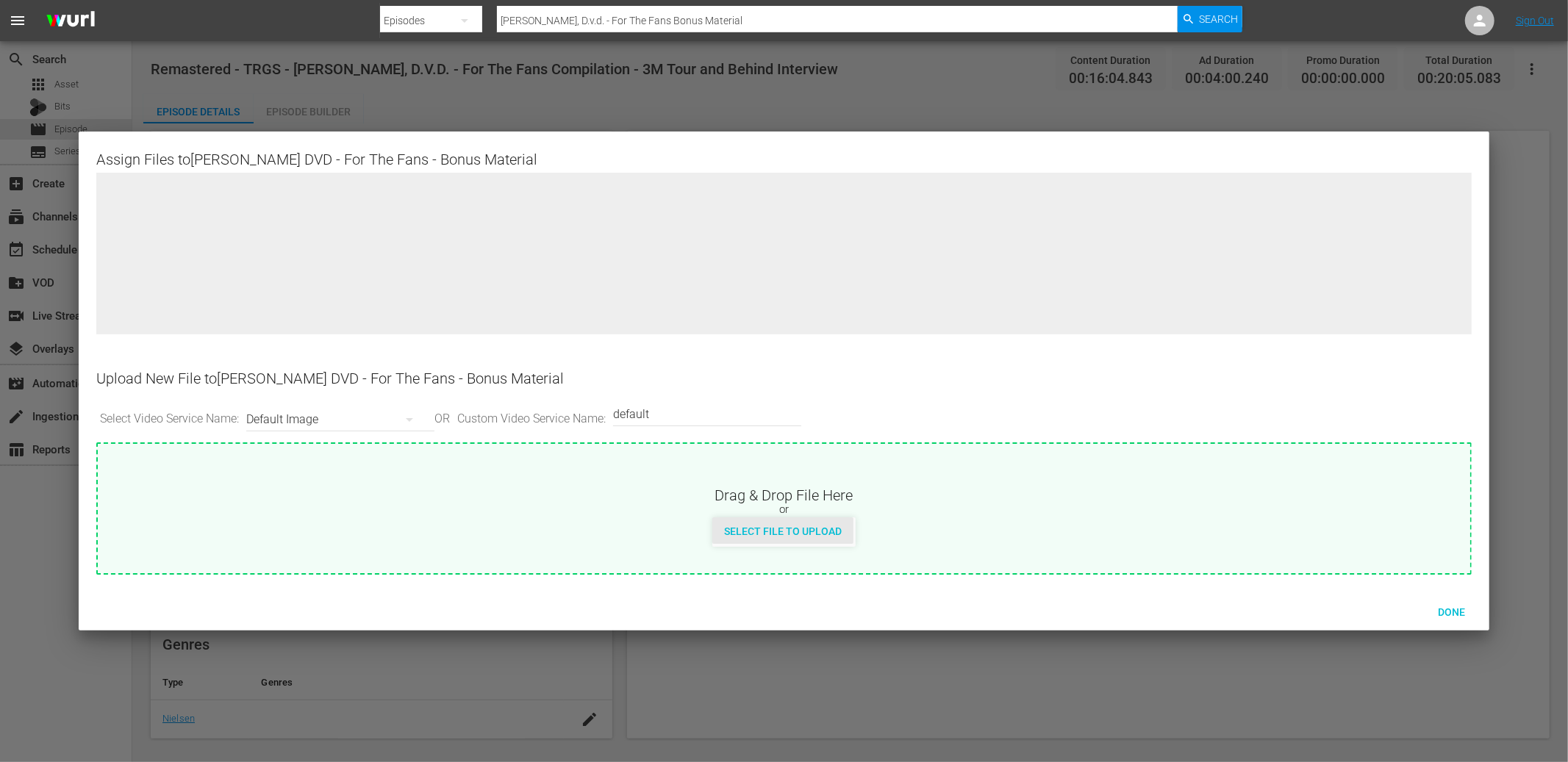
click at [824, 534] on span "Select File to Upload" at bounding box center [782, 531] width 141 height 12
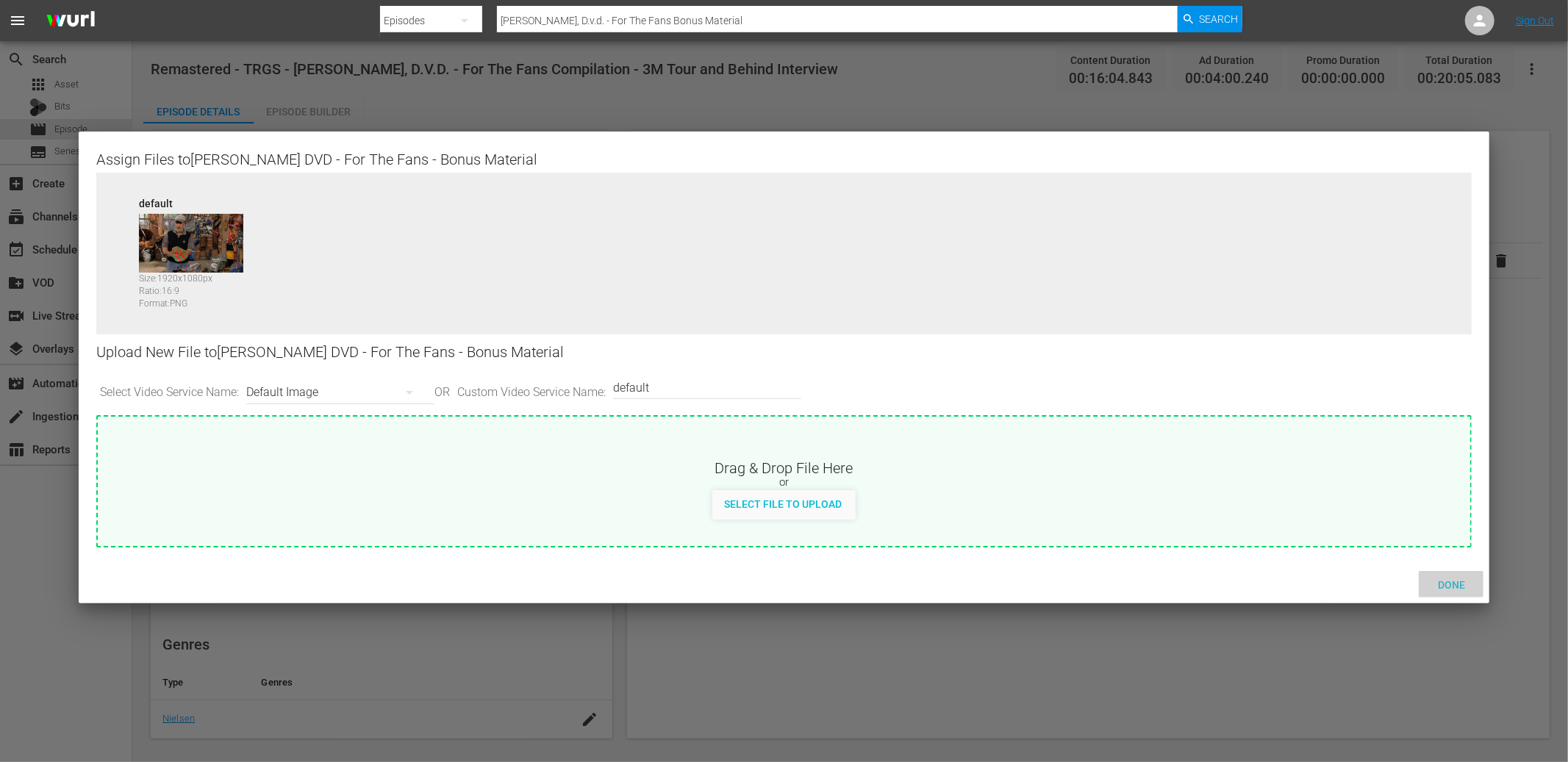
drag, startPoint x: 1460, startPoint y: 577, endPoint x: 1450, endPoint y: 577, distance: 10.0
click at [1442, 579] on span "Done" at bounding box center [1451, 585] width 51 height 12
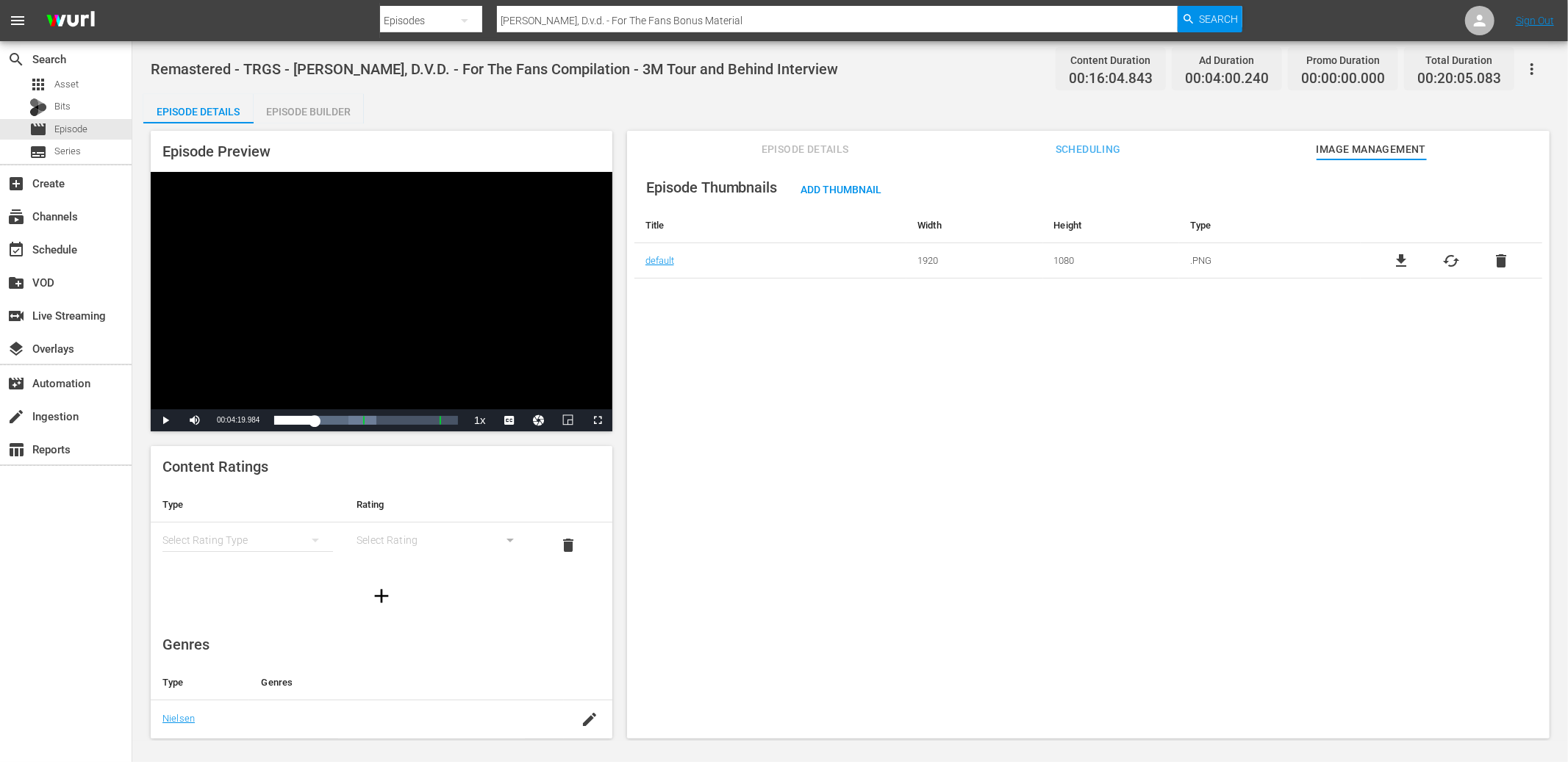
click at [1043, 532] on div "Episode Thumbnails Add Thumbnail Title Width Height Type default 1920 1080 .PNG…" at bounding box center [1088, 456] width 922 height 593
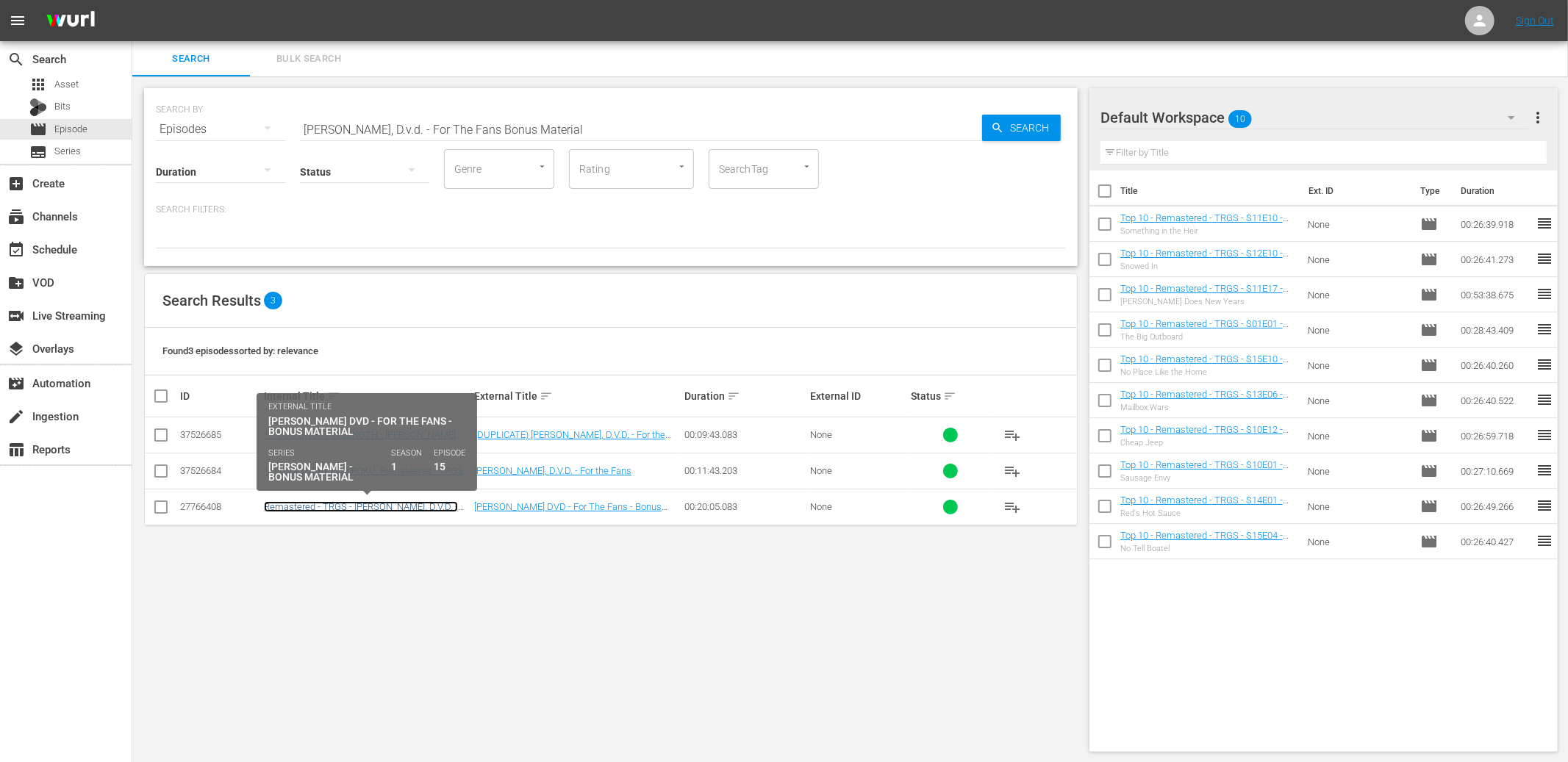
click at [348, 509] on link "Remastered - TRGS - Red Green, D.V.D. - For The Fans Compilation - 3M Tour and …" at bounding box center [362, 517] width 196 height 33
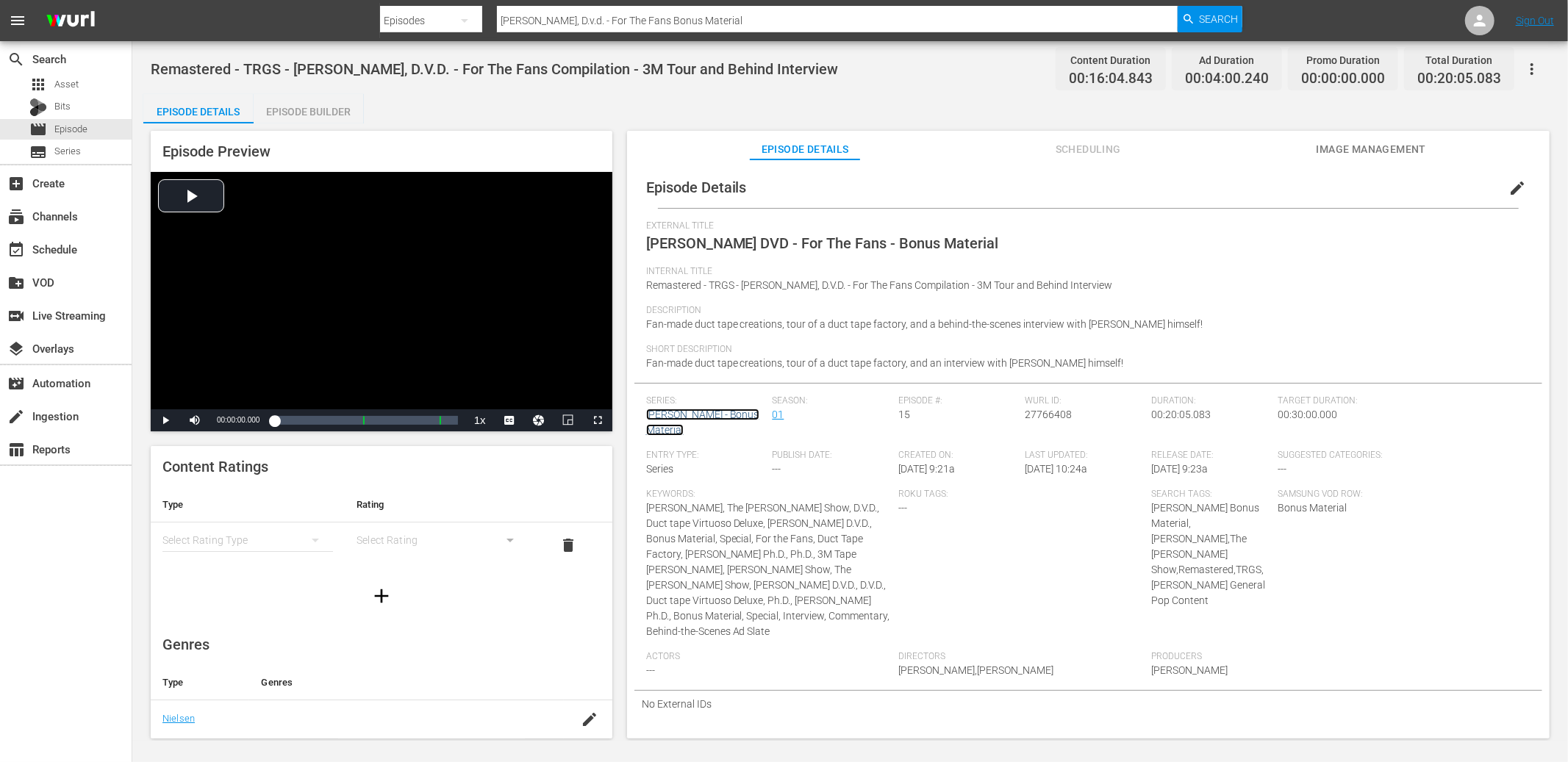
click at [718, 409] on link "[PERSON_NAME] - Bonus Material" at bounding box center [703, 423] width 113 height 28
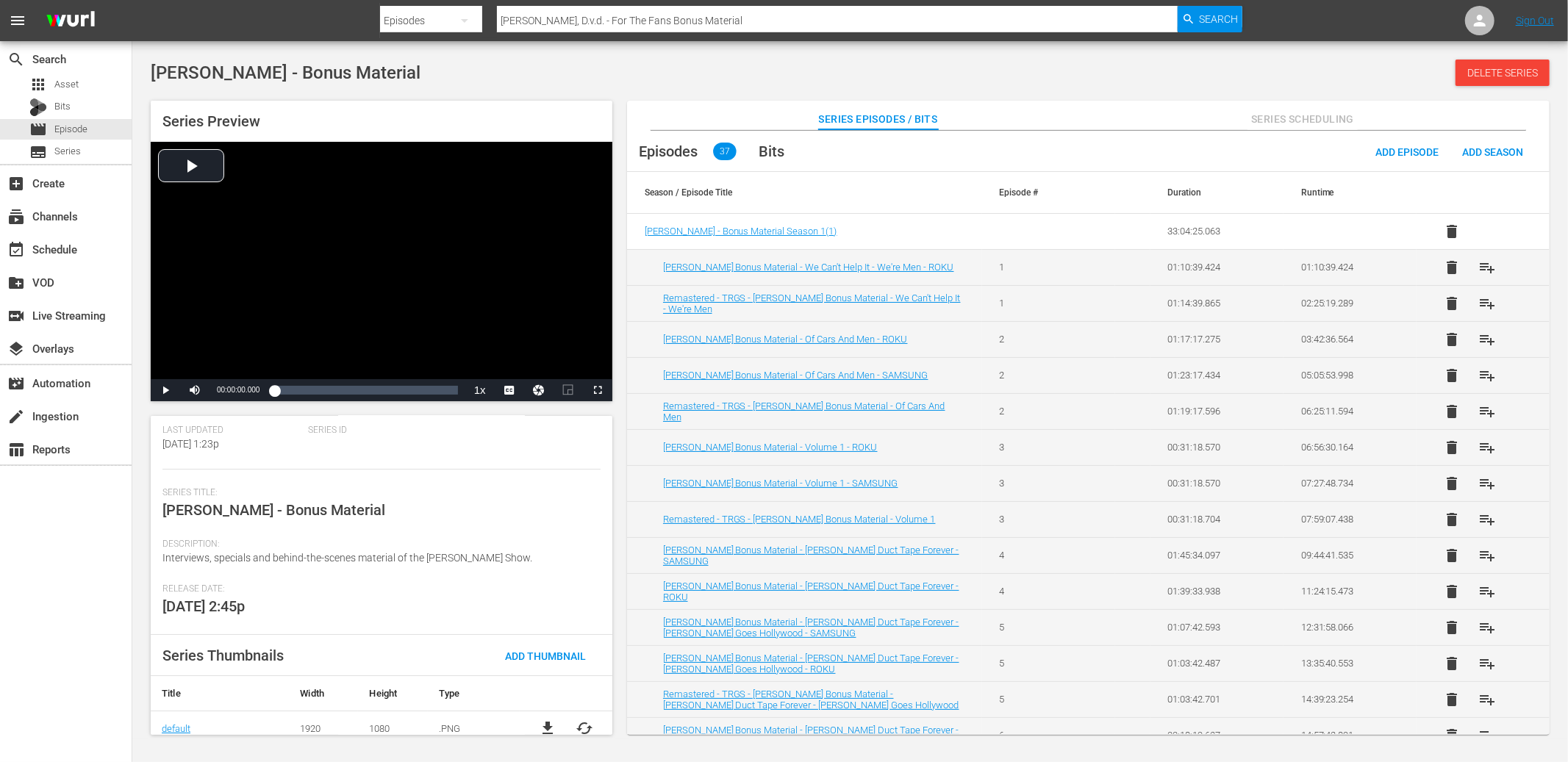
scroll to position [144, 0]
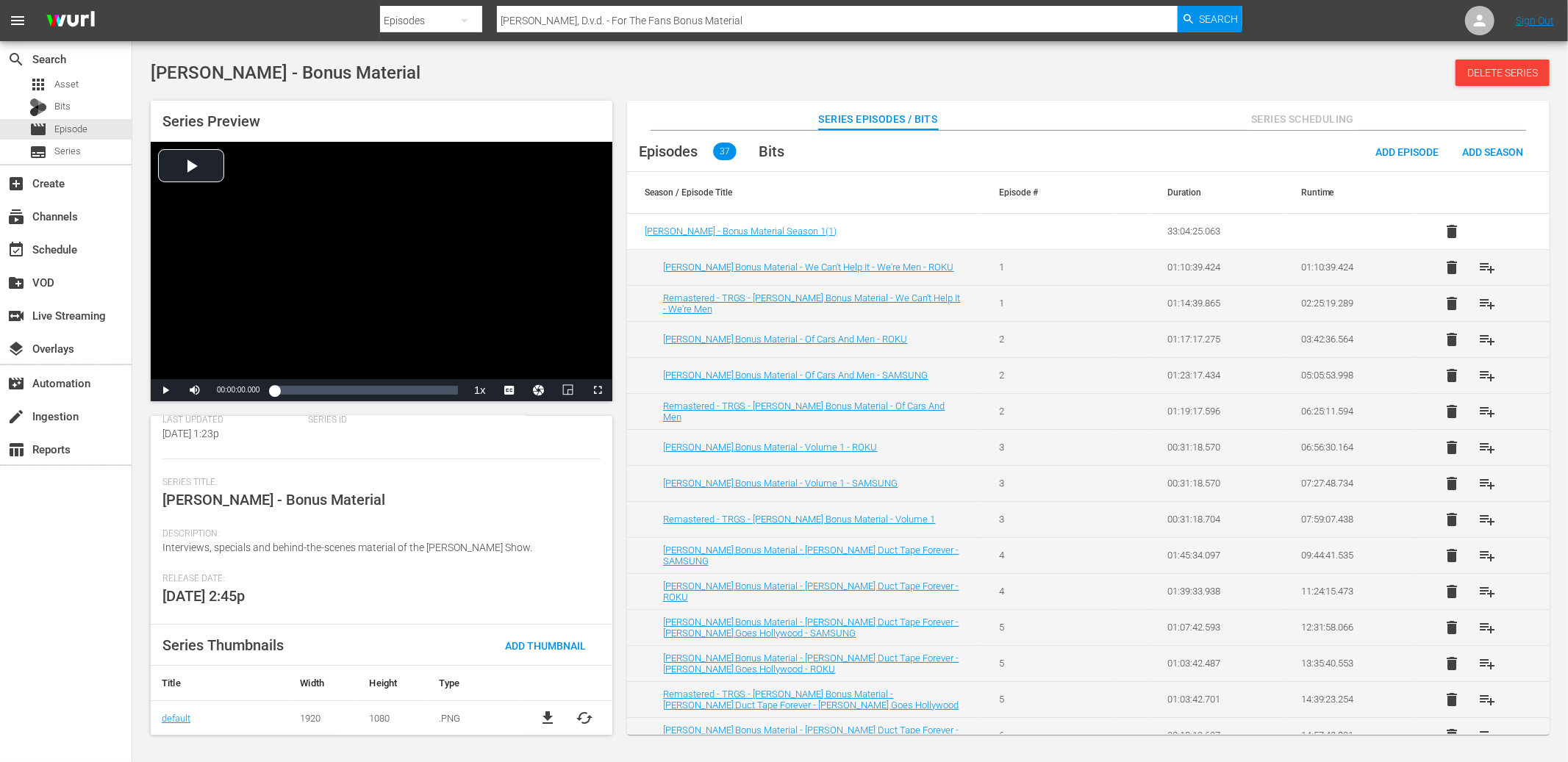
click at [425, 548] on span "Interviews, specials and behind-the-scenes material of the Red Green Show." at bounding box center [347, 547] width 369 height 12
click at [993, 83] on div "Red Green - Bonus Material Delete Series" at bounding box center [850, 73] width 1399 height 27
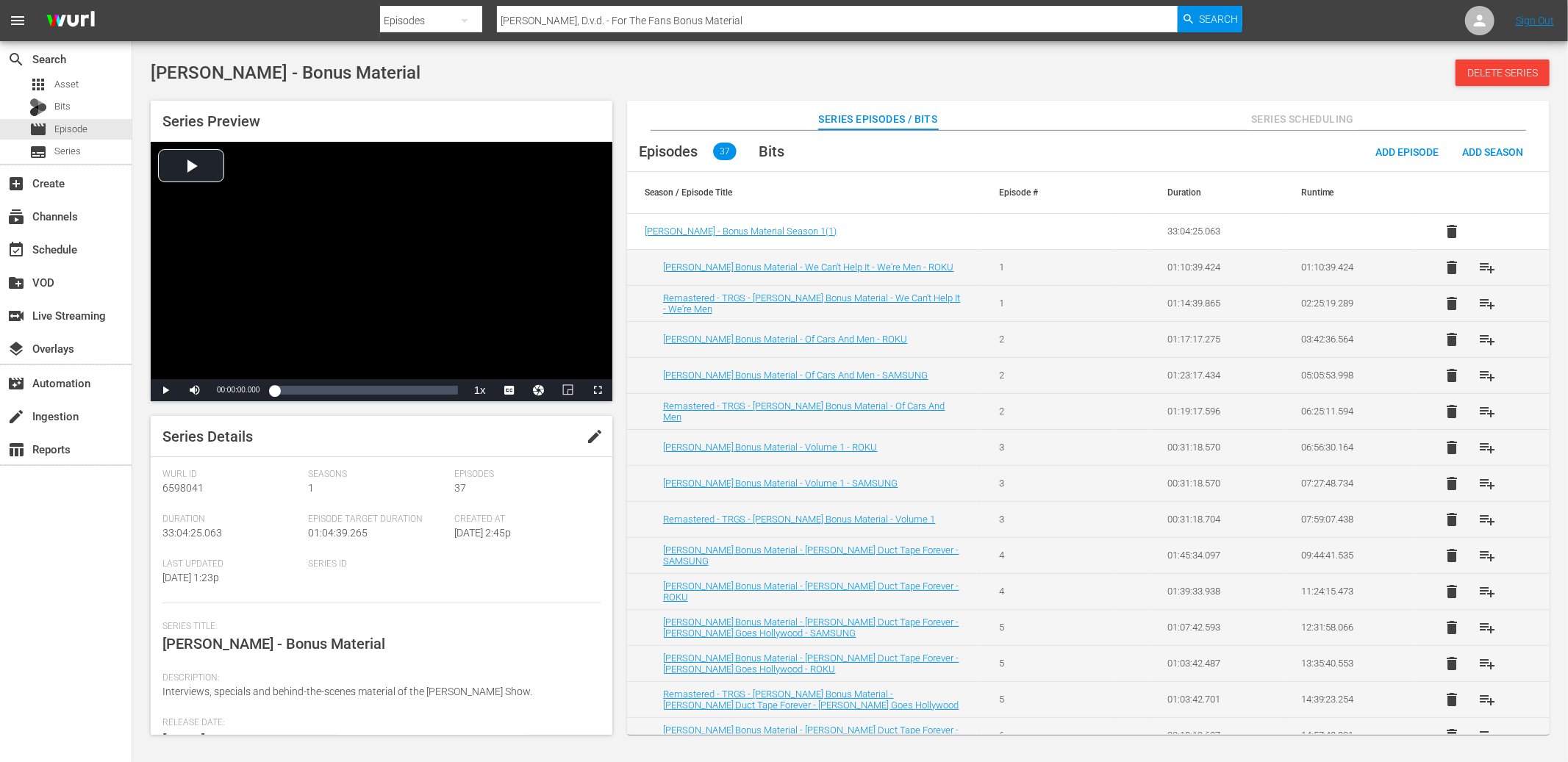
click at [1049, 32] on div at bounding box center [811, 35] width 863 height 6
click at [1034, 56] on div "Red Green - Bonus Material Delete Series Series Preview Video Player is loading…" at bounding box center [850, 394] width 1435 height 690
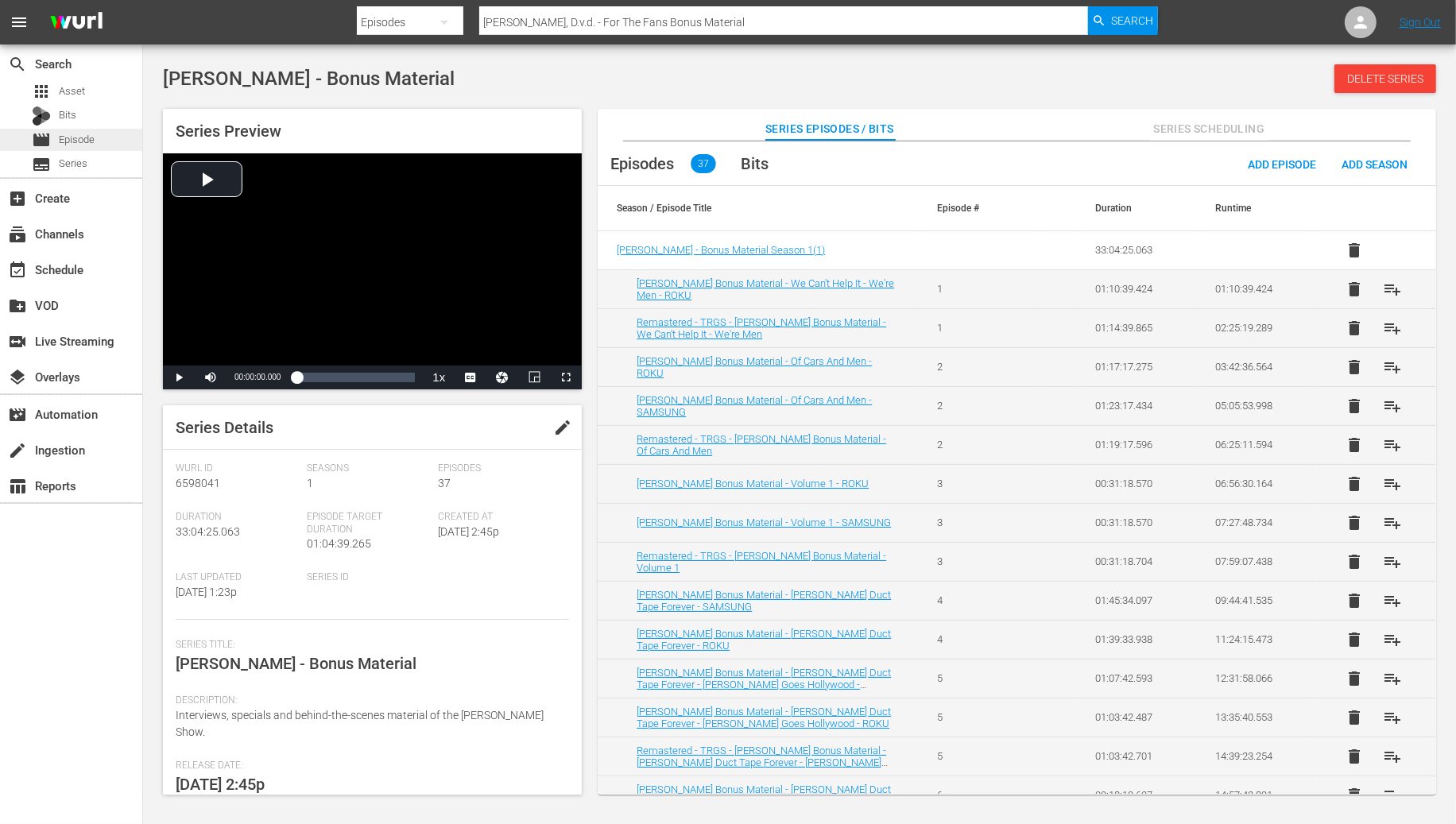
click at [83, 142] on span "Episode" at bounding box center [76, 140] width 36 height 16
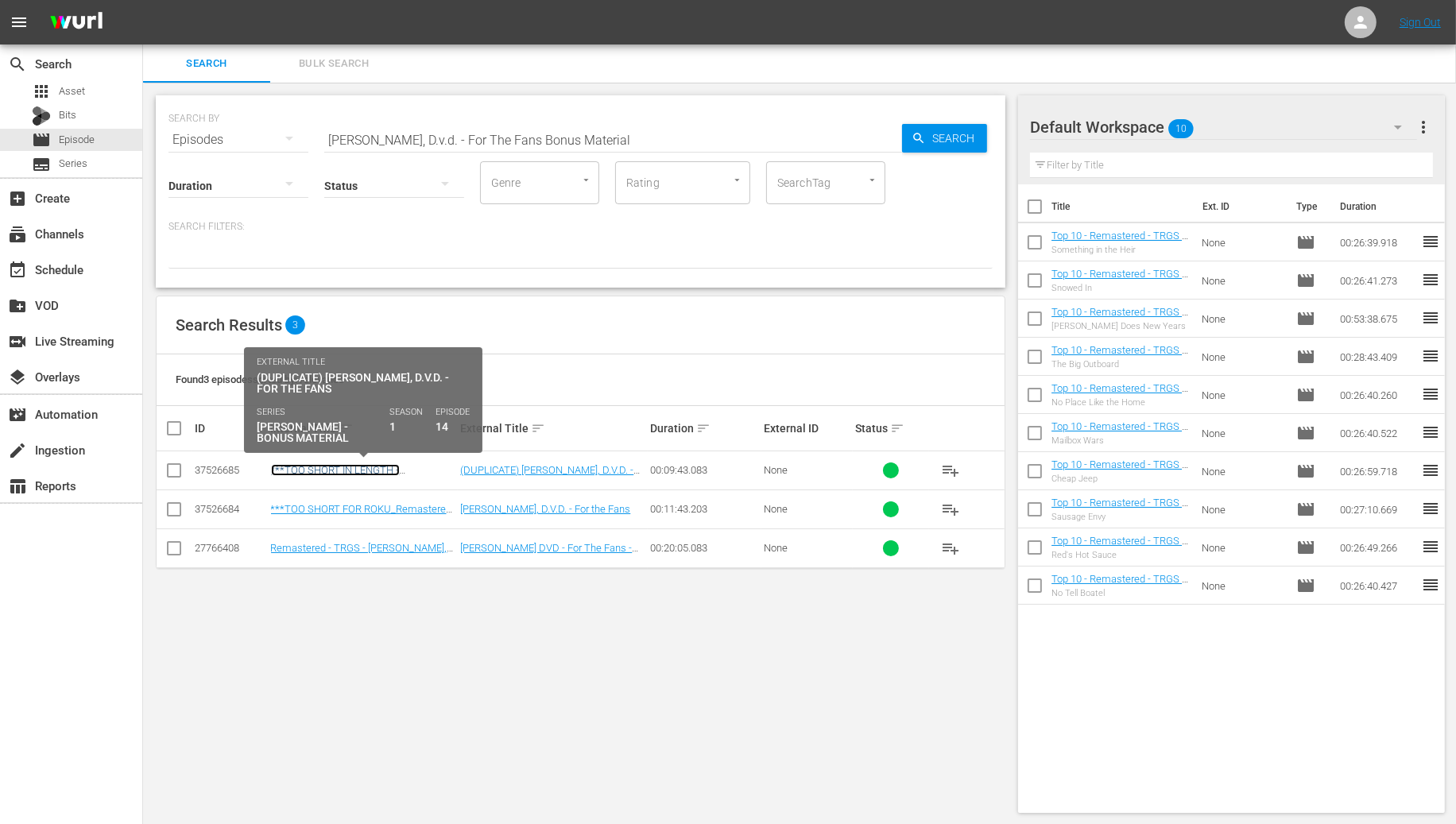
click at [352, 468] on link "***TOO SHORT IN LENGTH - Red Green Bonus Material - Red Green, D.V.D. - For the…" at bounding box center [358, 488] width 176 height 47
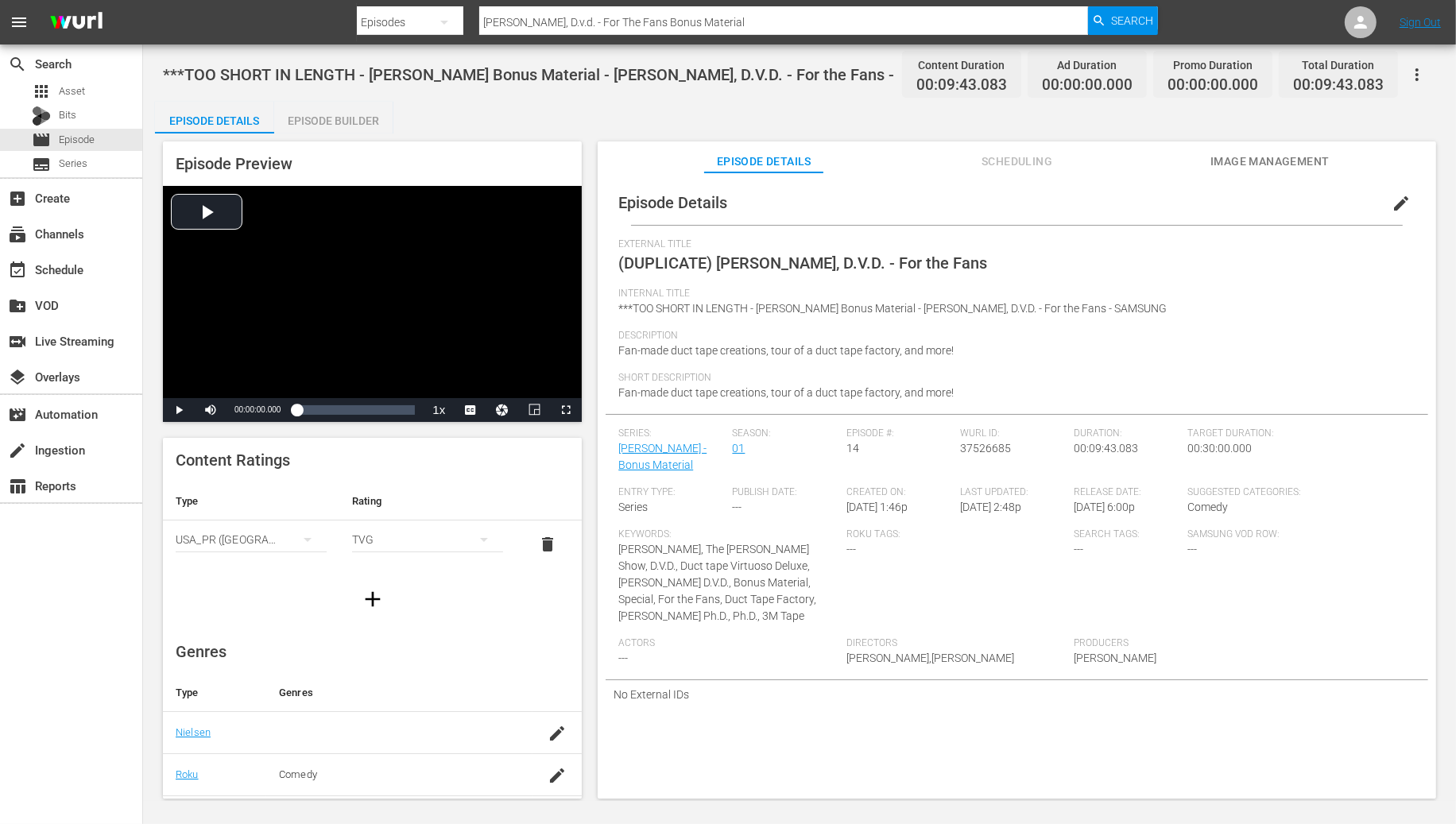
click at [1008, 157] on span "Scheduling" at bounding box center [1017, 161] width 119 height 20
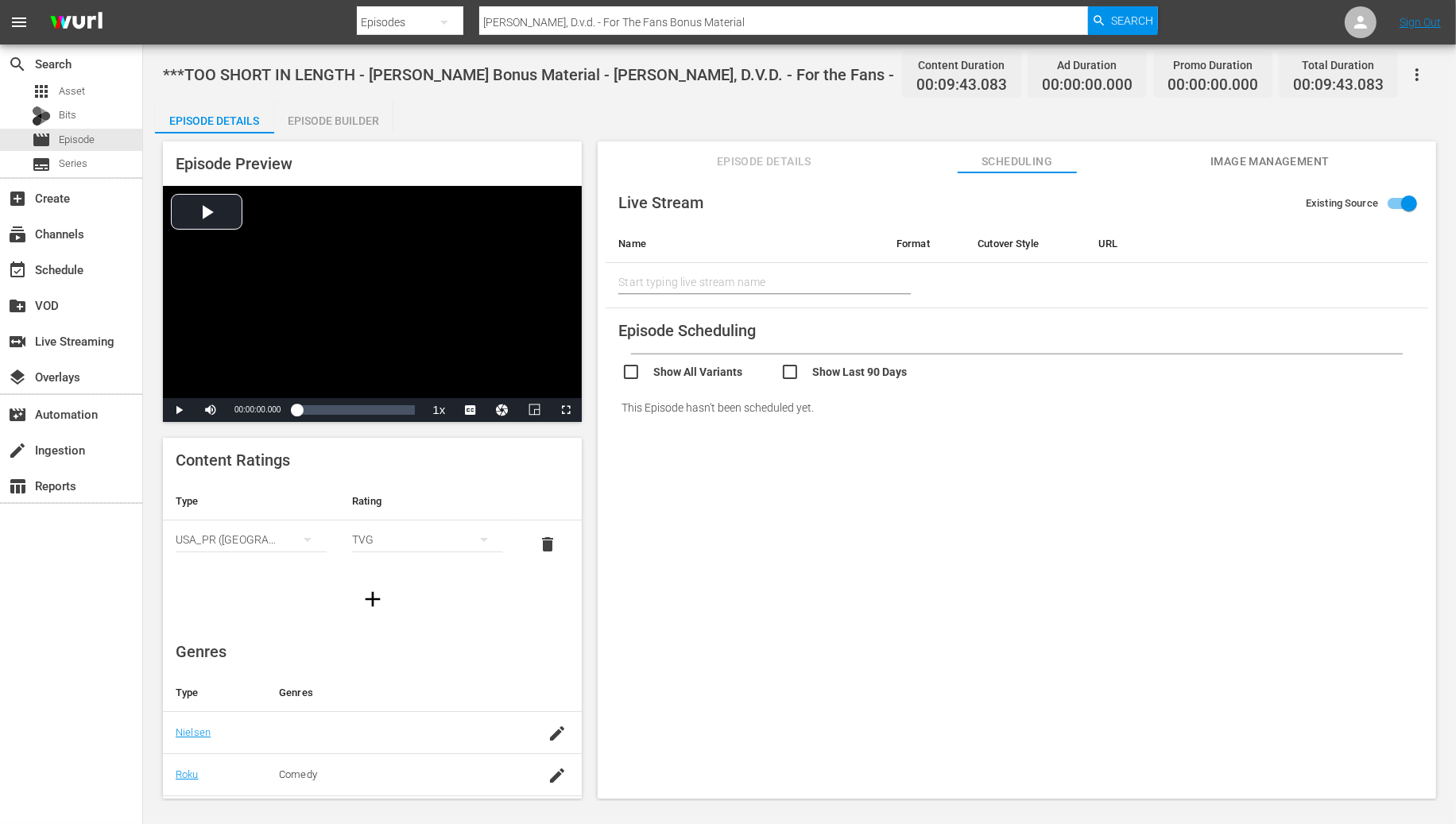
click at [332, 119] on div "Episode Builder" at bounding box center [334, 121] width 119 height 39
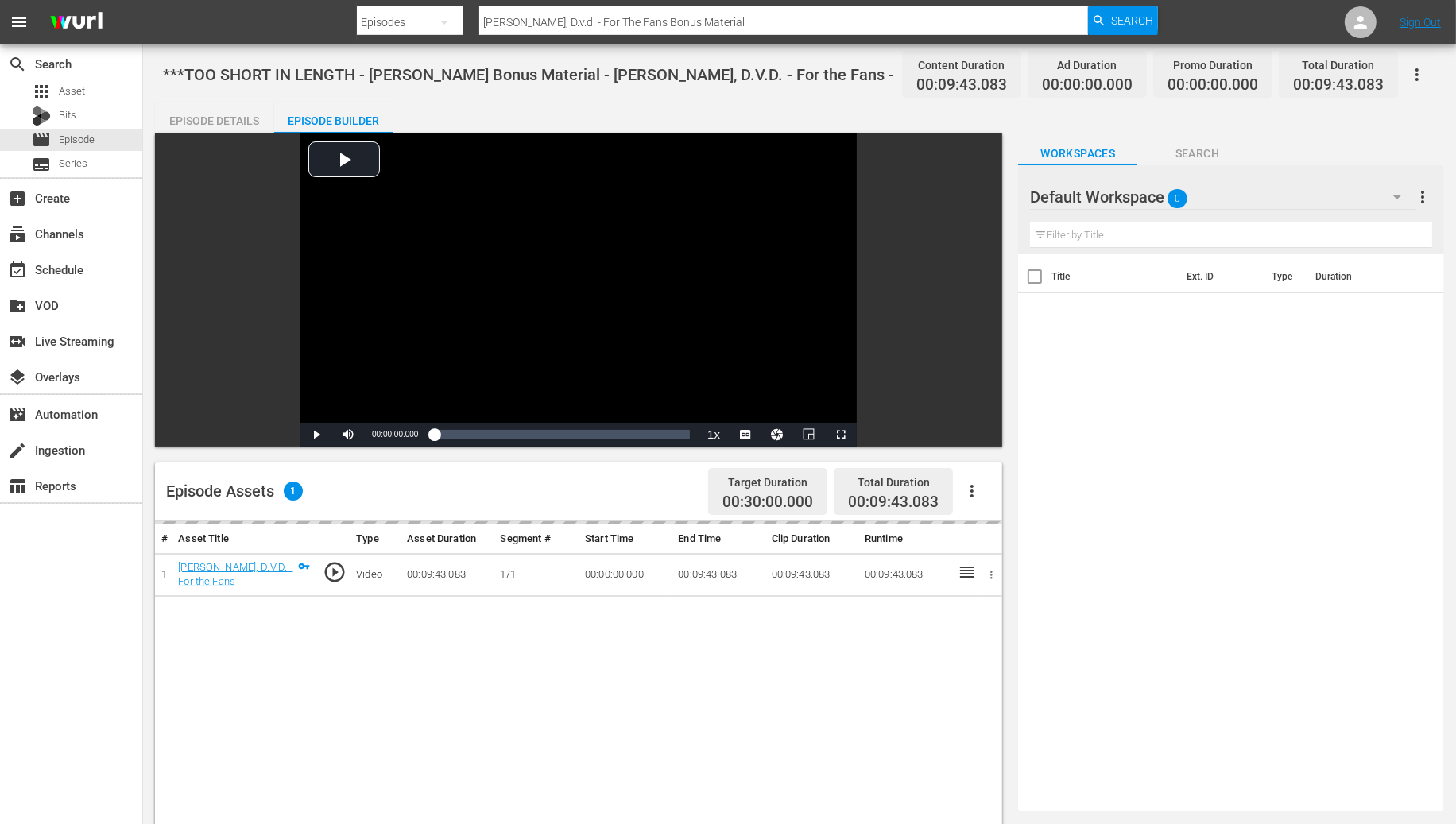
click at [233, 121] on div "Episode Details" at bounding box center [215, 121] width 119 height 39
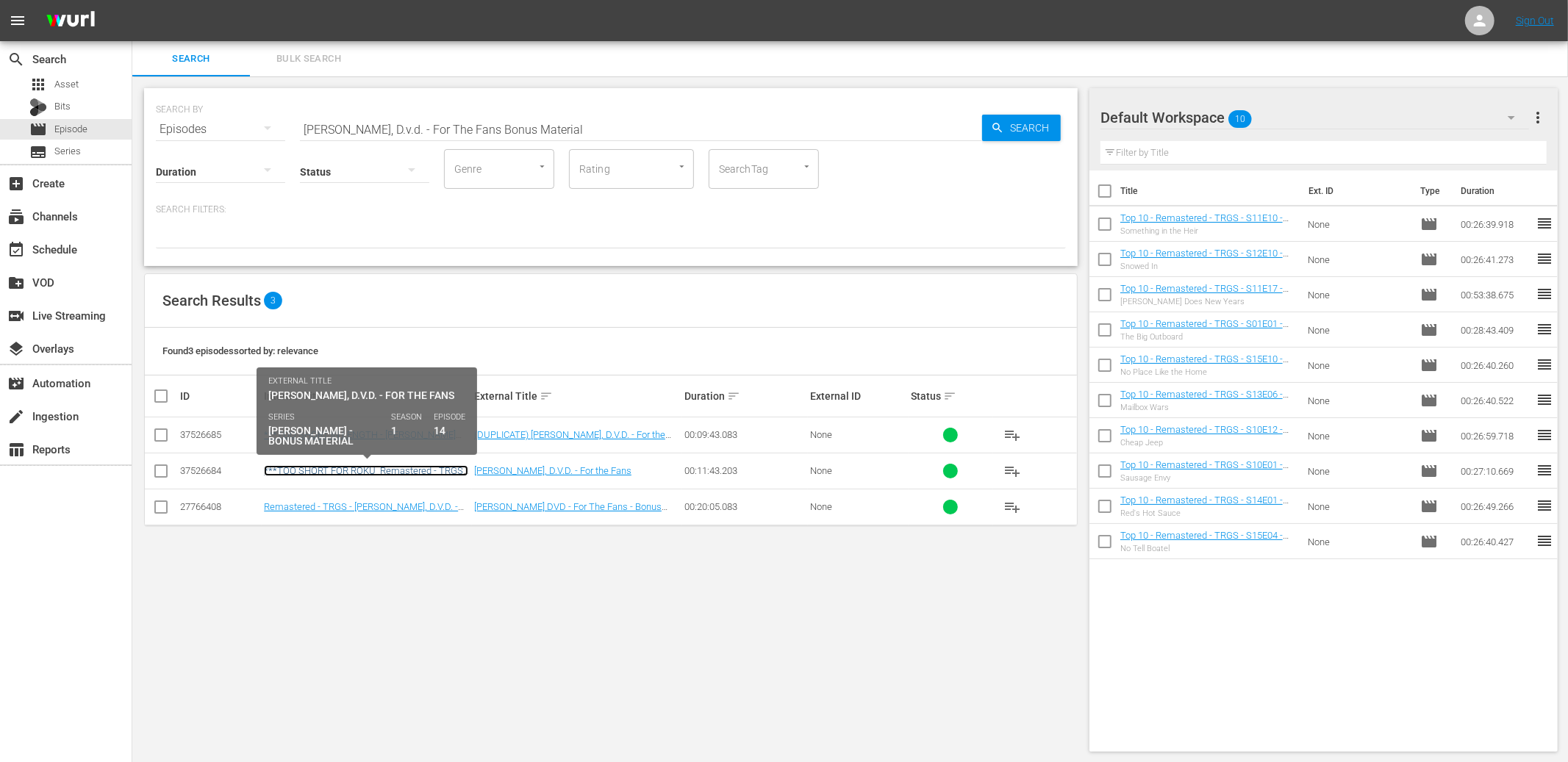
click at [429, 472] on link "***TOO SHORT FOR ROKU_Remastered - TRGS - Red Green Bonus Material - Red Green,…" at bounding box center [366, 481] width 204 height 33
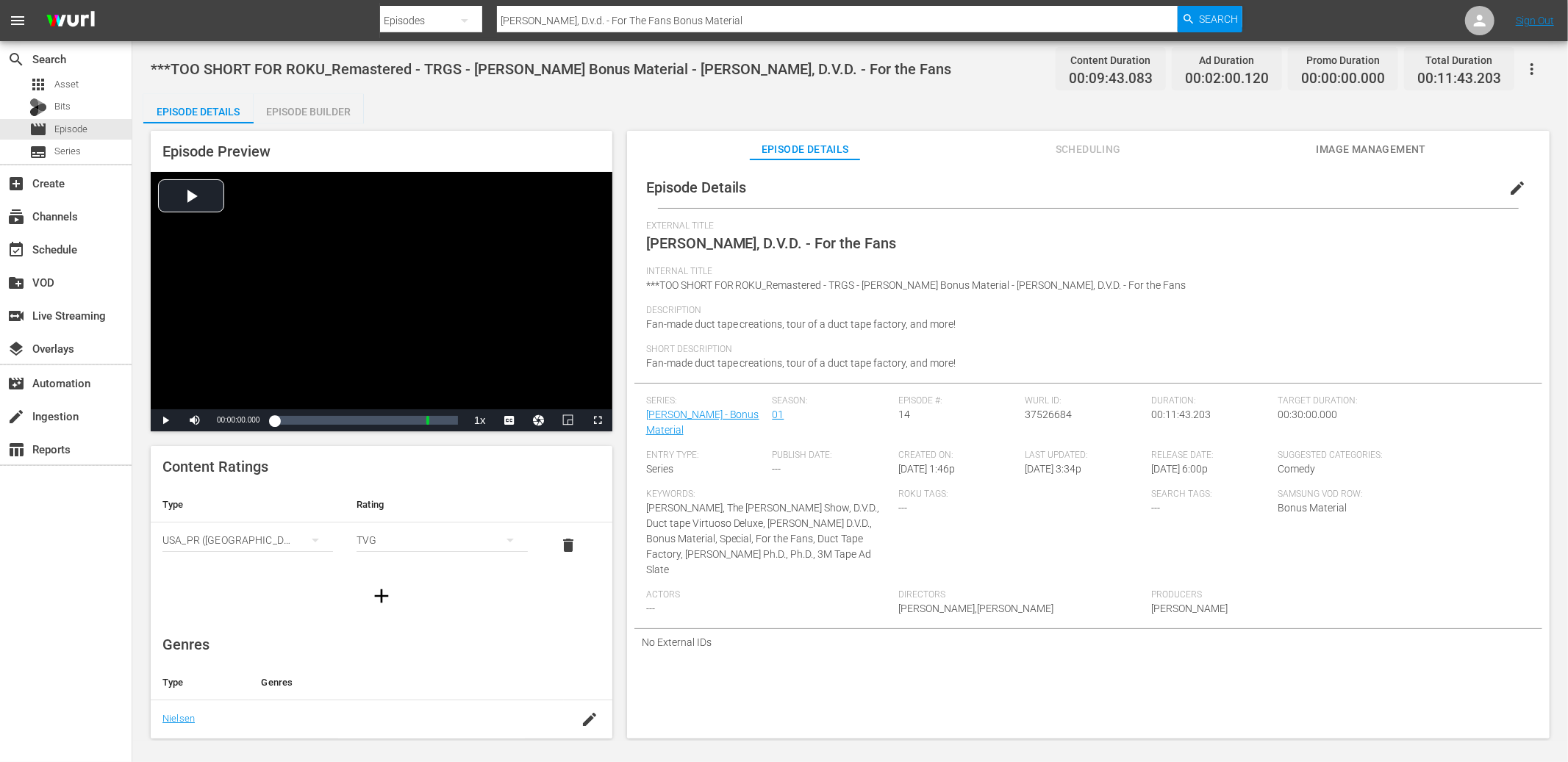
click at [1055, 147] on span "Scheduling" at bounding box center [1088, 149] width 110 height 19
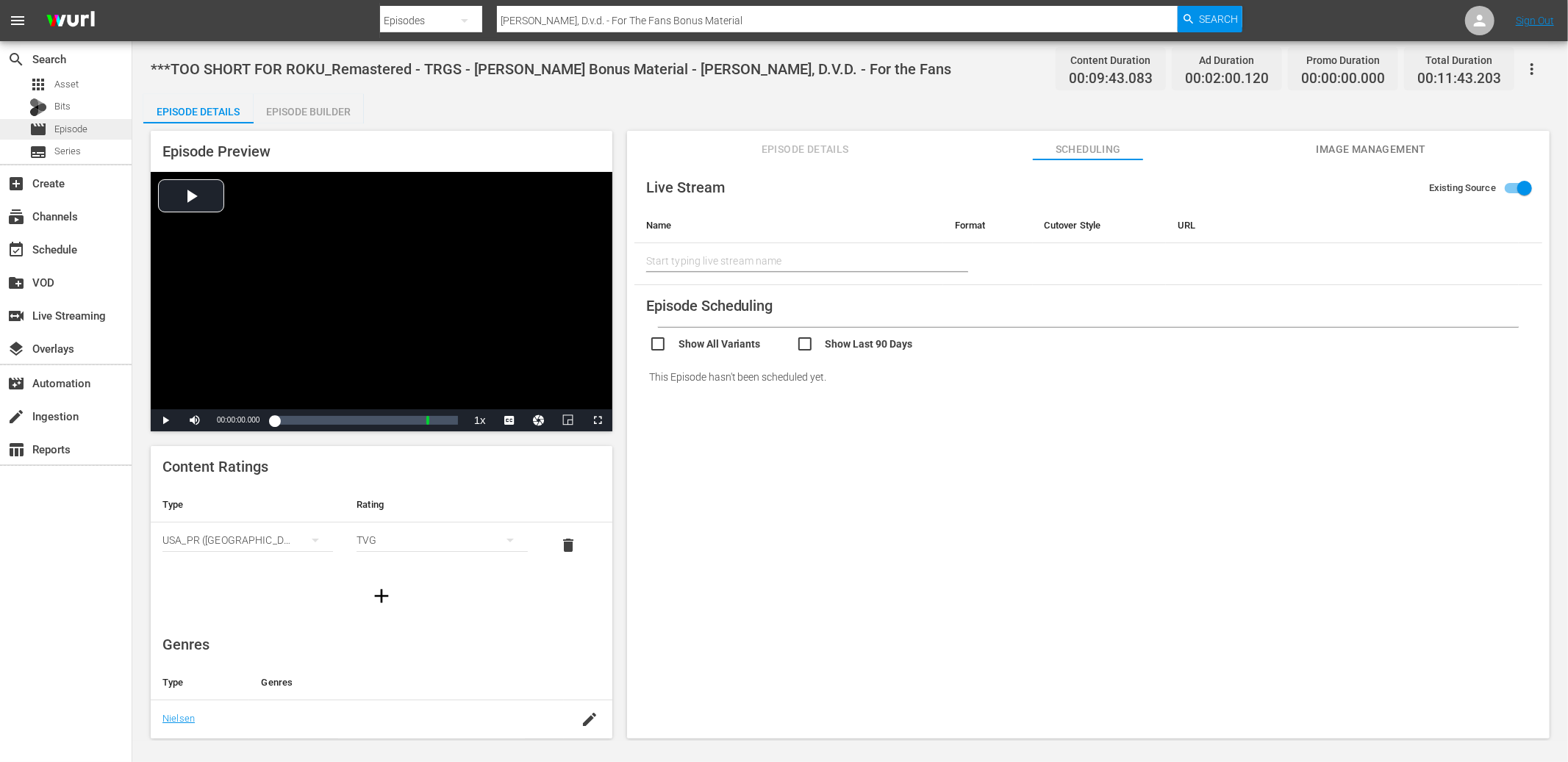
click at [52, 126] on div "movie Episode" at bounding box center [58, 129] width 58 height 20
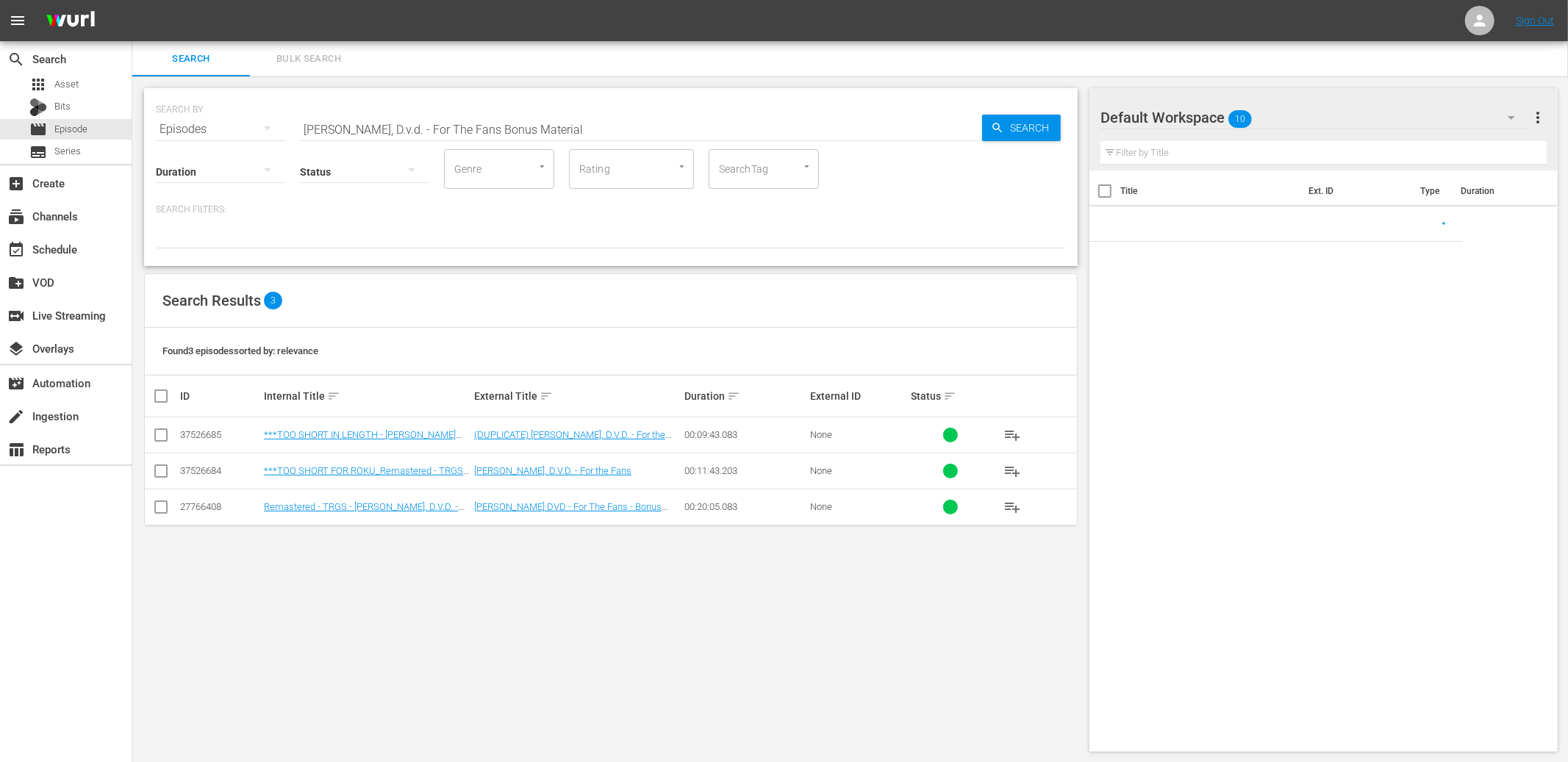
scroll to position [1, 0]
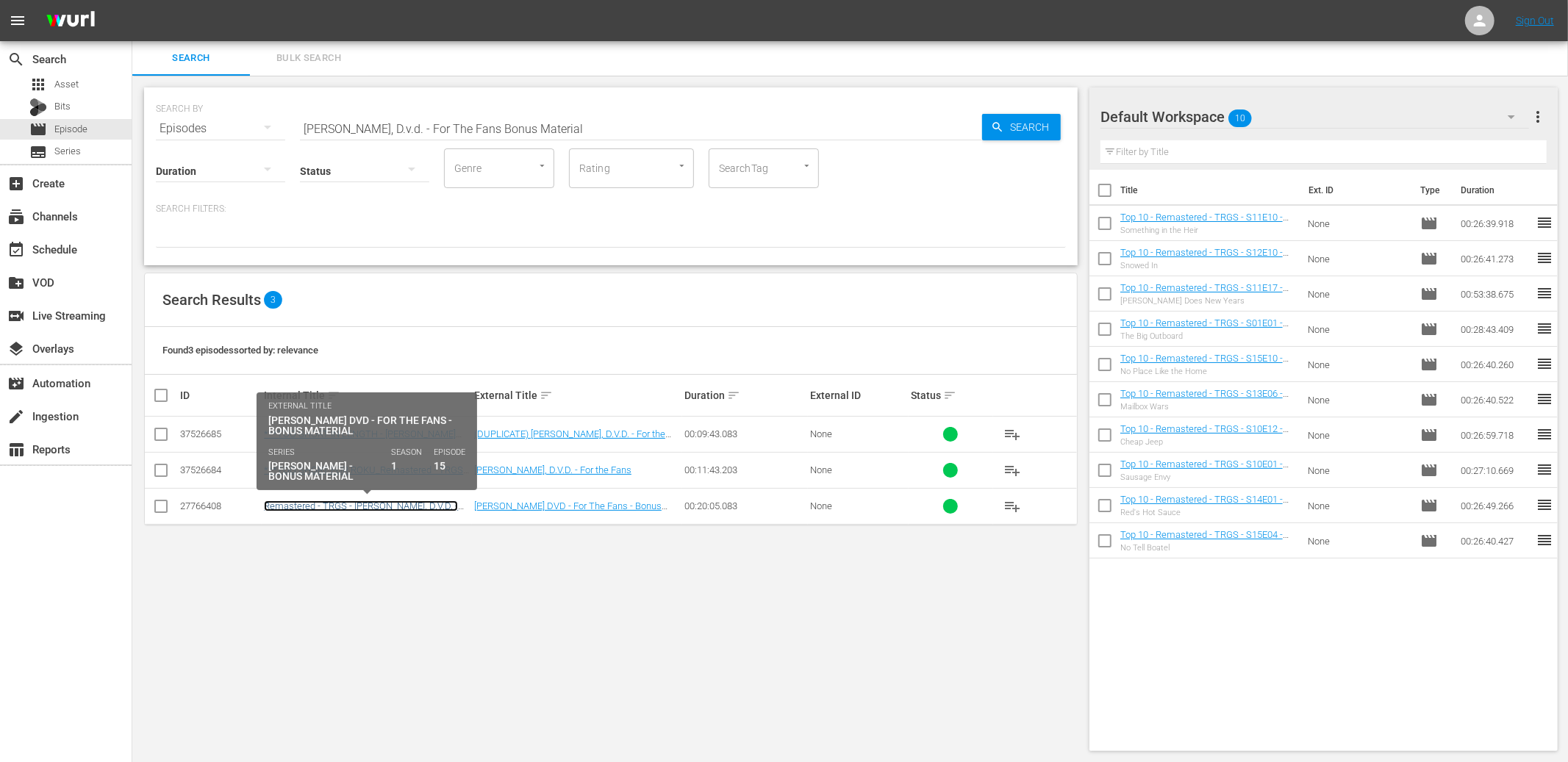
click at [375, 505] on link "Remastered - TRGS - Red Green, D.V.D. - For The Fans Compilation - 3M Tour and …" at bounding box center [362, 517] width 196 height 33
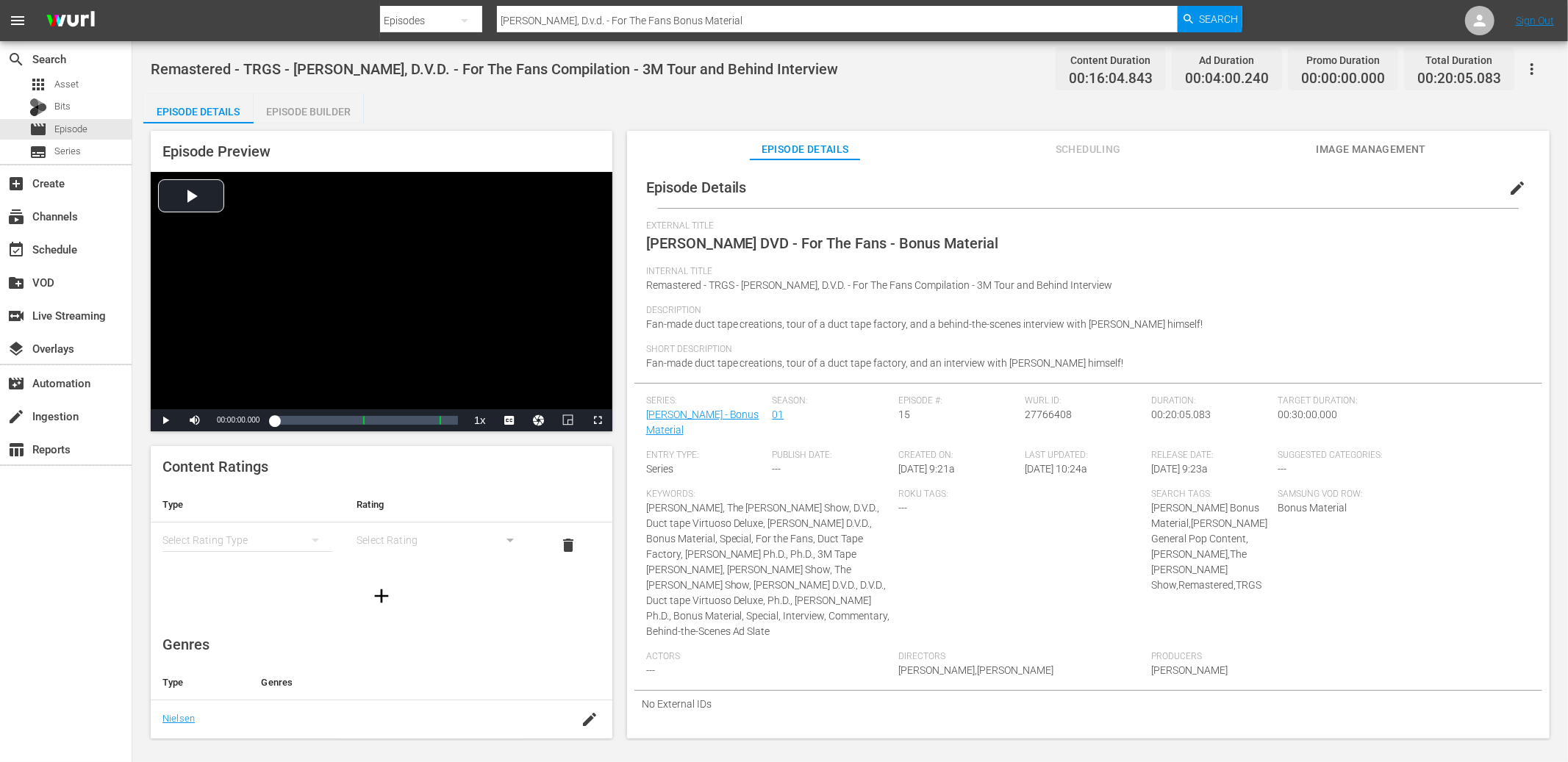
click at [316, 94] on div "Episode Builder" at bounding box center [309, 112] width 110 height 36
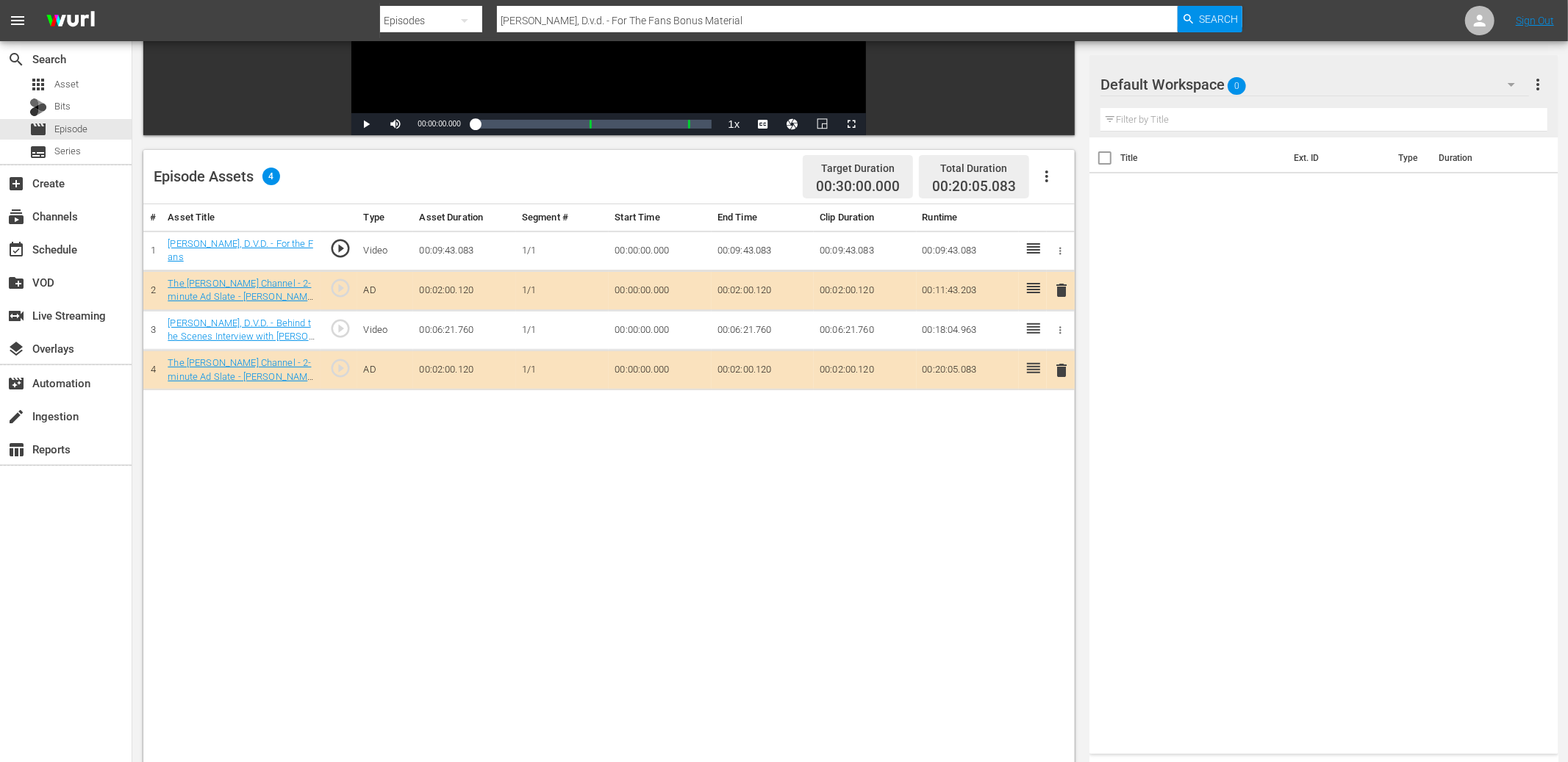
scroll to position [282, 0]
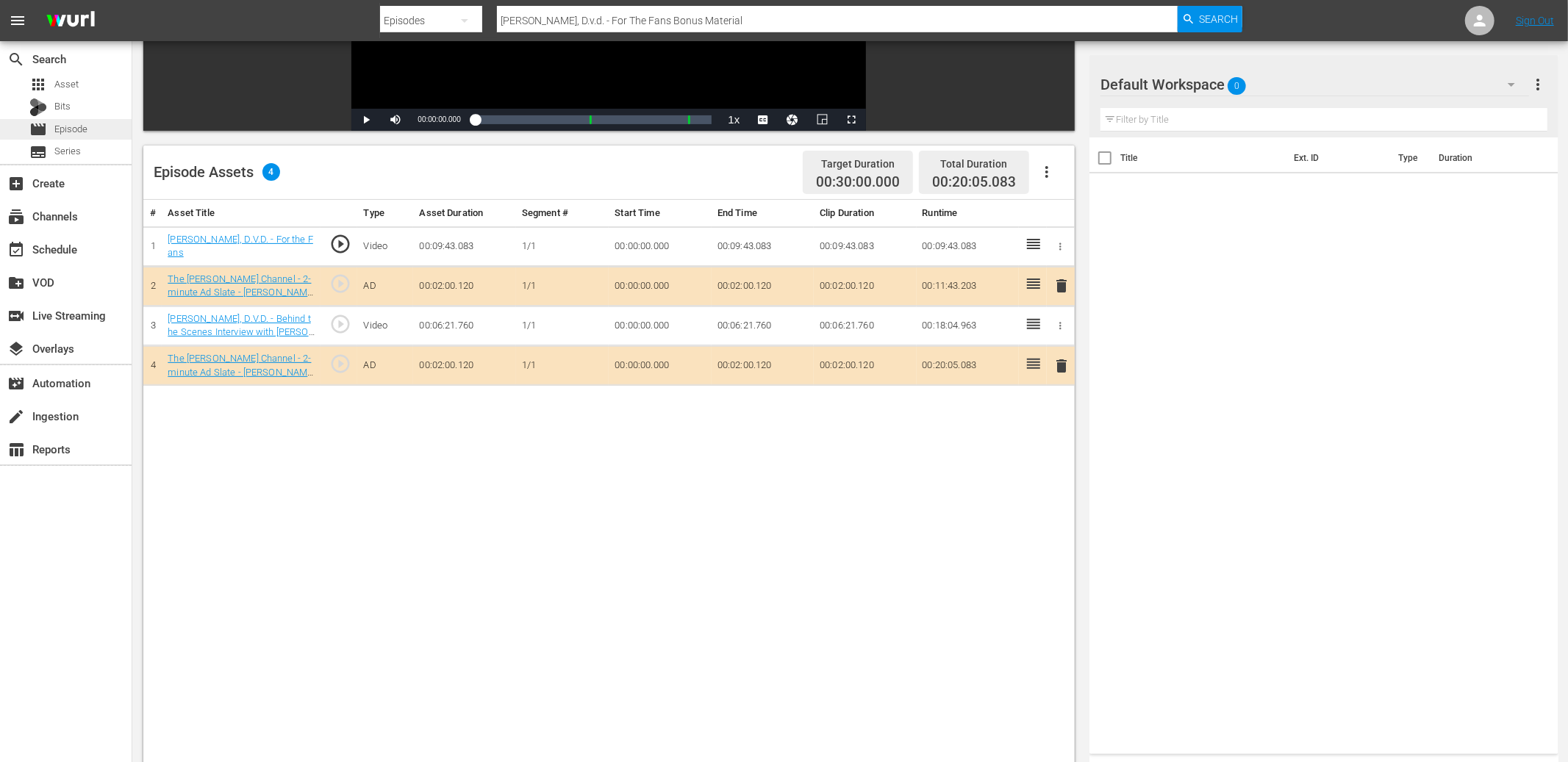
click at [78, 122] on span "Episode" at bounding box center [70, 130] width 33 height 15
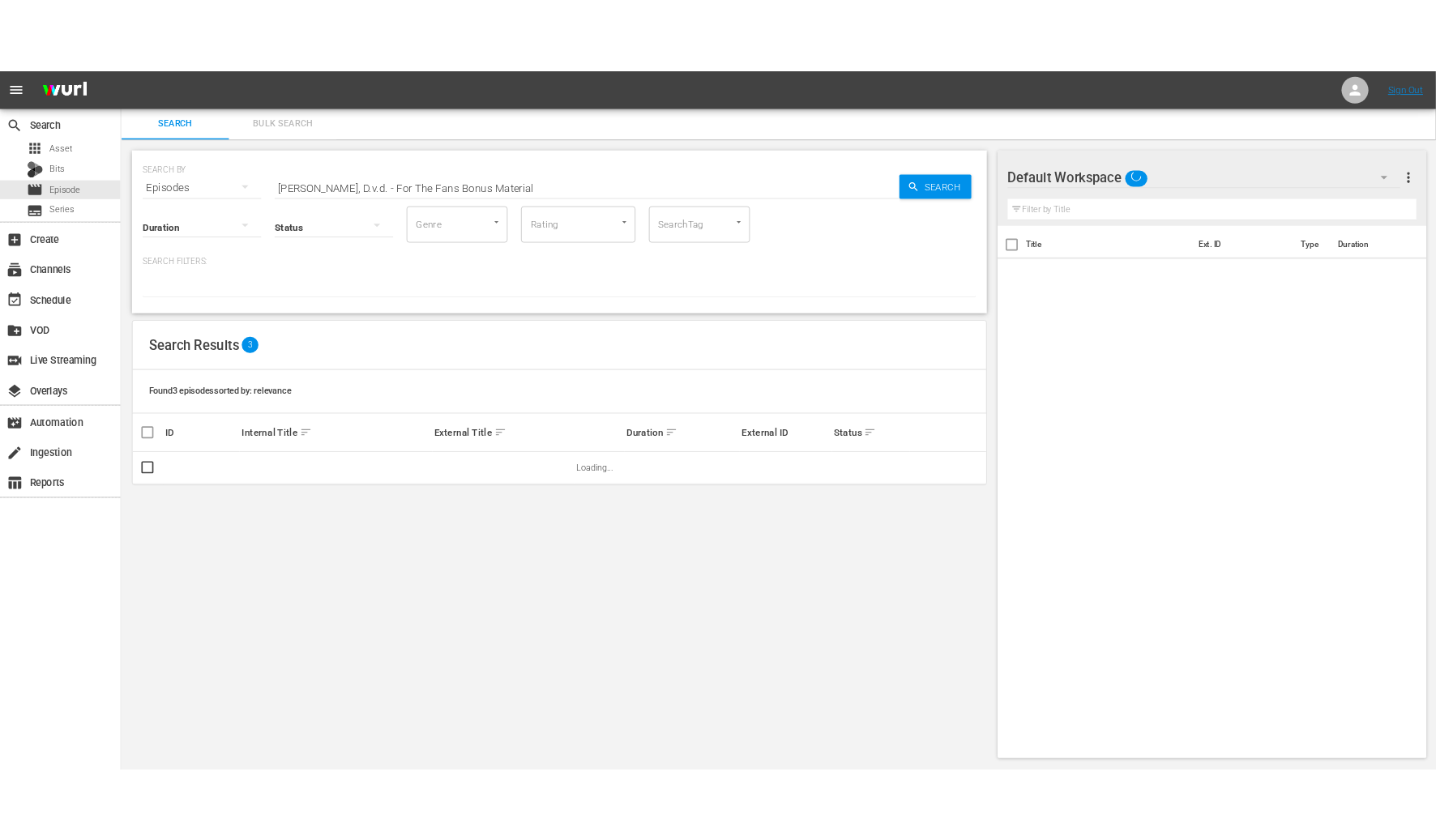
scroll to position [1, 0]
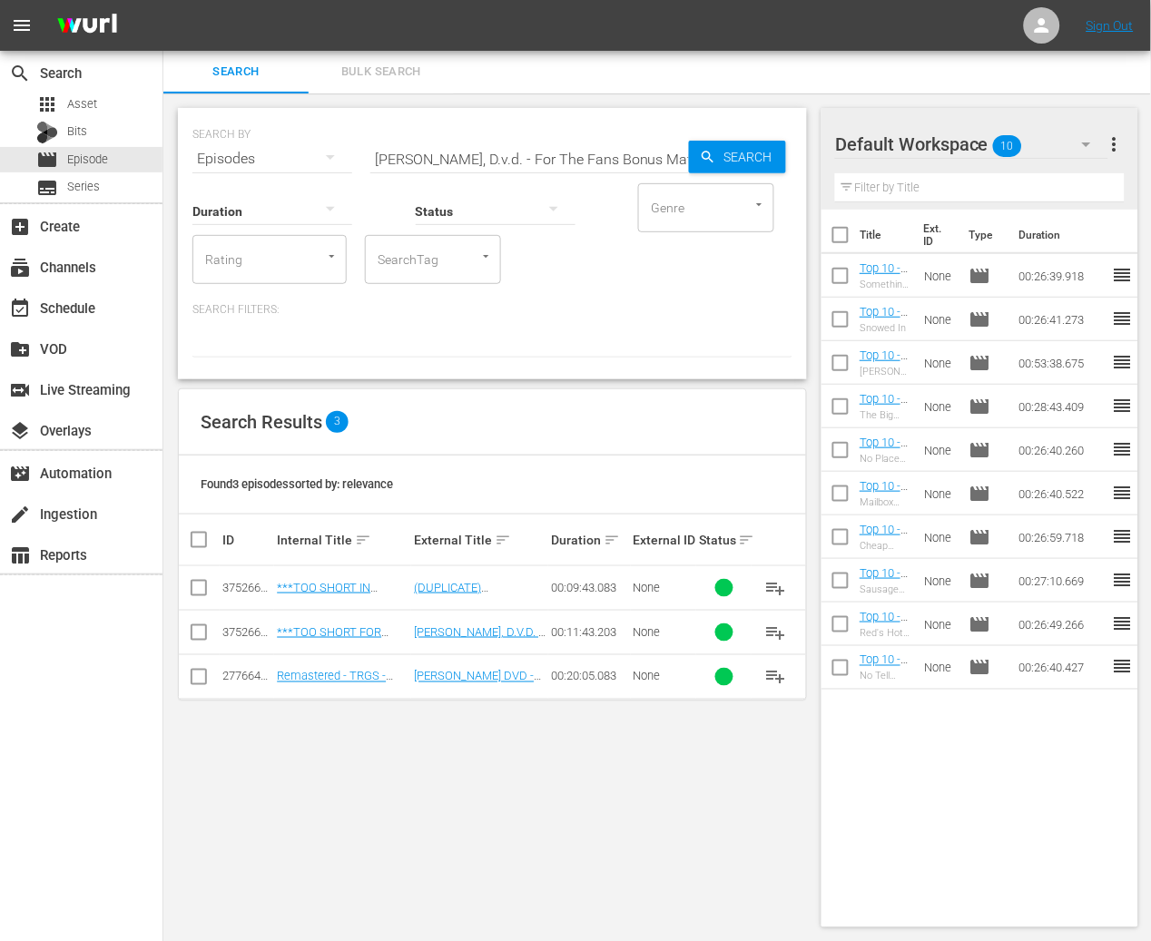
click at [482, 161] on input "Red Green, D.v.d. - For The Fans Bonus Material" at bounding box center [529, 159] width 319 height 44
click at [481, 161] on input "Red Green, D.v.d. - For The Fans Bonus Material" at bounding box center [529, 159] width 319 height 44
paste input "'s: Hindsight Is 20/20 - Extra Stuff"
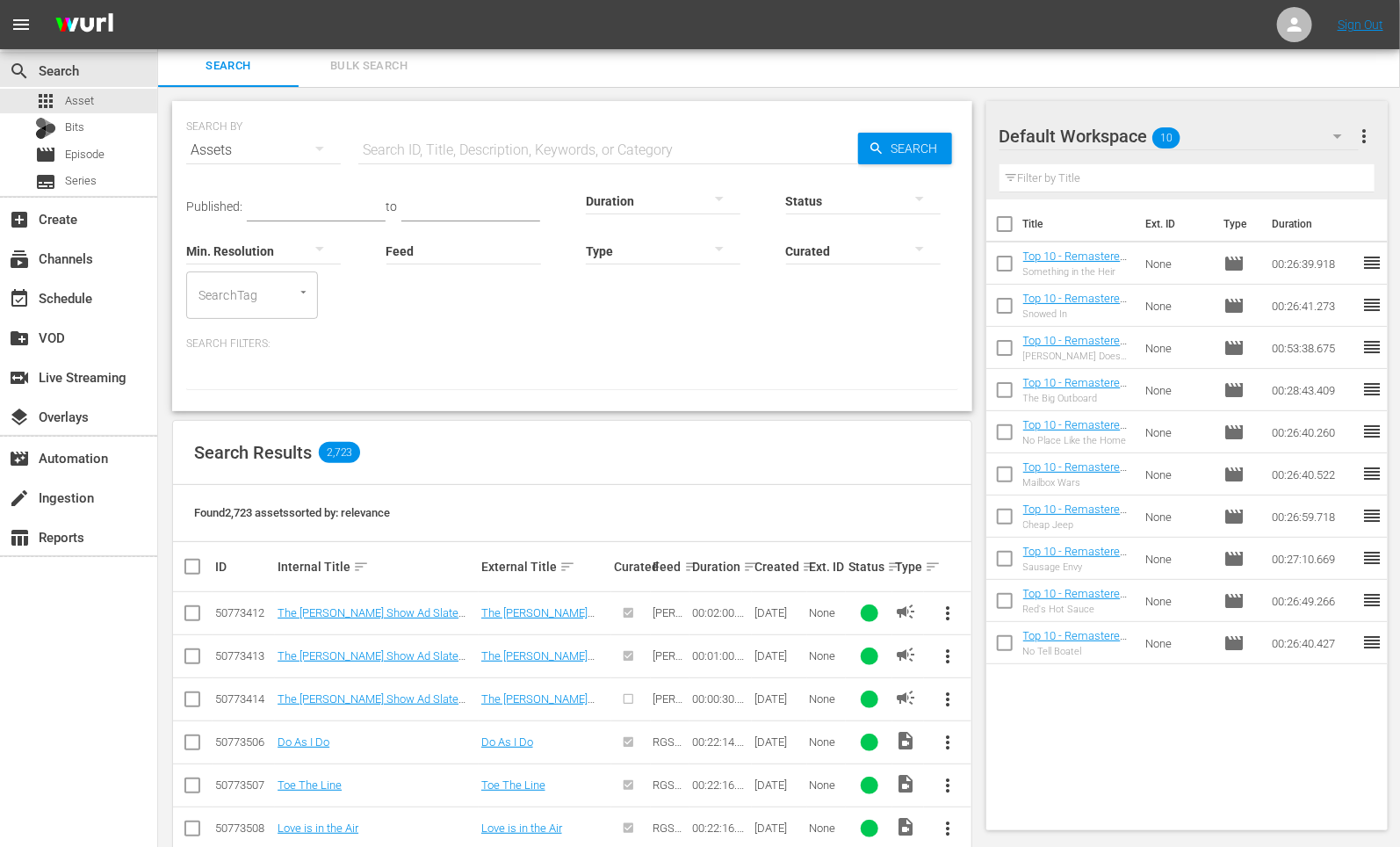
scroll to position [21, 0]
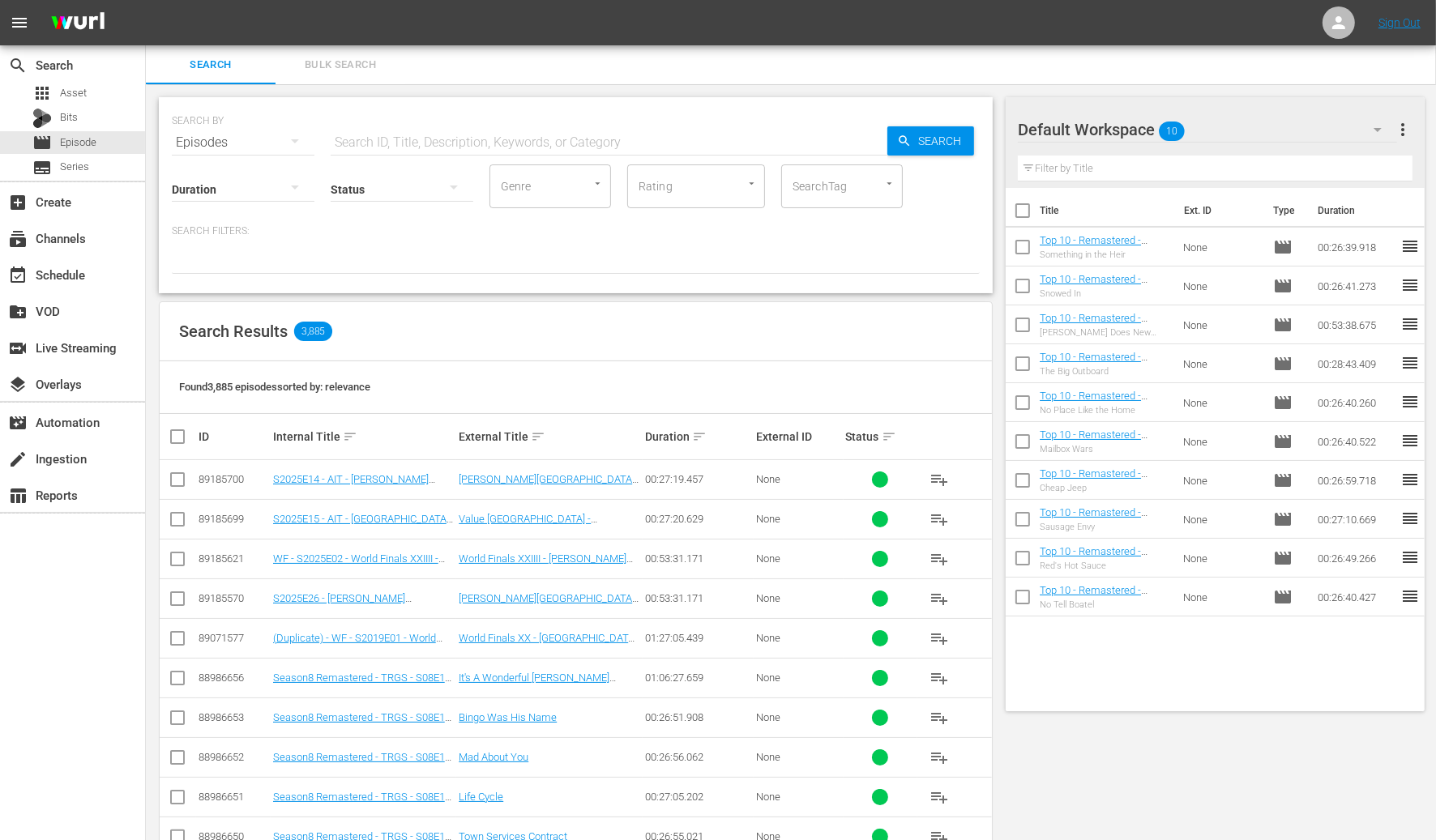
click at [680, 4] on nav "menu Sign Out" at bounding box center [718, 22] width 1436 height 46
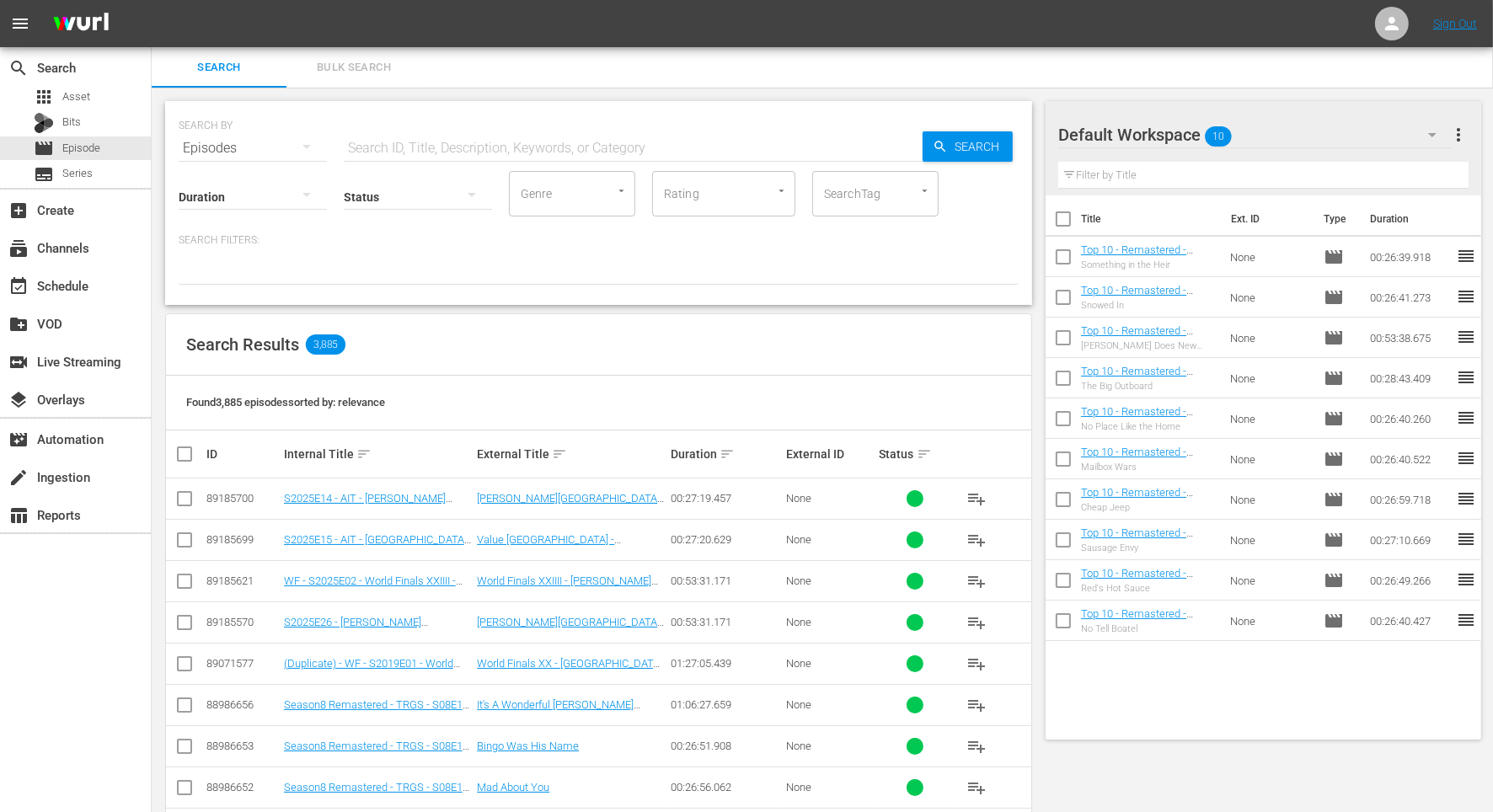
click at [403, 156] on div "Status" at bounding box center [418, 186] width 149 height 60
click at [409, 148] on input "text" at bounding box center [632, 148] width 578 height 41
paste input "[PERSON_NAME]: Hindsight Is 20/20 - Extra Stuff"
type input "[PERSON_NAME]: Hindsight Is 20/20 - Extra Stuff"
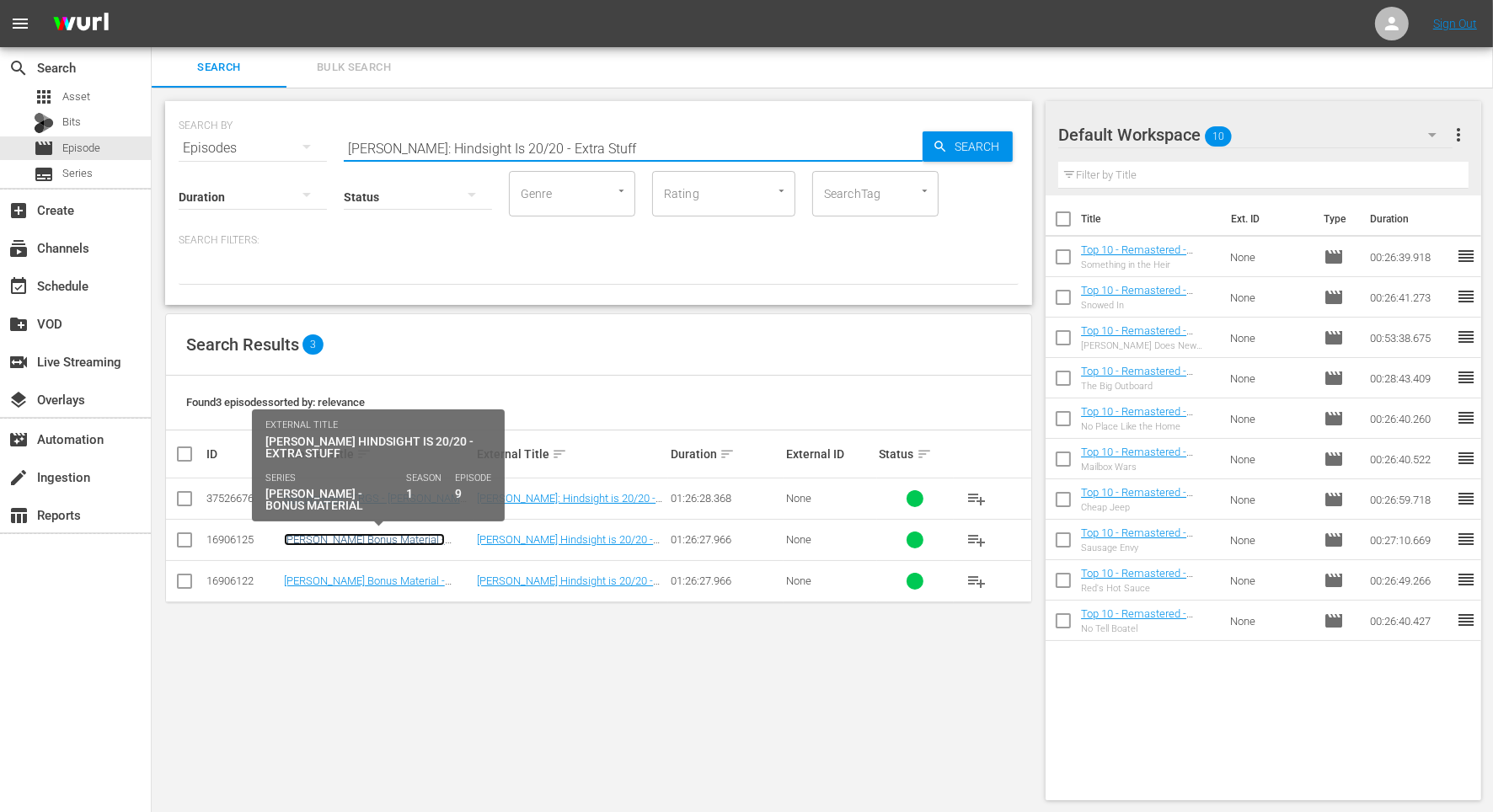
click at [356, 543] on link "[PERSON_NAME] Bonus Material - [PERSON_NAME] Hindsight is 20/20 - Extra Stuff -…" at bounding box center [372, 551] width 176 height 38
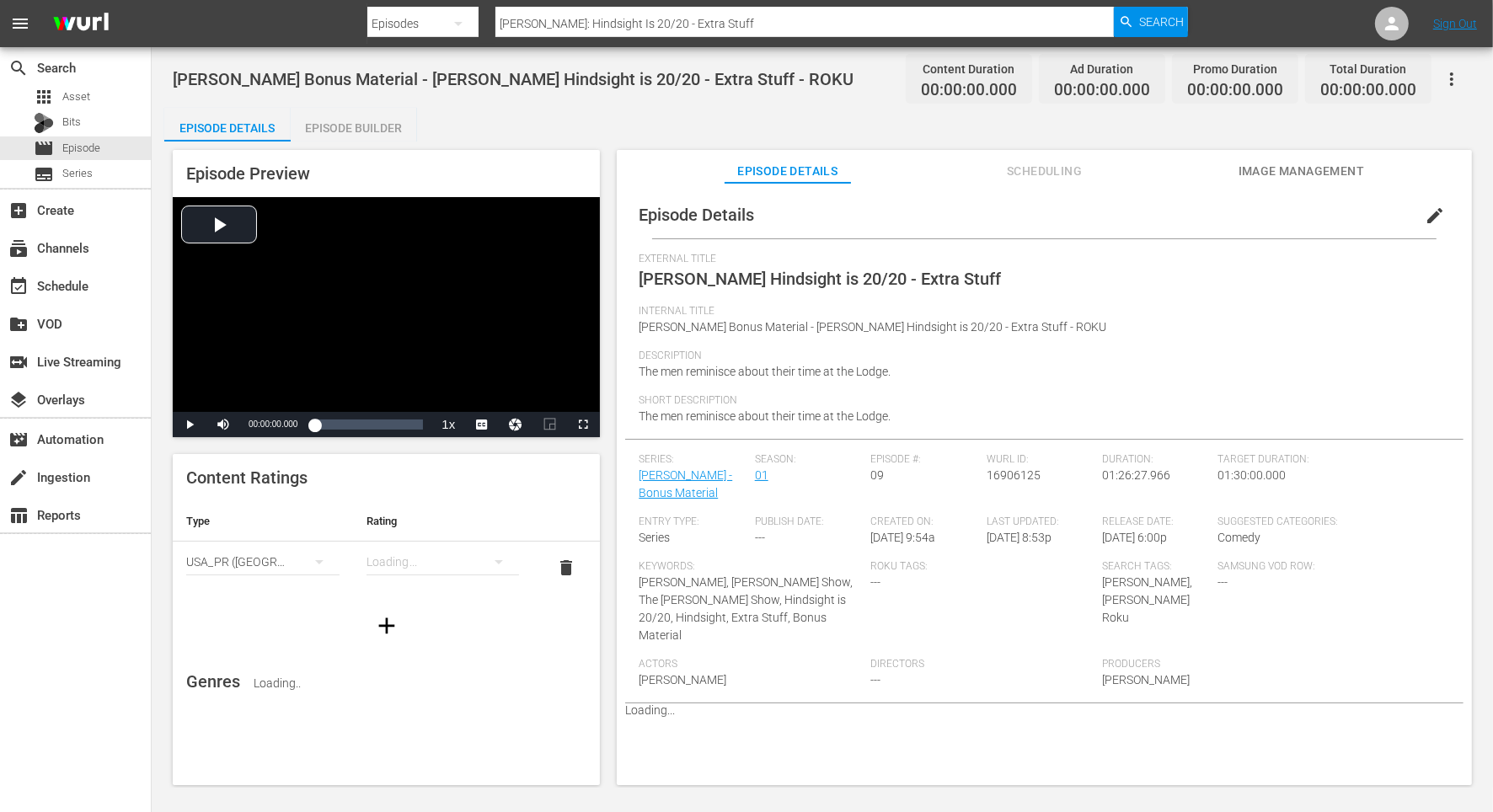
click at [1033, 177] on span "Scheduling" at bounding box center [1045, 171] width 126 height 21
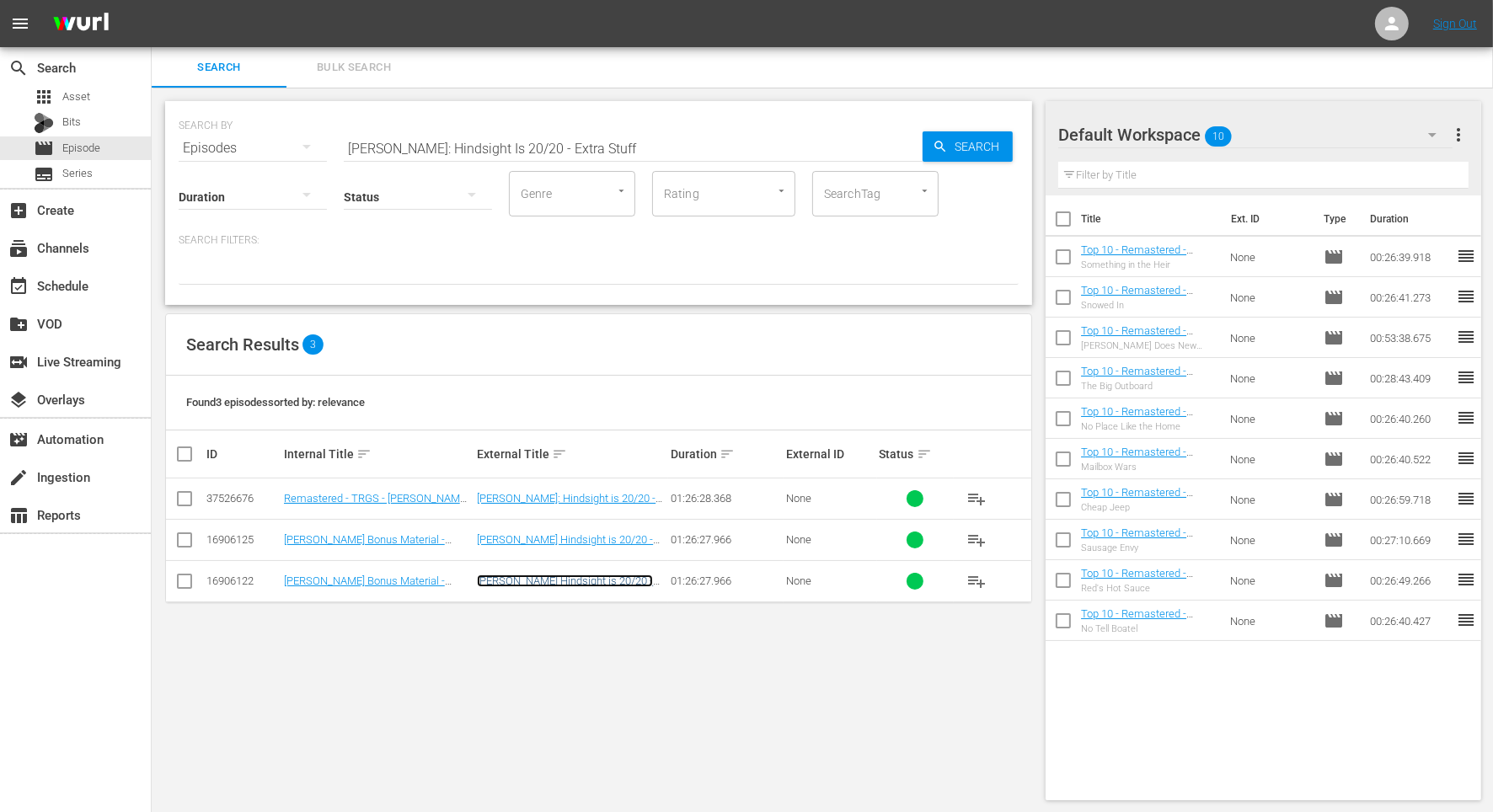
click at [537, 579] on link "[PERSON_NAME] Hindsight is 20/20 - Extra Stuff" at bounding box center [565, 586] width 176 height 25
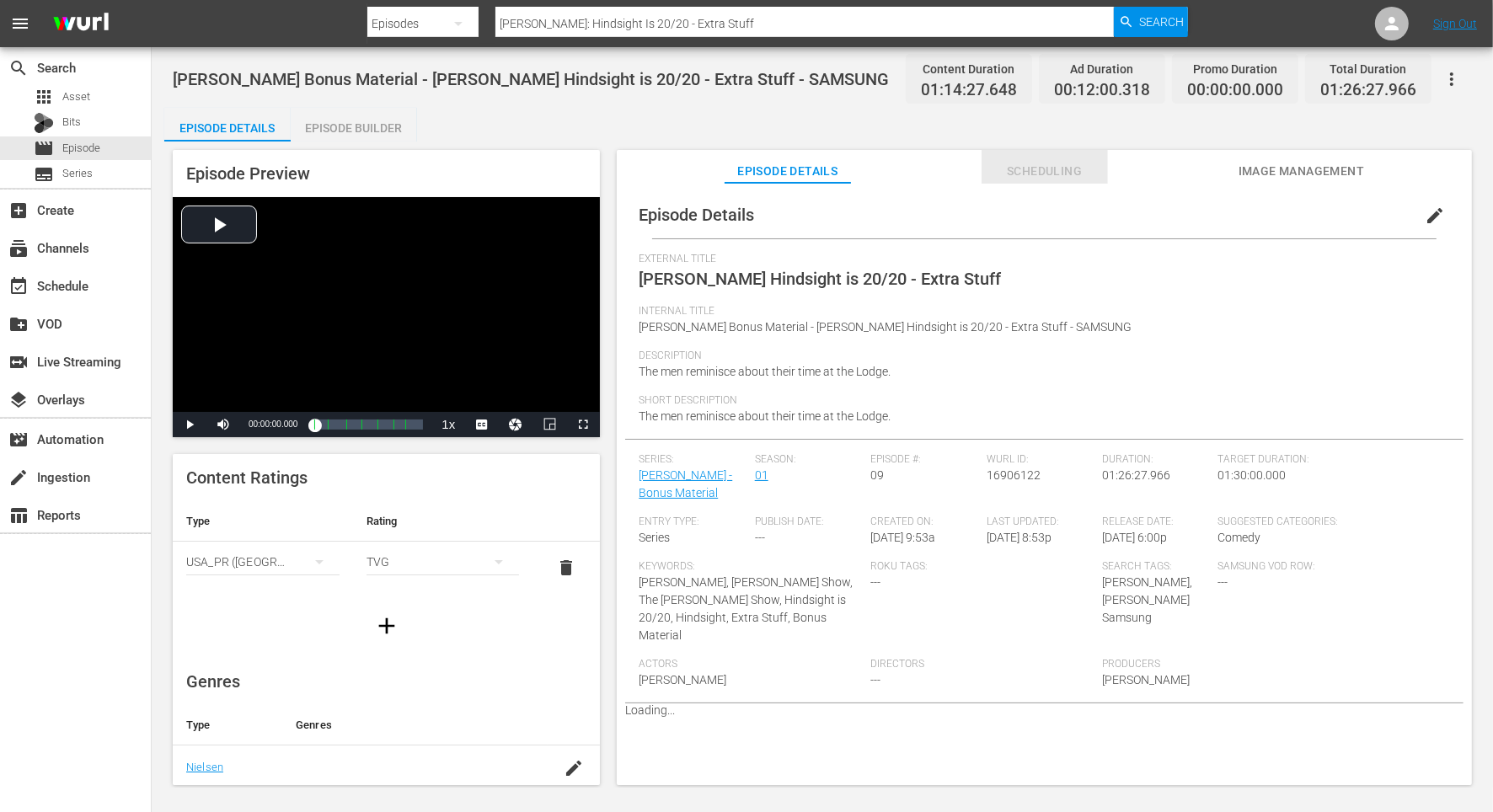
click at [1048, 170] on span "Scheduling" at bounding box center [1045, 171] width 126 height 21
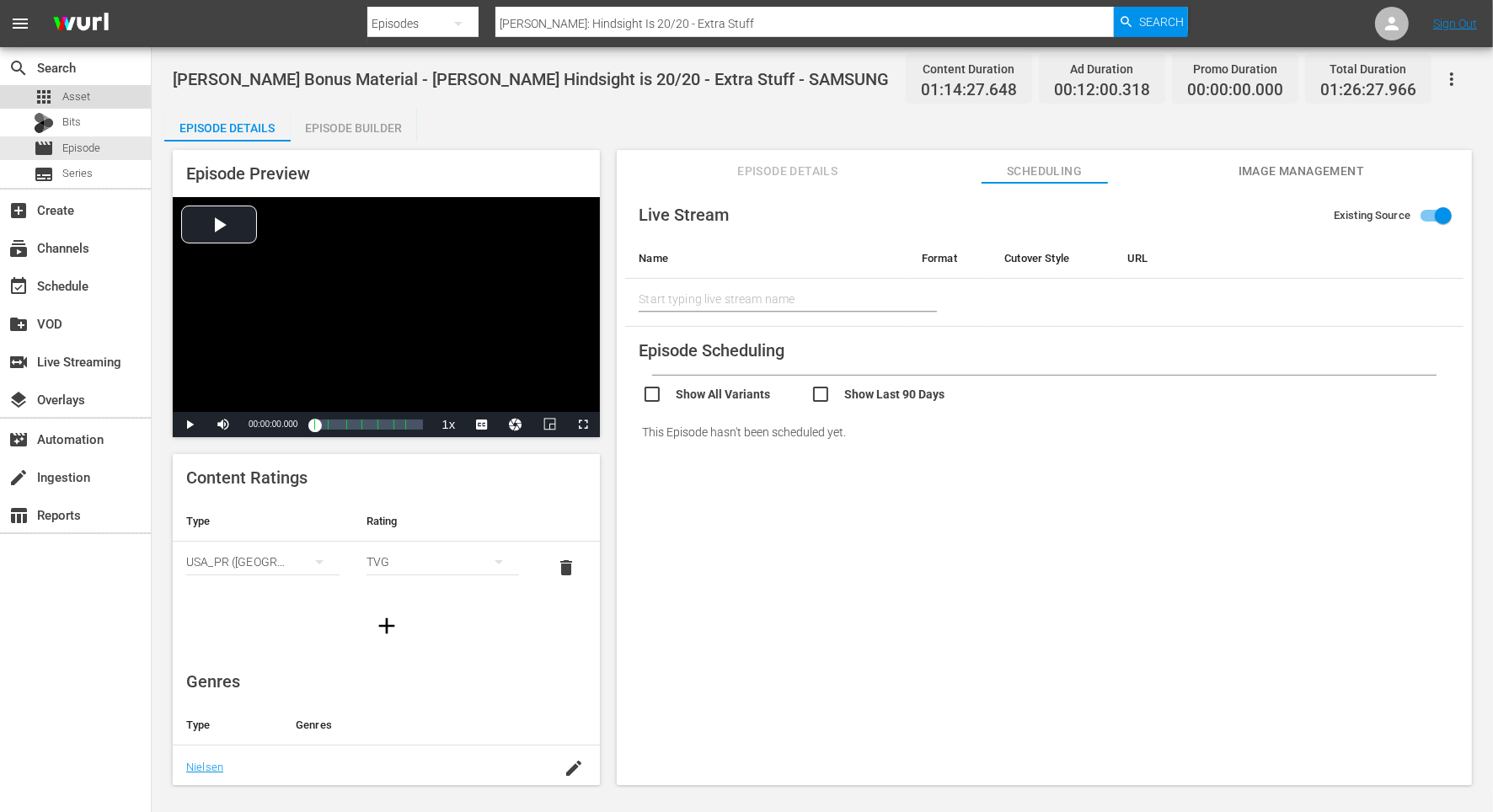
click at [94, 106] on div "apps Asset" at bounding box center [75, 97] width 150 height 23
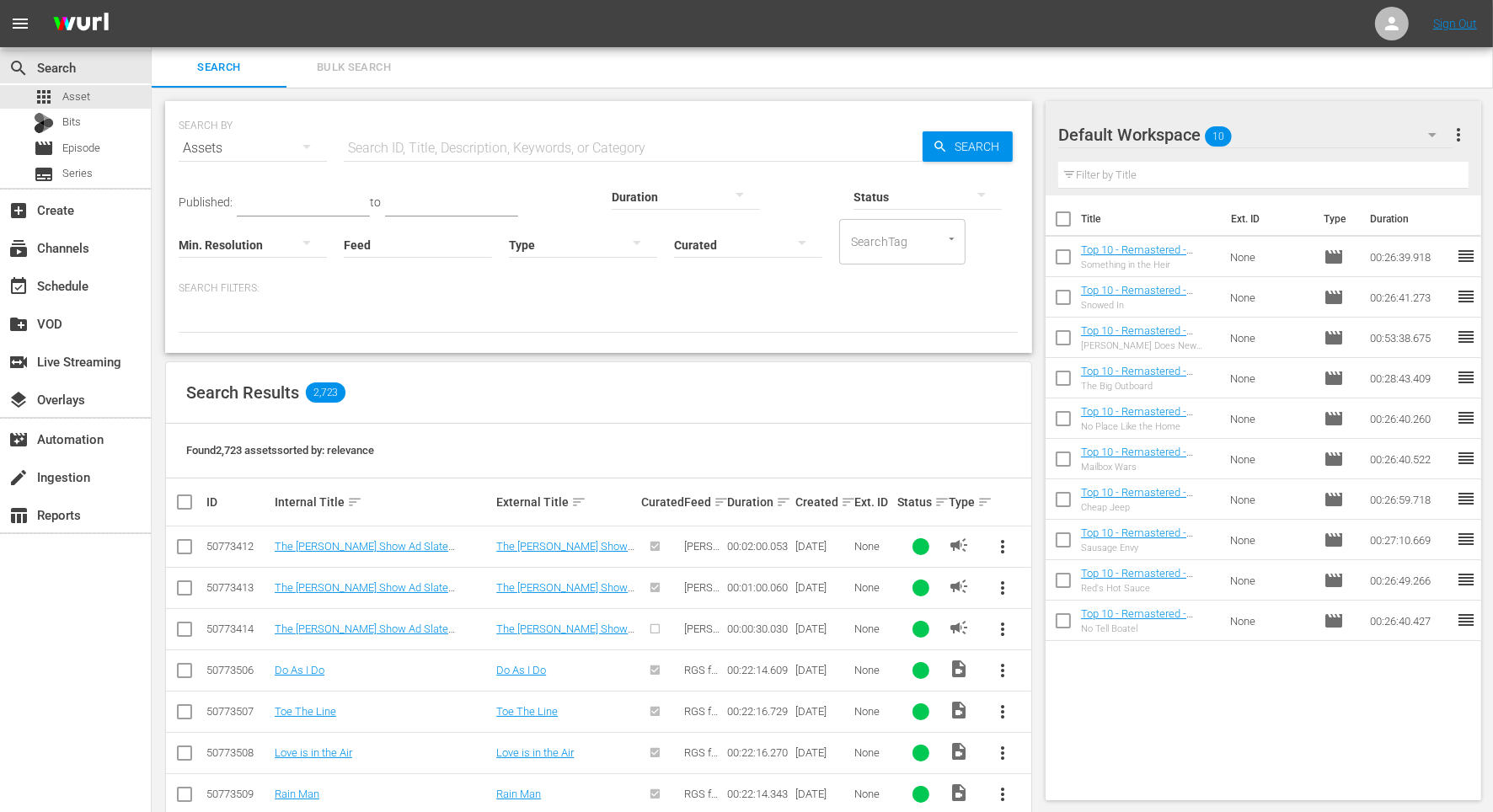
click at [682, 94] on div "SEARCH BY Search By Assets Search ID, Title, Description, Keywords, or Category…" at bounding box center [598, 754] width 894 height 1335
